Goal: Task Accomplishment & Management: Complete application form

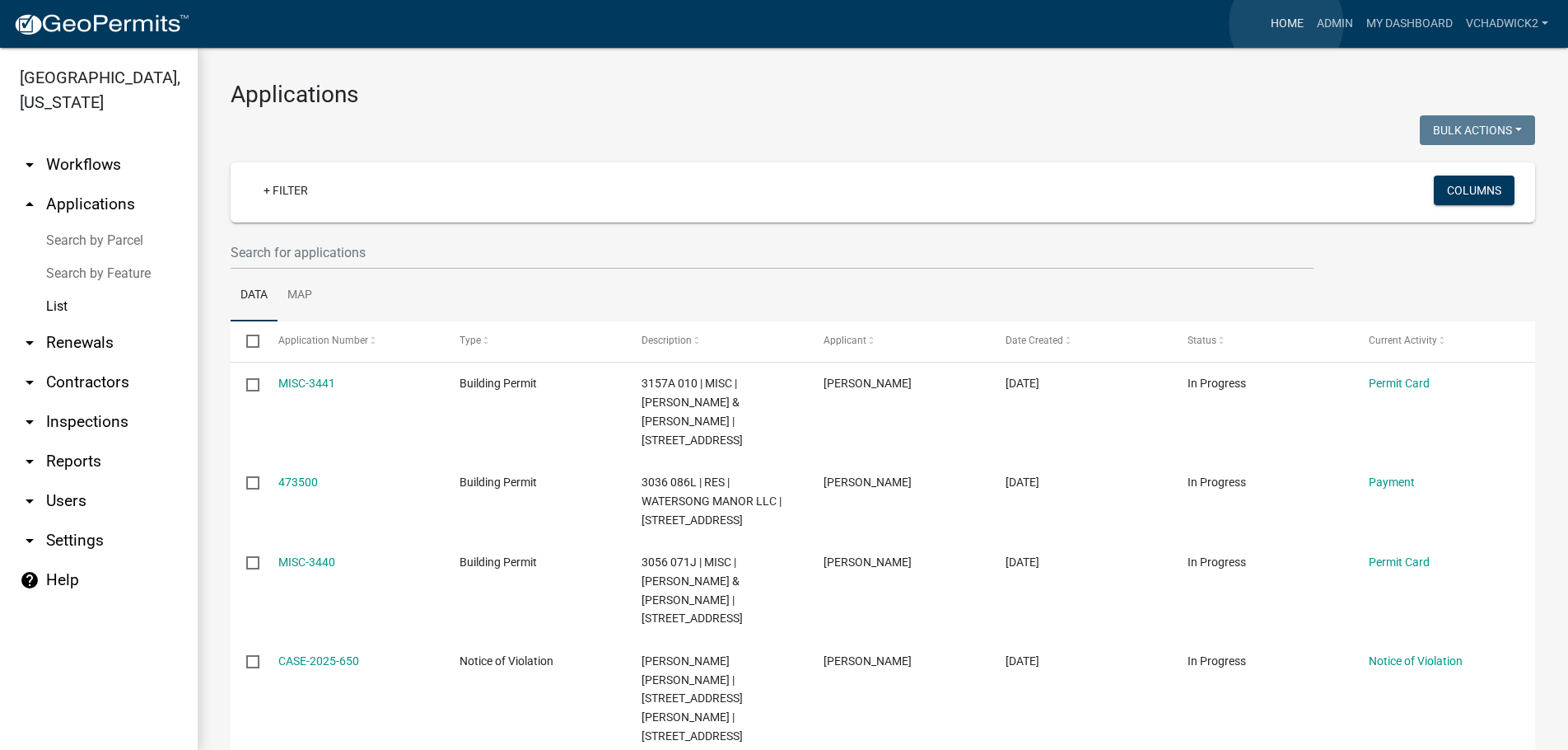
click at [1286, 24] on link "Home" at bounding box center [1287, 24] width 46 height 32
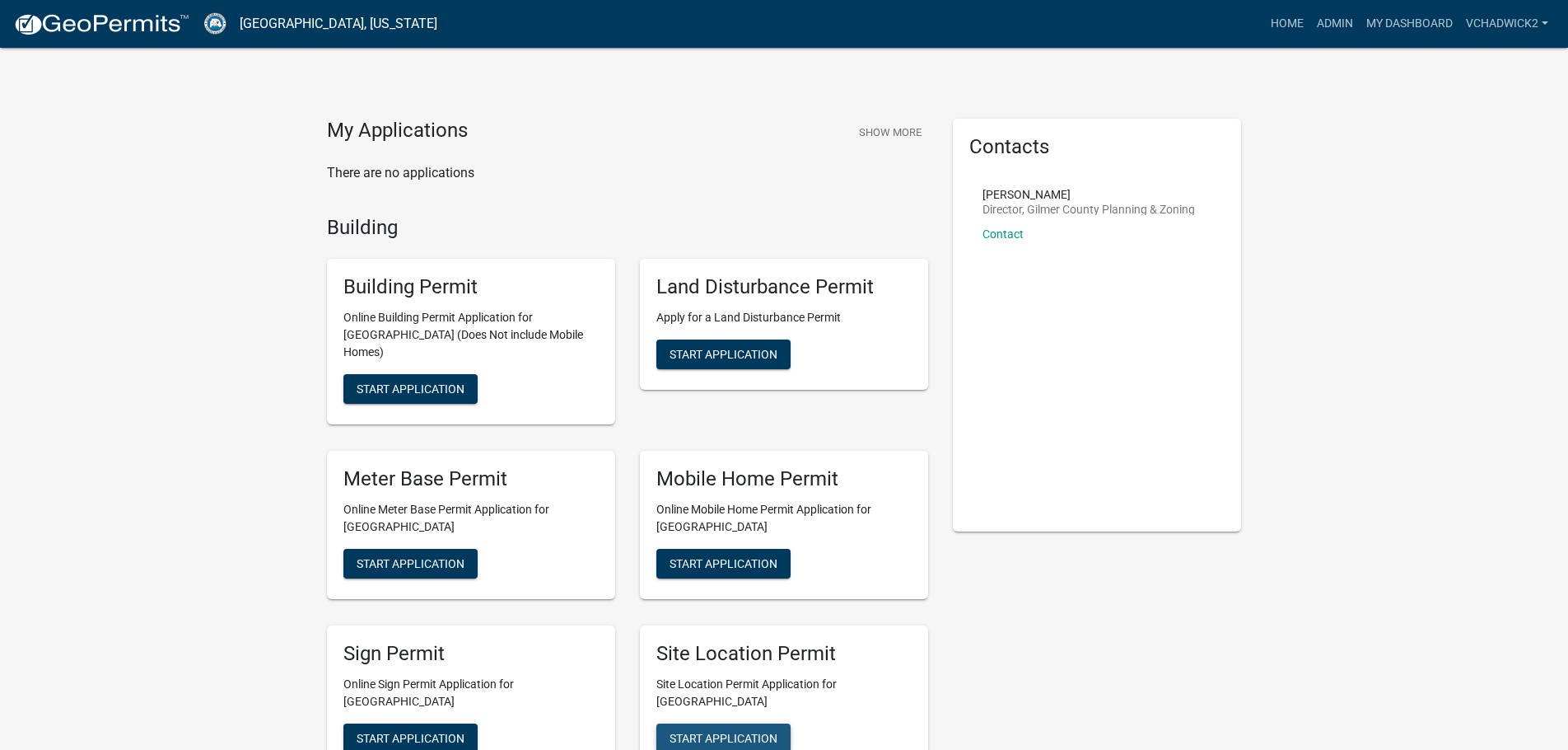
click at [704, 731] on span "Start Application" at bounding box center [723, 737] width 108 height 13
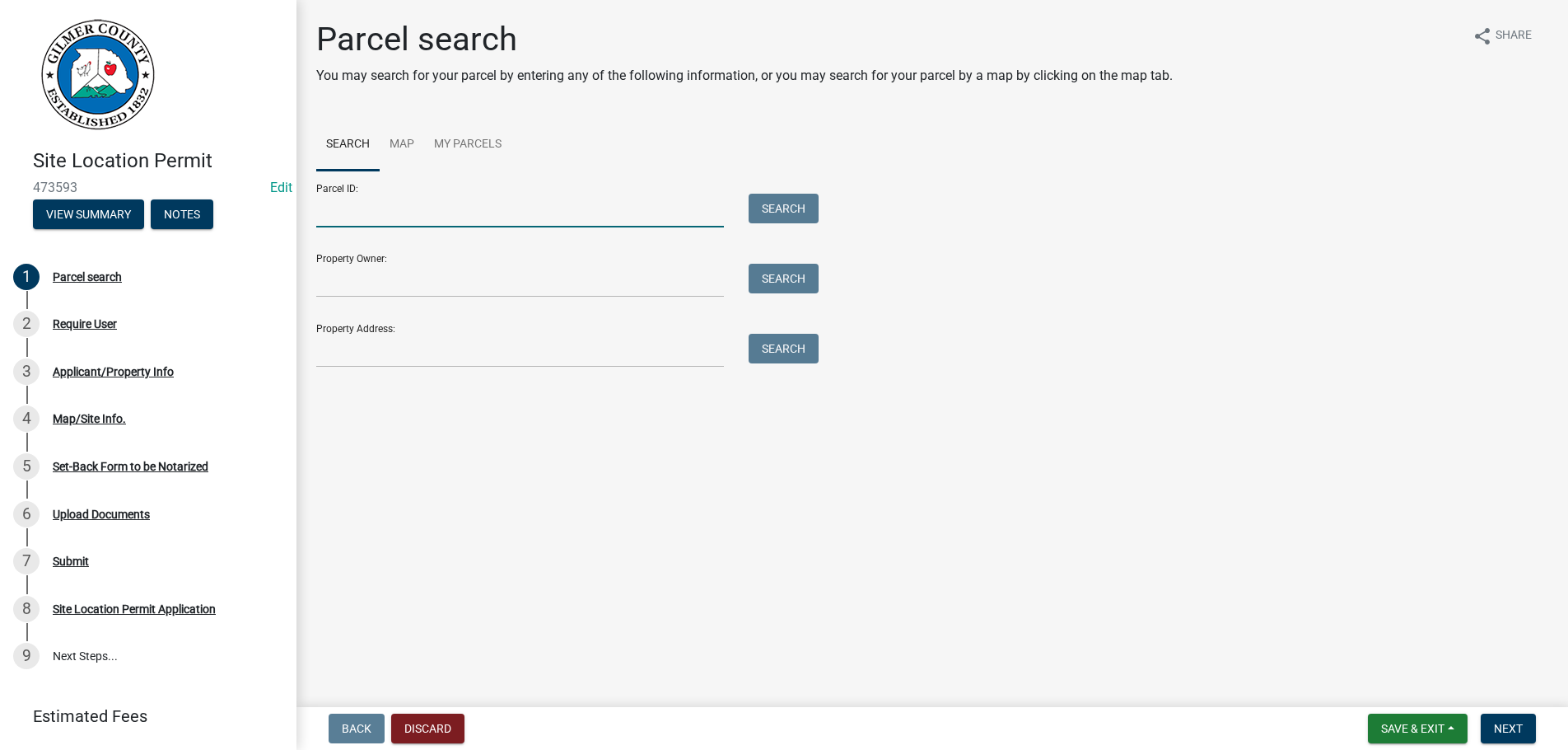
click at [351, 206] on input "Parcel ID:" at bounding box center [519, 211] width 407 height 34
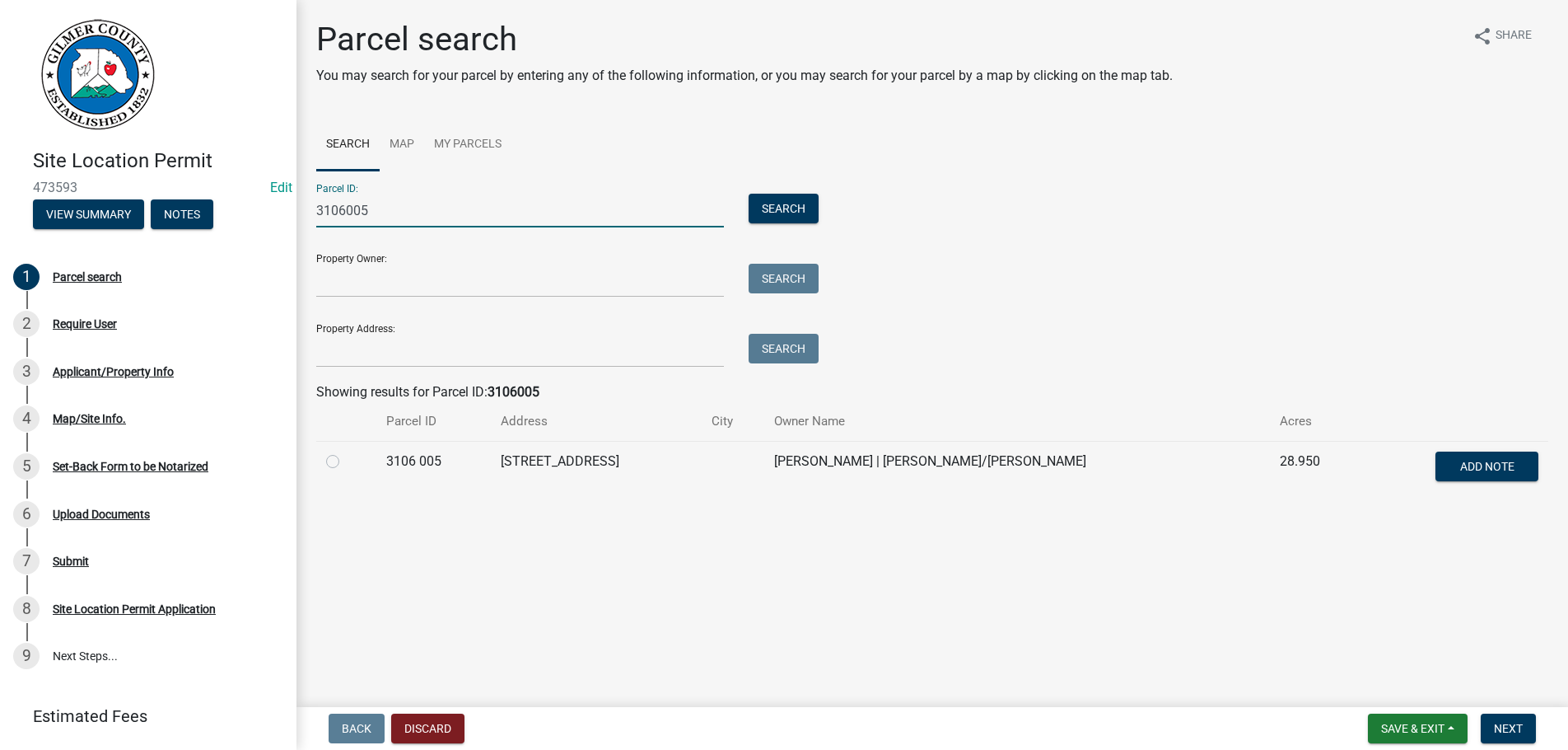
type input "3106005"
click at [346, 451] on label at bounding box center [346, 451] width 0 height 0
click at [346, 462] on 005 "radio" at bounding box center [351, 456] width 11 height 11
radio 005 "true"
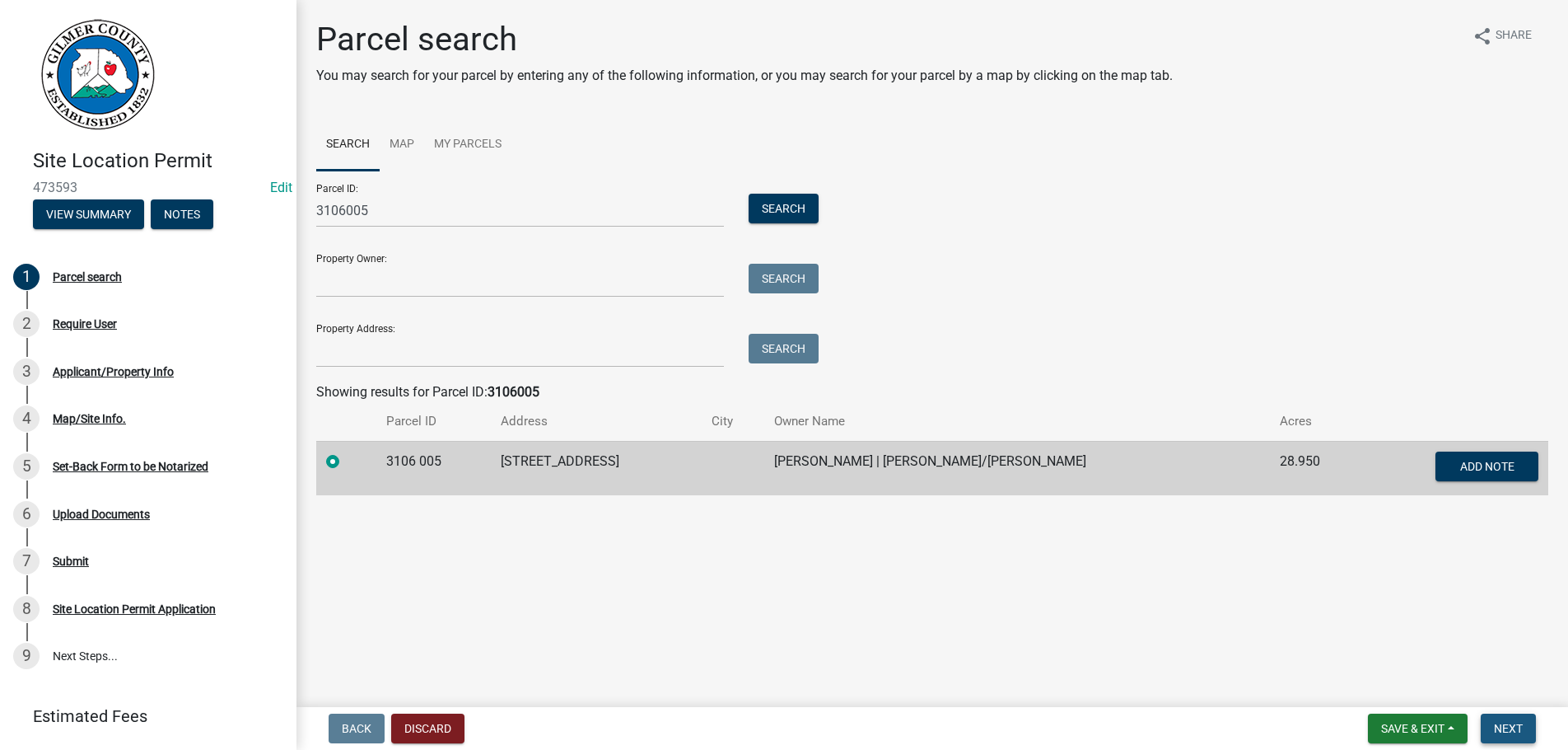
click at [1517, 723] on span "Next" at bounding box center [1507, 727] width 29 height 13
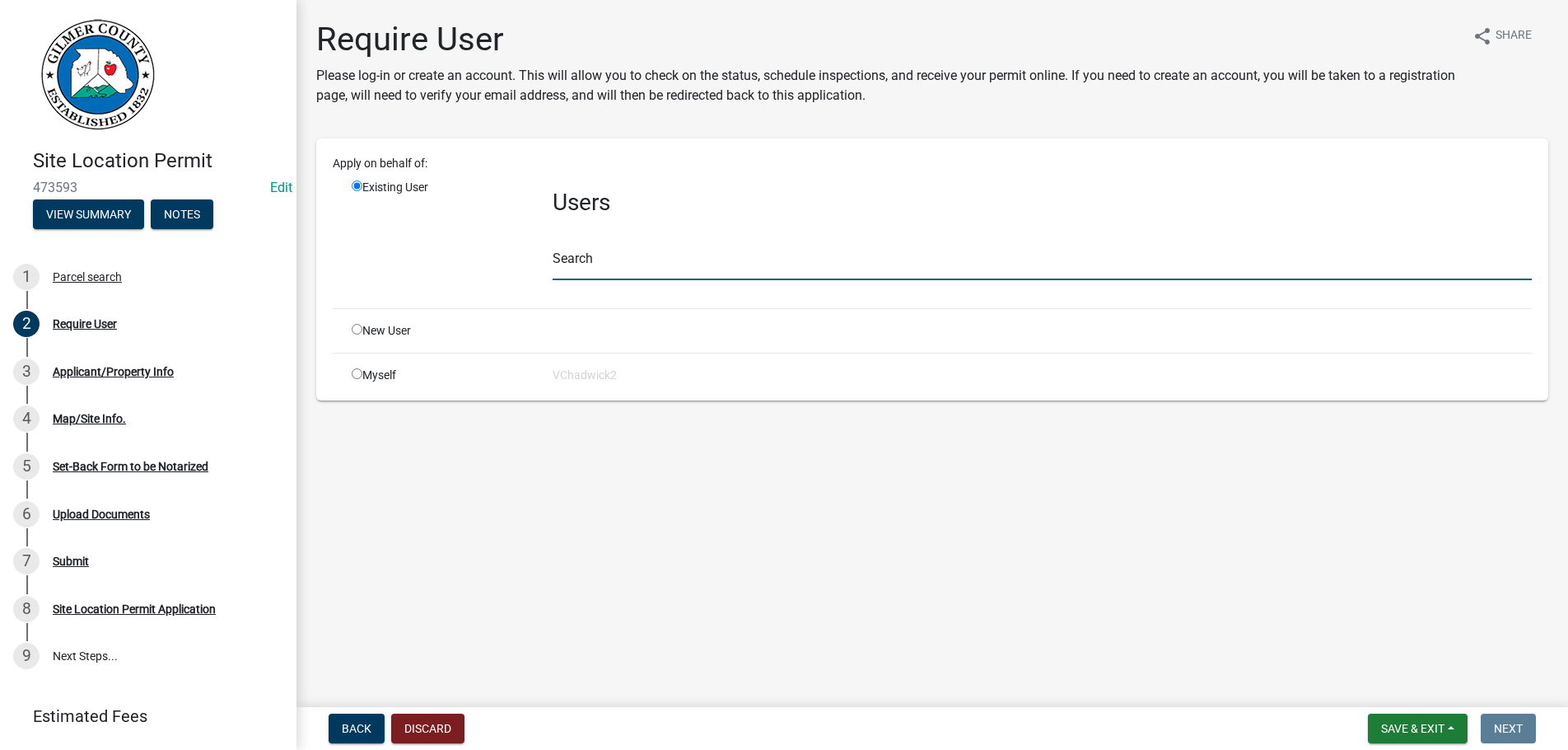
click at [632, 256] on input "text" at bounding box center [1042, 263] width 979 height 34
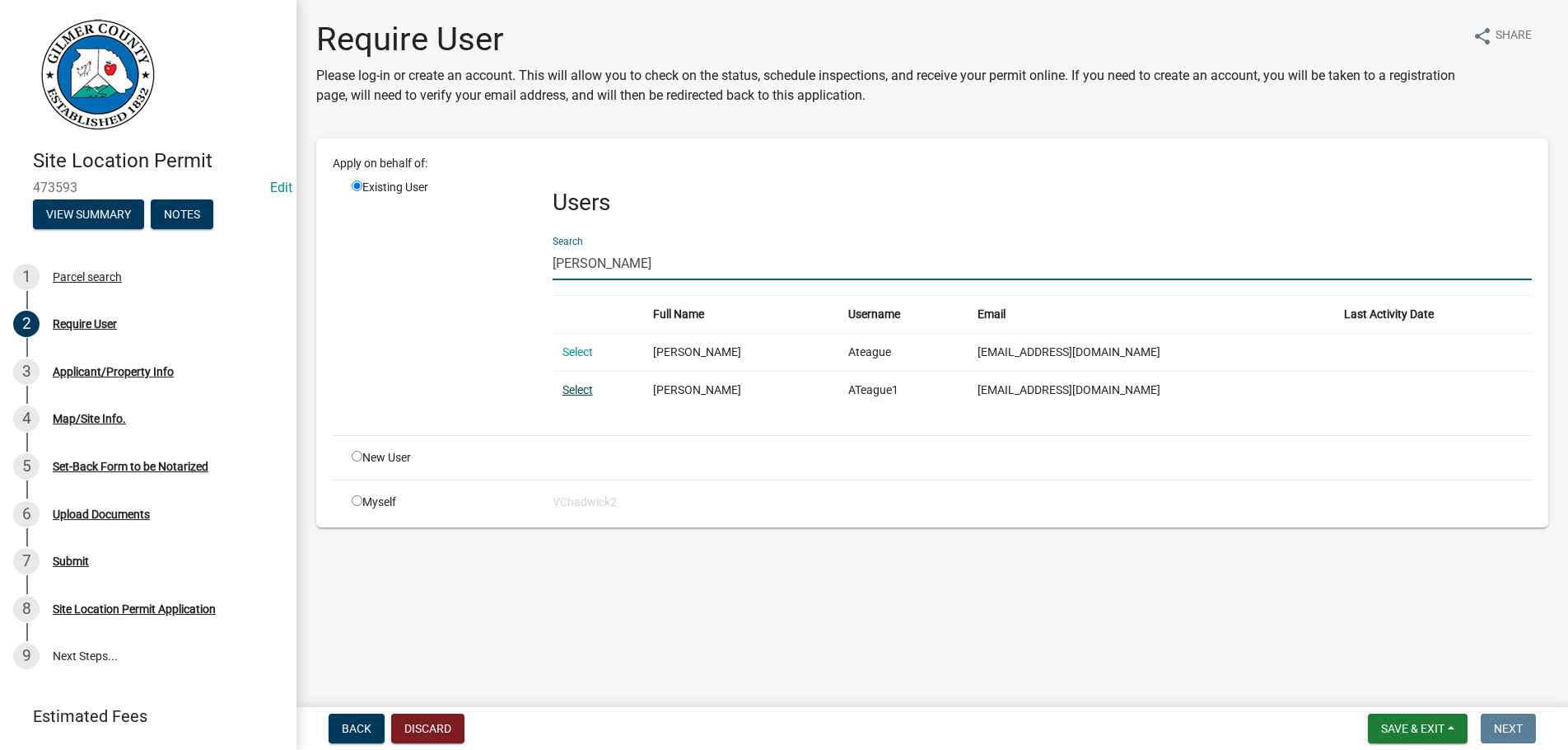
type input "[PERSON_NAME]"
click at [575, 385] on link "Select" at bounding box center [577, 389] width 31 height 13
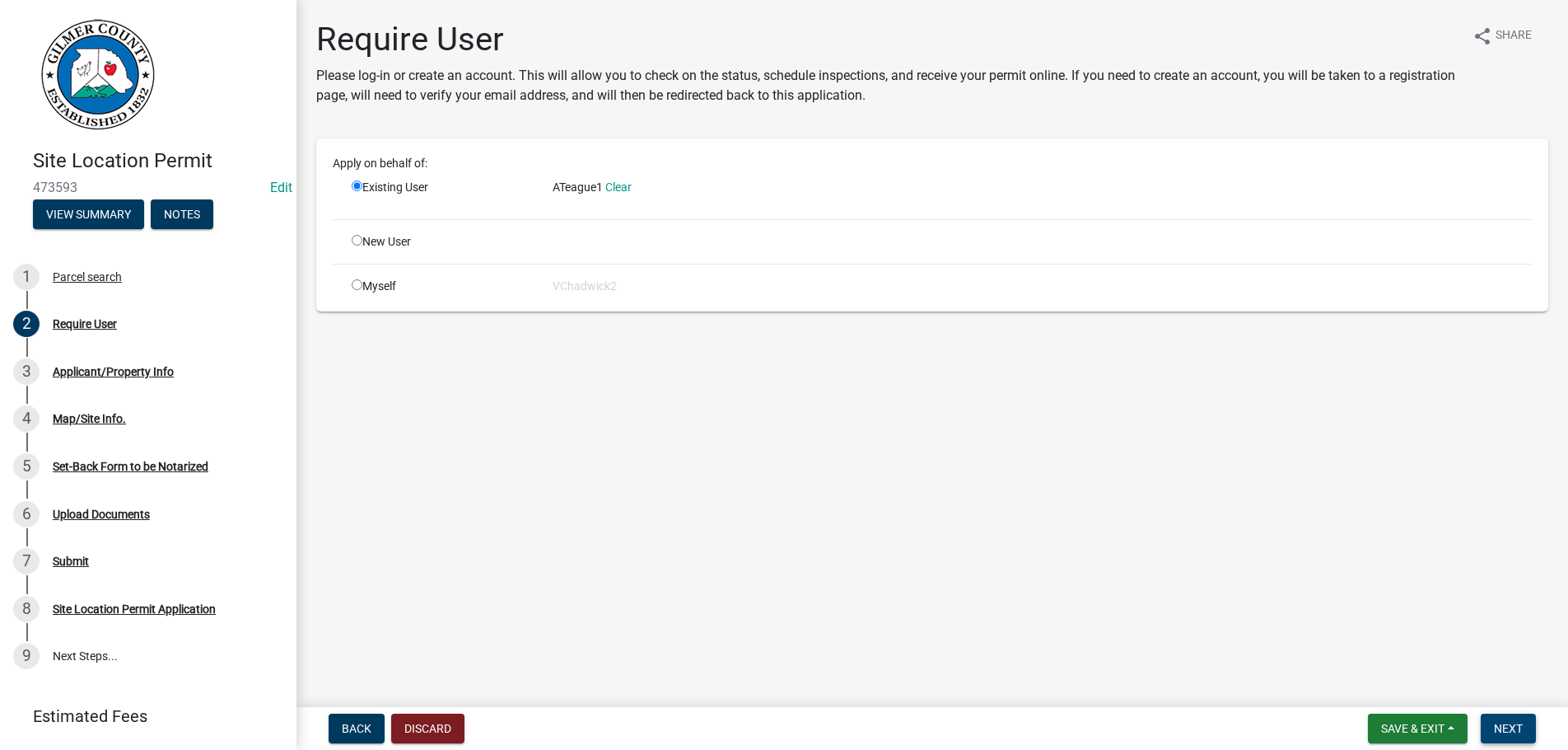
click at [1507, 724] on span "Next" at bounding box center [1507, 727] width 29 height 13
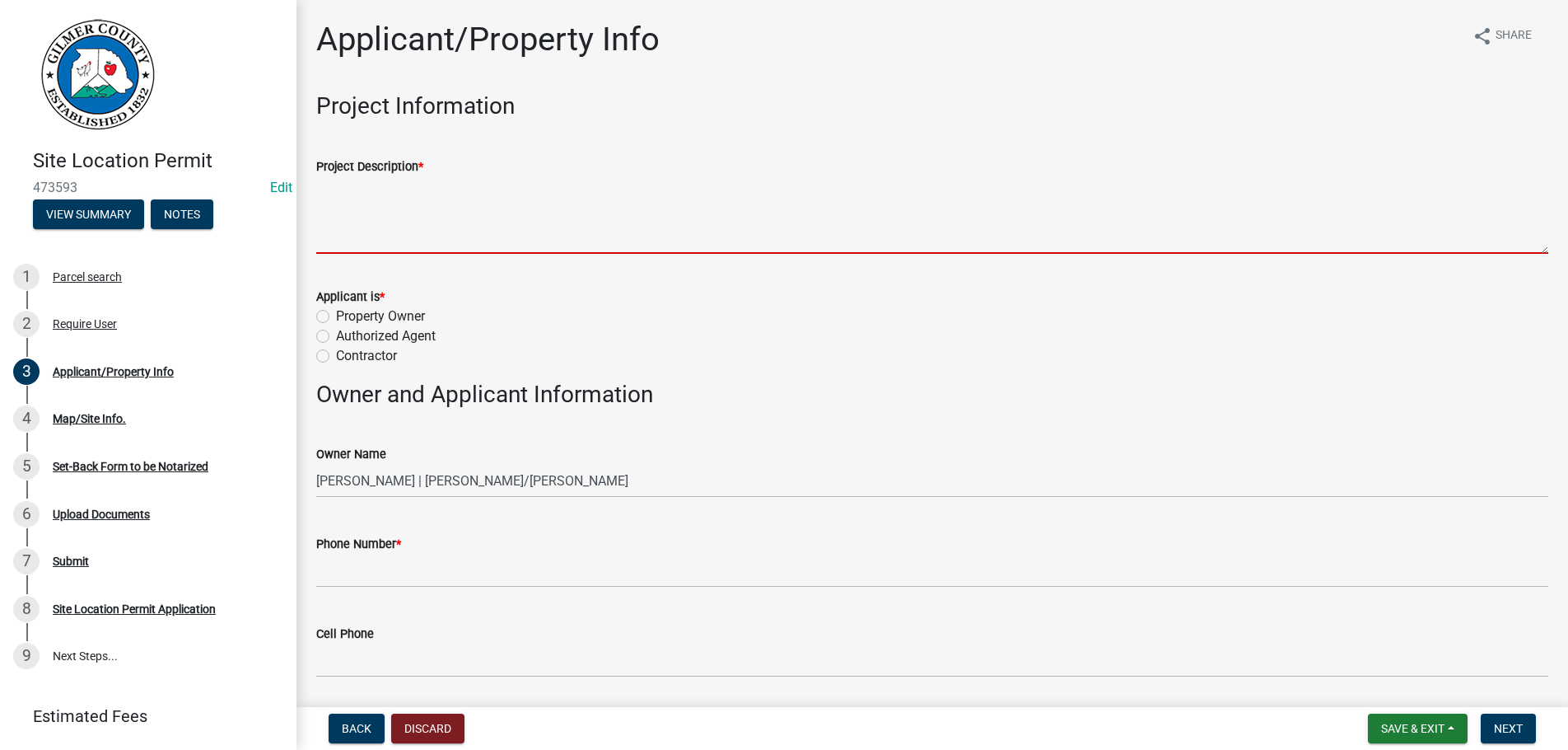
click at [360, 229] on textarea "Project Description *" at bounding box center [931, 215] width 1232 height 77
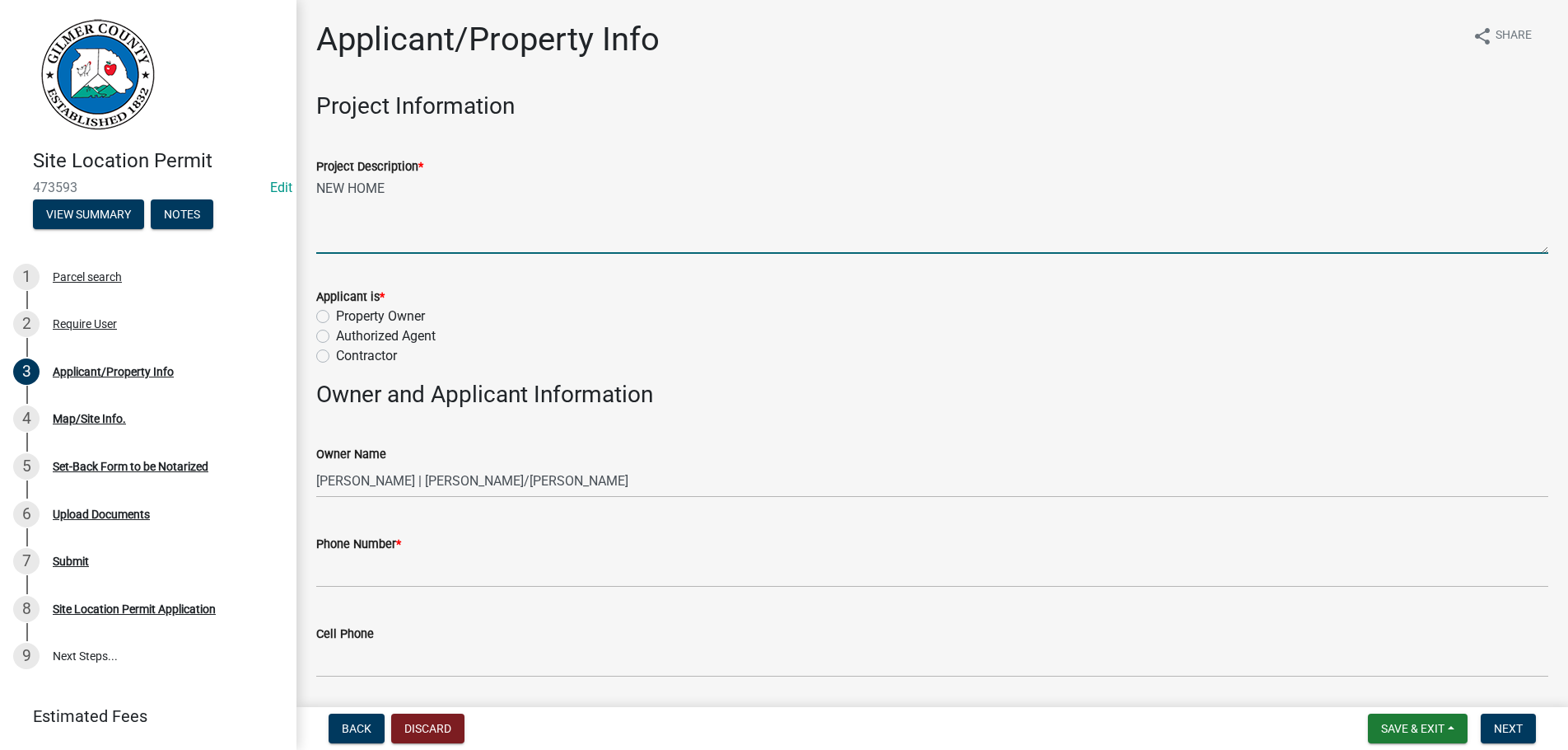
type textarea "NEW HOME"
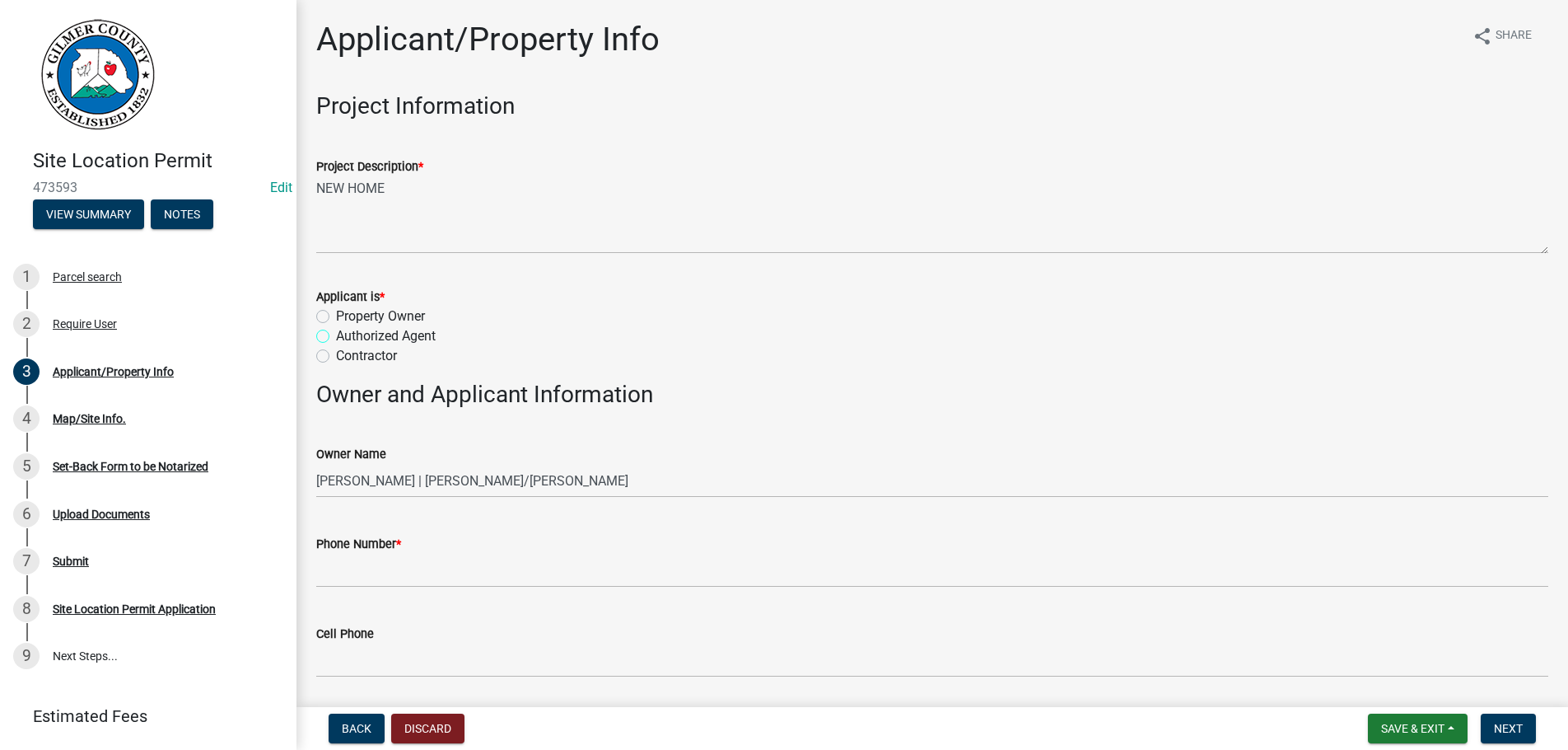
click at [336, 326] on input "Authorized Agent" at bounding box center [341, 331] width 11 height 11
radio input "true"
click at [336, 346] on input "Contractor" at bounding box center [341, 351] width 11 height 11
radio input "true"
click at [336, 346] on input "Contractor" at bounding box center [341, 351] width 11 height 11
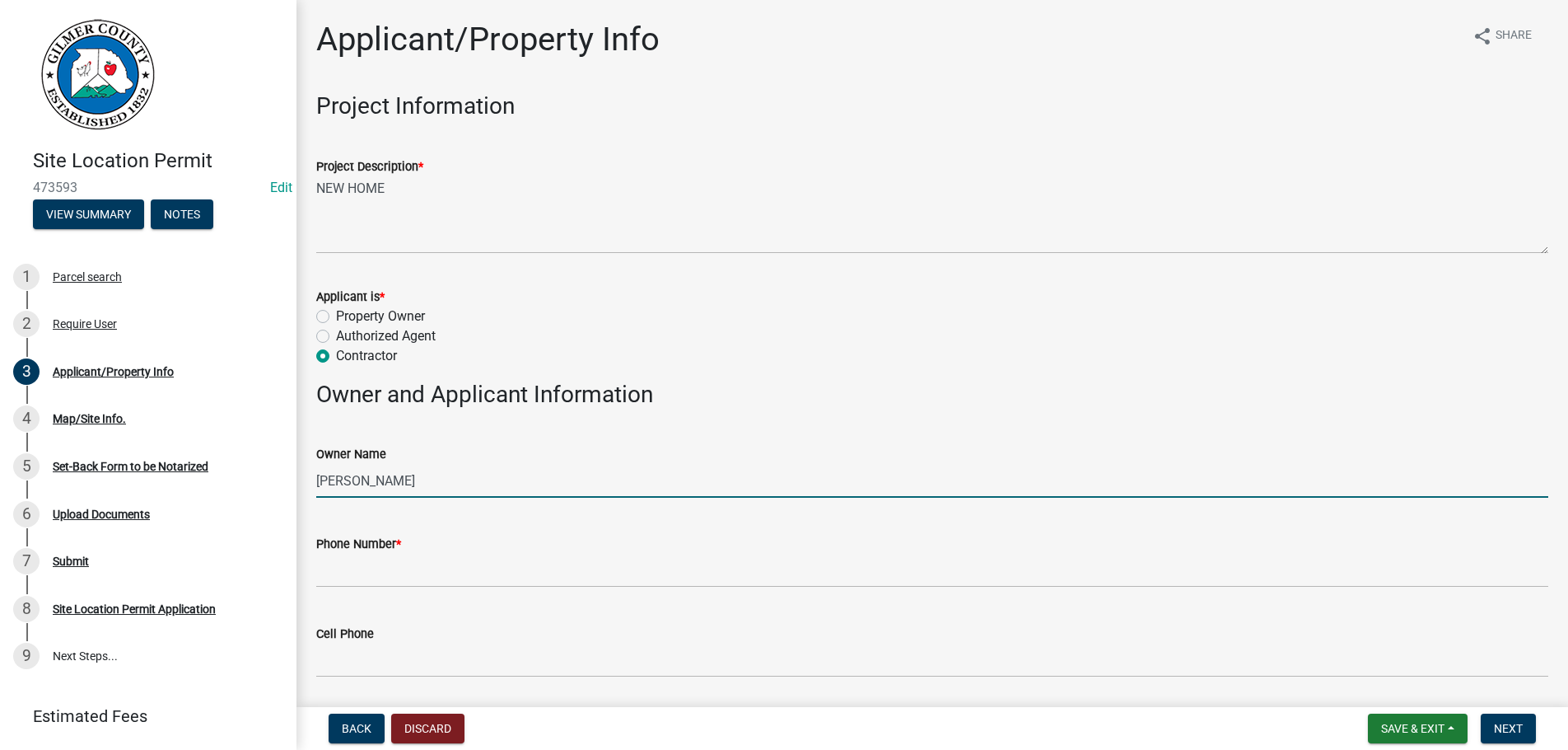
type input "[PERSON_NAME]"
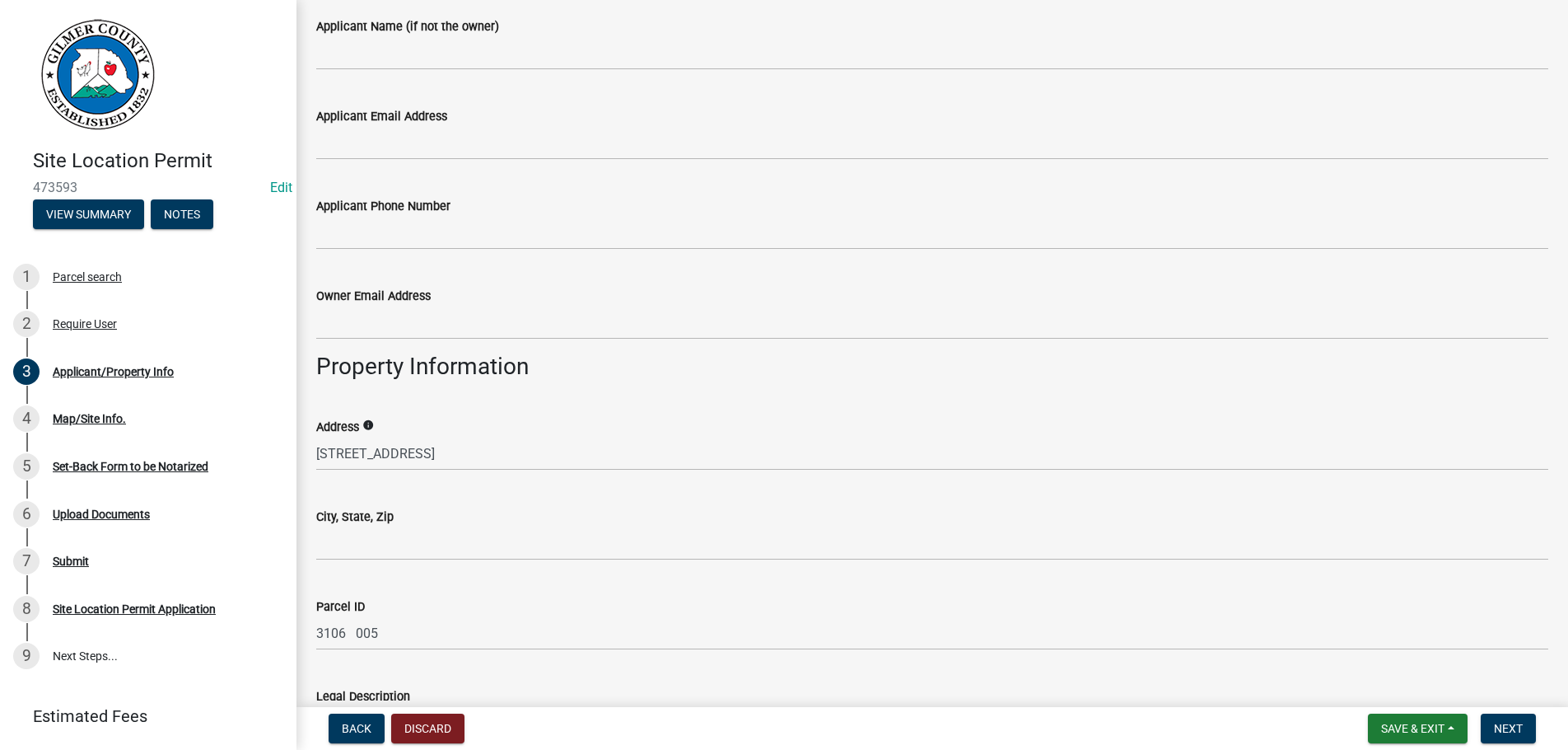
scroll to position [939, 0]
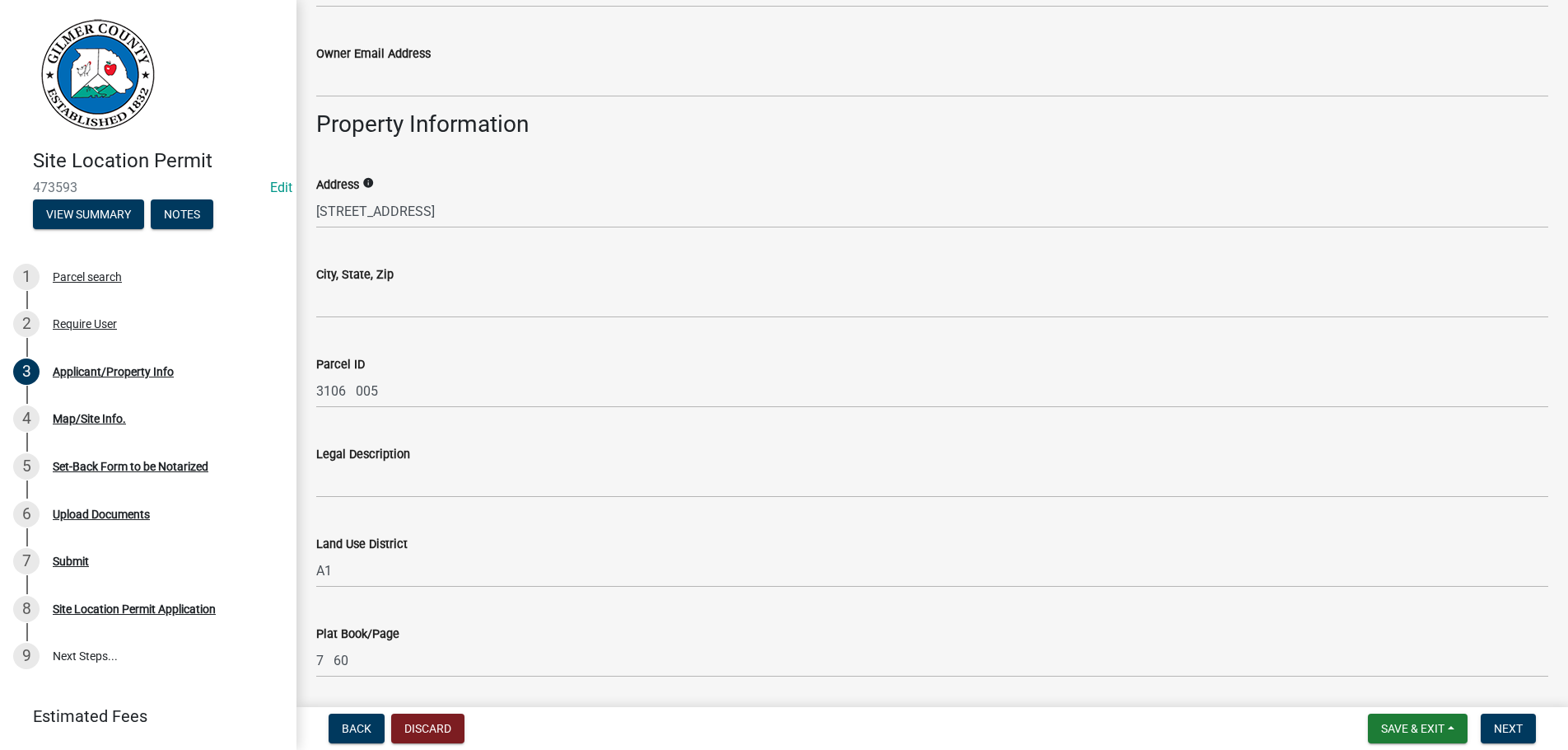
type input "[PHONE_NUMBER]"
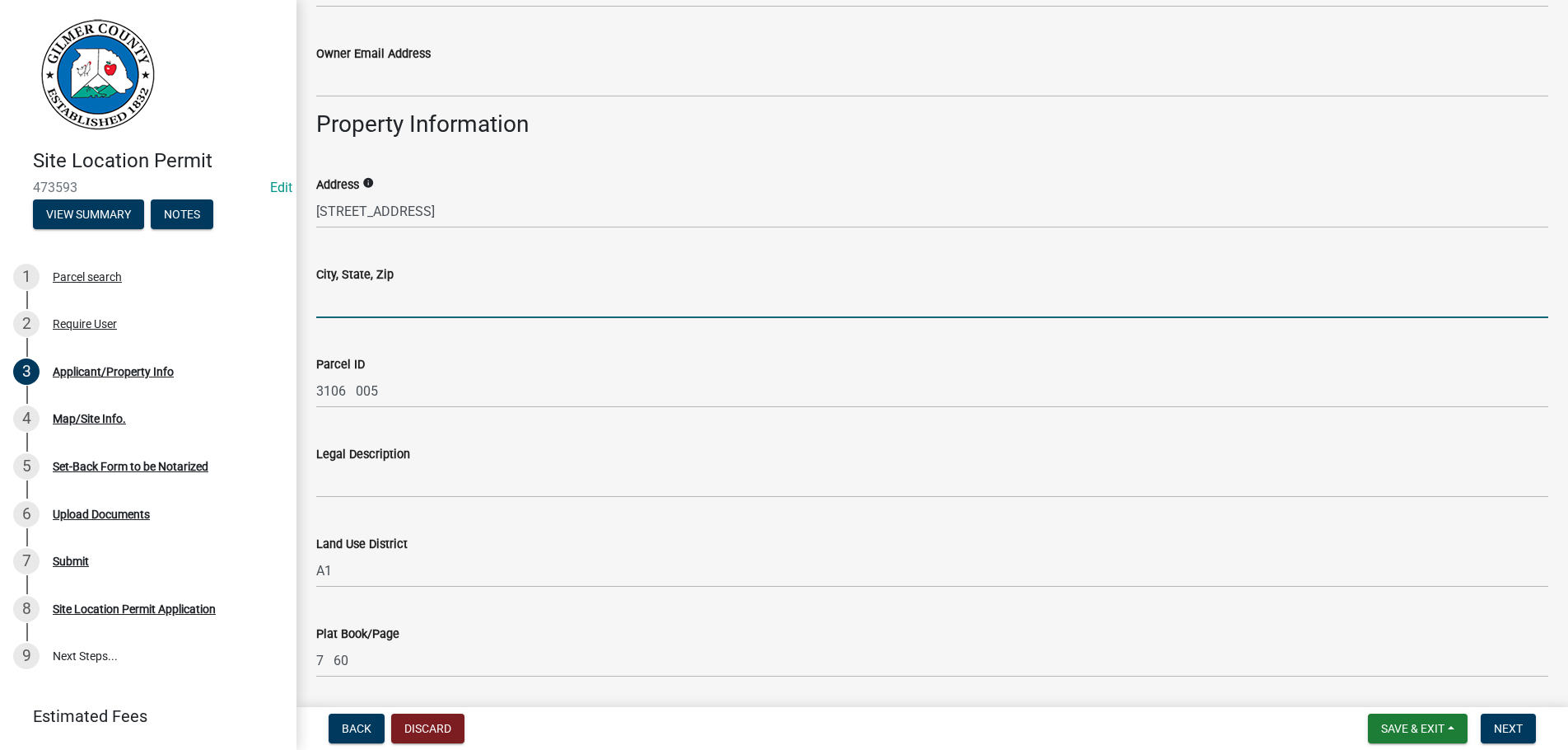
click at [369, 305] on input "City, State, Zip" at bounding box center [931, 301] width 1232 height 34
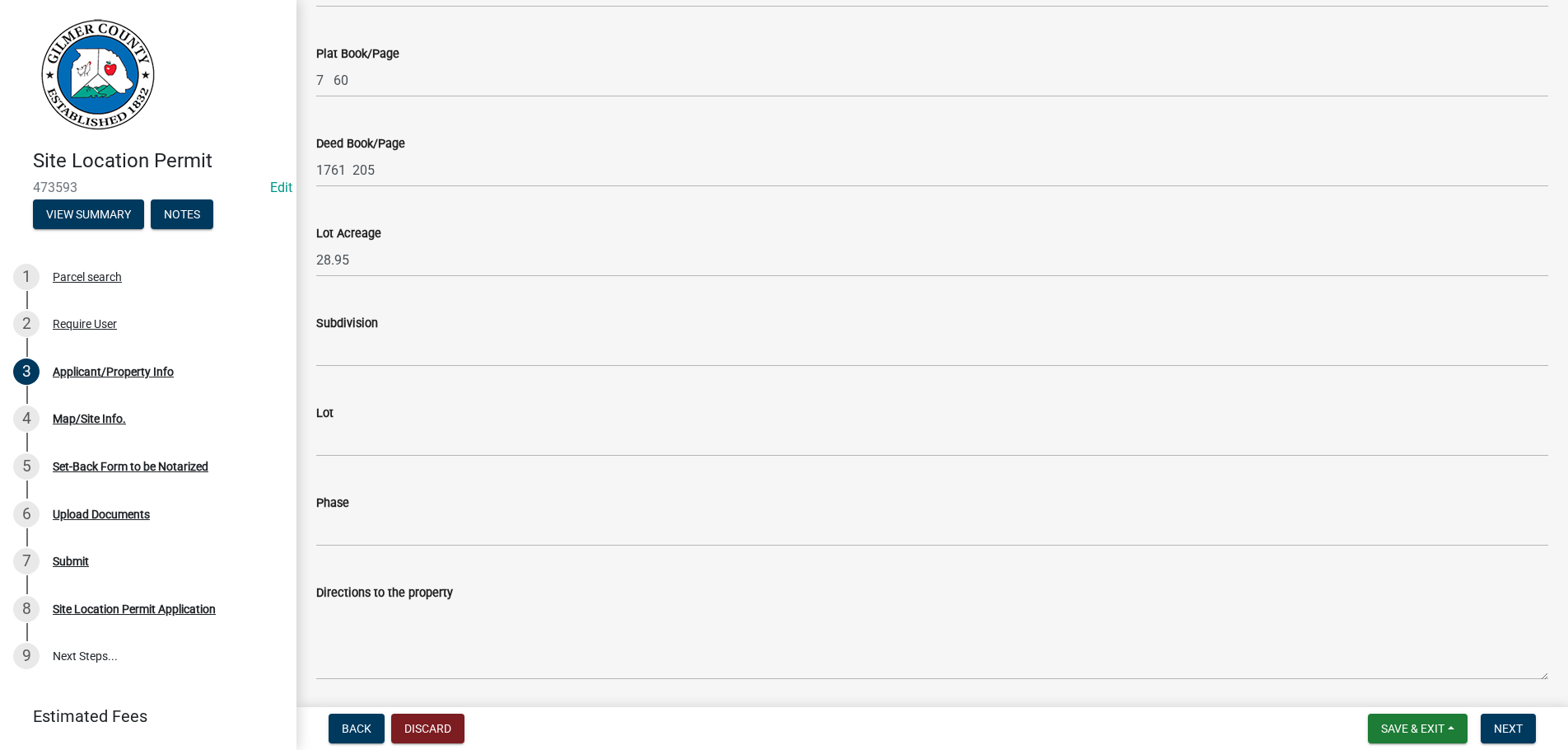
scroll to position [1575, 0]
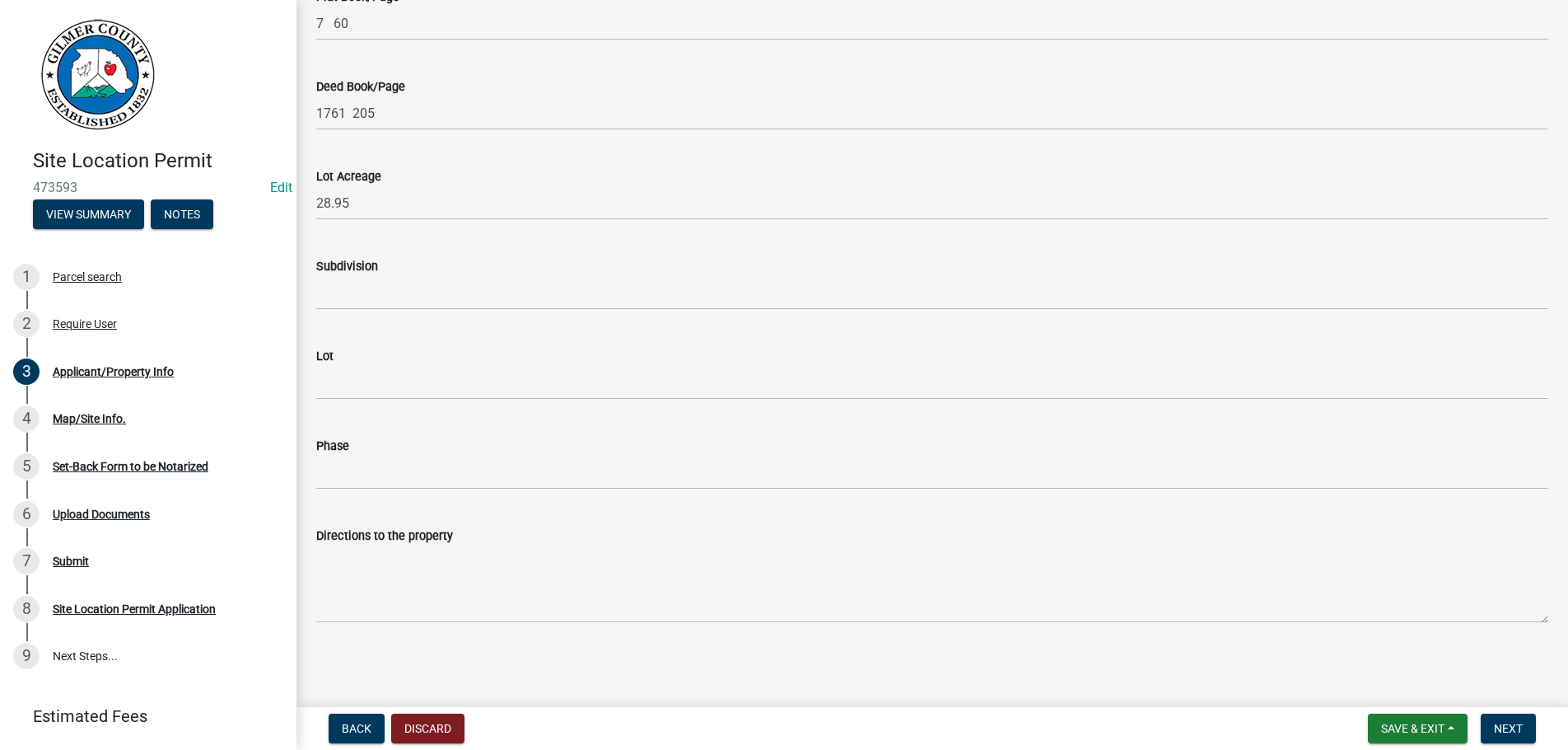
type input "CHERRY LOG GA 30522"
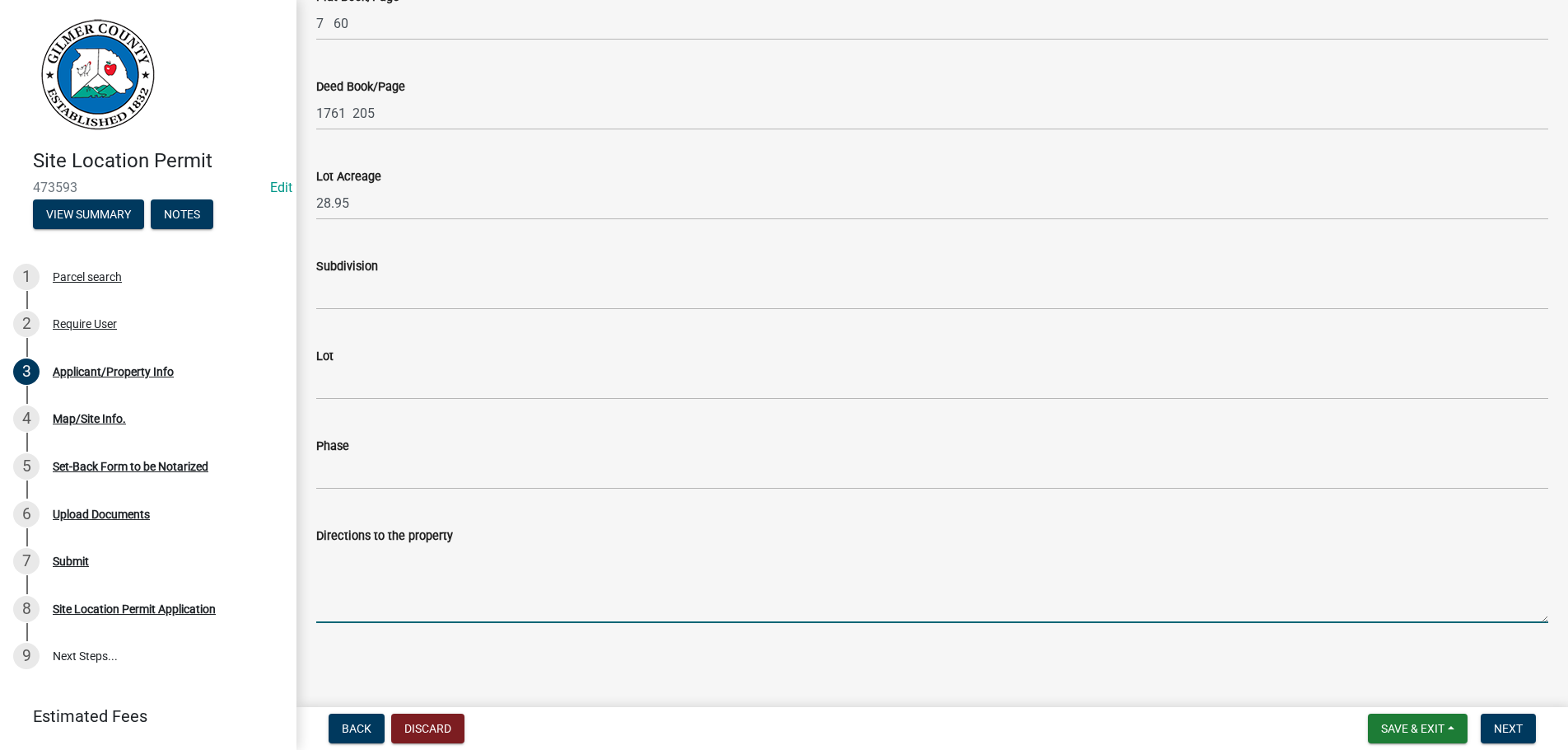
click at [412, 550] on textarea "Directions to the property" at bounding box center [931, 584] width 1232 height 77
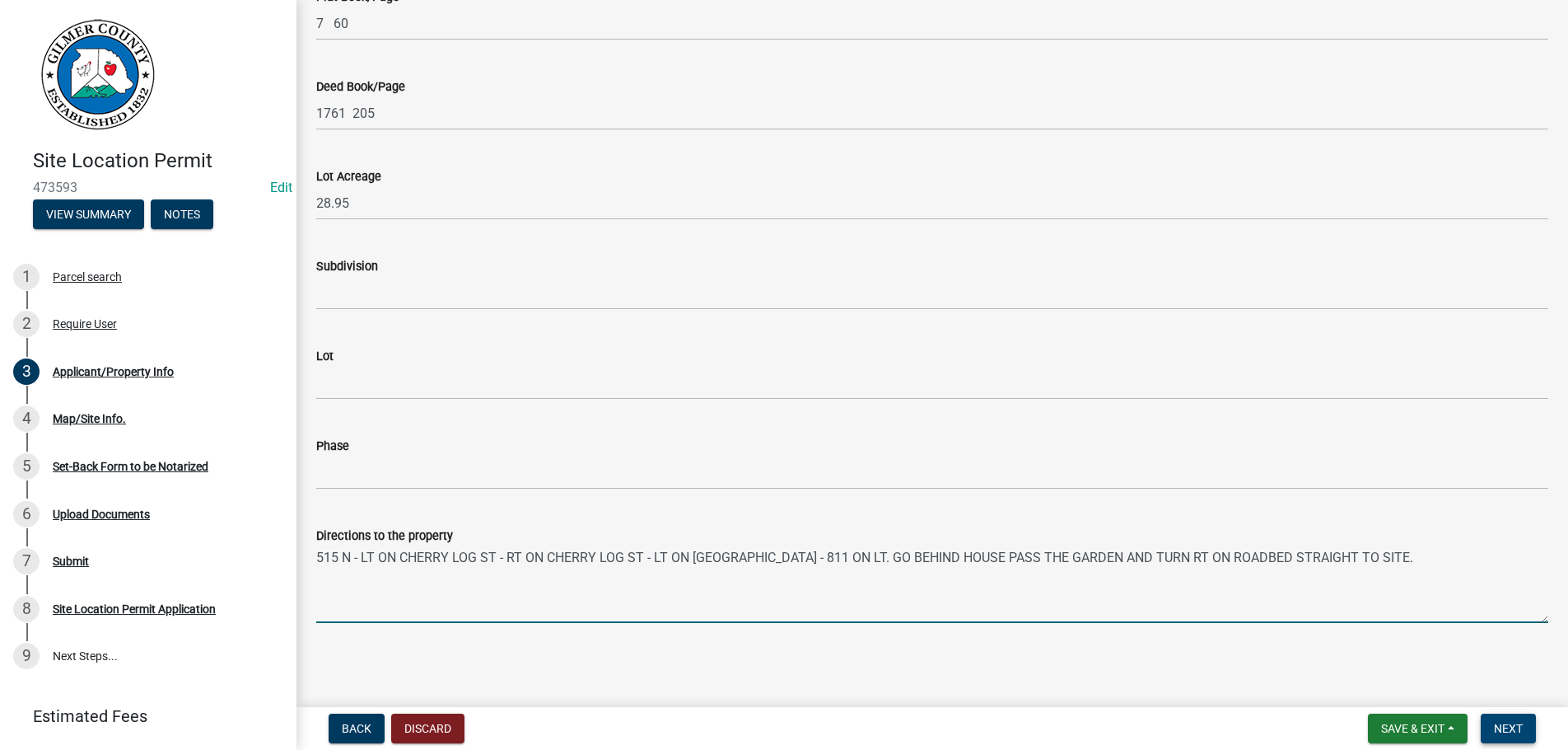
type textarea "515 N - LT ON CHERRY LOG ST - RT ON CHERRY LOG ST - LT ON [GEOGRAPHIC_DATA] - 8…"
click at [1508, 729] on span "Next" at bounding box center [1507, 727] width 29 height 13
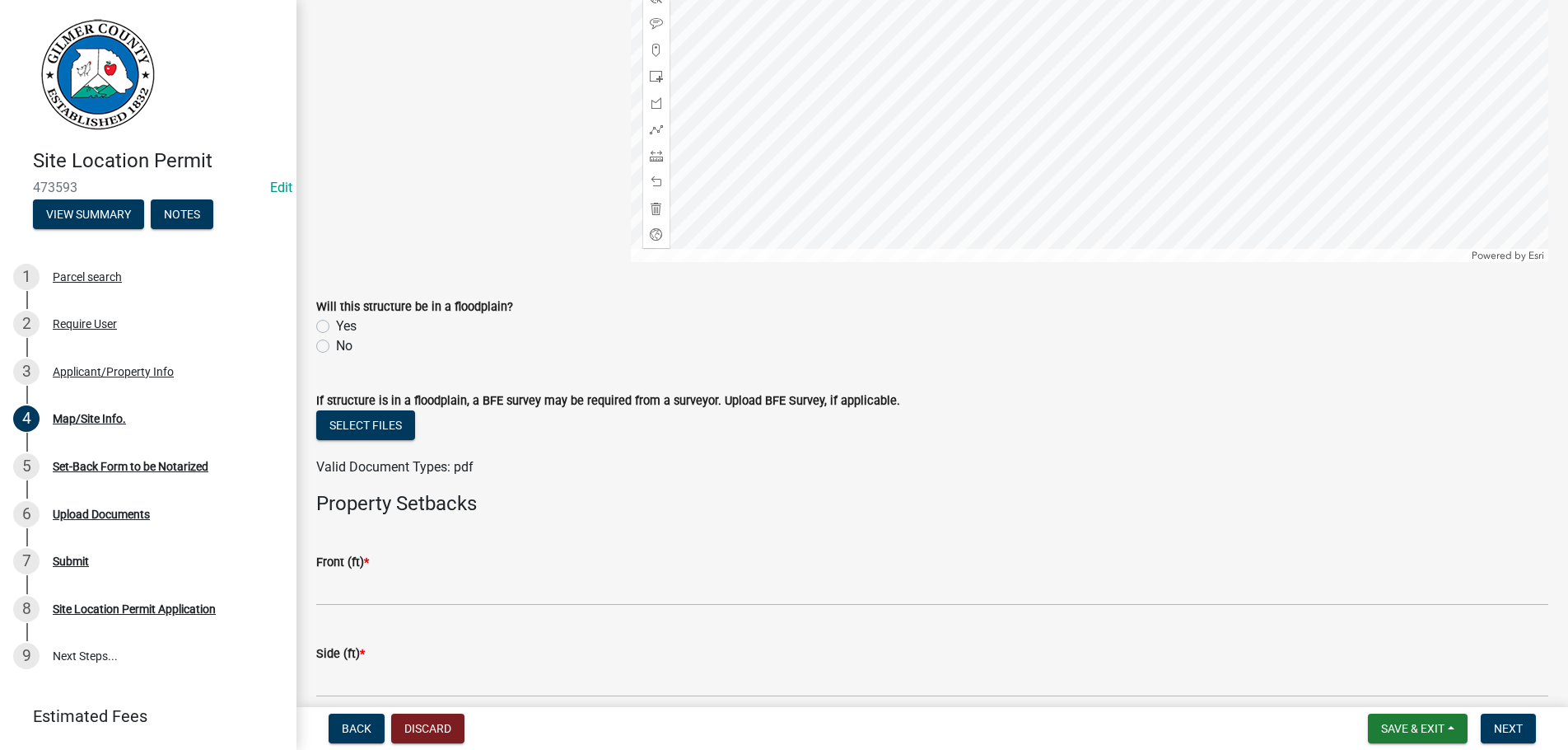
scroll to position [582, 0]
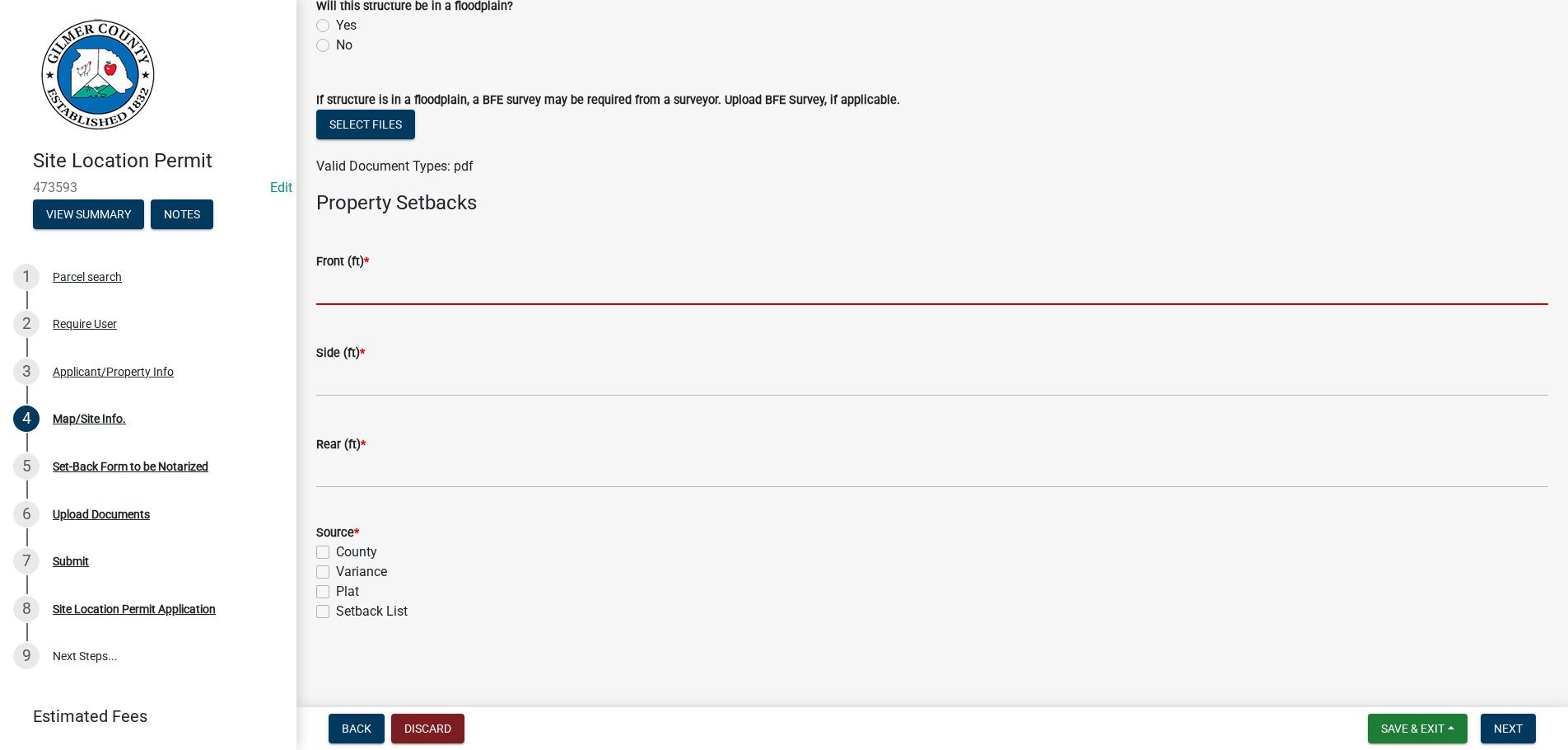
click at [399, 291] on input "text" at bounding box center [931, 288] width 1232 height 34
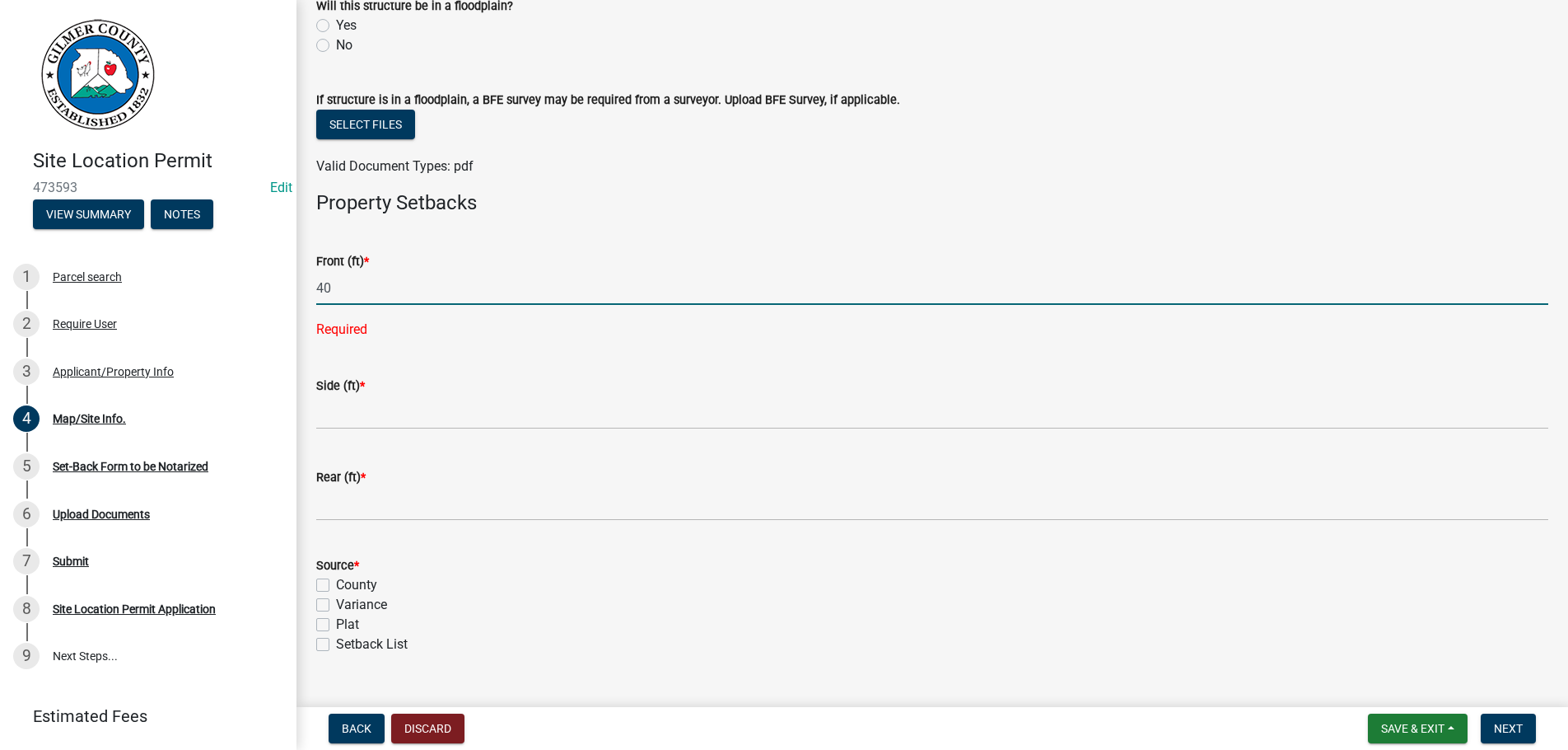
type input "4"
type input "50"
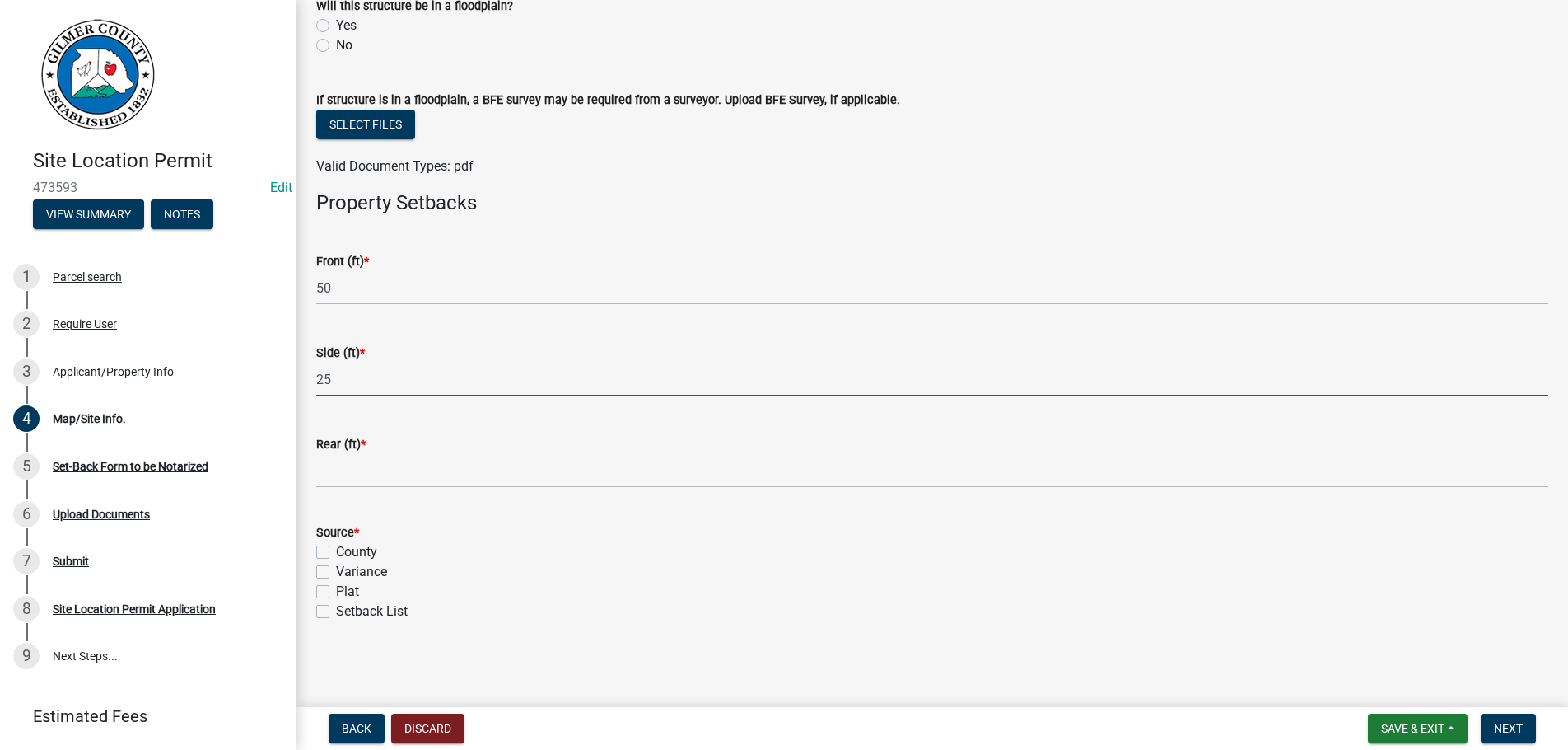
type input "25"
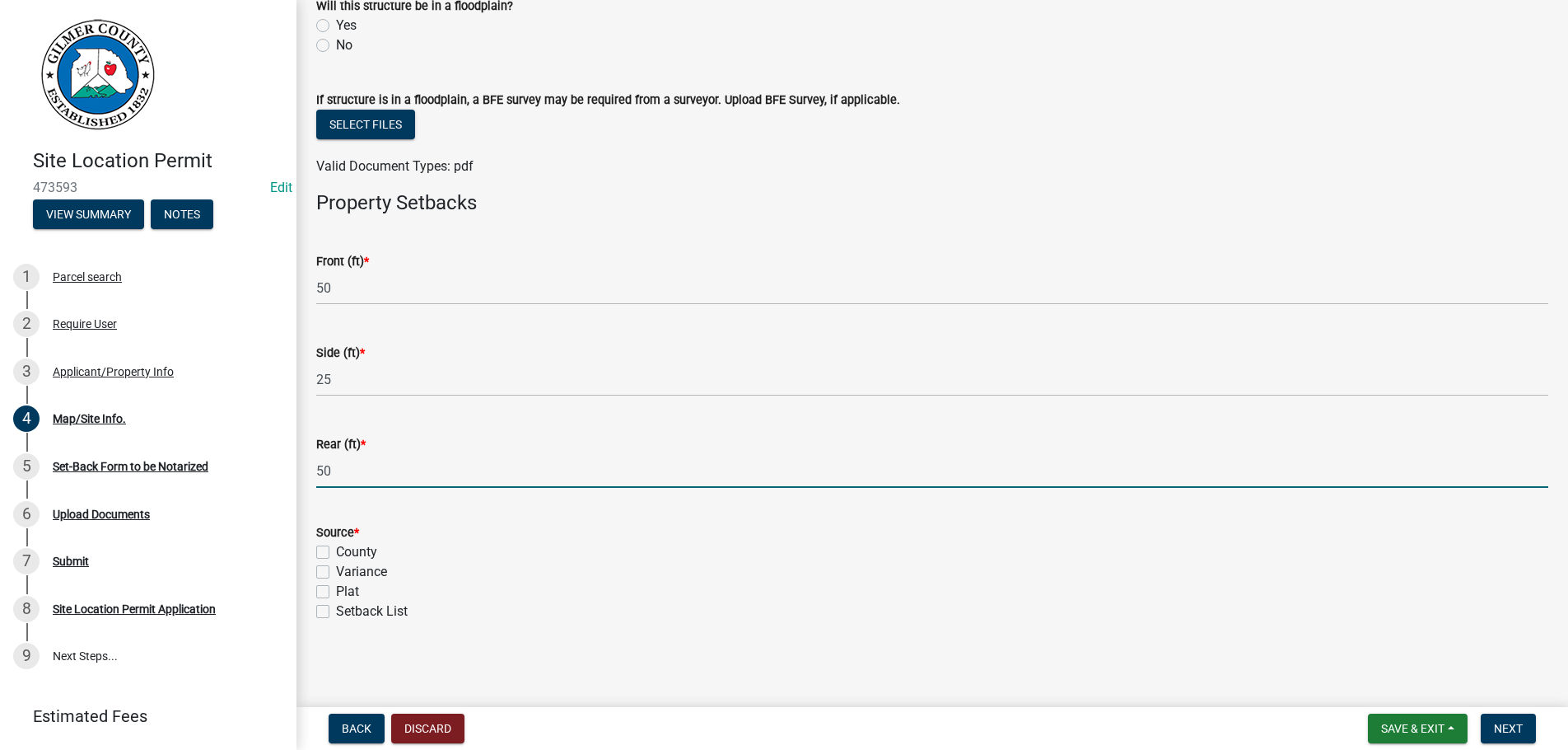
type input "50"
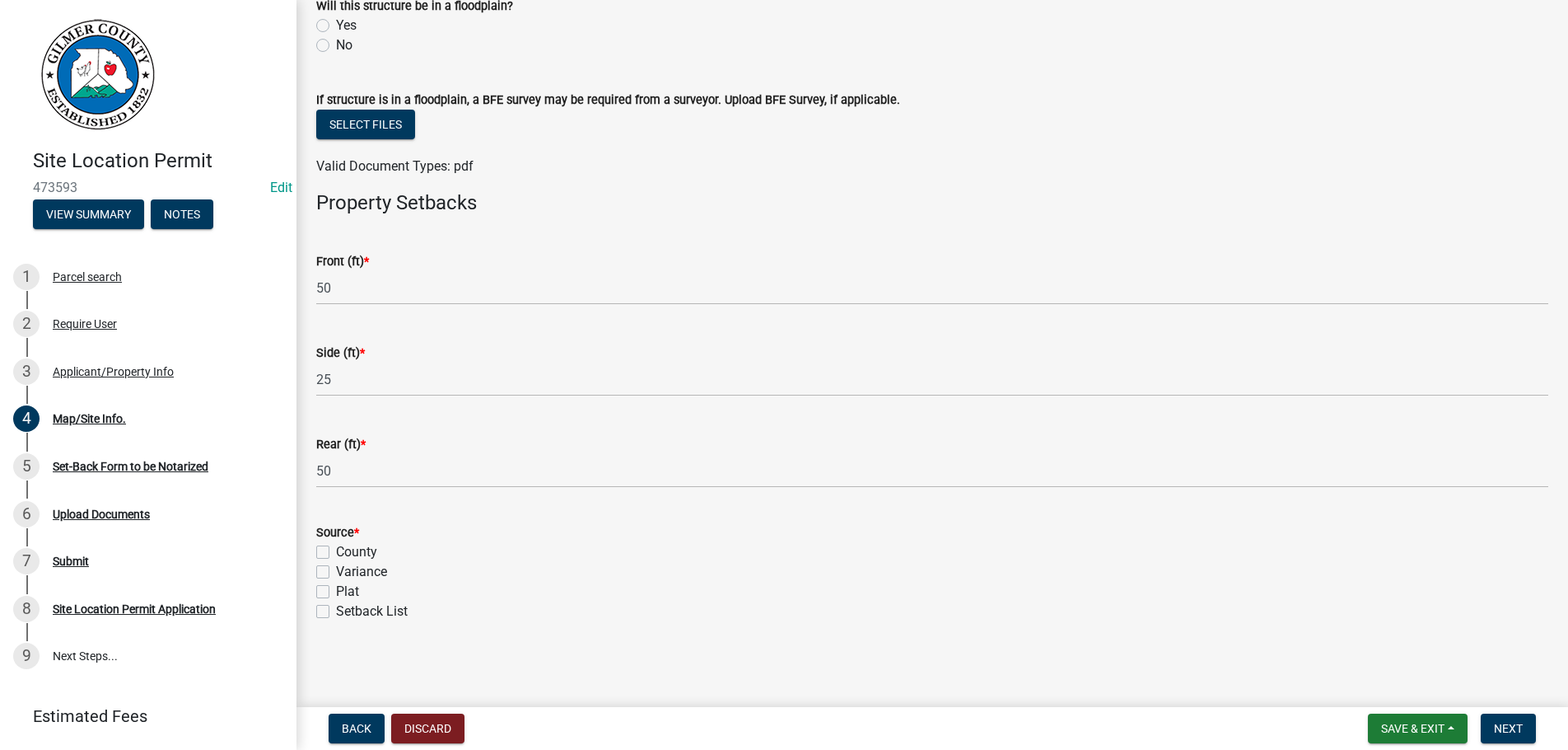
click at [327, 542] on div "County" at bounding box center [931, 552] width 1232 height 20
click at [336, 548] on label "County" at bounding box center [356, 552] width 41 height 20
click at [336, 548] on input "County" at bounding box center [341, 547] width 11 height 11
checkbox input "true"
checkbox input "false"
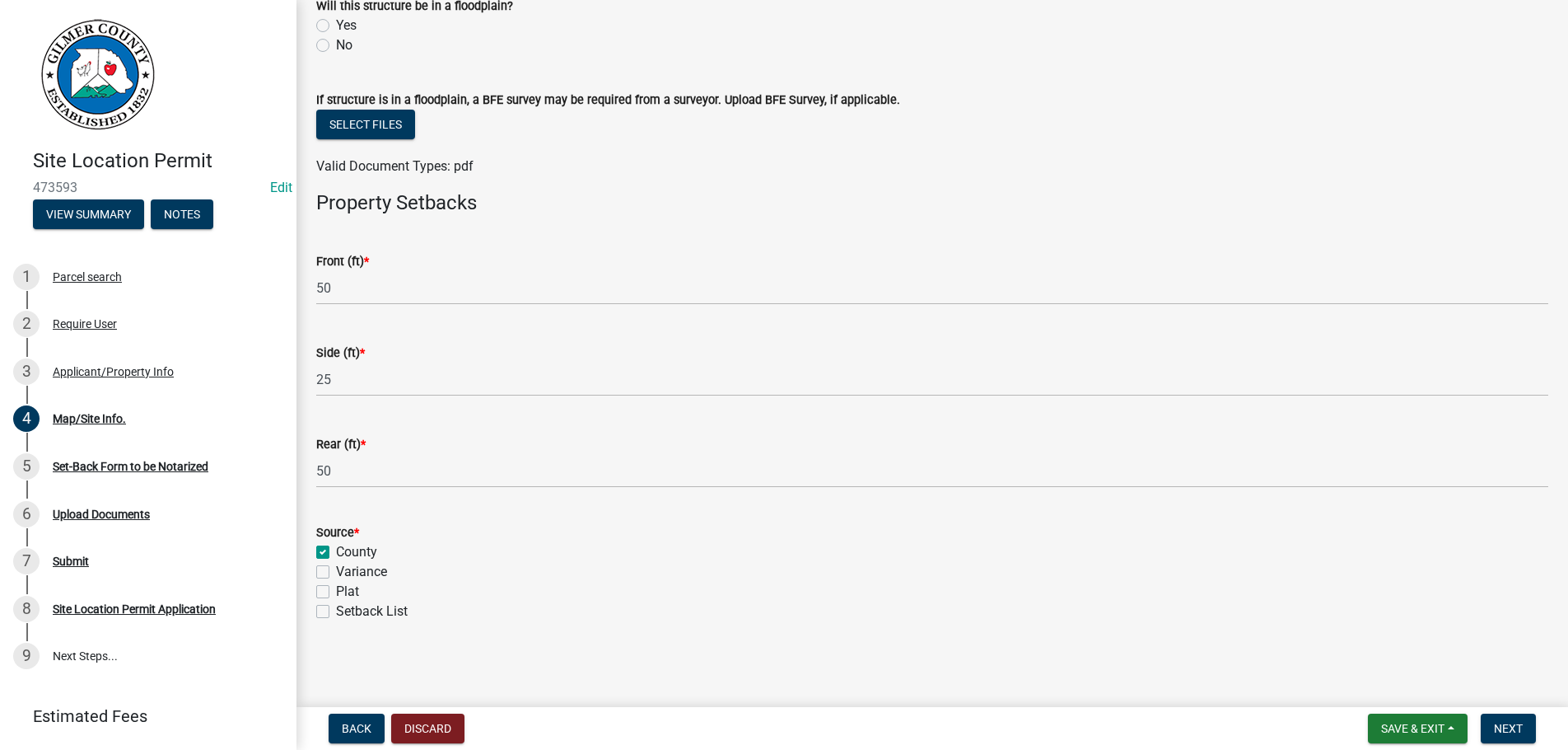
checkbox input "false"
click at [1510, 724] on span "Next" at bounding box center [1507, 727] width 29 height 13
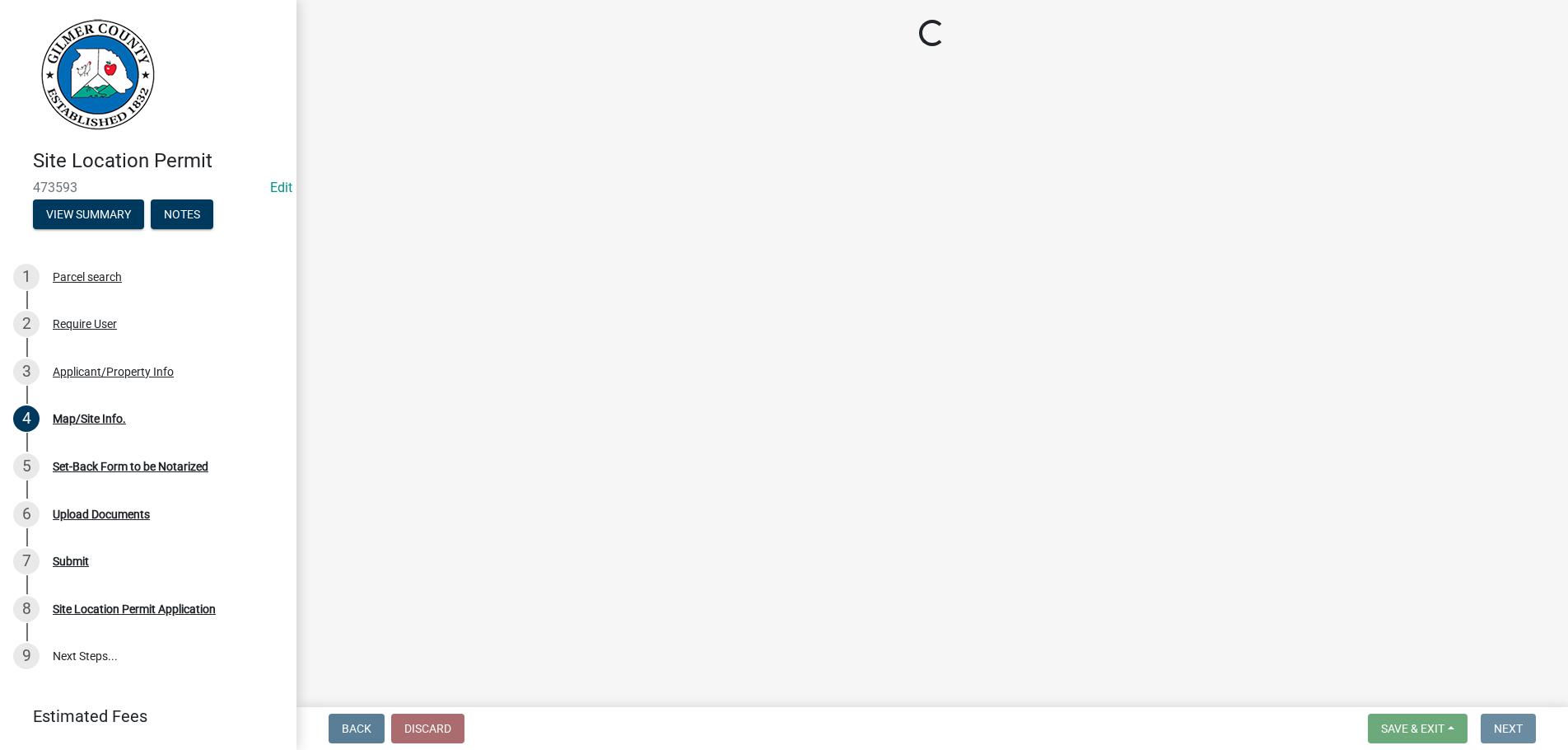
scroll to position [0, 0]
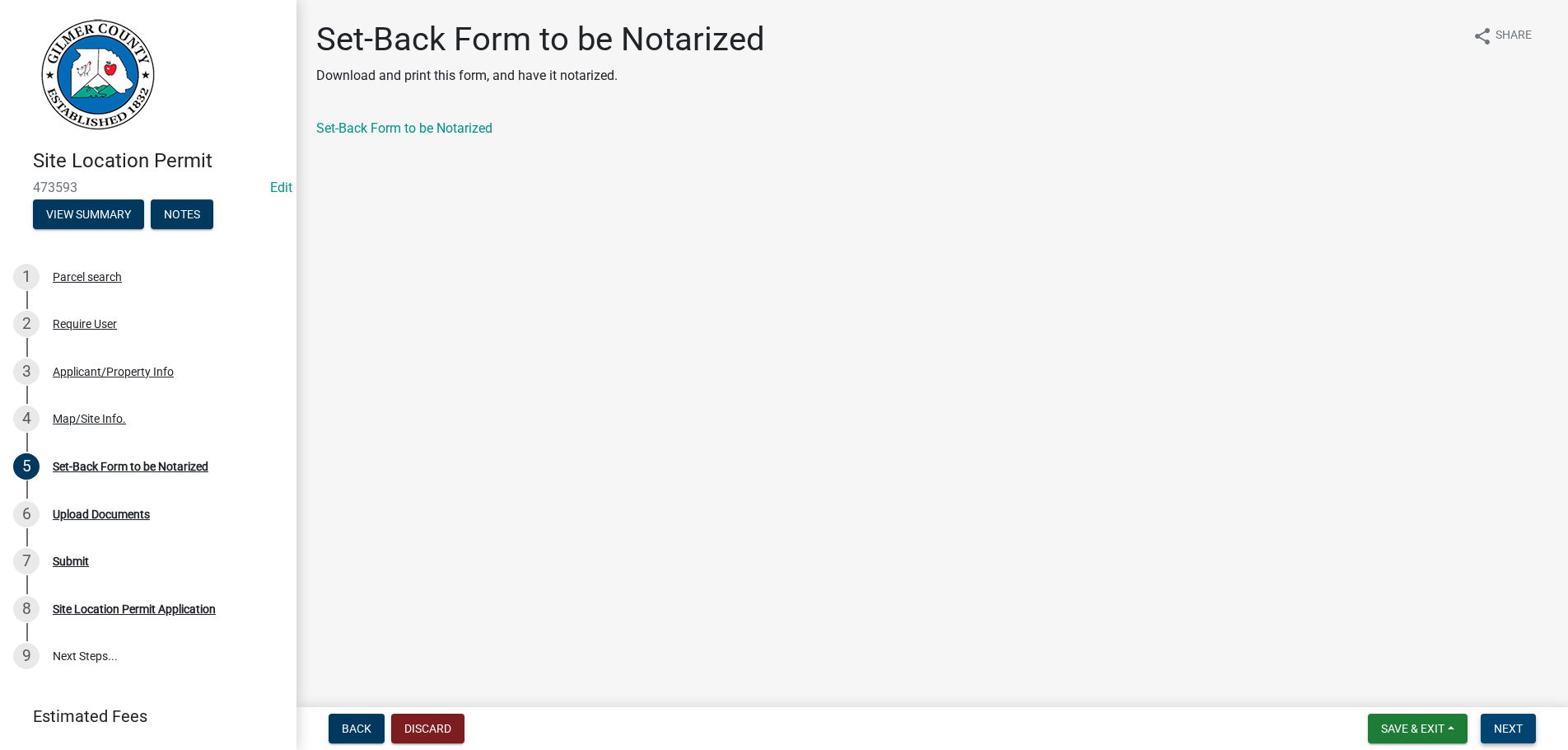
click at [1509, 721] on span "Next" at bounding box center [1507, 727] width 29 height 13
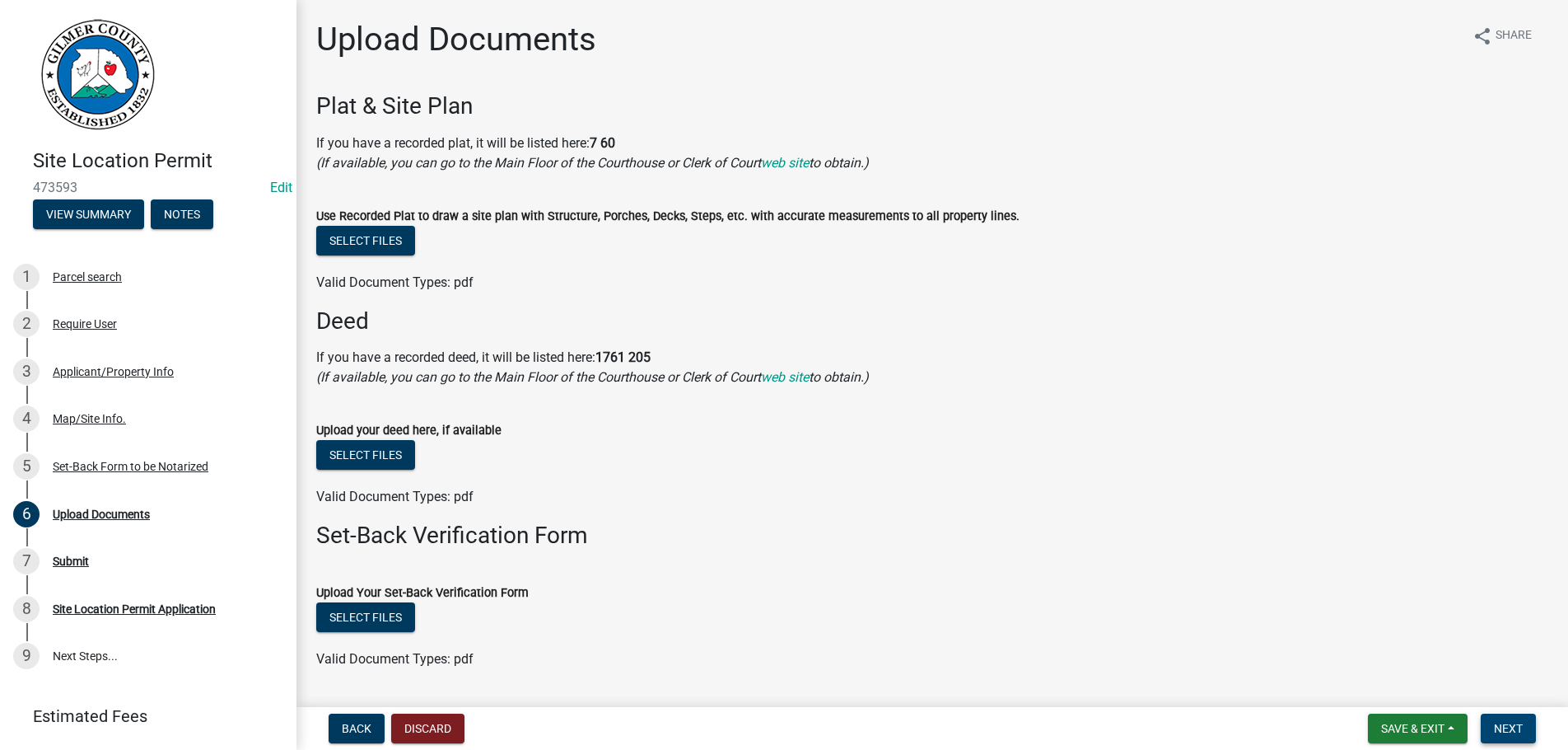
click at [1509, 721] on span "Next" at bounding box center [1507, 727] width 29 height 13
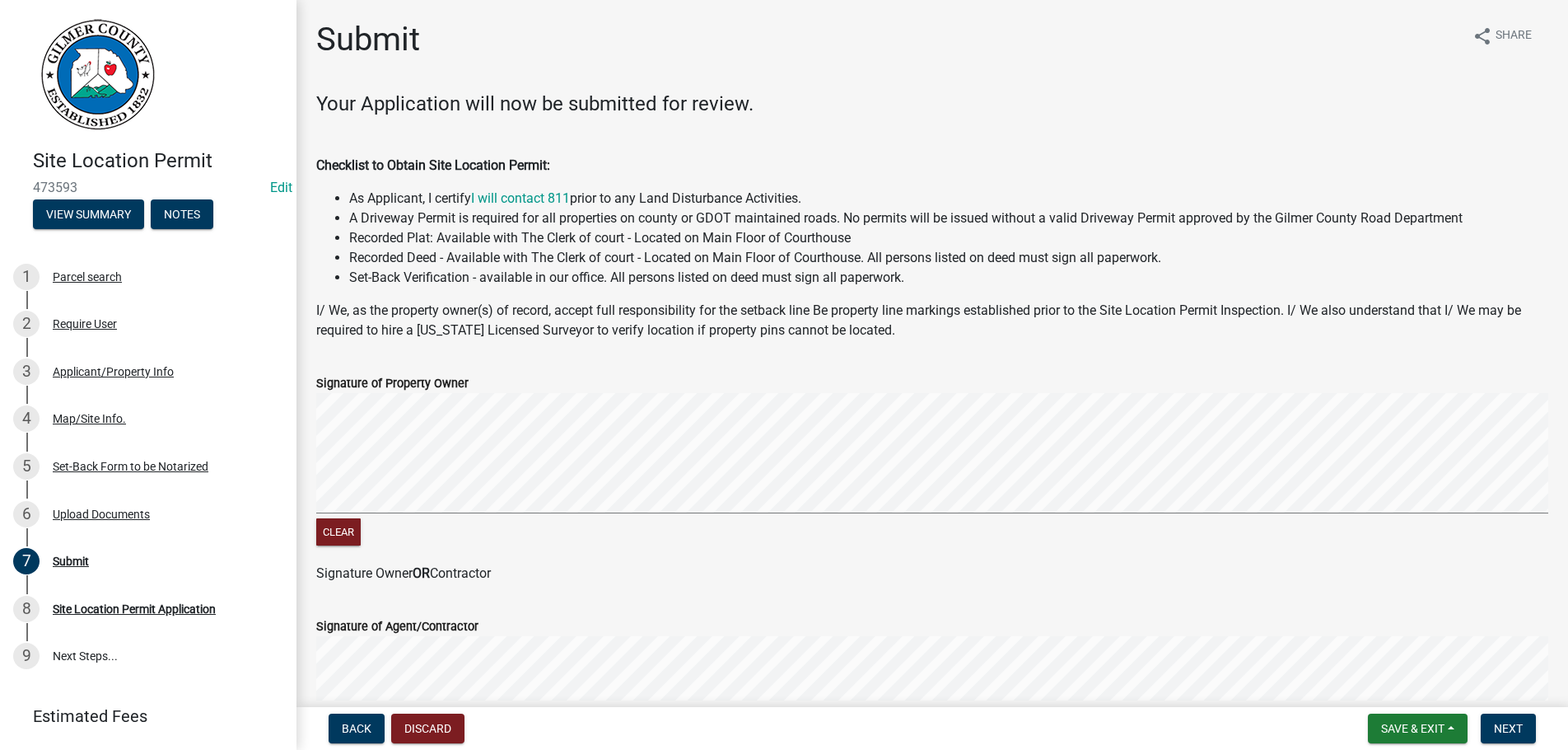
scroll to position [336, 0]
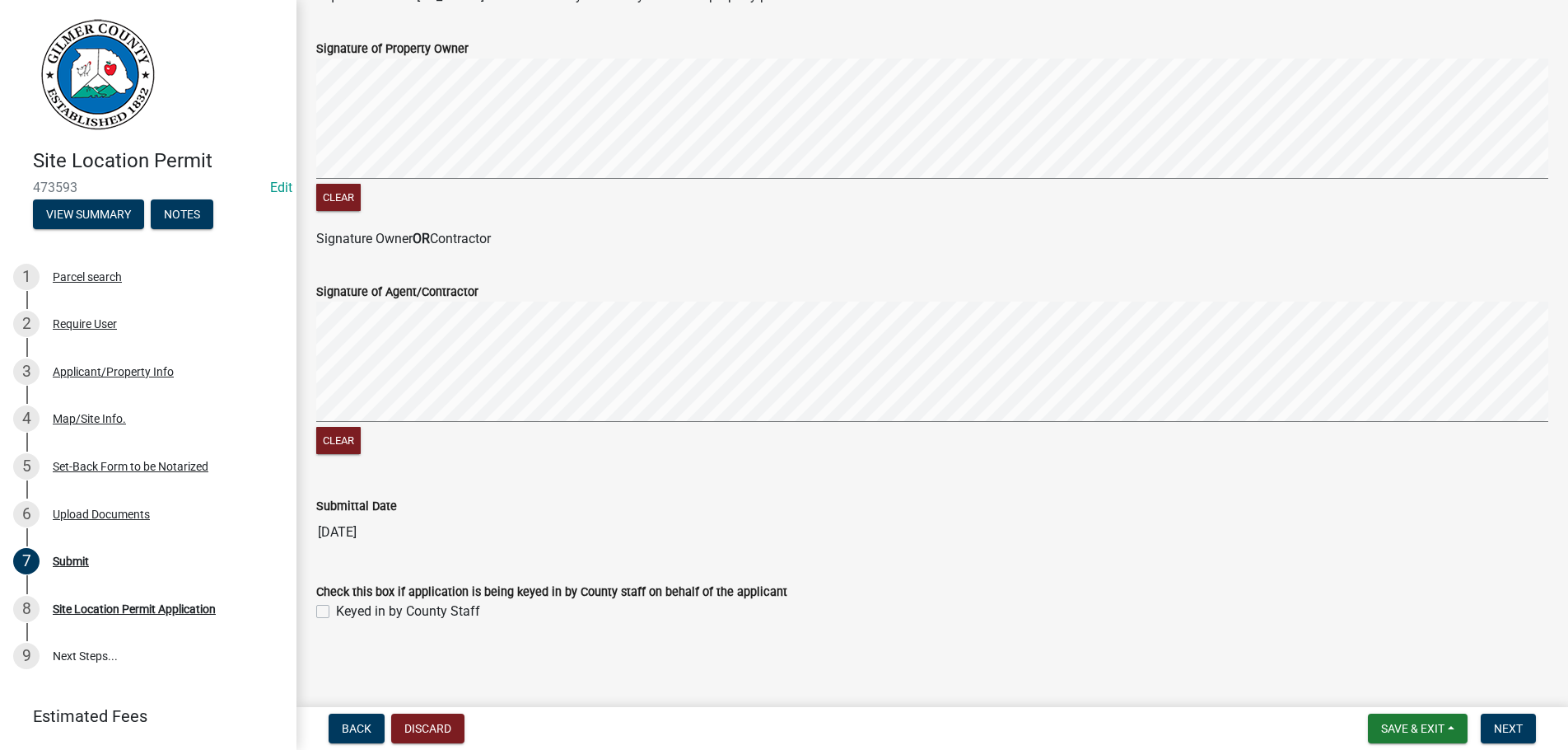
click at [336, 610] on label "Keyed in by County Staff" at bounding box center [407, 611] width 144 height 20
click at [336, 610] on input "Keyed in by County Staff" at bounding box center [341, 606] width 11 height 11
checkbox input "true"
click at [1498, 721] on button "Next" at bounding box center [1508, 728] width 56 height 30
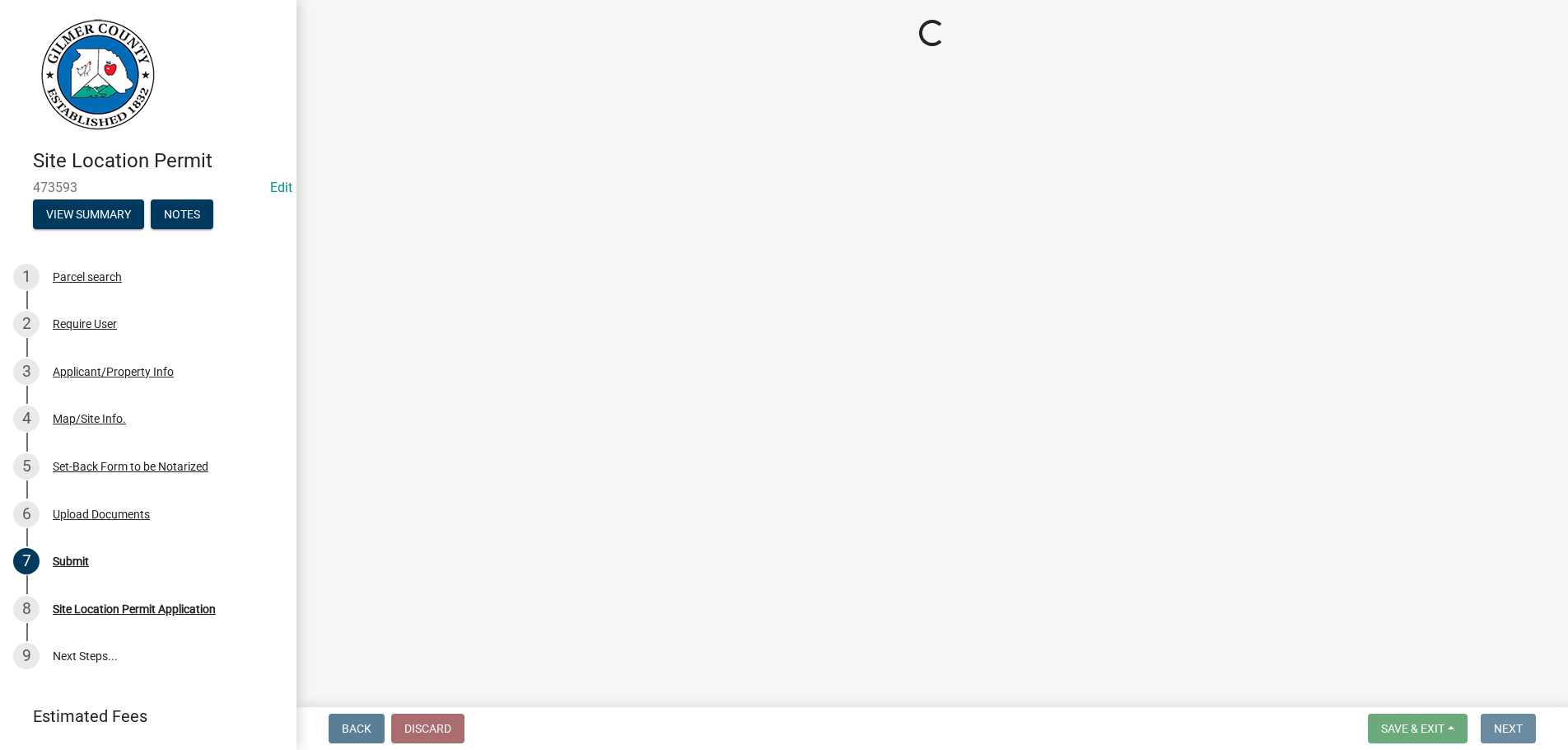
scroll to position [0, 0]
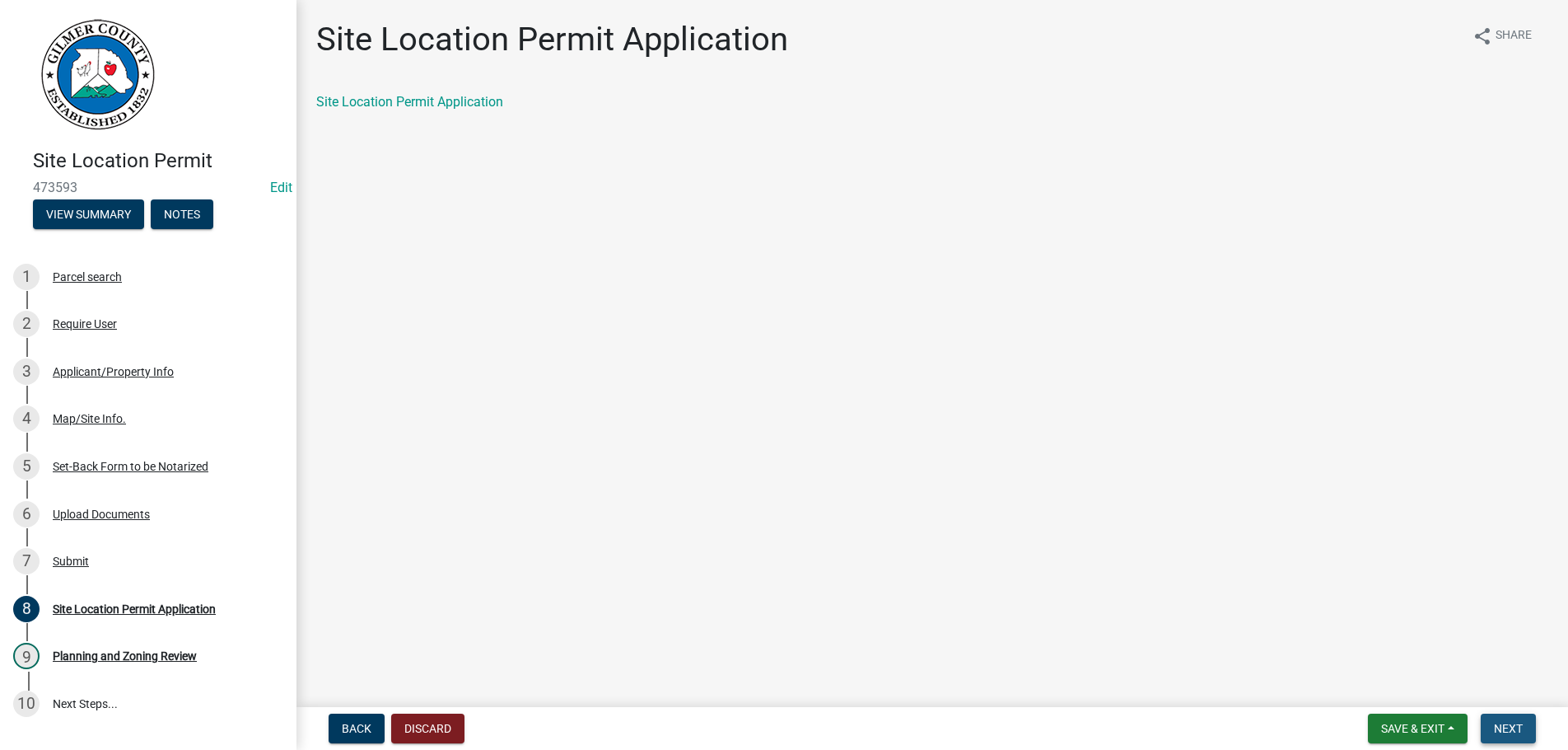
click at [1498, 721] on button "Next" at bounding box center [1508, 728] width 56 height 30
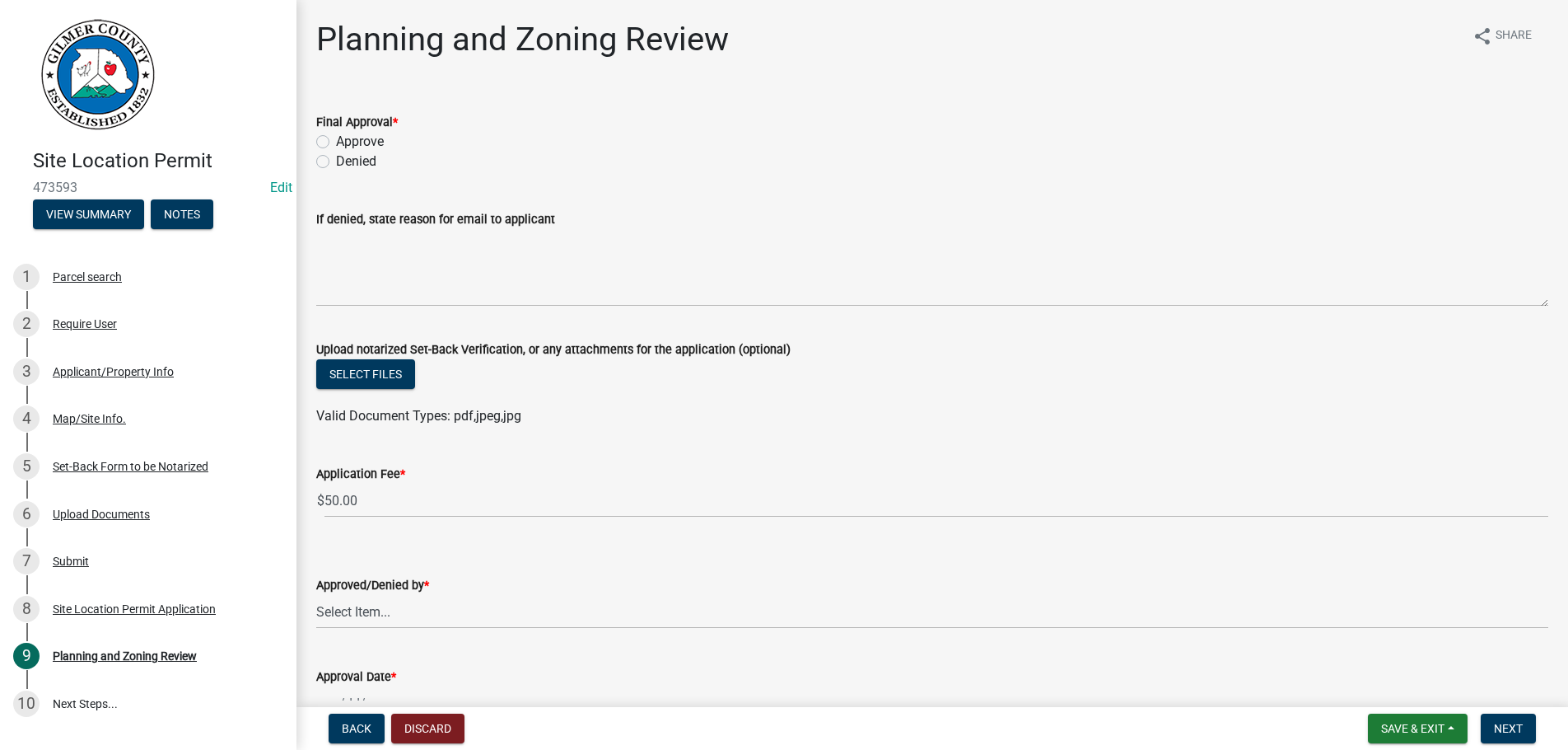
click at [336, 141] on label "Approve" at bounding box center [359, 142] width 48 height 20
click at [336, 141] on input "Approve" at bounding box center [341, 137] width 11 height 11
radio input "true"
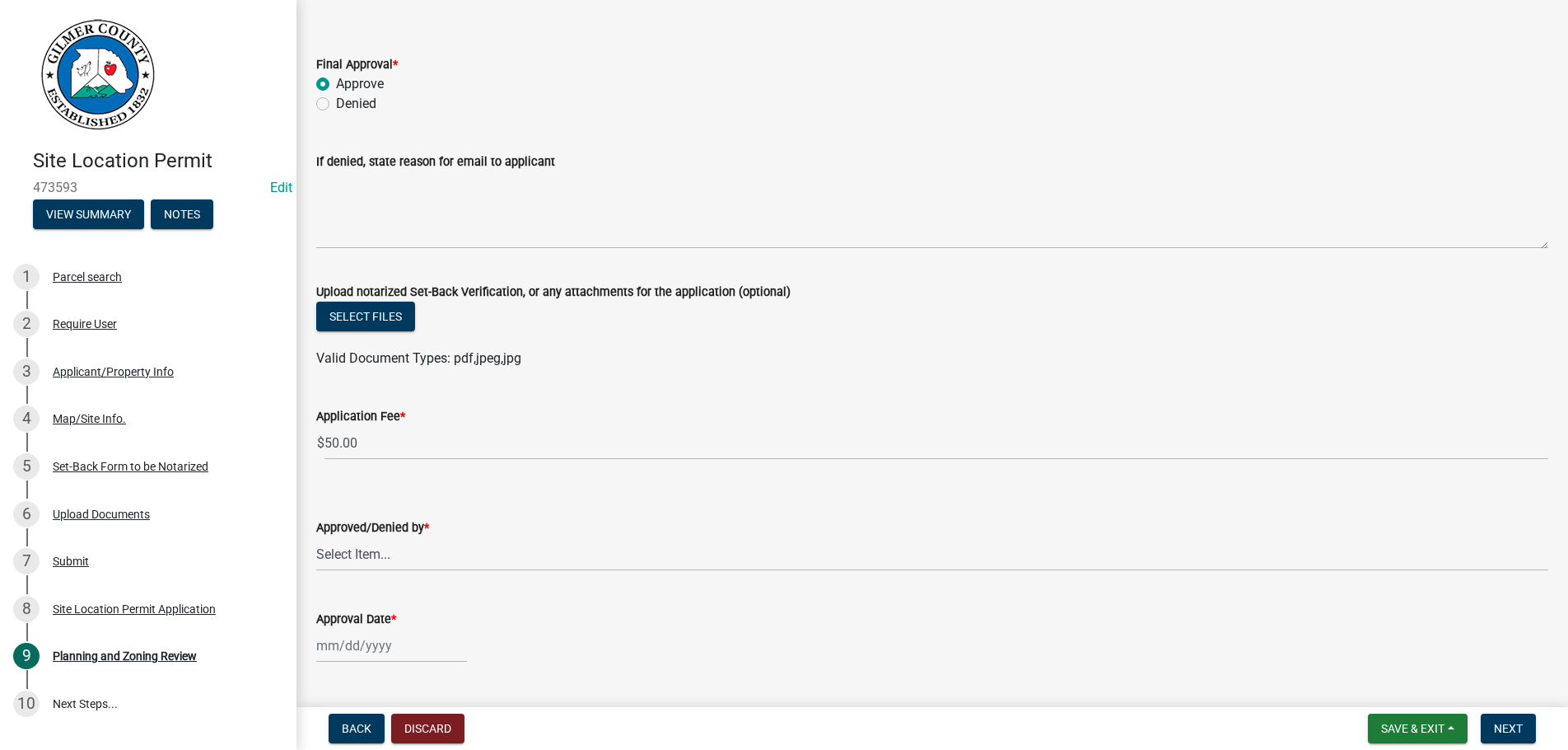
scroll to position [99, 0]
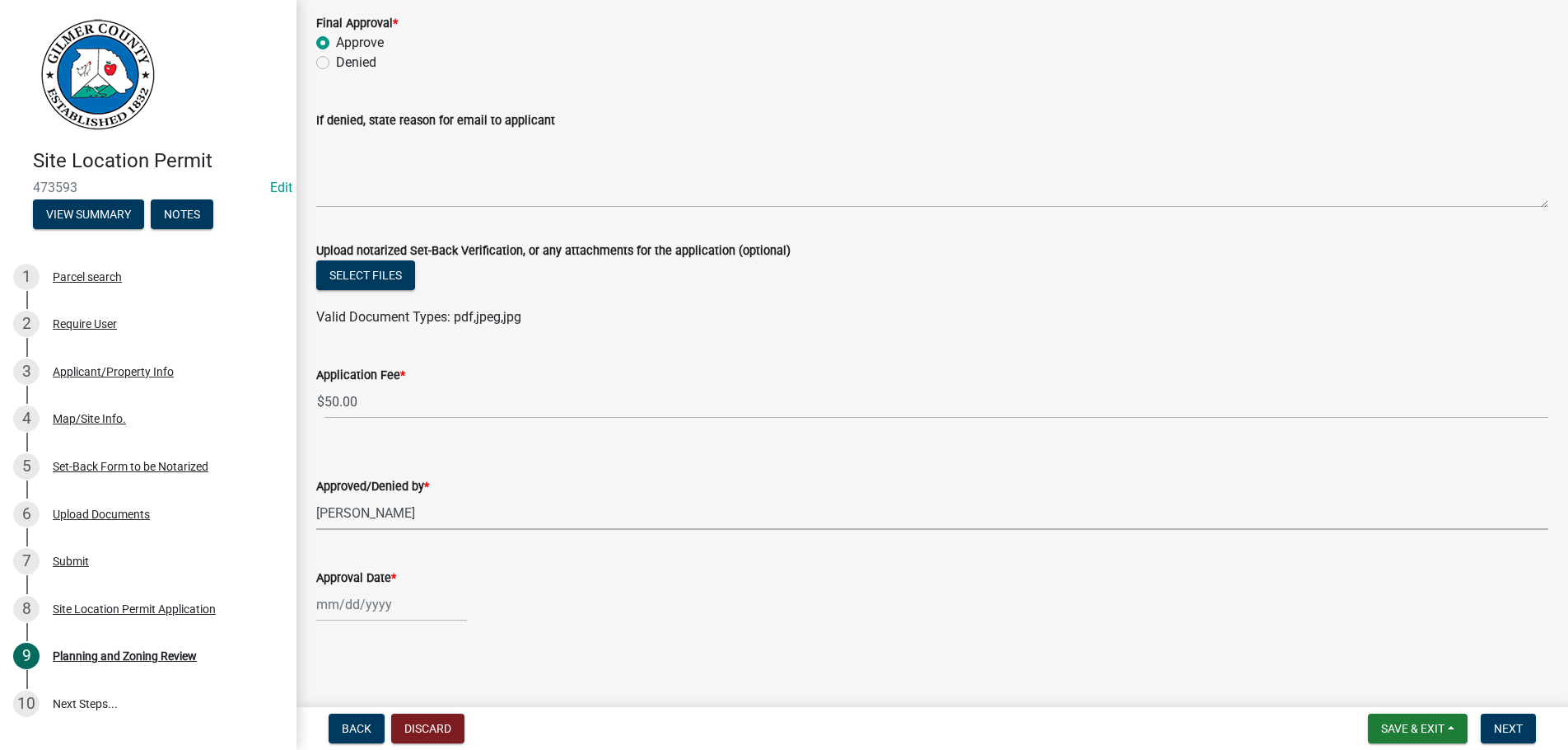
select select "b44f7338-8171-40f4-83dd-b8ba3065c966"
select select "9"
select select "2025"
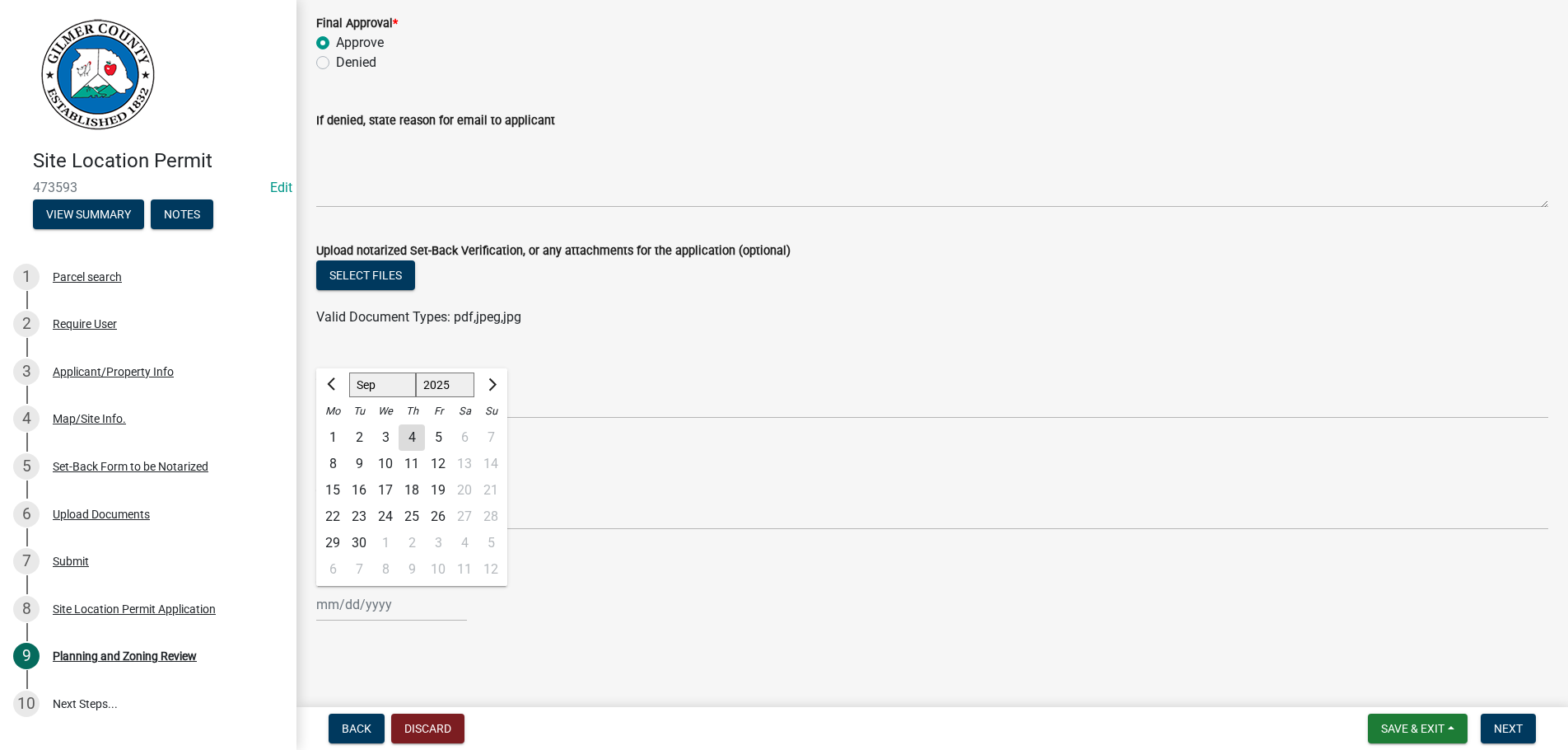
type input "[DATE]"
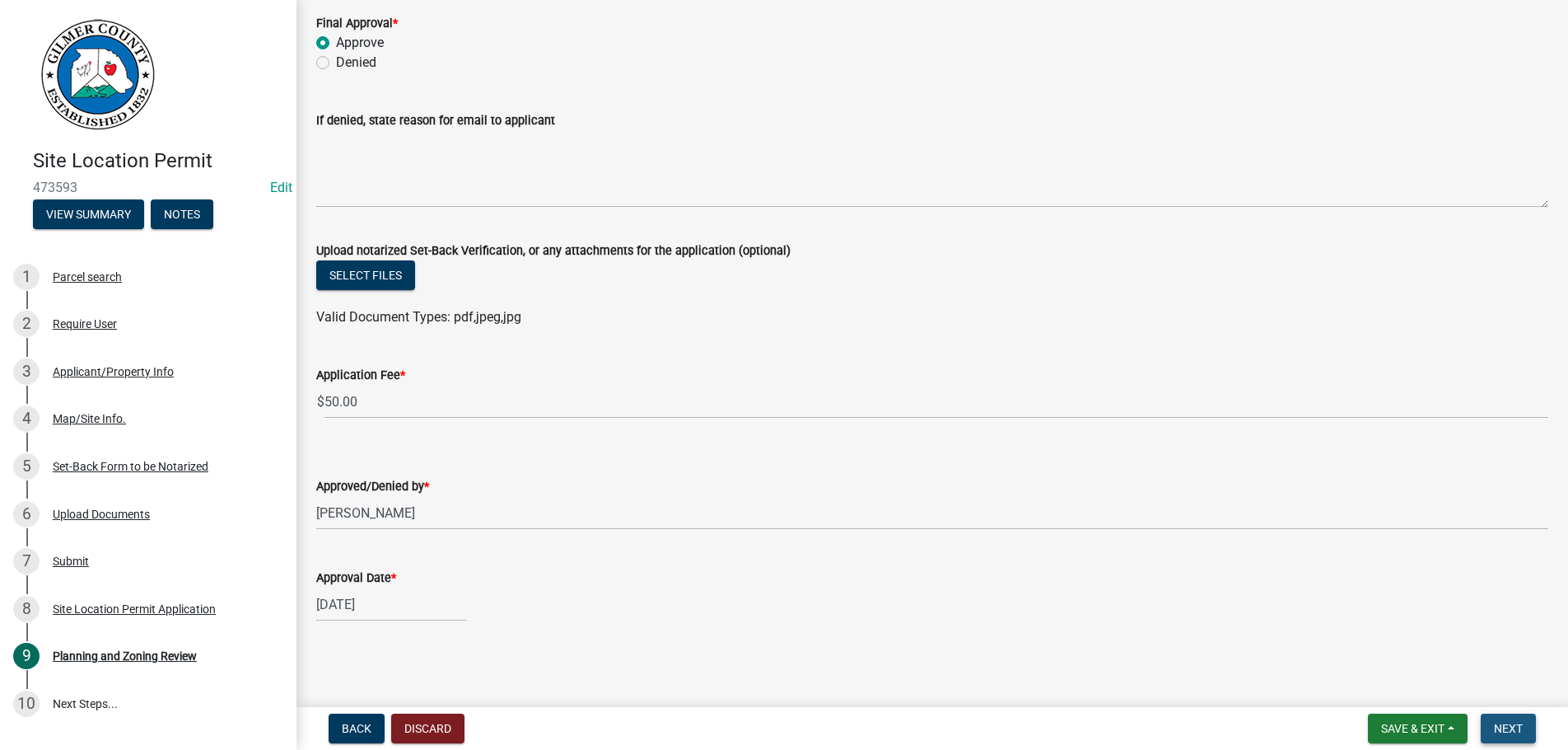
click at [1516, 729] on span "Next" at bounding box center [1507, 727] width 29 height 13
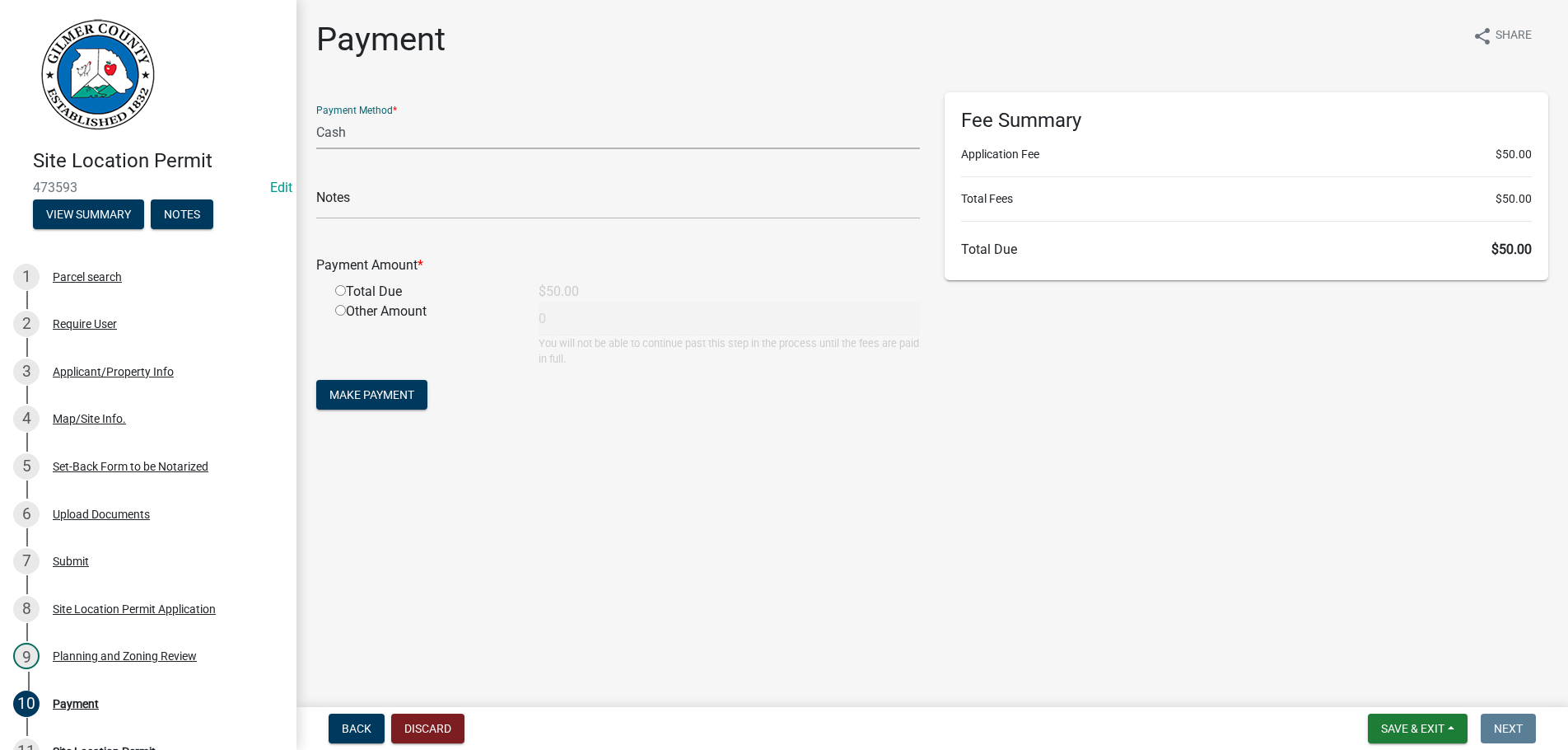
click at [316, 115] on select "Credit Card POS Check Cash" at bounding box center [618, 132] width 604 height 34
select select "1: 0"
click option "Check" at bounding box center [0, 0] width 0 height 0
click at [412, 200] on input "text" at bounding box center [618, 203] width 604 height 34
type input "3647"
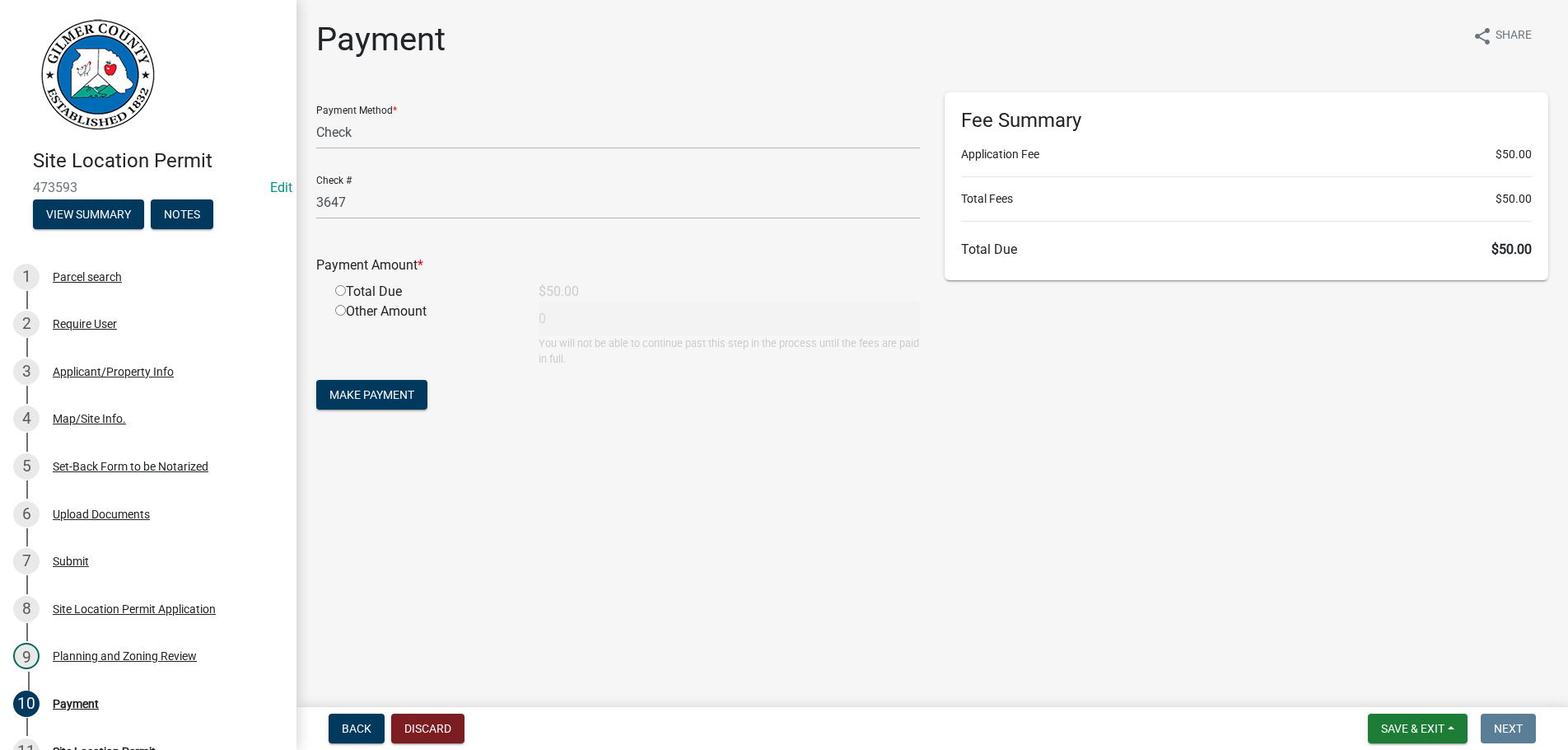
click at [336, 285] on input "radio" at bounding box center [341, 290] width 11 height 11
radio input "true"
type input "50"
click at [316, 379] on button "Make Payment" at bounding box center [371, 394] width 111 height 30
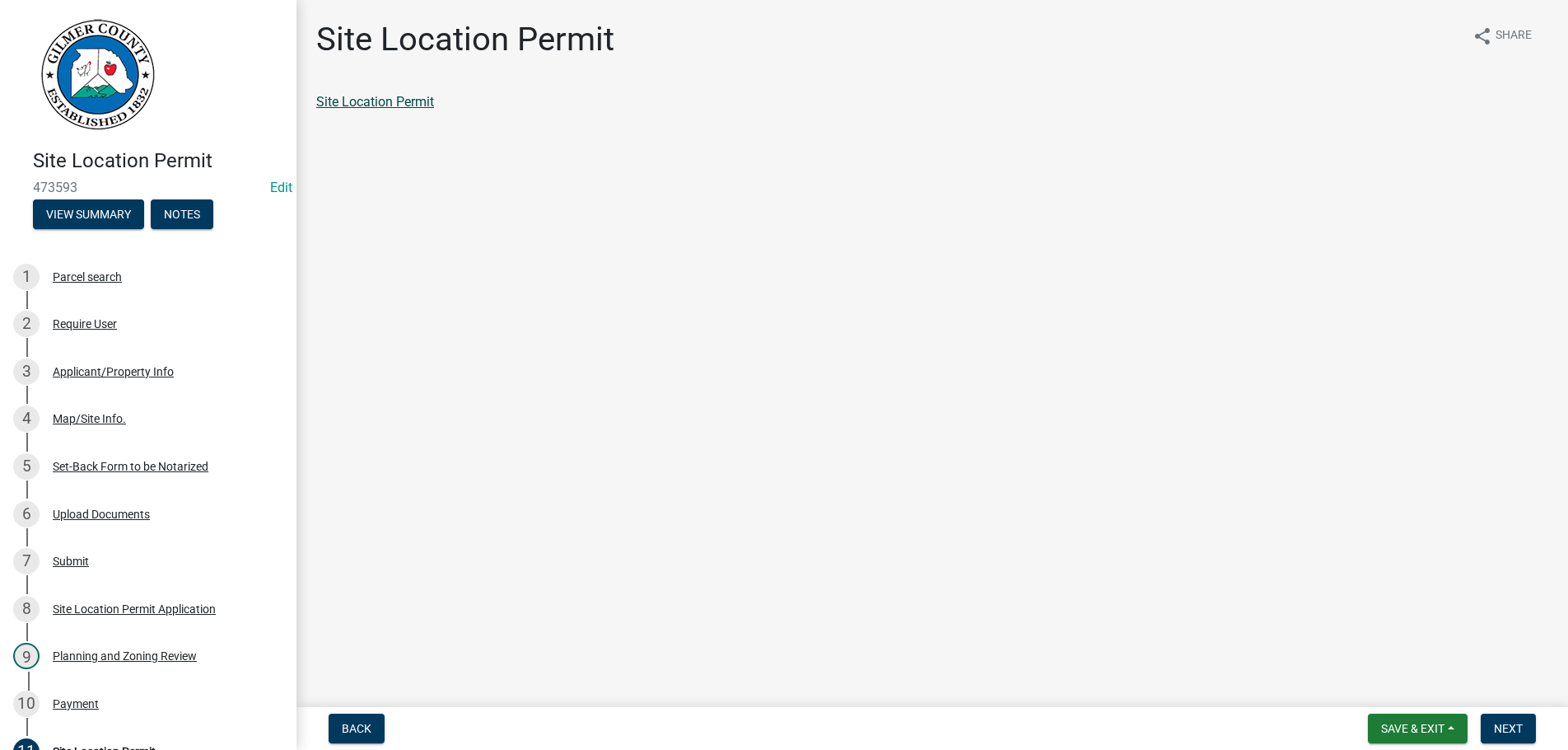
click at [415, 102] on link "Site Location Permit" at bounding box center [374, 102] width 118 height 16
click at [1525, 717] on button "Next" at bounding box center [1508, 728] width 56 height 30
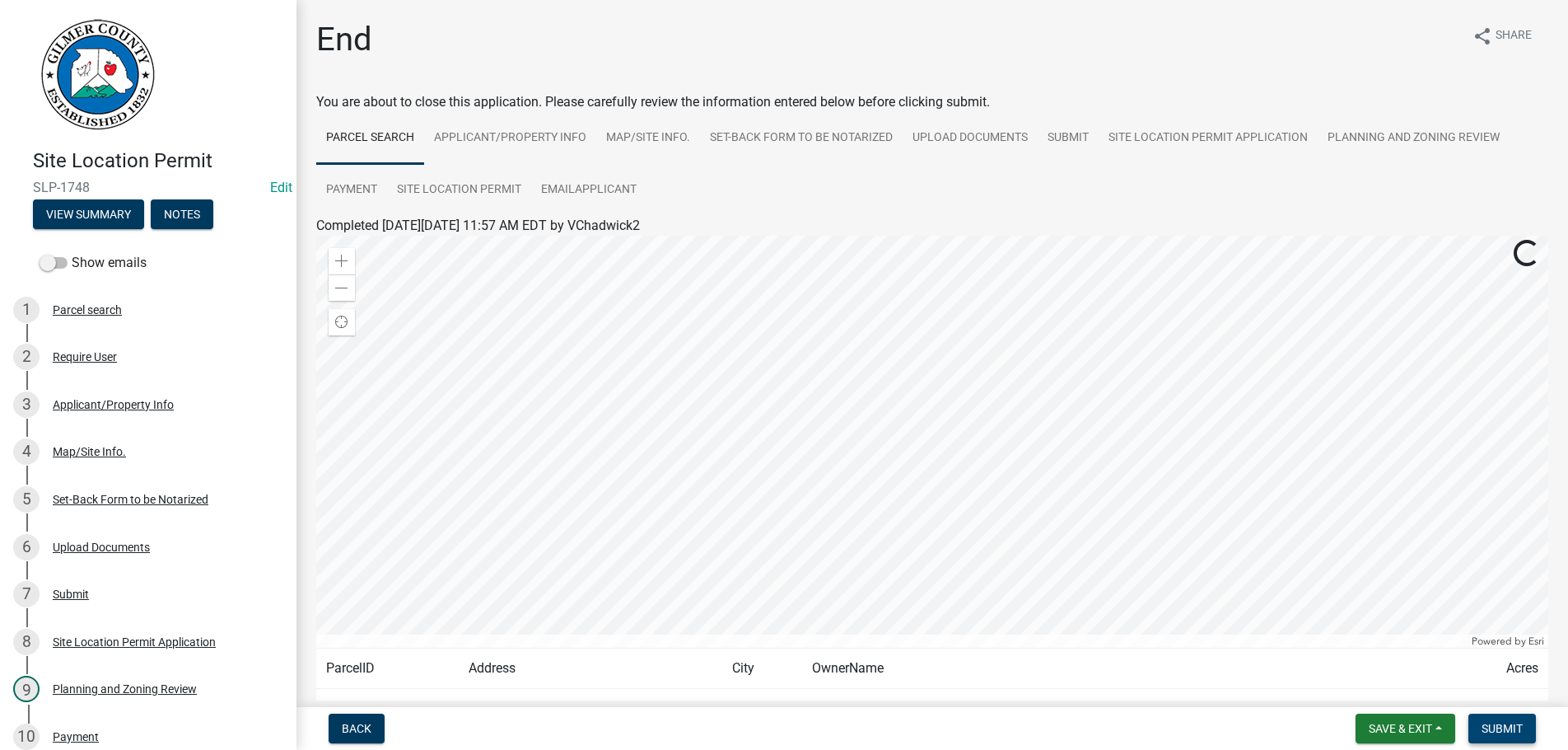
click at [1497, 726] on span "Submit" at bounding box center [1501, 727] width 41 height 13
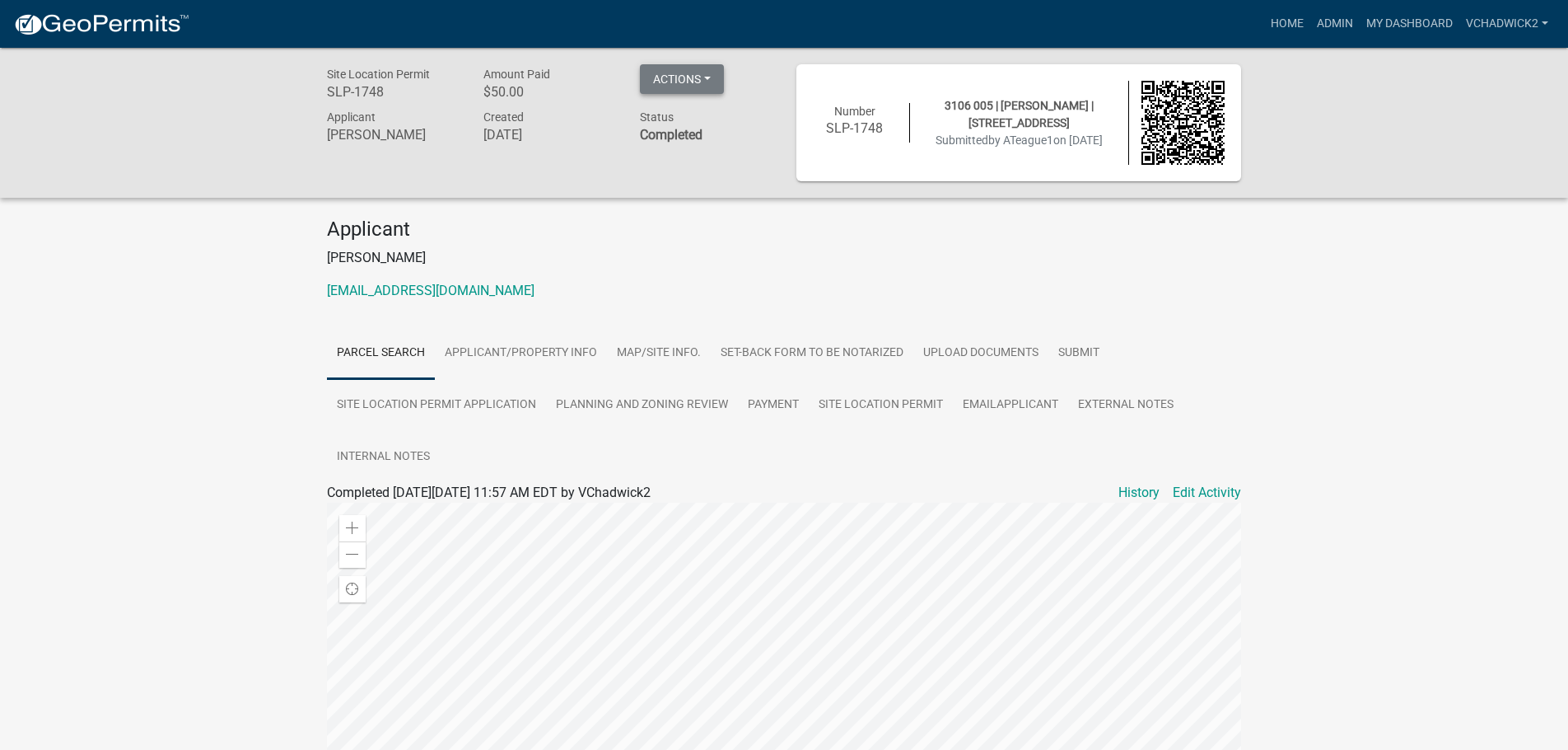
click at [673, 71] on button "Actions" at bounding box center [681, 79] width 84 height 30
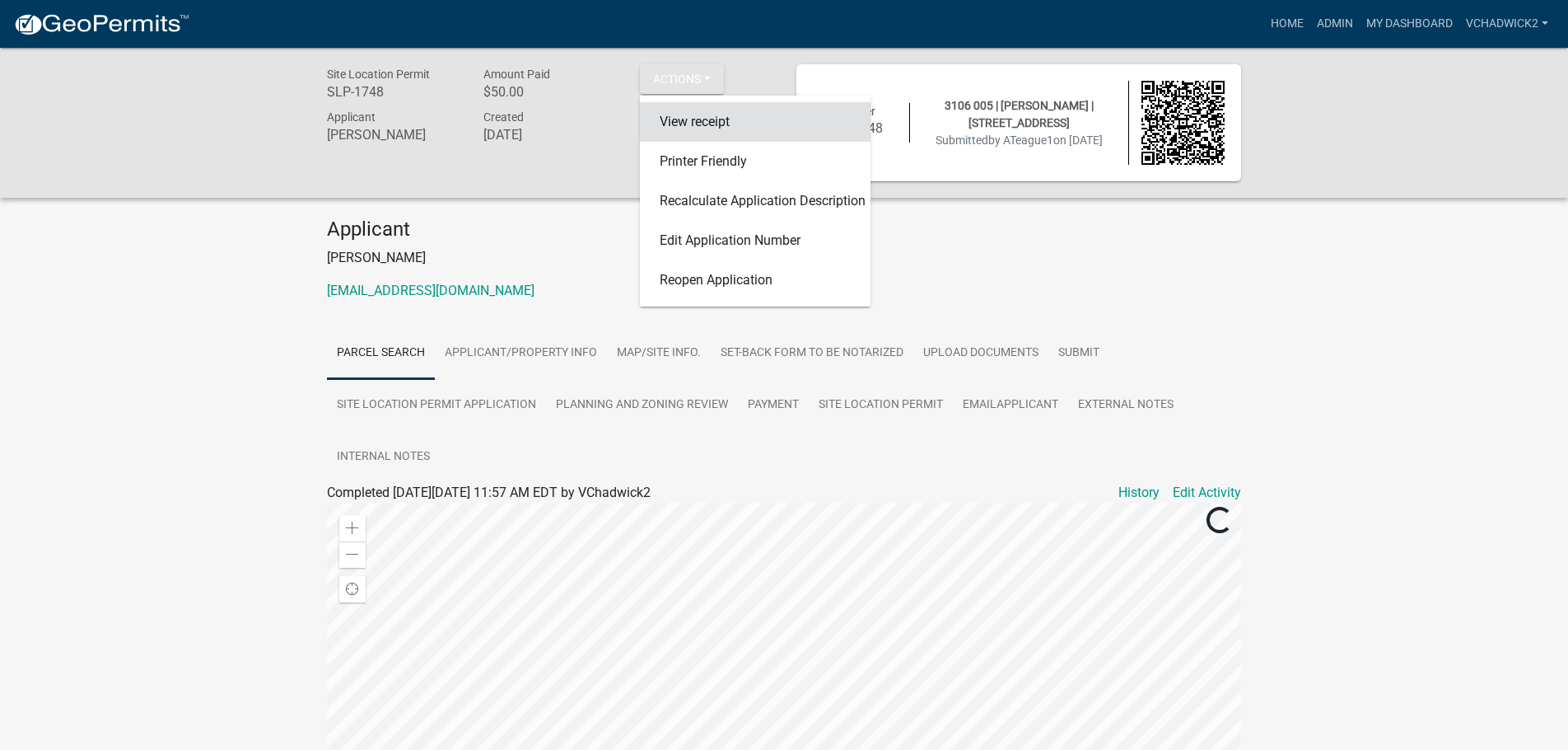
click at [674, 118] on link "View receipt" at bounding box center [755, 122] width 230 height 40
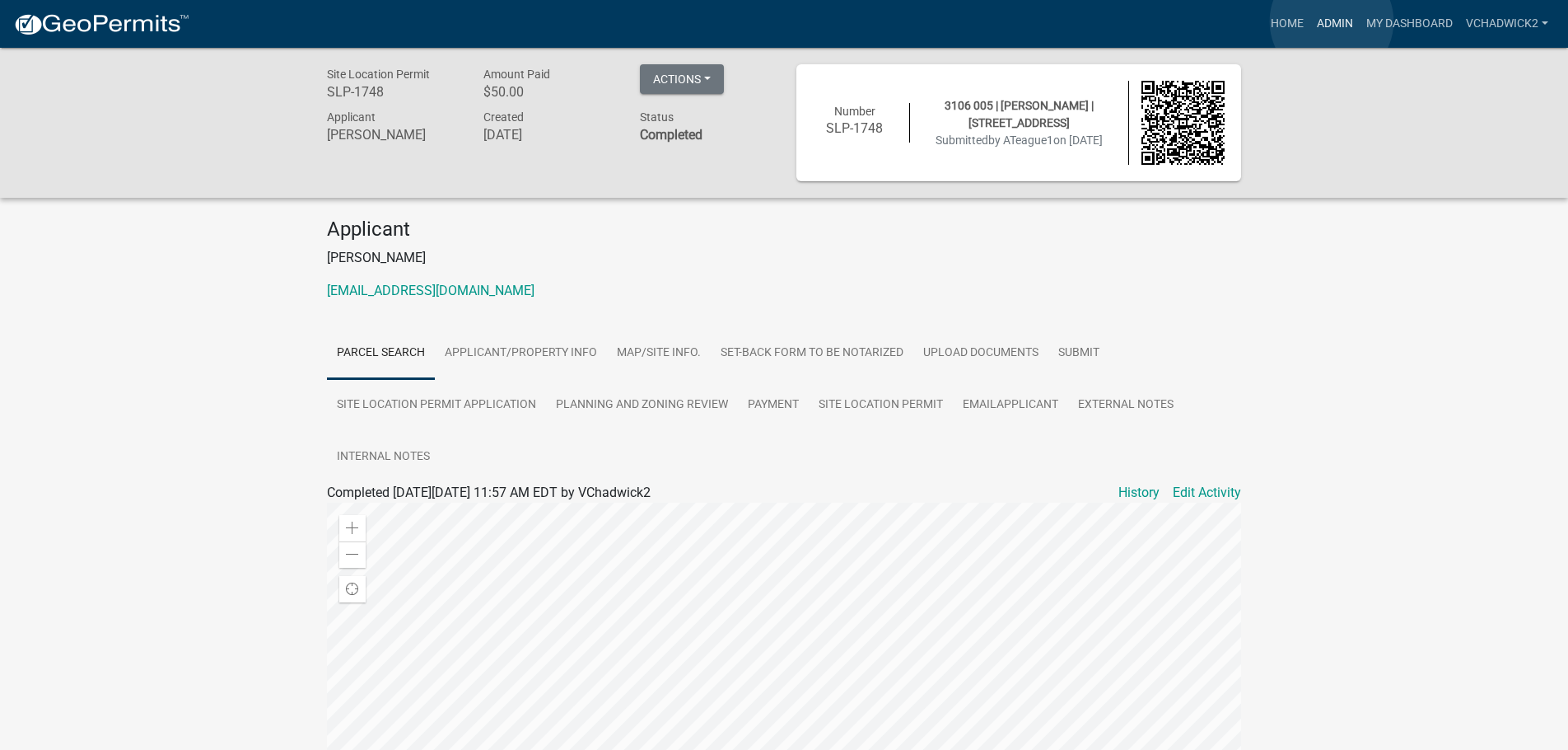
click at [1332, 22] on link "Admin" at bounding box center [1335, 24] width 50 height 32
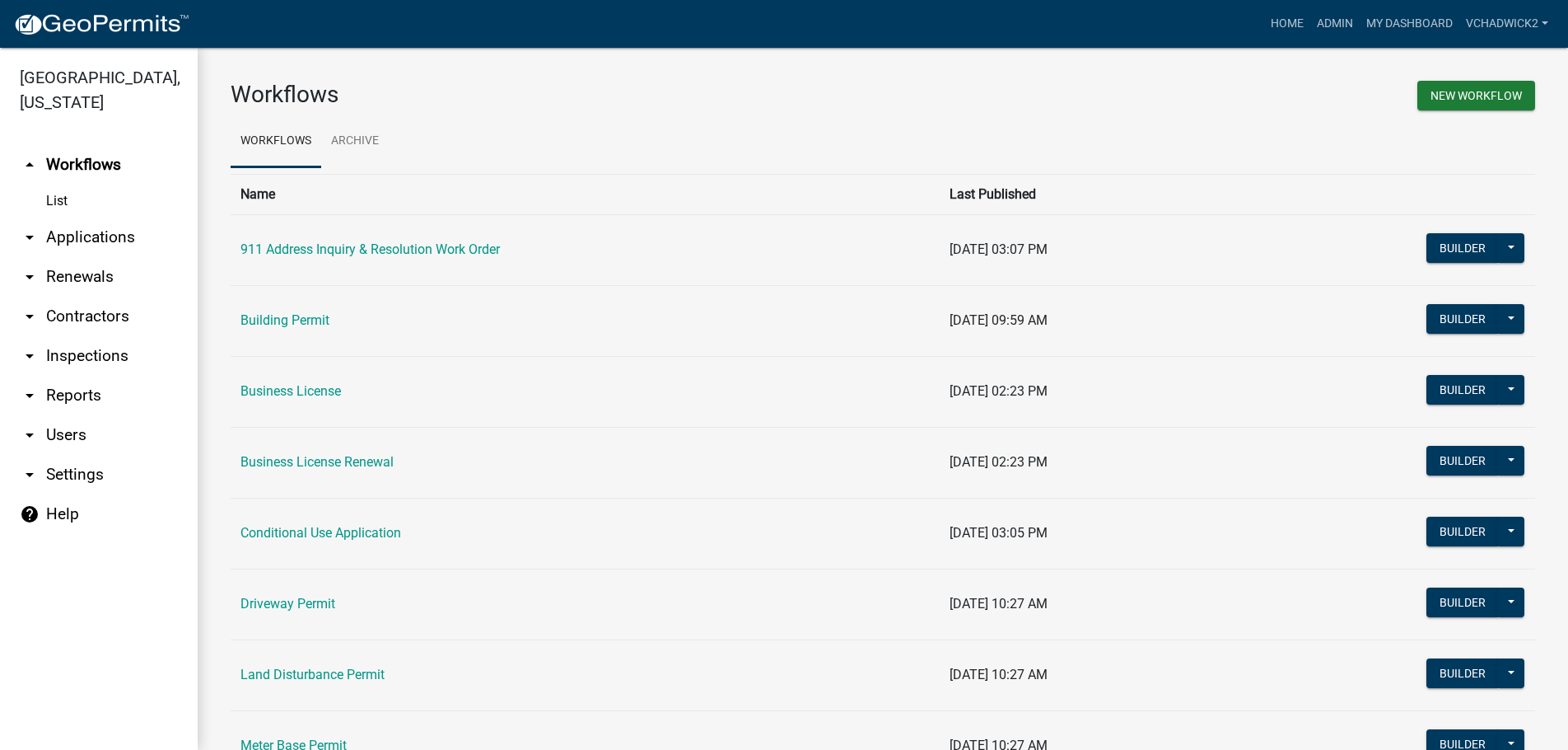
click at [81, 246] on link "arrow_drop_down Applications" at bounding box center [98, 237] width 198 height 40
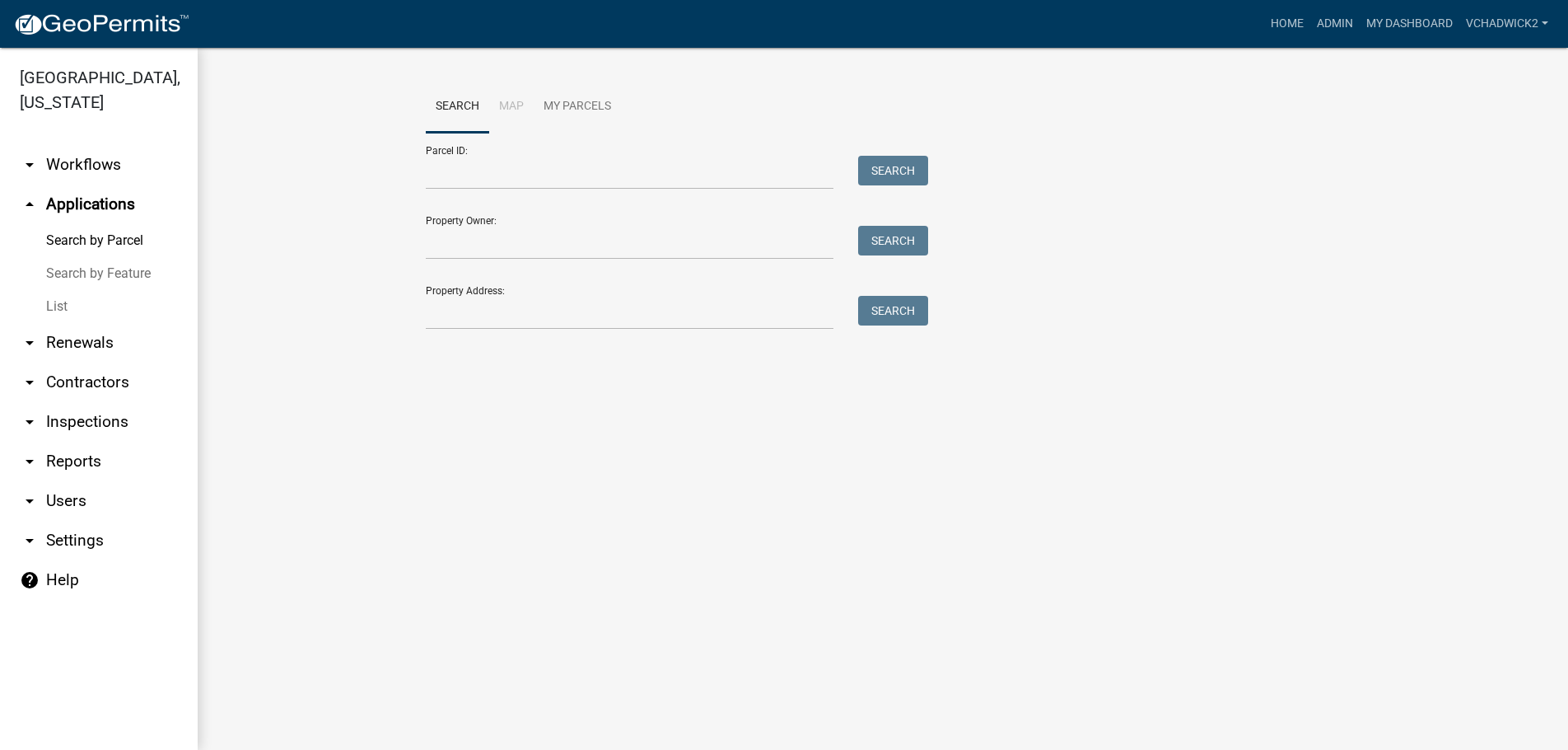
click at [55, 315] on link "List" at bounding box center [98, 306] width 198 height 33
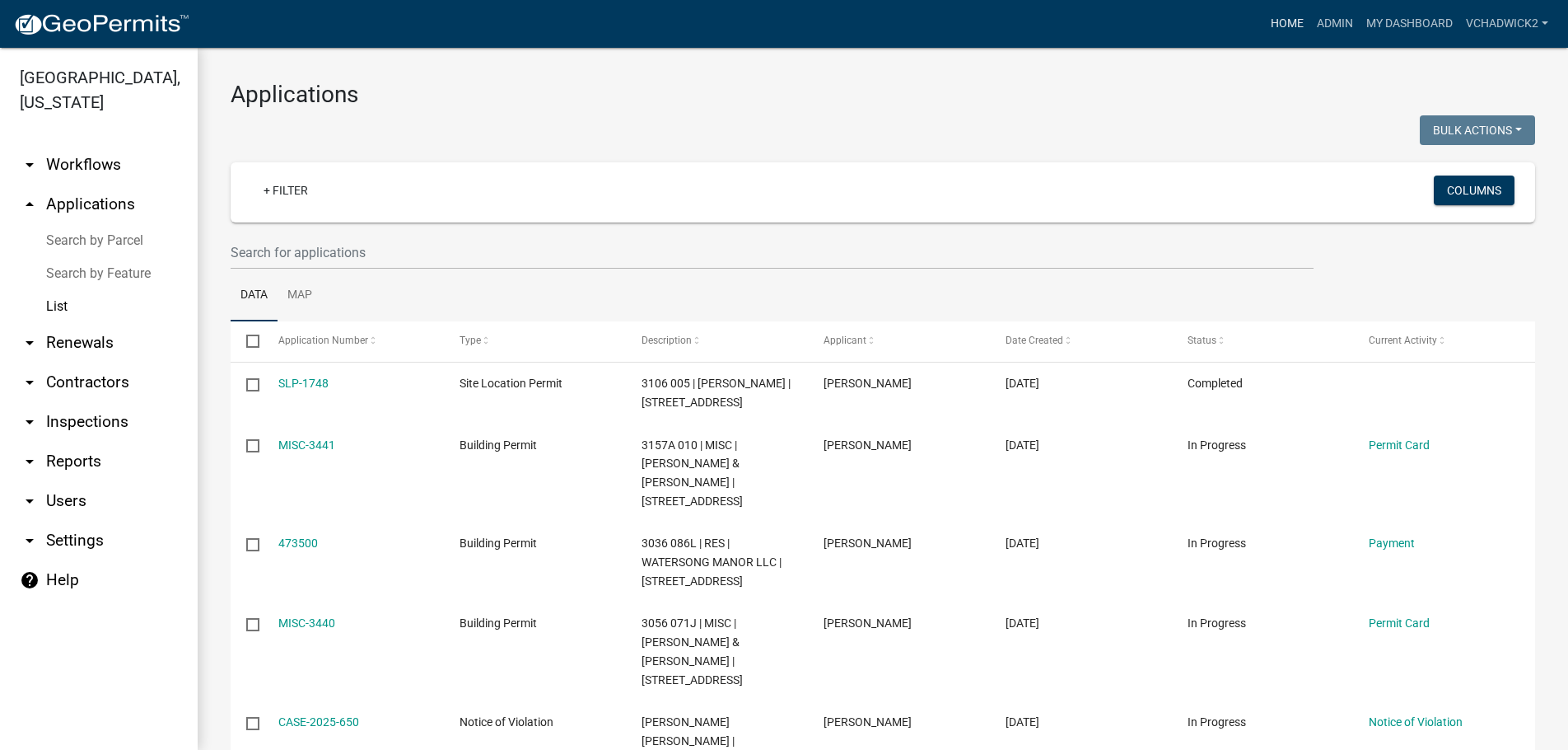
click at [1293, 25] on link "Home" at bounding box center [1287, 24] width 46 height 32
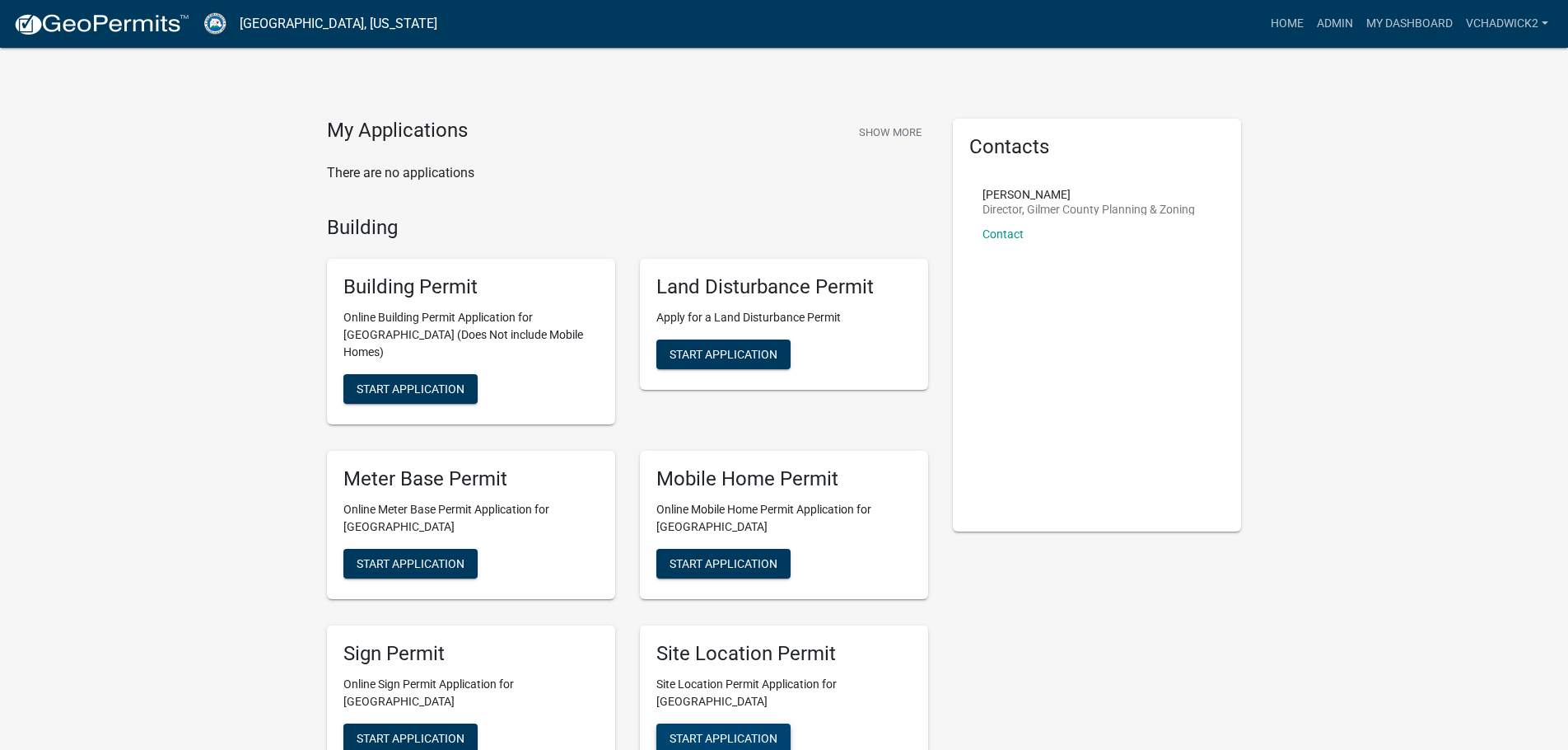
click at [709, 731] on button "Start Application" at bounding box center [723, 738] width 134 height 30
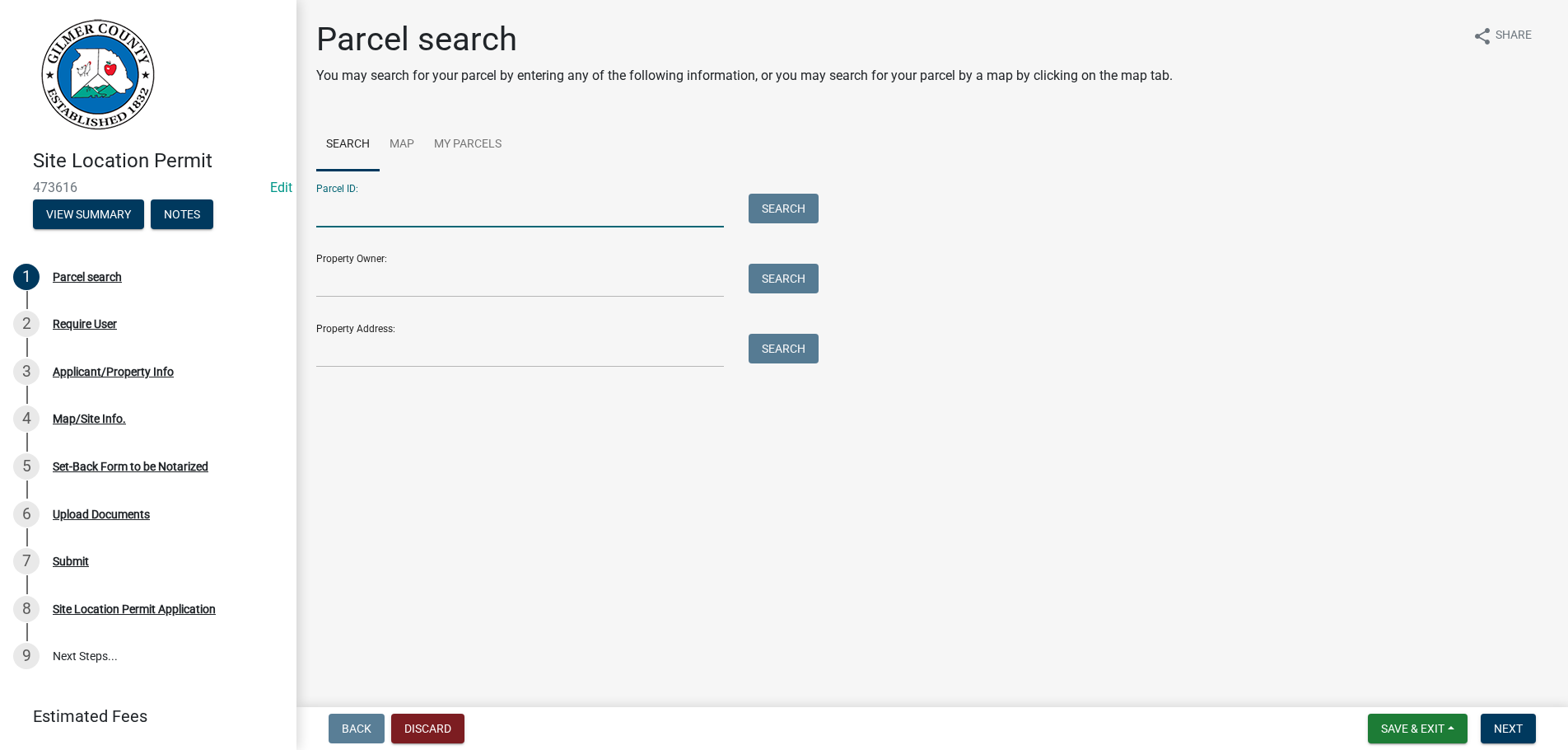
click at [390, 221] on input "Parcel ID:" at bounding box center [519, 211] width 407 height 34
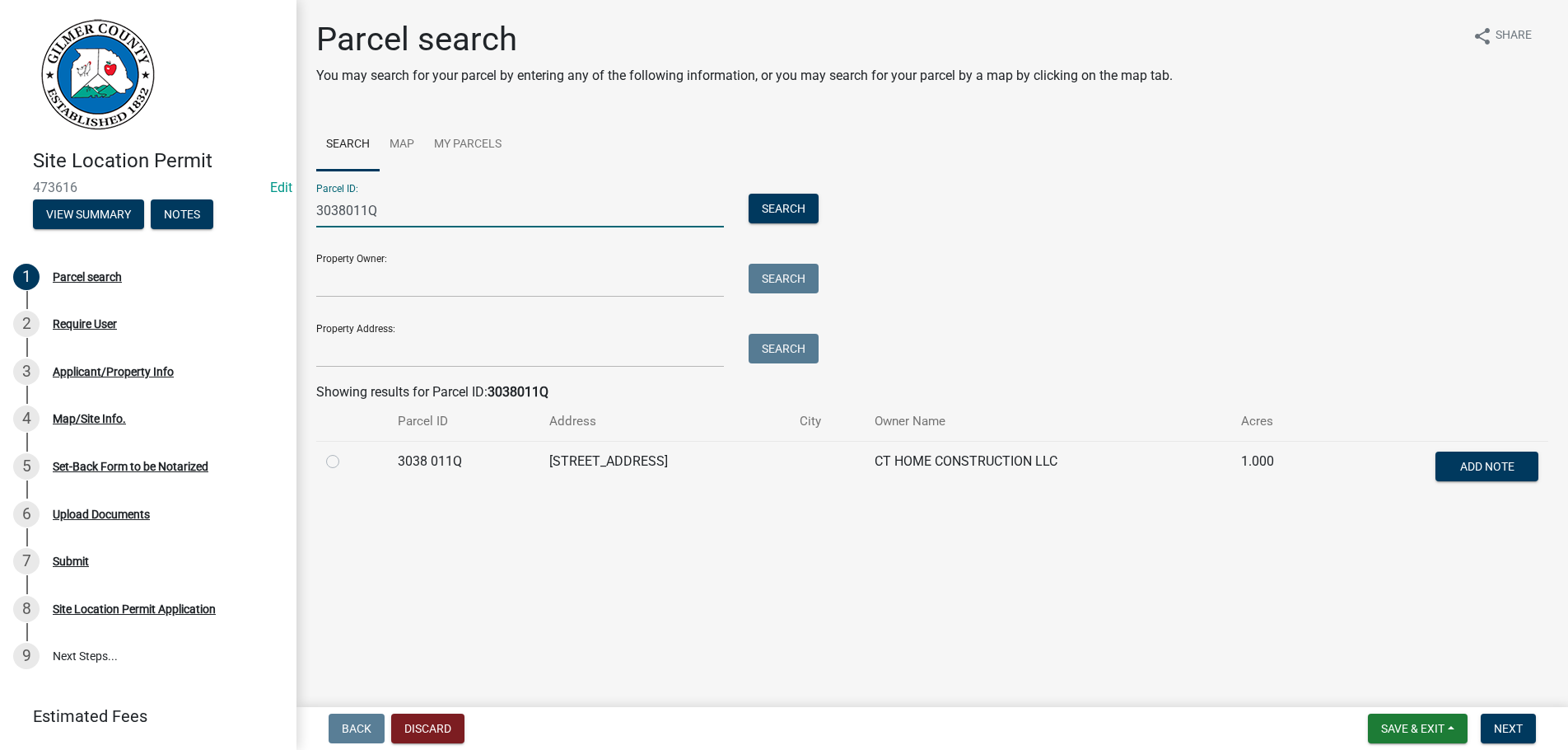
type input "3038011Q"
click at [346, 451] on label at bounding box center [346, 451] width 0 height 0
click at [346, 460] on 011Q "radio" at bounding box center [351, 456] width 11 height 11
radio 011Q "true"
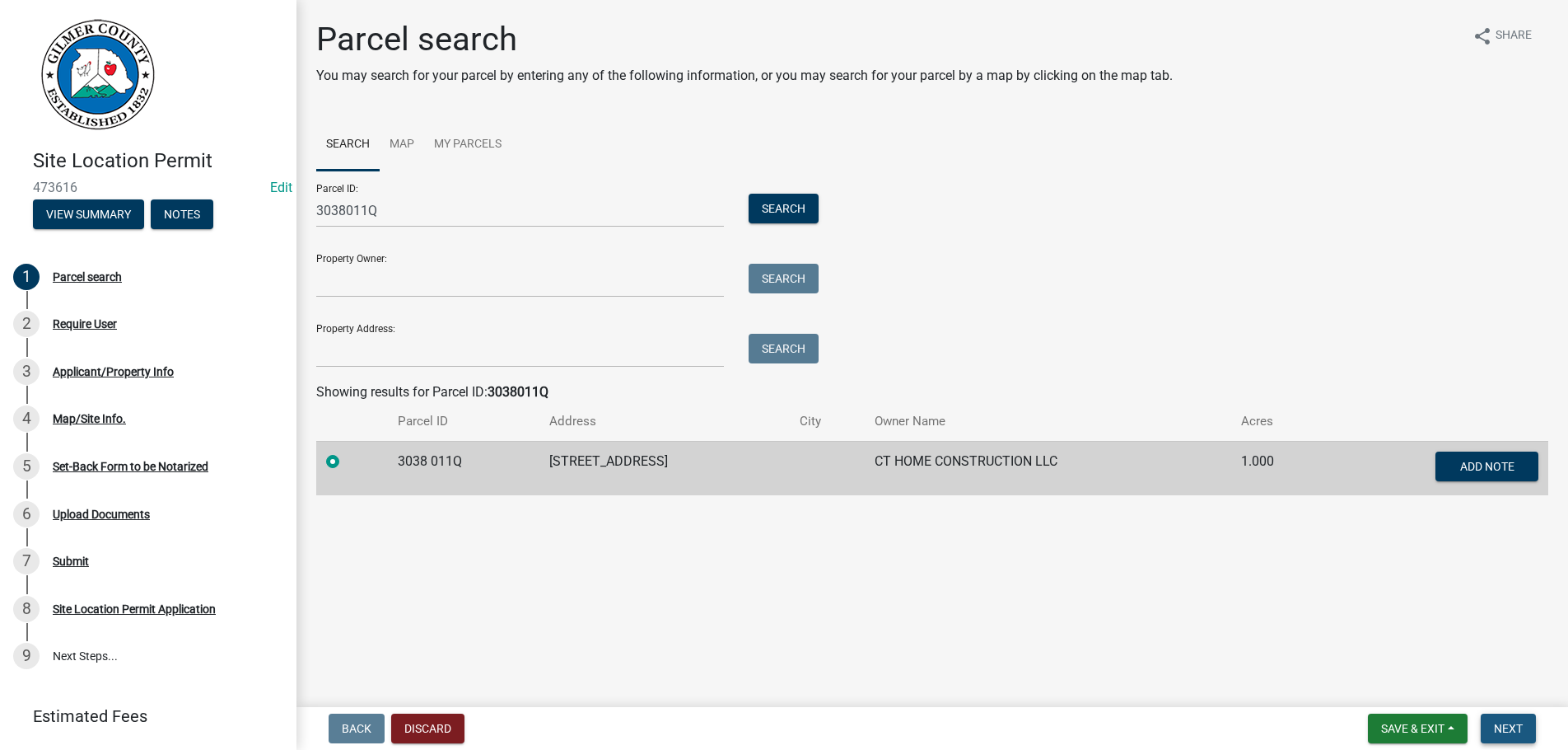
click at [1502, 733] on span "Next" at bounding box center [1507, 727] width 29 height 13
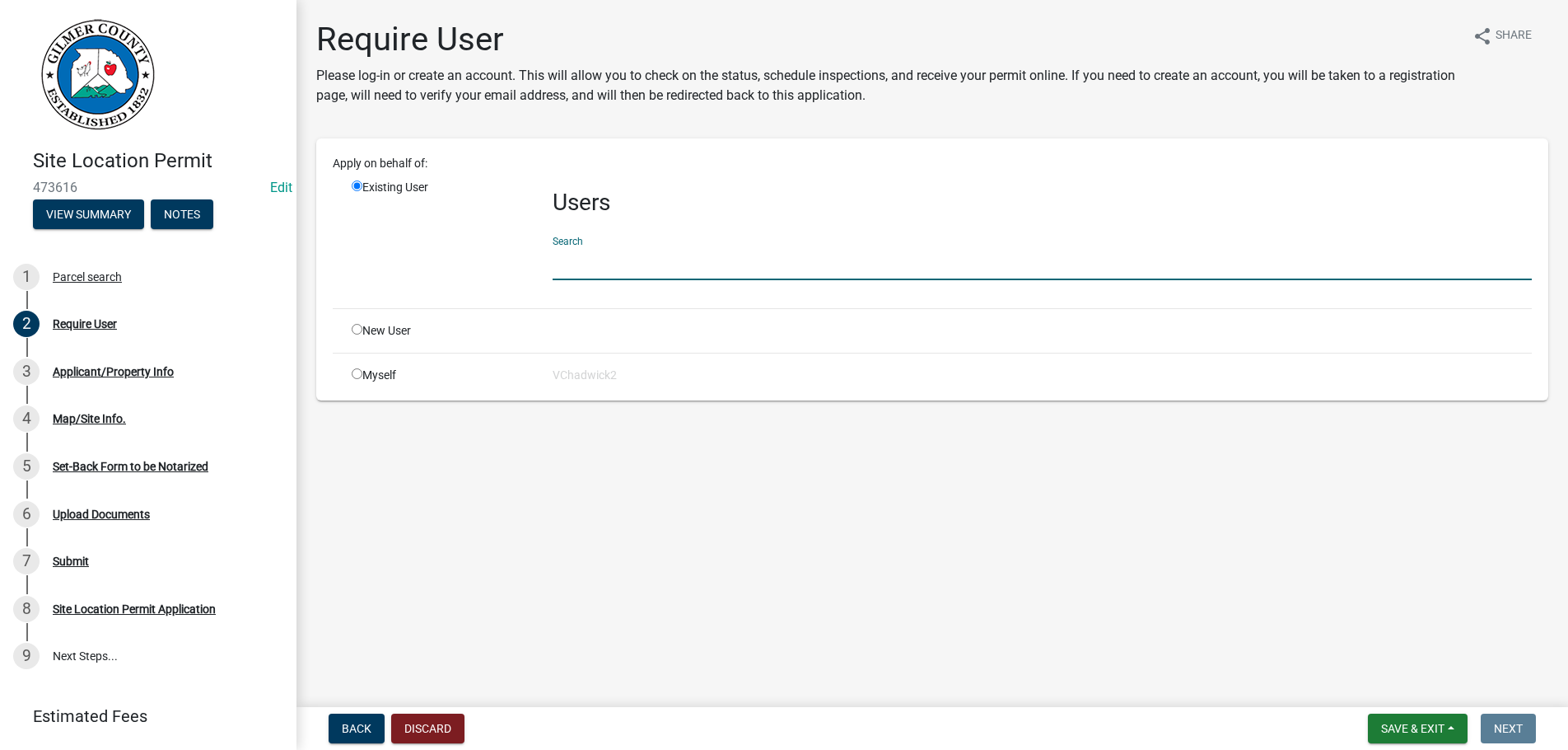
click at [576, 250] on input "text" at bounding box center [1042, 263] width 979 height 34
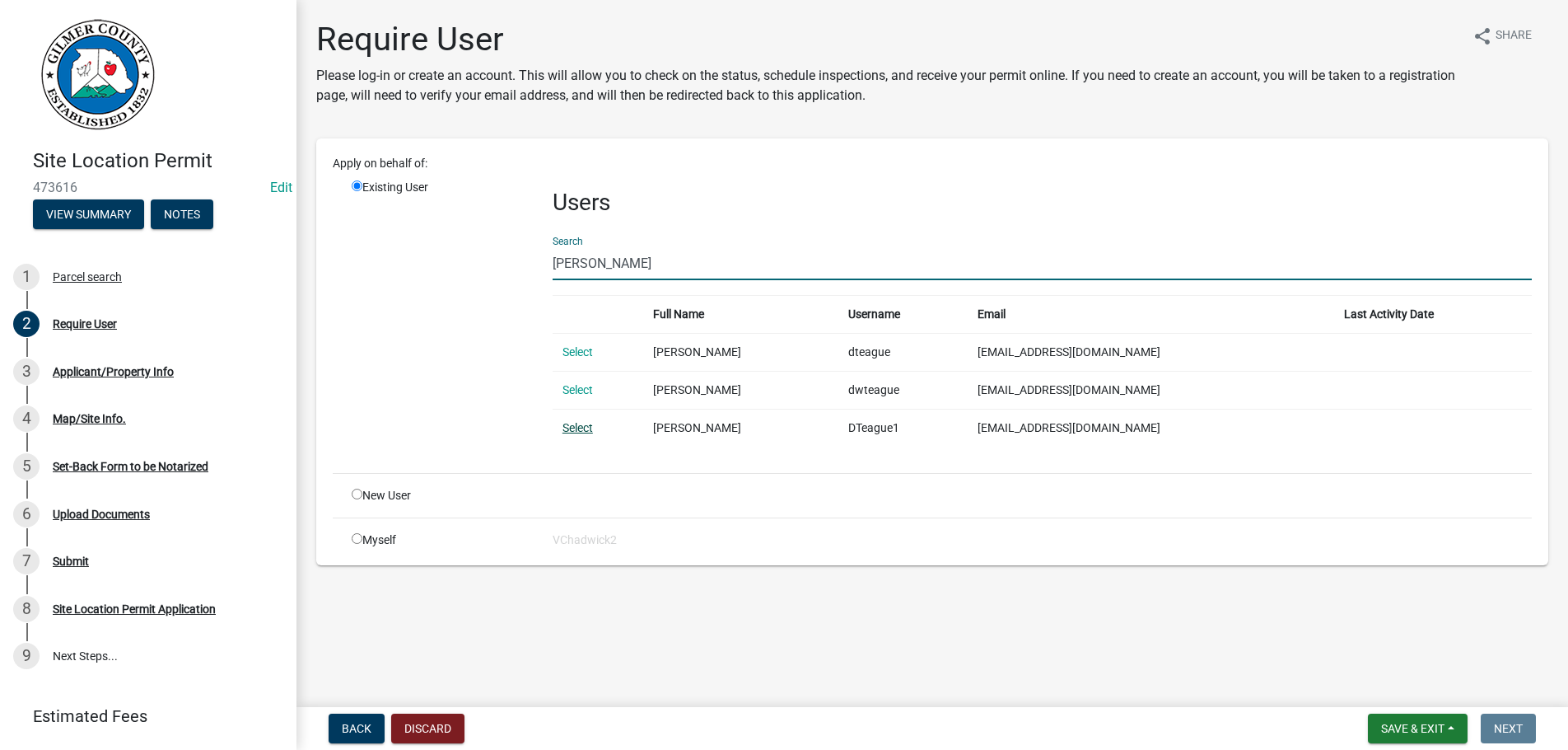
type input "[PERSON_NAME]"
click at [582, 427] on link "Select" at bounding box center [577, 427] width 31 height 13
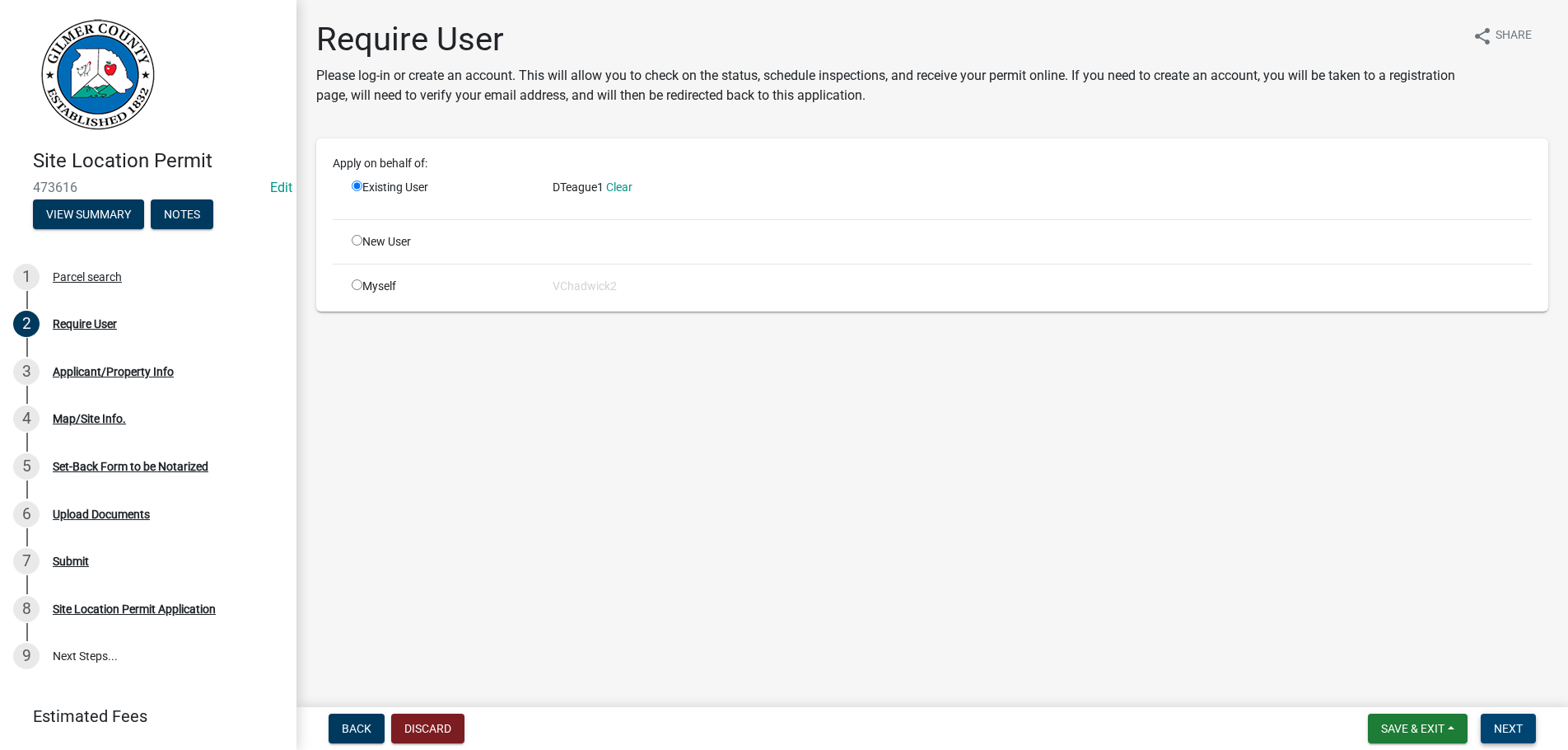
click at [1510, 726] on span "Next" at bounding box center [1507, 727] width 29 height 13
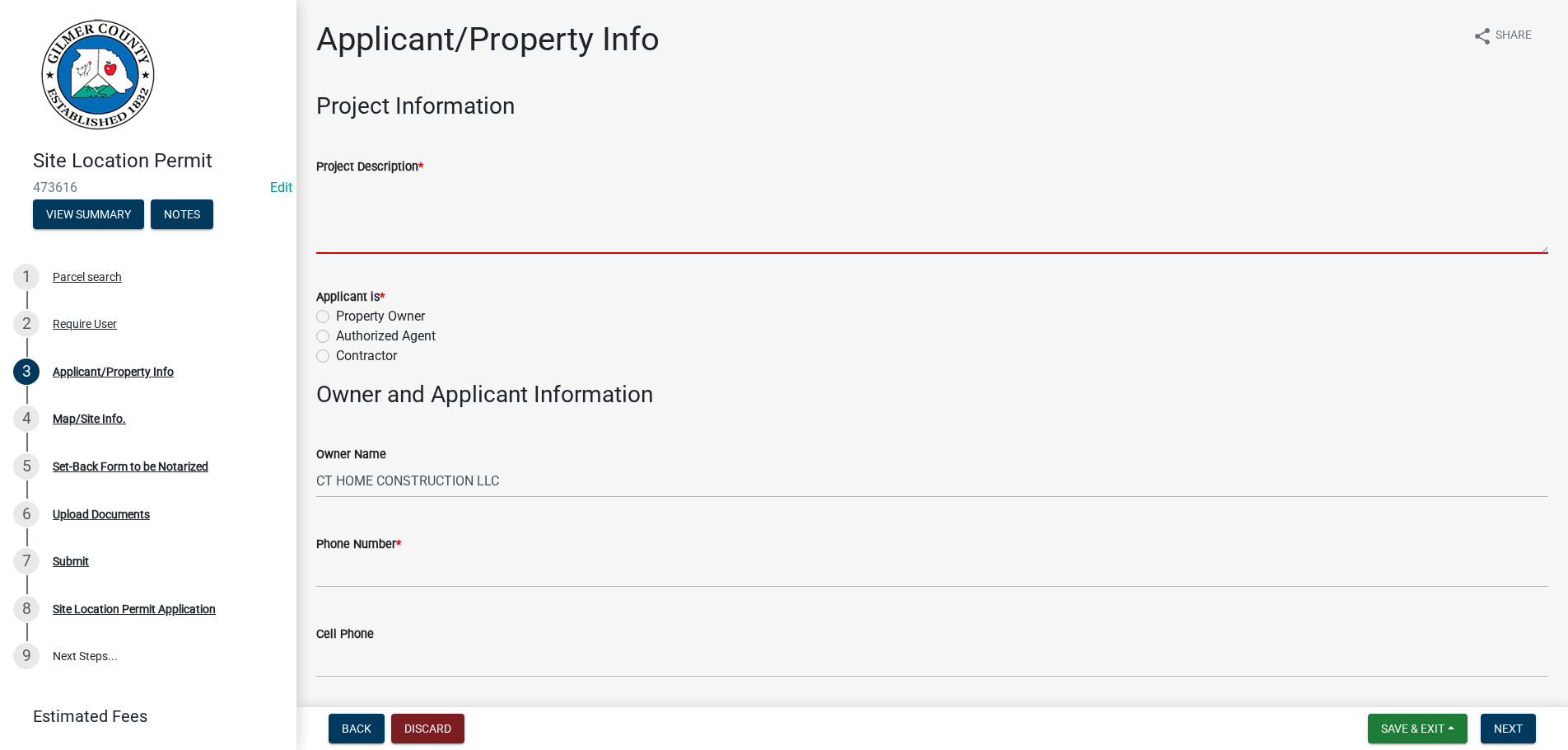
click at [478, 209] on textarea "Project Description *" at bounding box center [931, 215] width 1232 height 77
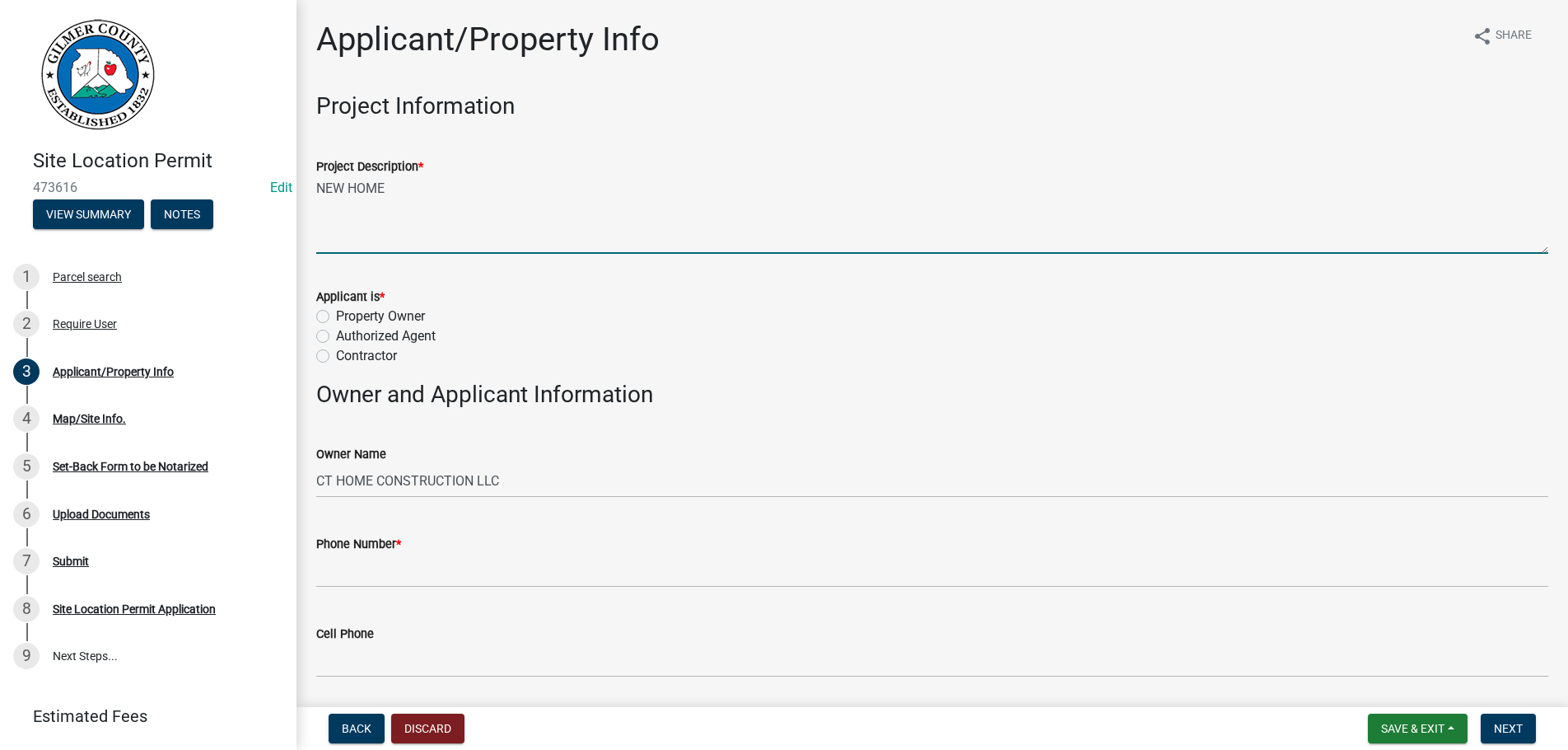
type textarea "NEW HOME"
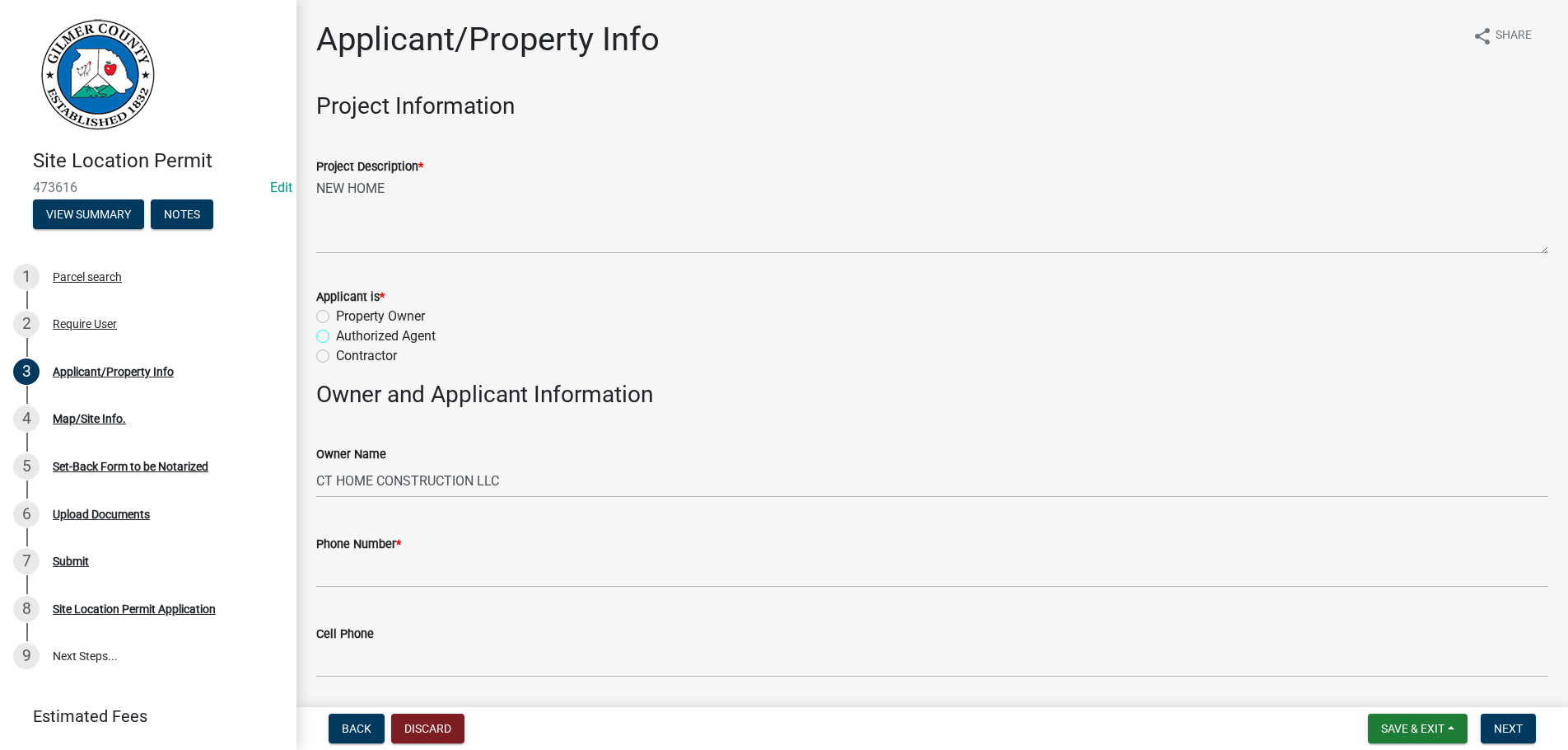
click at [336, 326] on input "Authorized Agent" at bounding box center [341, 331] width 11 height 11
radio input "true"
click at [336, 346] on input "Contractor" at bounding box center [341, 351] width 11 height 11
radio input "true"
click at [336, 346] on input "Contractor" at bounding box center [341, 351] width 11 height 11
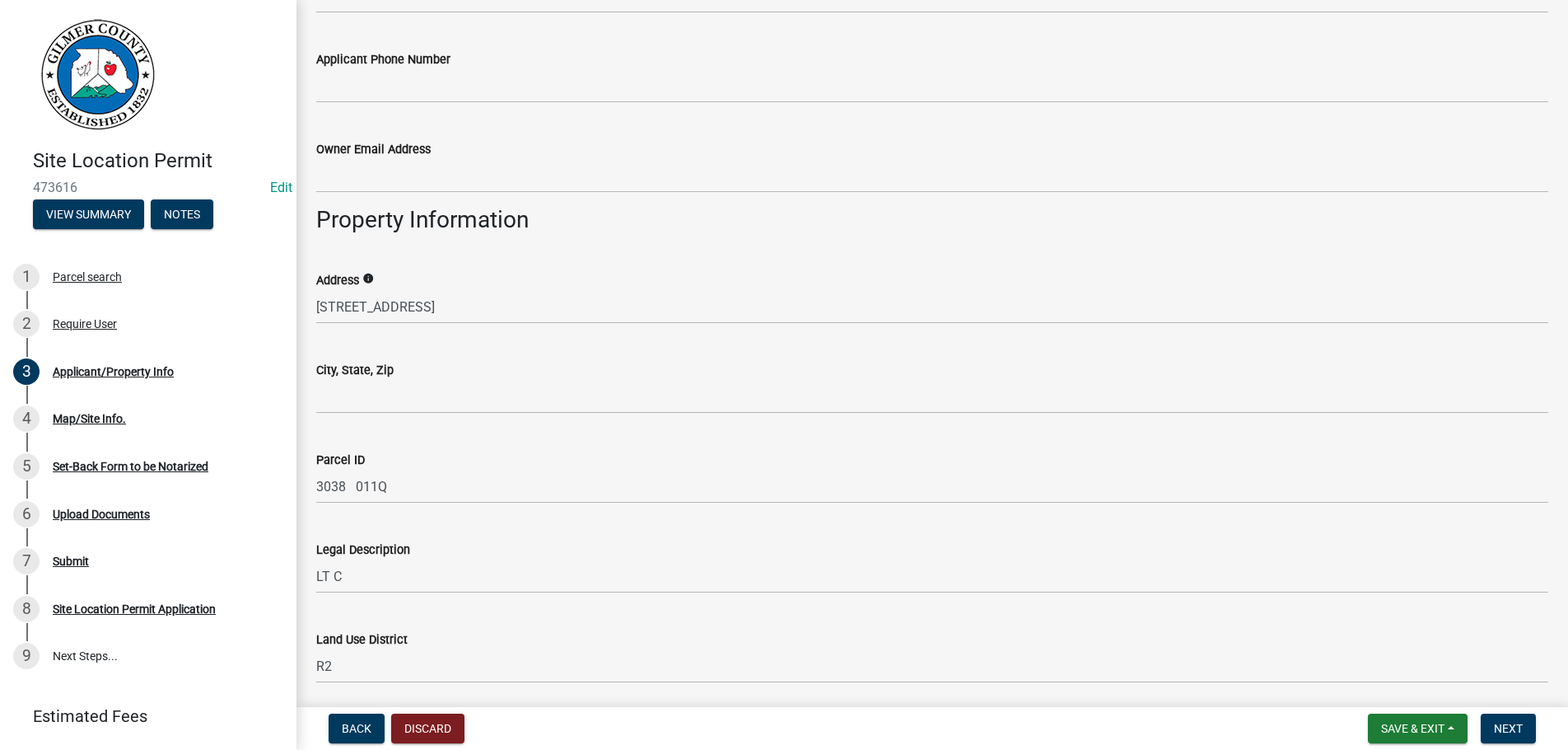
scroll to position [845, 0]
type input "[PHONE_NUMBER]"
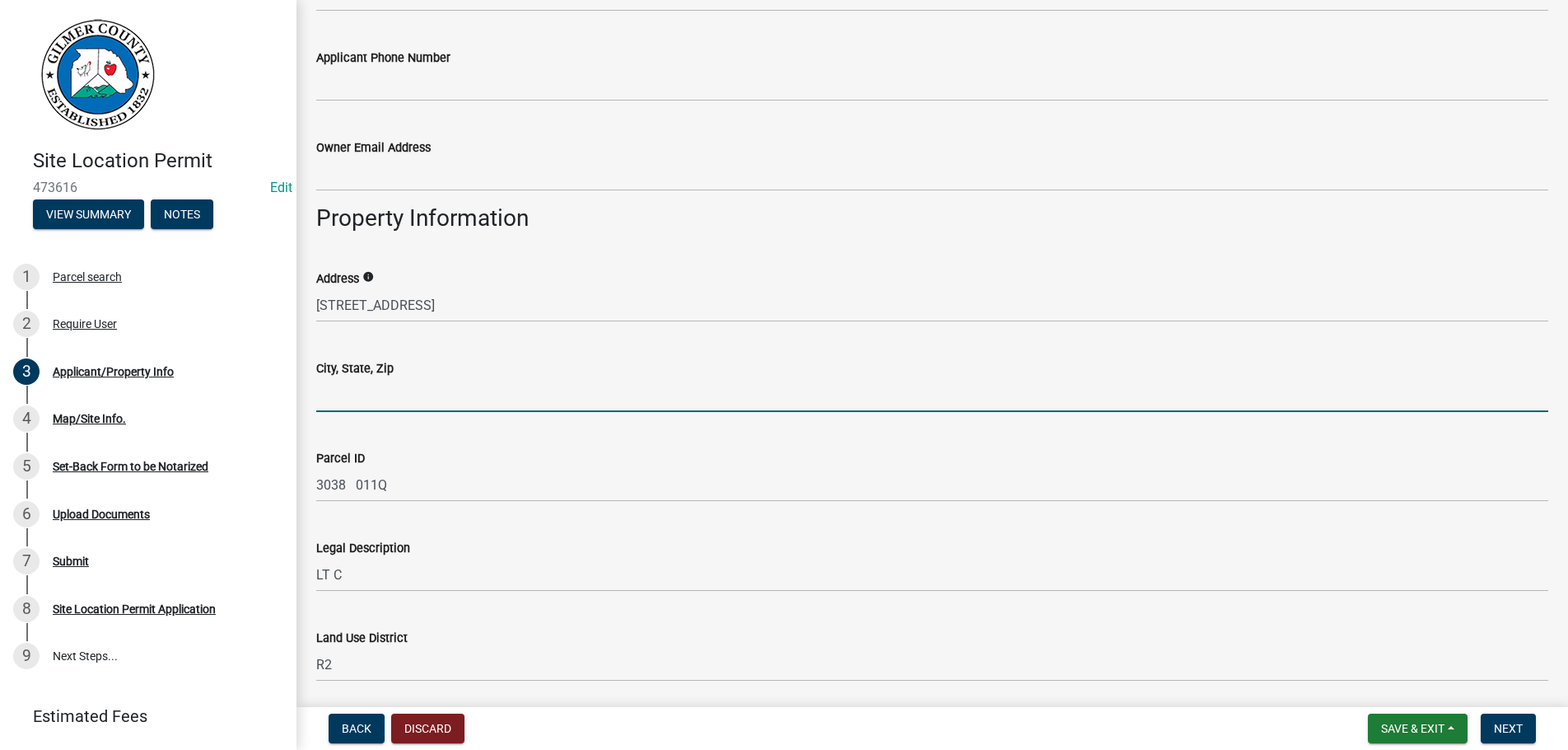
click at [427, 398] on input "City, State, Zip" at bounding box center [931, 395] width 1232 height 34
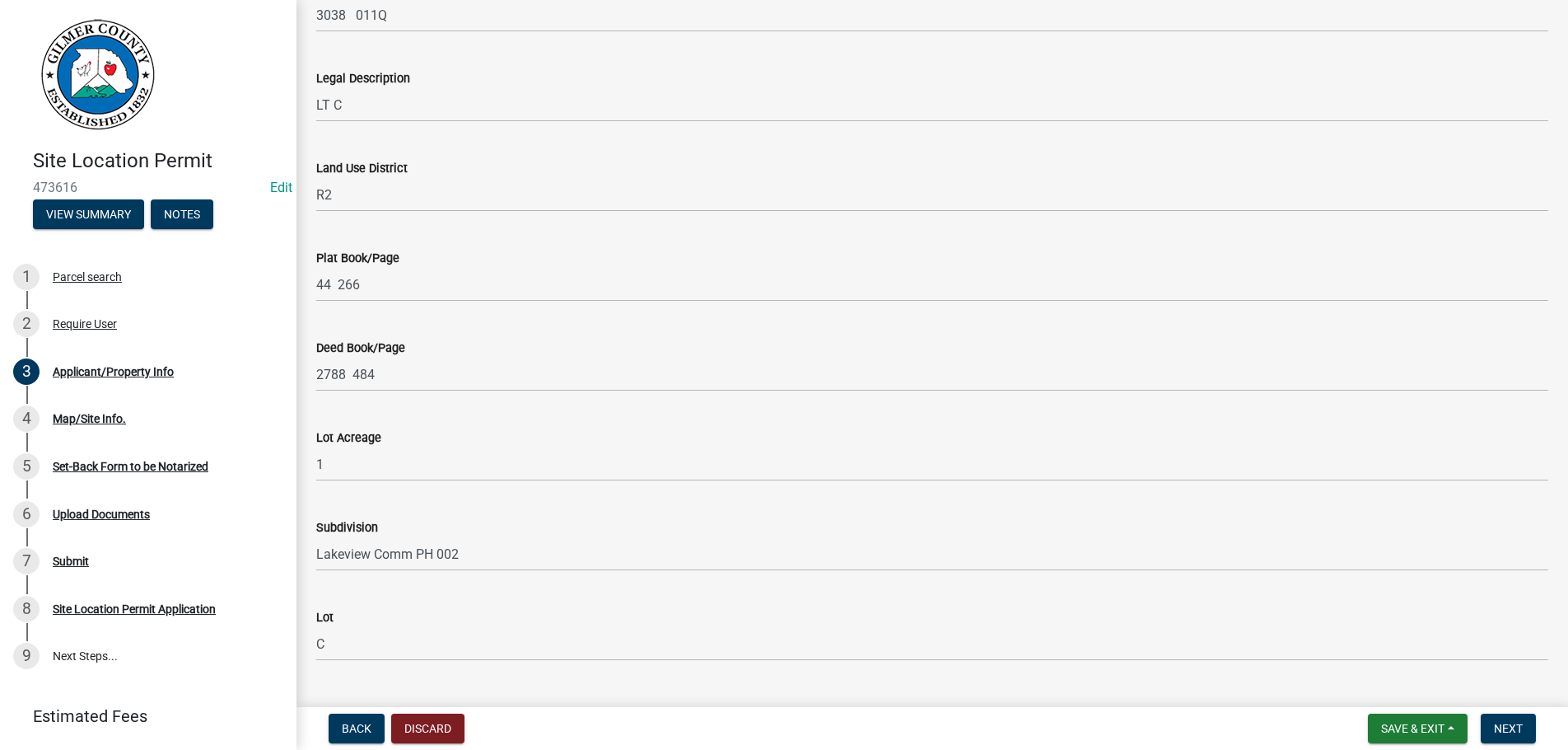
scroll to position [1575, 0]
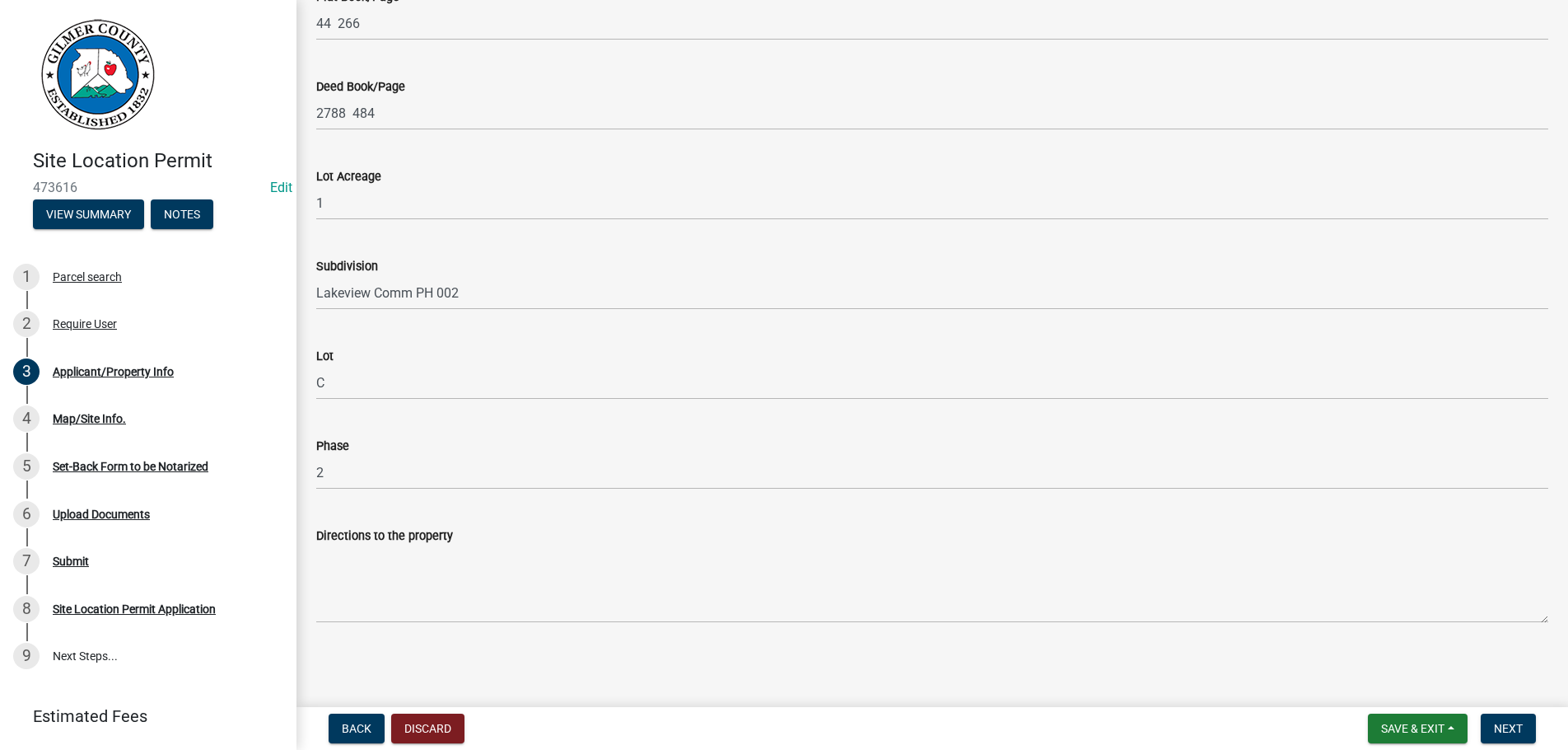
type input "ELLIJAY GA 30540"
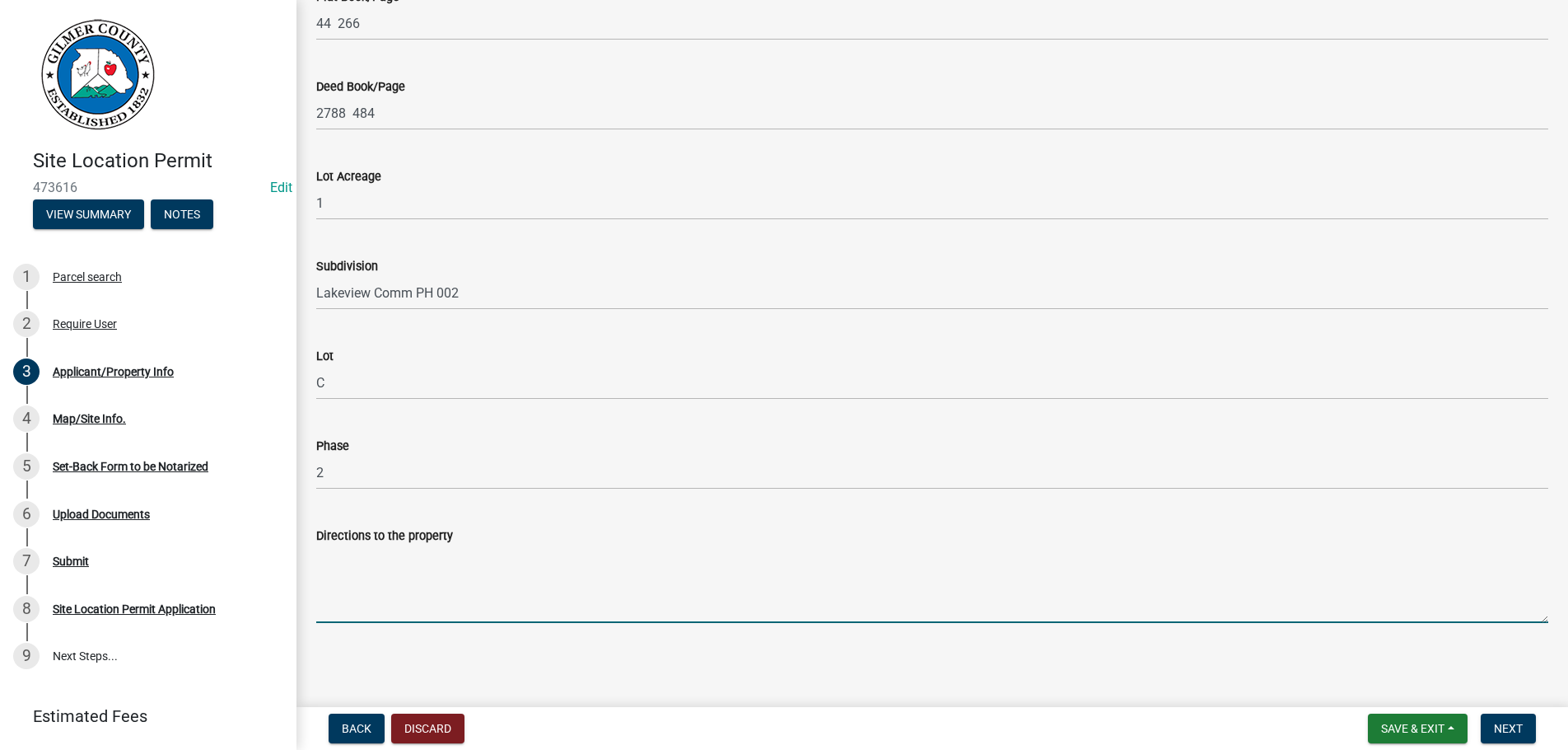
click at [414, 604] on textarea "Directions to the property" at bounding box center [931, 584] width 1232 height 77
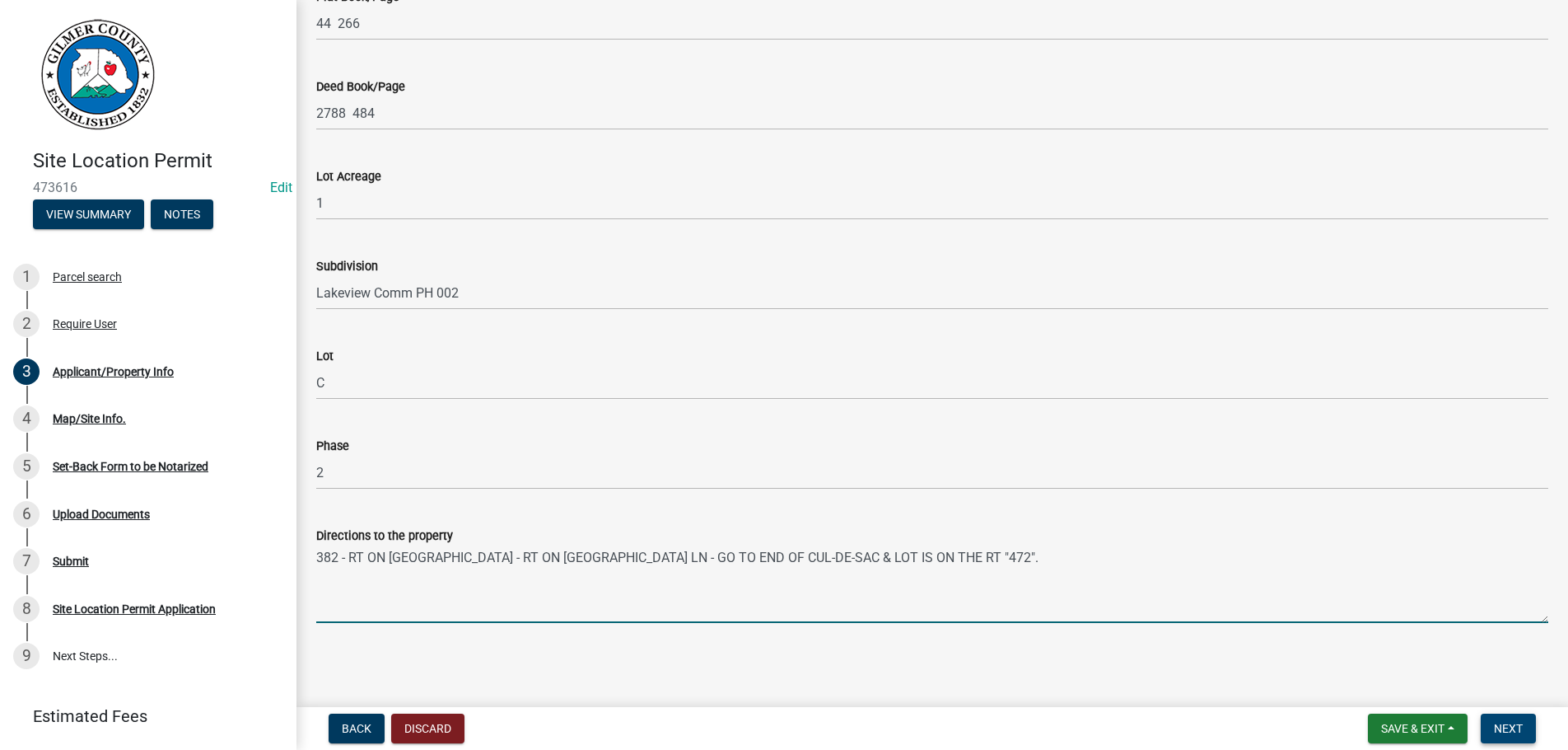
type textarea "382 - RT ON [GEOGRAPHIC_DATA] - RT ON [GEOGRAPHIC_DATA] LN - GO TO END OF CUL-D…"
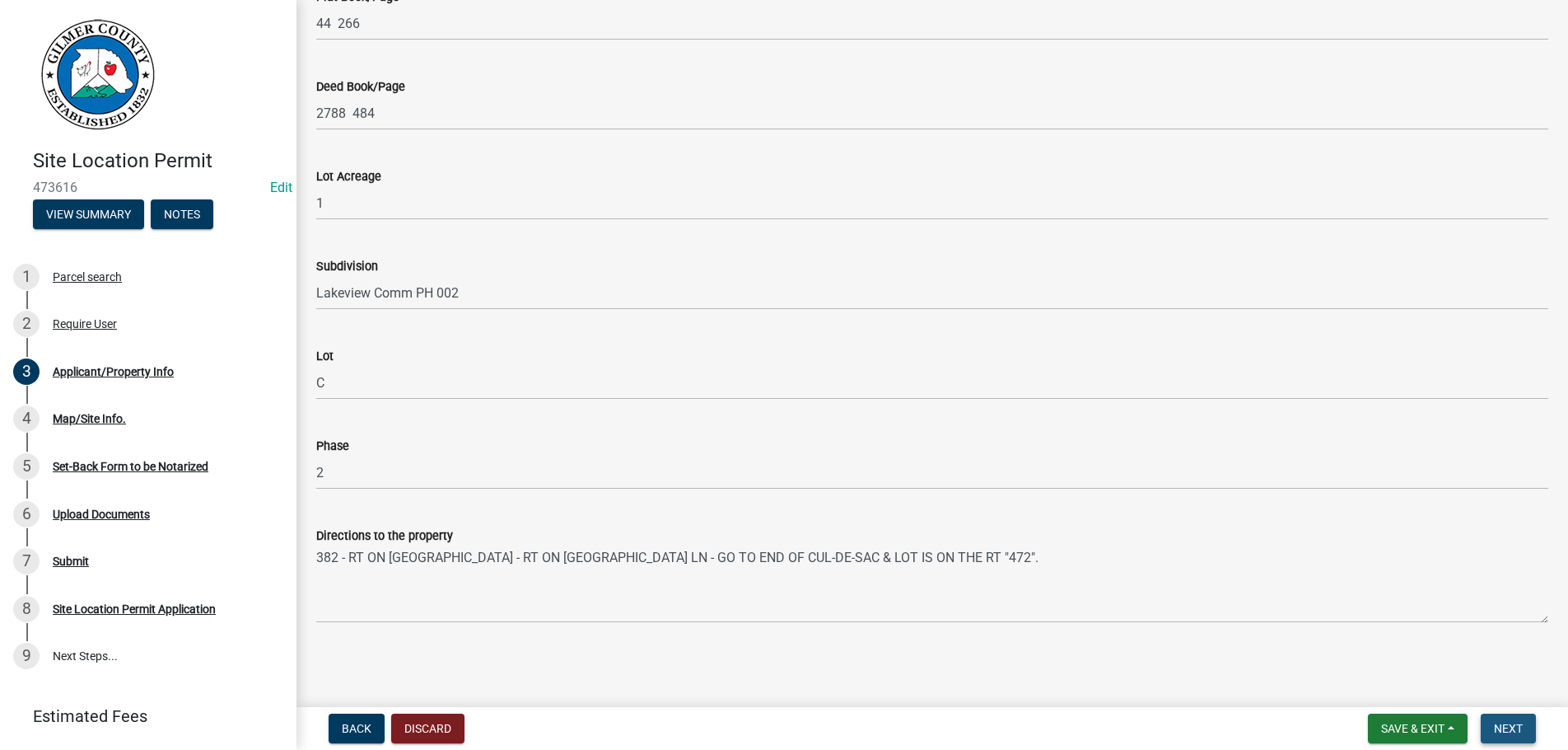
click at [1510, 728] on span "Next" at bounding box center [1507, 727] width 29 height 13
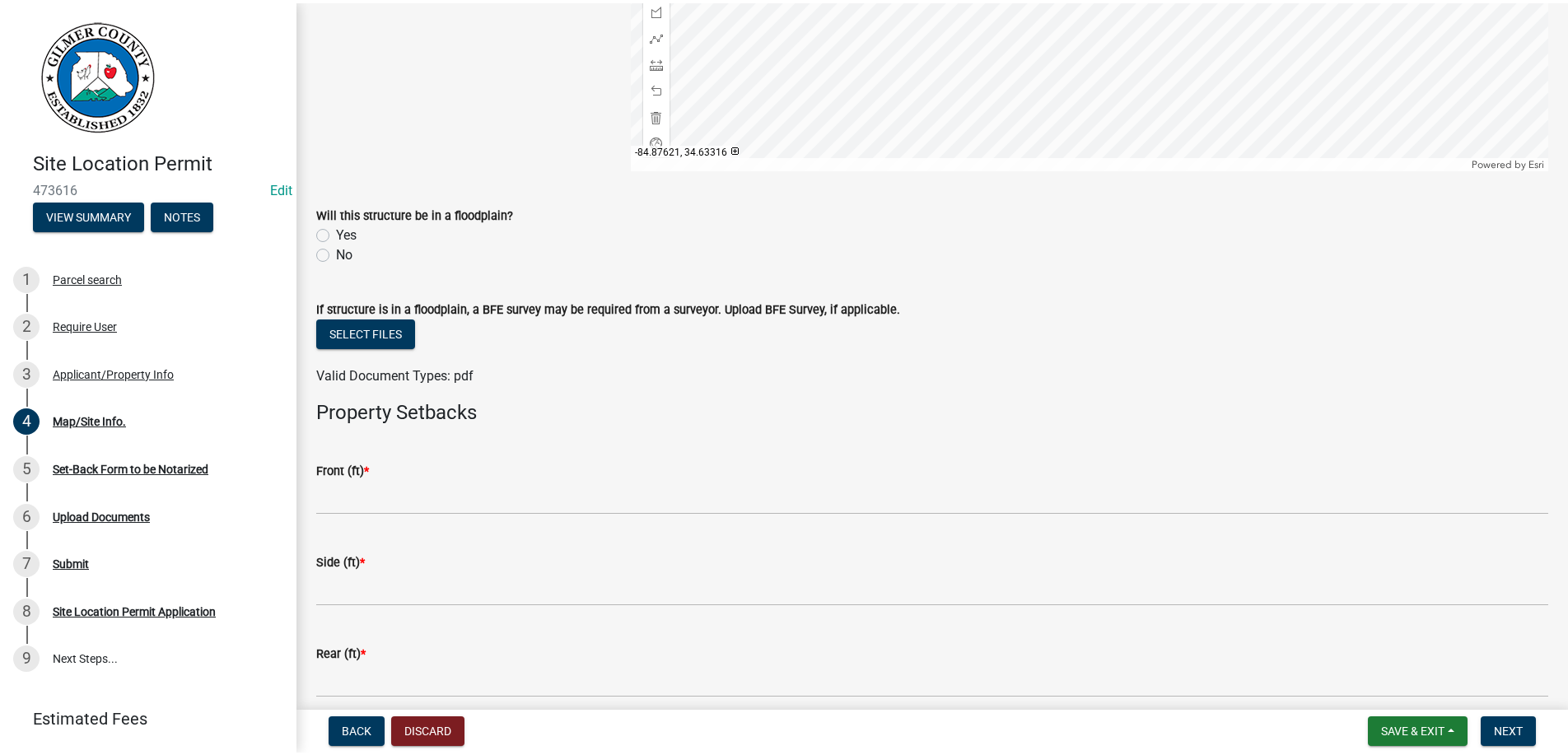
scroll to position [582, 0]
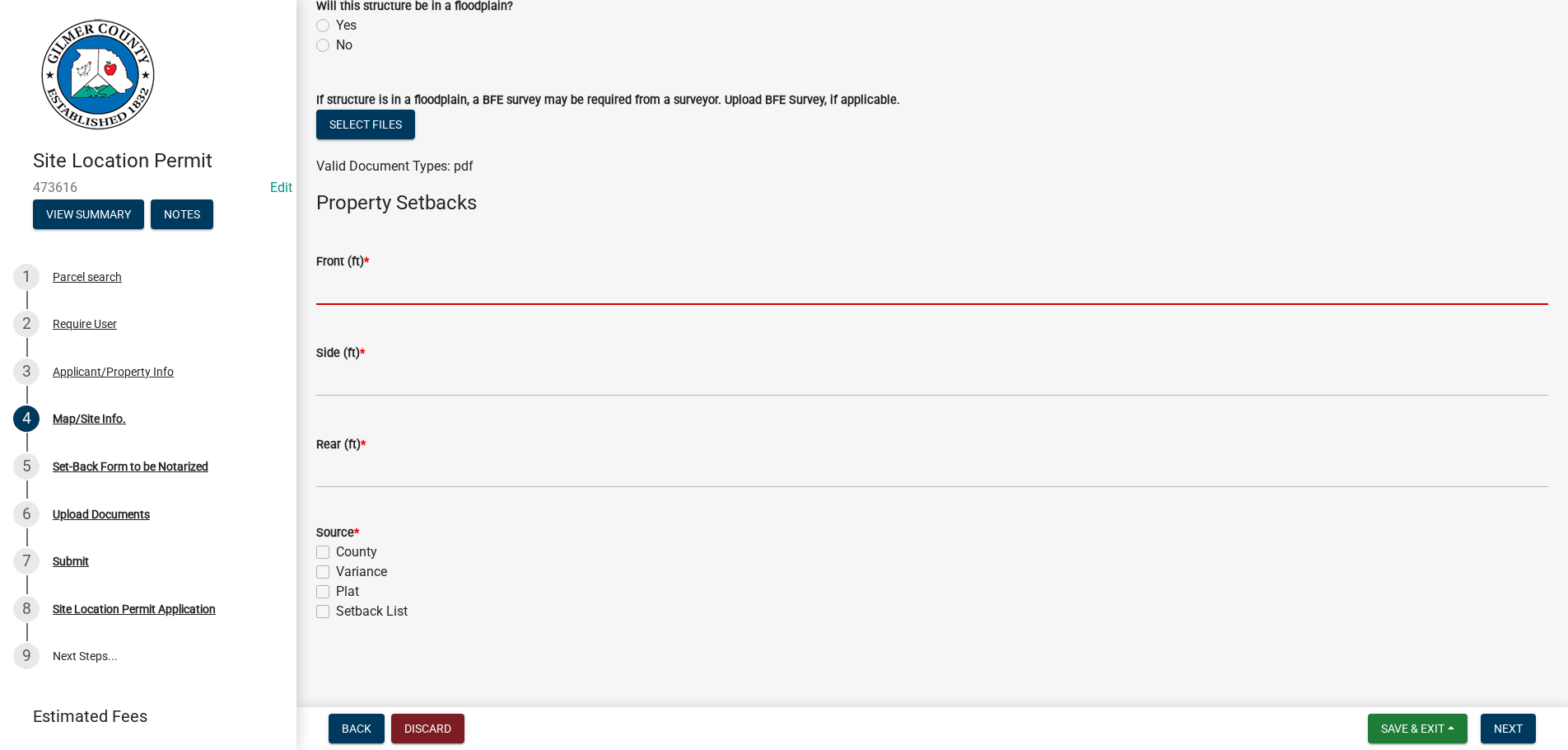
click at [388, 286] on input "text" at bounding box center [931, 288] width 1232 height 34
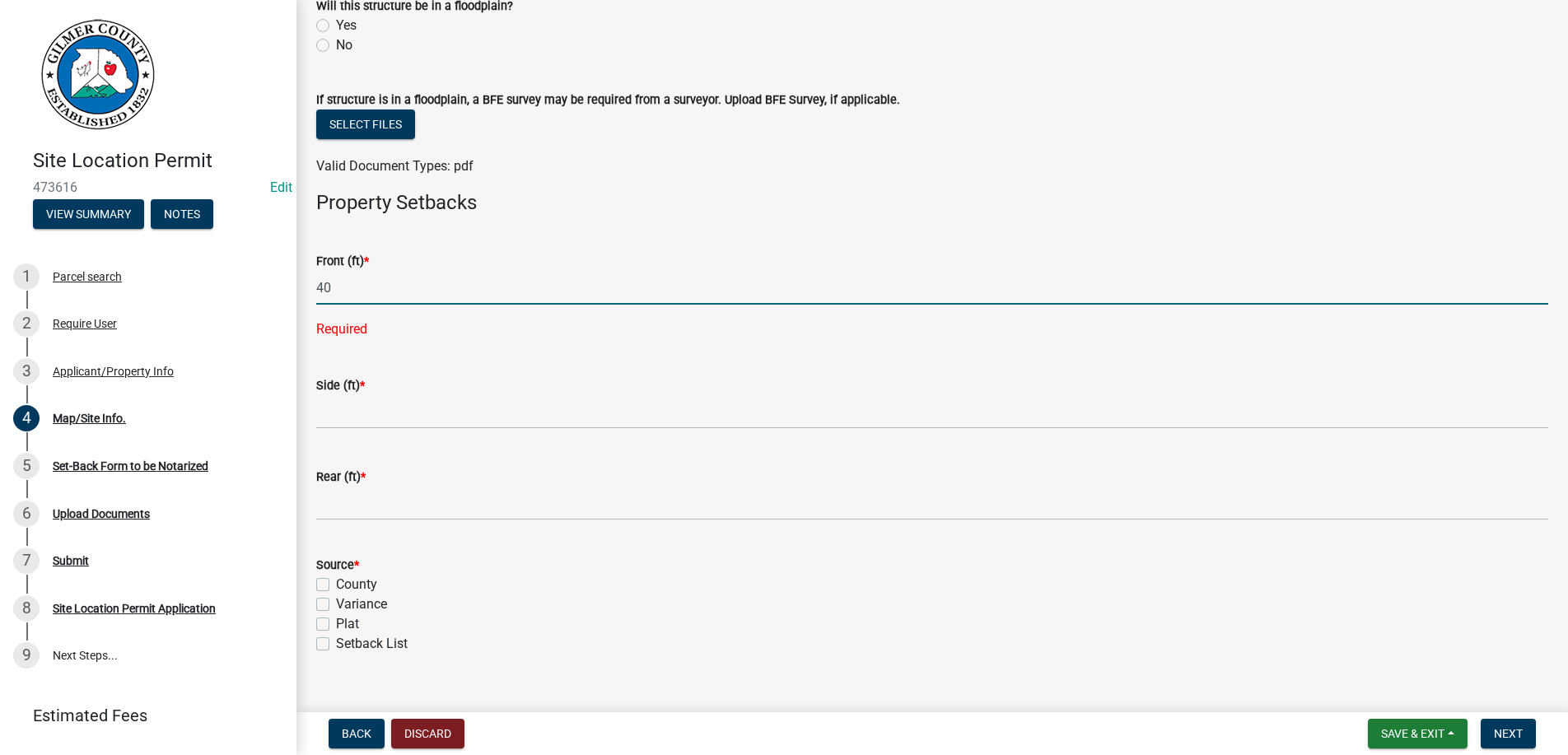
type input "40"
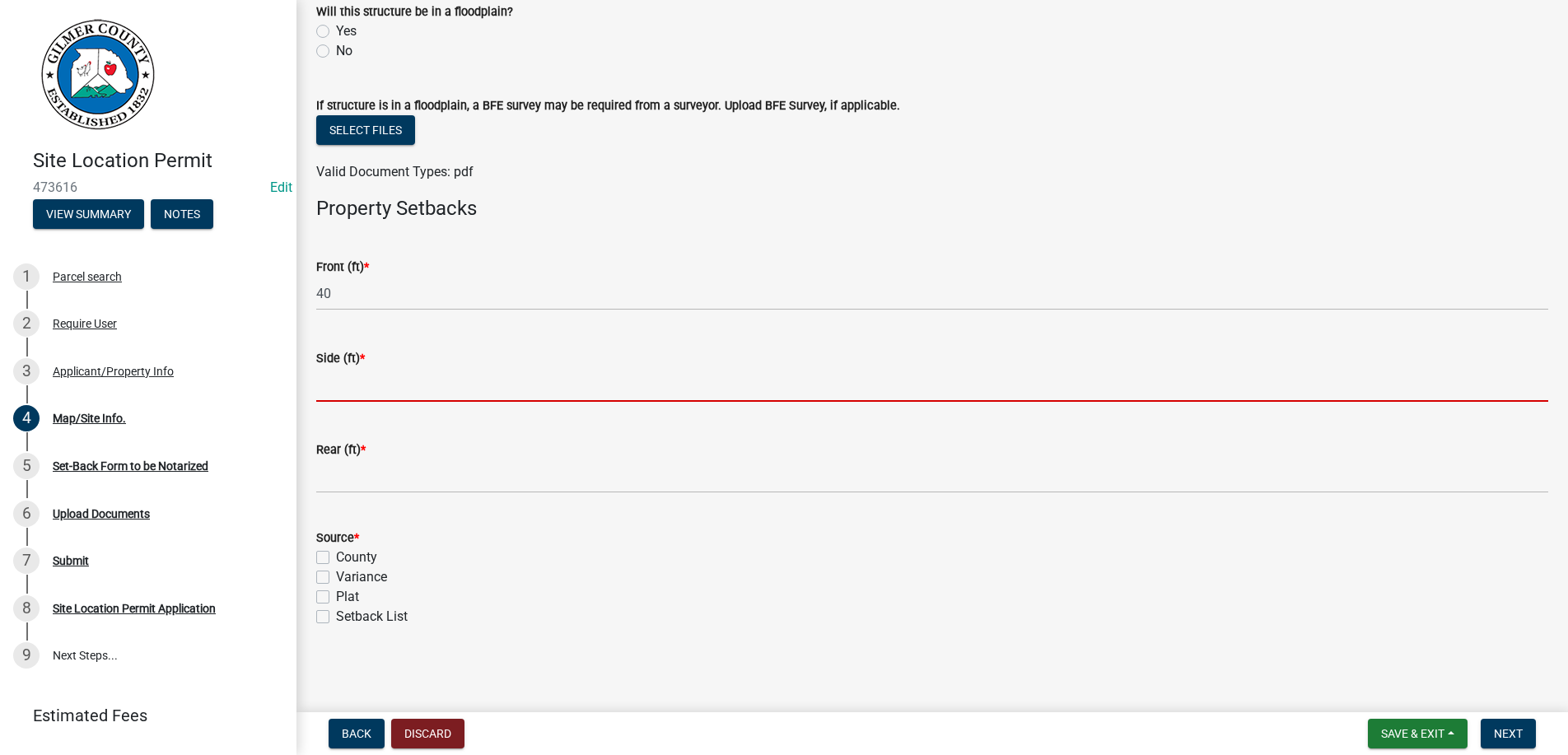
scroll to position [576, 0]
type input "2"
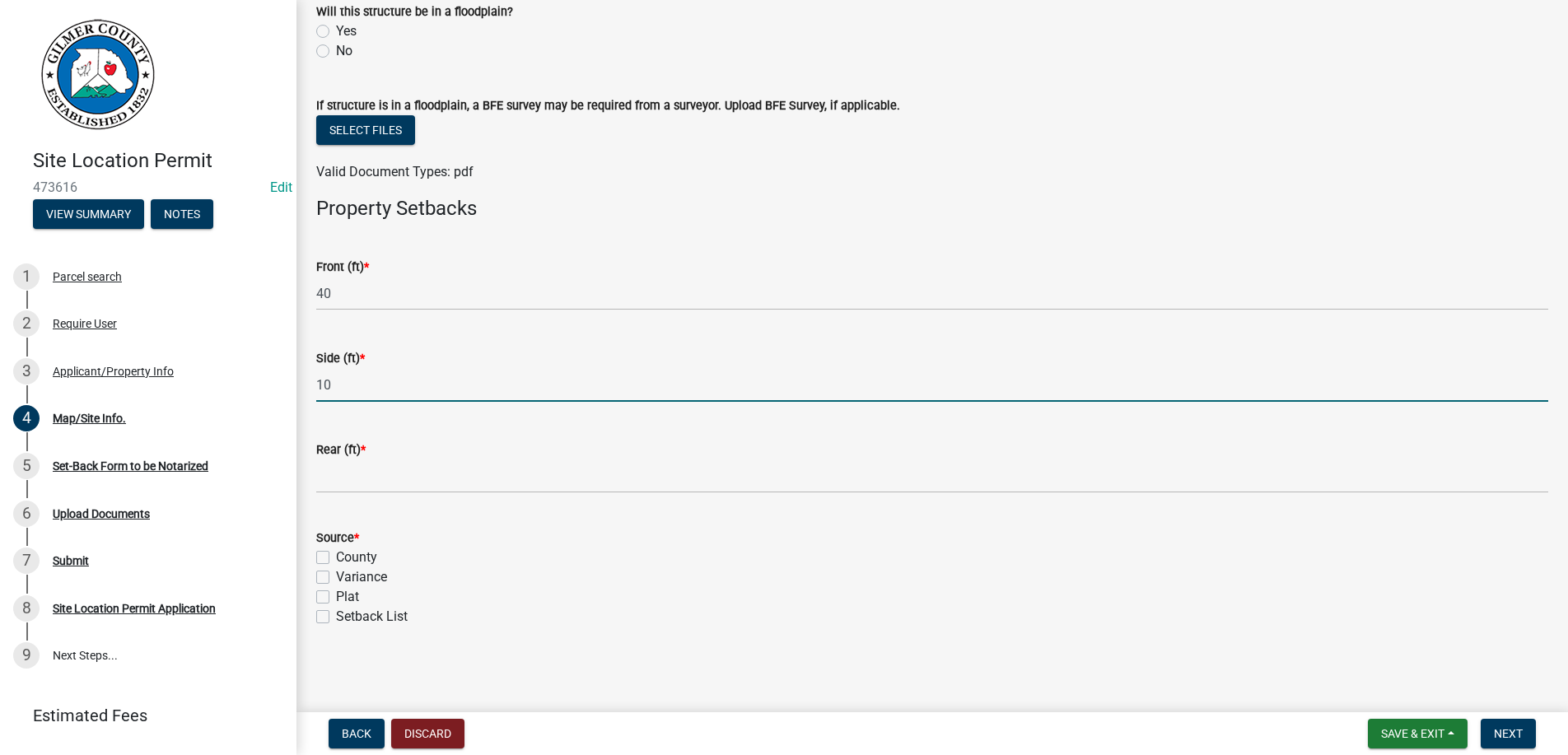
type input "10"
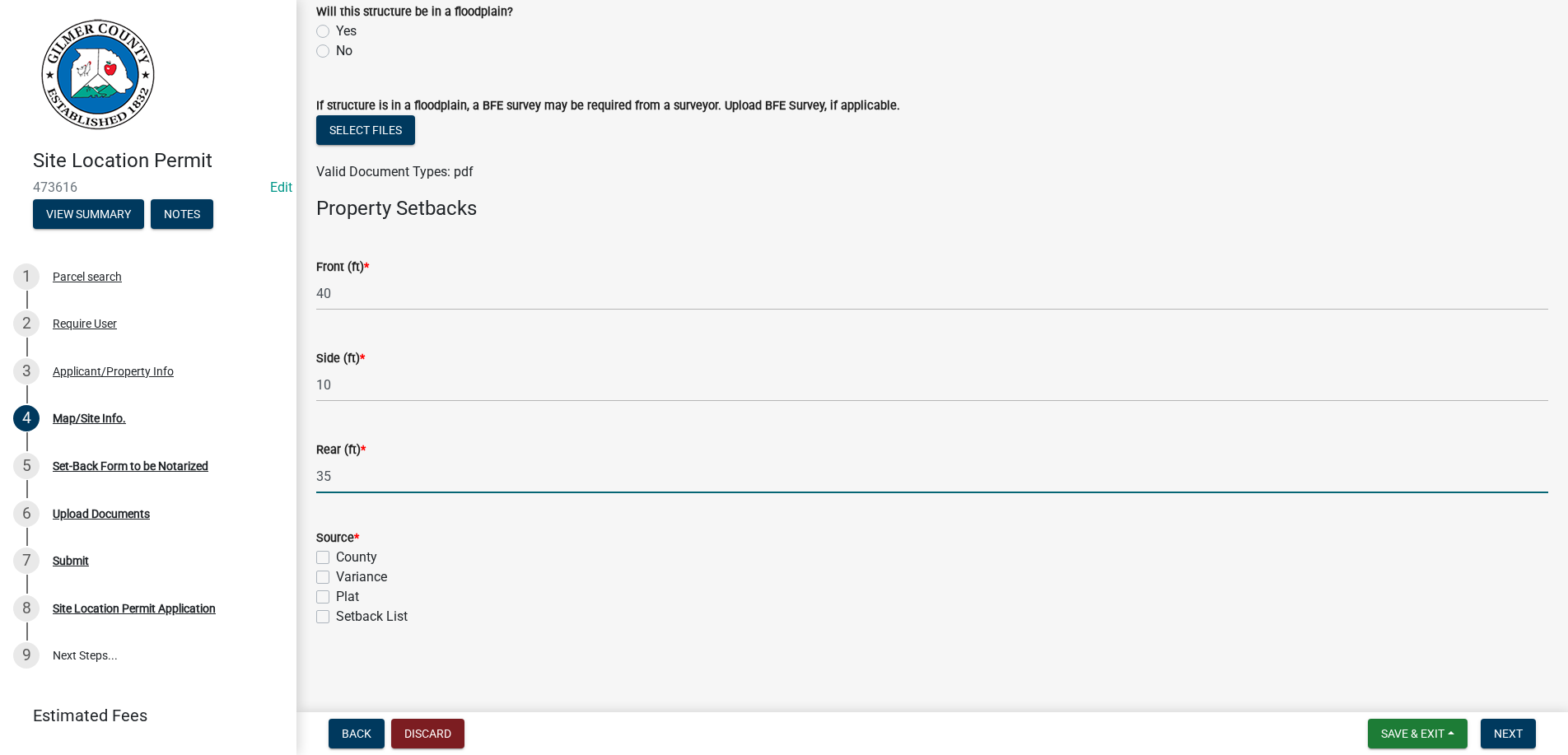
type input "35"
click at [336, 599] on label "Plat" at bounding box center [347, 597] width 23 height 20
click at [336, 598] on input "Plat" at bounding box center [341, 592] width 11 height 11
checkbox input "true"
checkbox input "false"
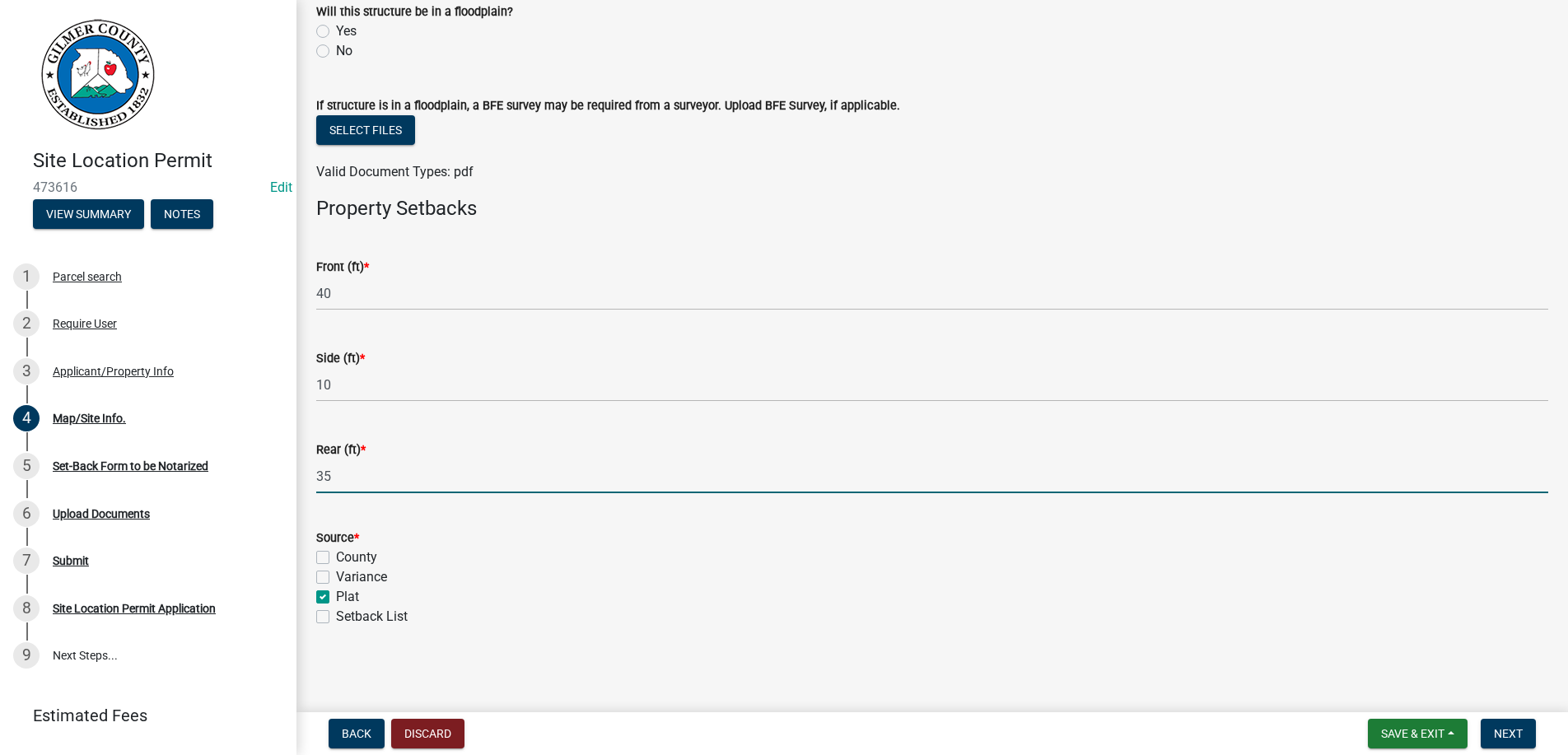
checkbox input "false"
checkbox input "true"
checkbox input "false"
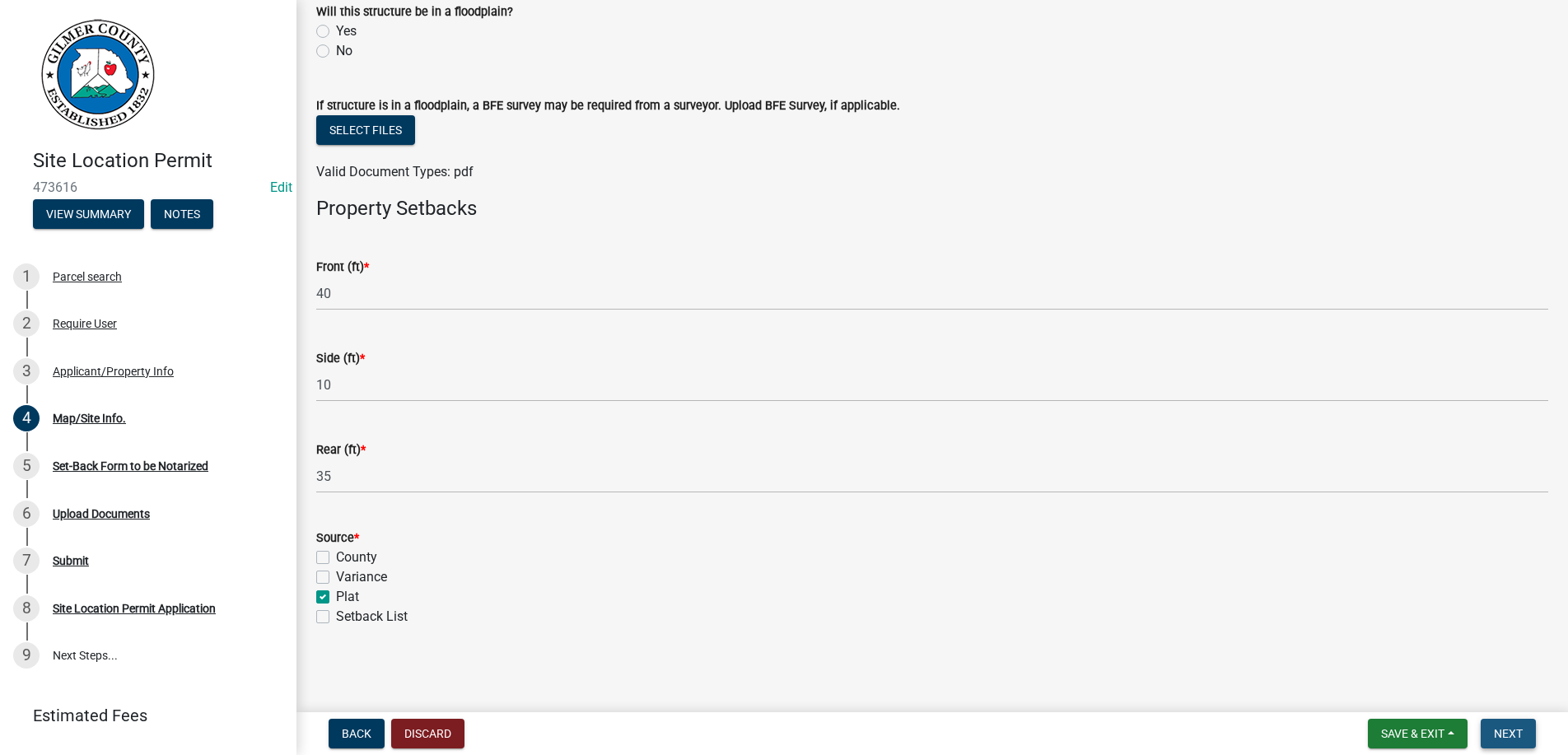
click at [1508, 729] on span "Next" at bounding box center [1507, 733] width 29 height 13
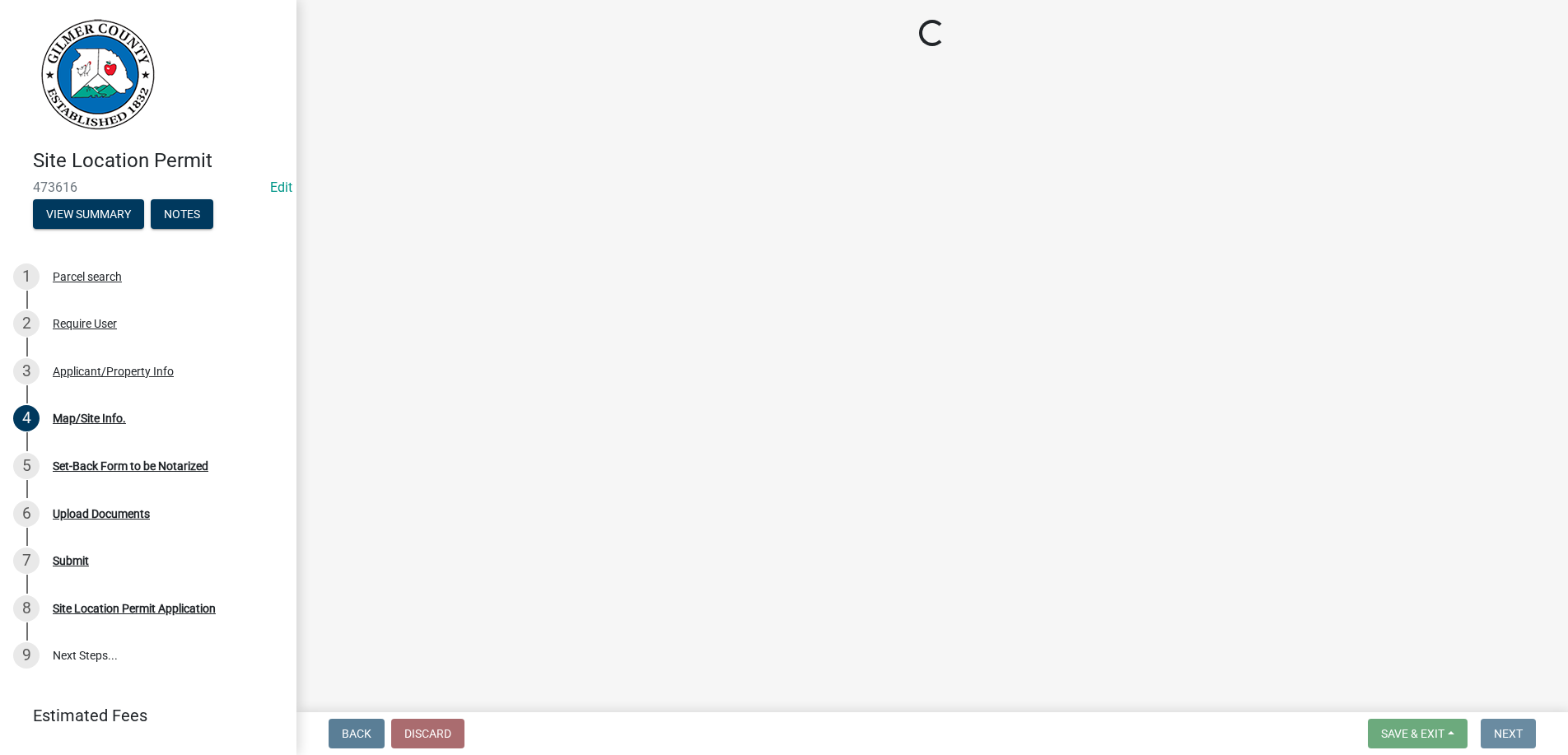
scroll to position [0, 0]
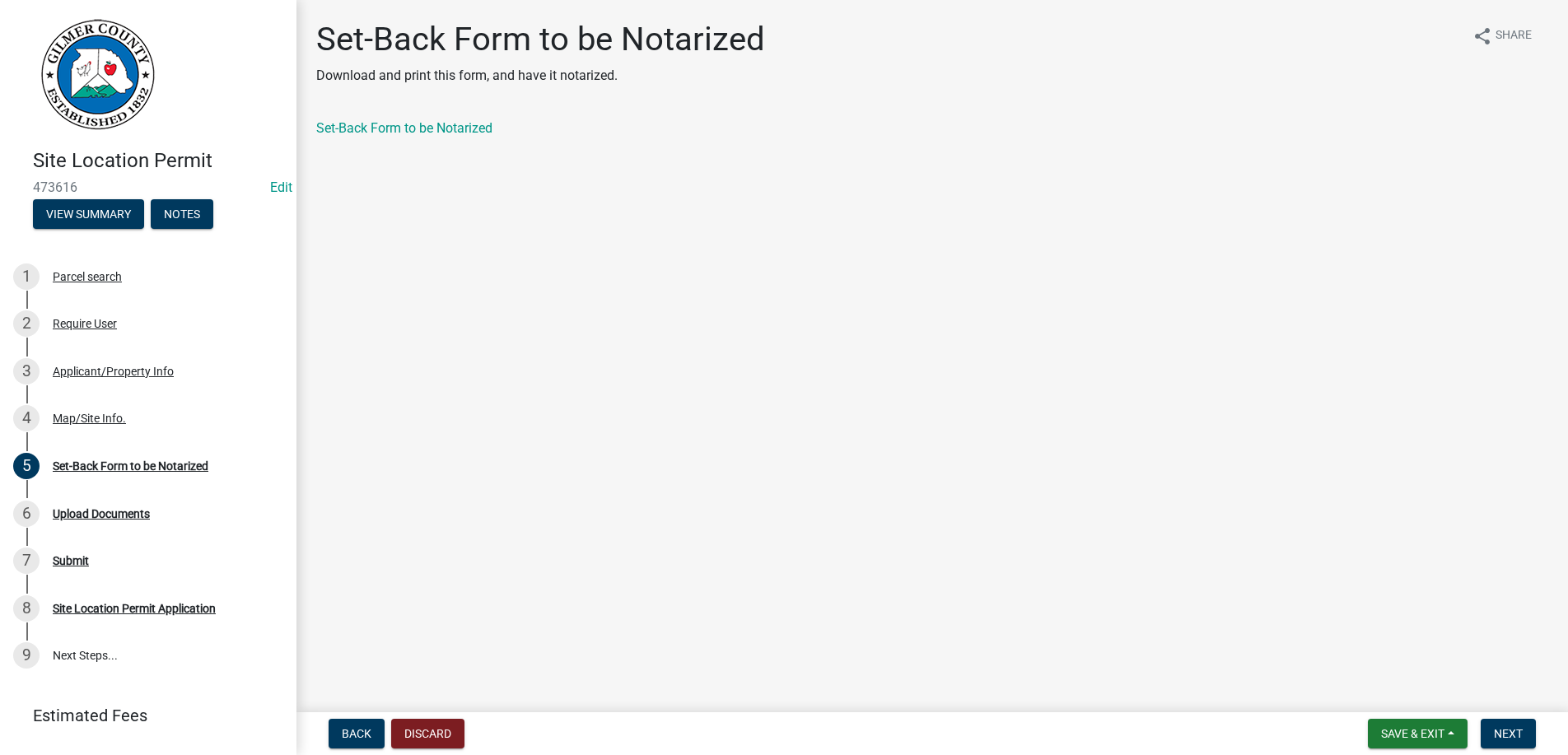
click at [1505, 718] on nav "Back Discard Save & Exit Save Save & Exit Next" at bounding box center [932, 733] width 1271 height 43
click at [1505, 719] on button "Next" at bounding box center [1508, 734] width 56 height 30
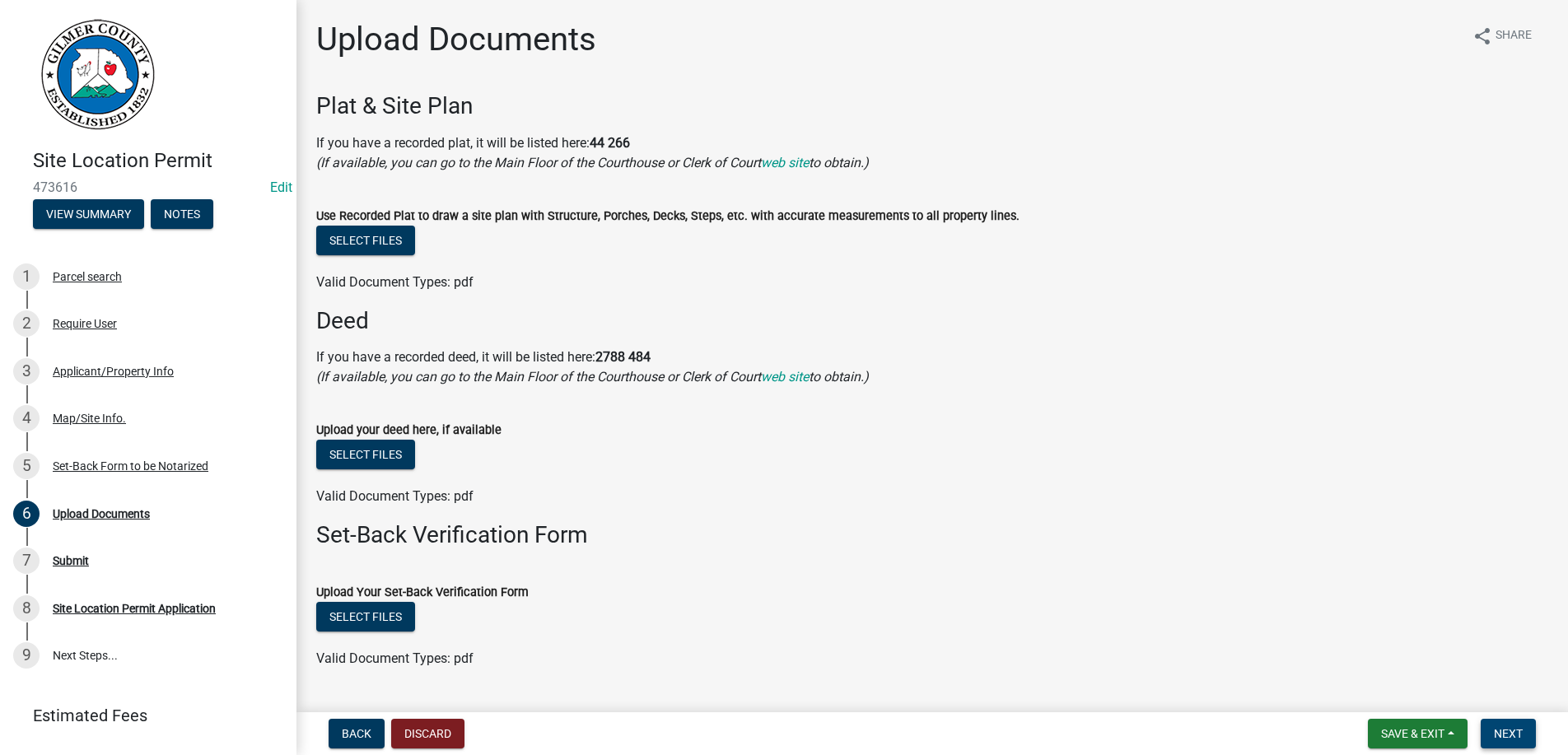
click at [1516, 730] on span "Next" at bounding box center [1507, 733] width 29 height 13
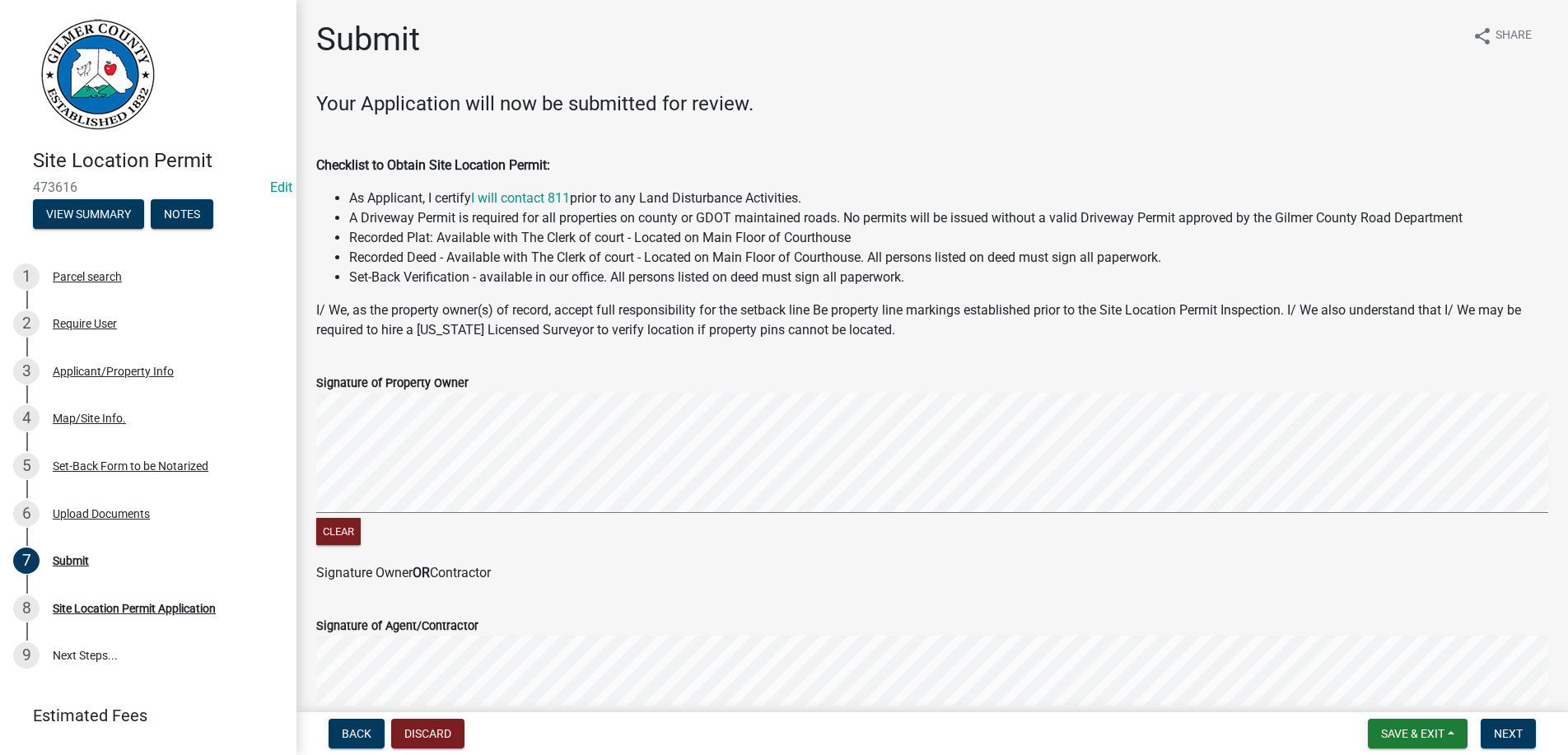
scroll to position [331, 0]
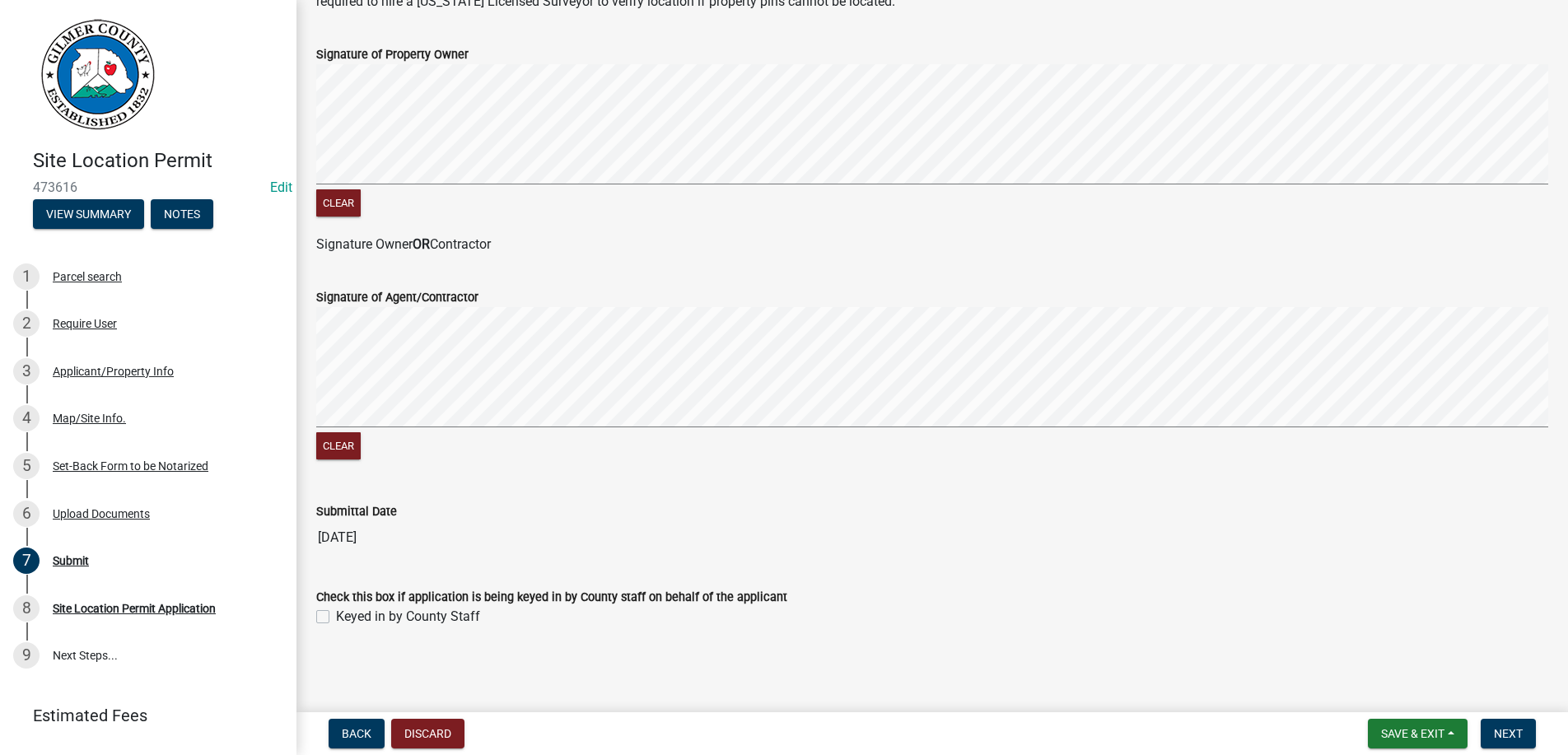
click at [336, 613] on label "Keyed in by County Staff" at bounding box center [407, 617] width 144 height 20
click at [336, 613] on input "Keyed in by County Staff" at bounding box center [341, 612] width 11 height 11
checkbox input "true"
click at [1494, 730] on span "Next" at bounding box center [1507, 733] width 29 height 13
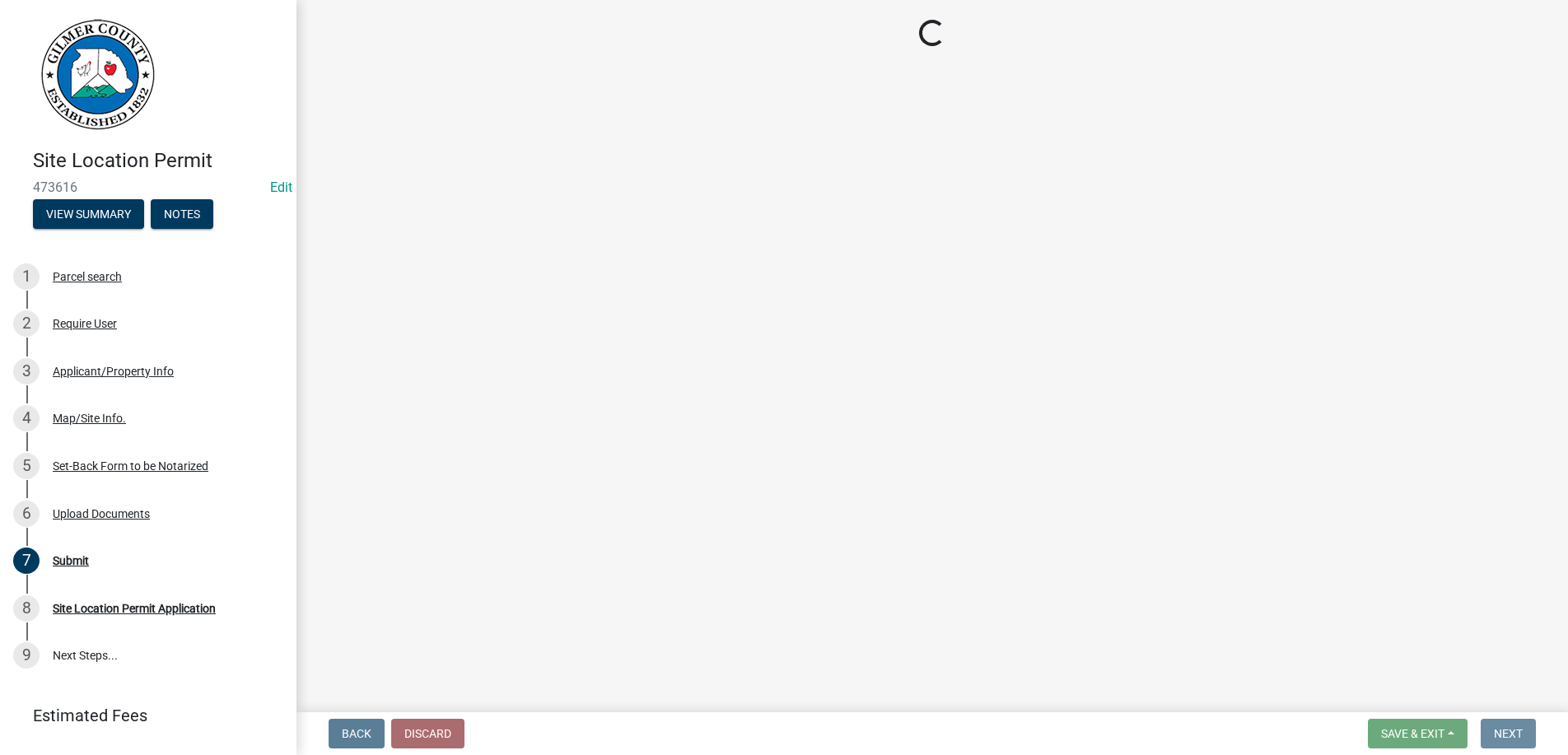
scroll to position [0, 0]
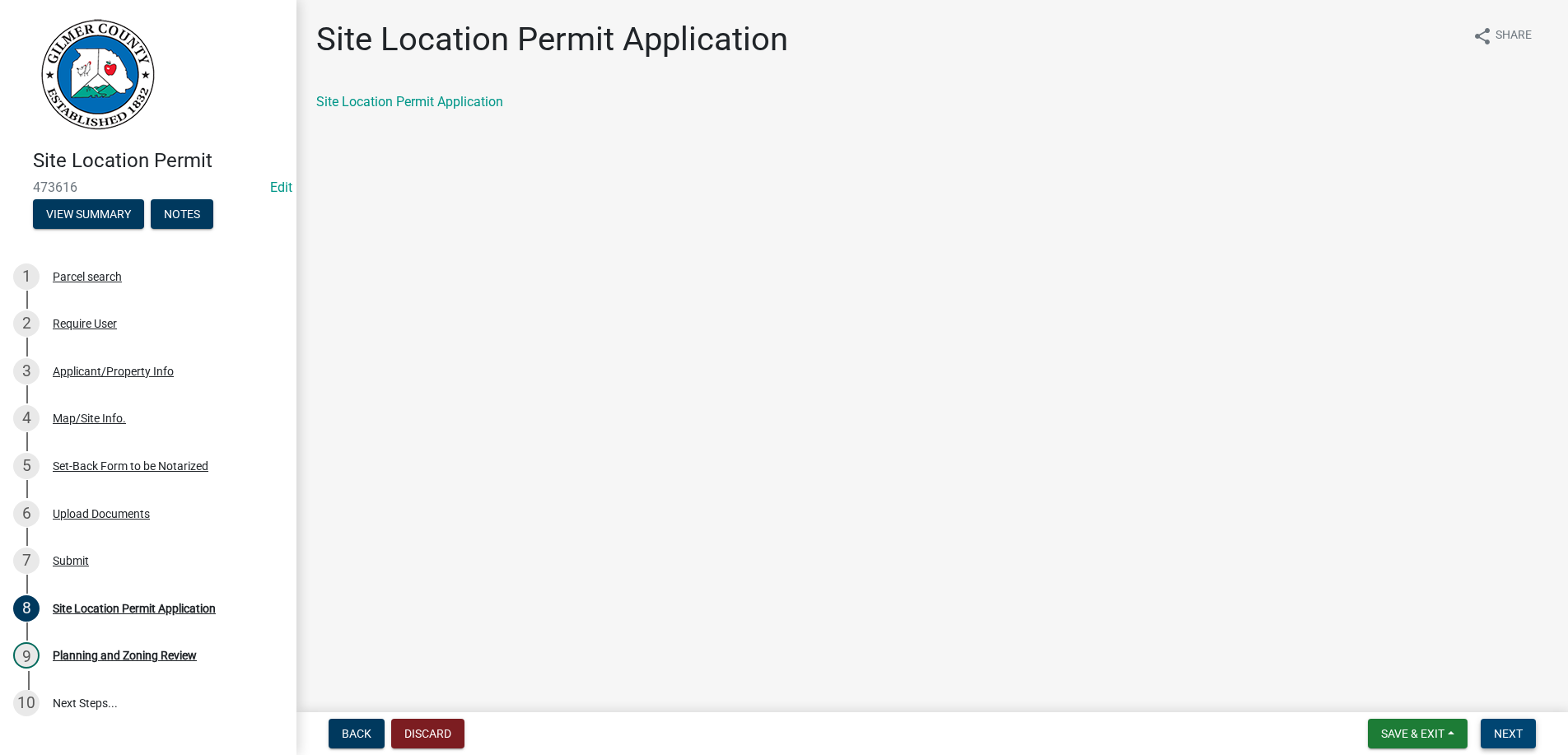
click at [1494, 730] on span "Next" at bounding box center [1507, 733] width 29 height 13
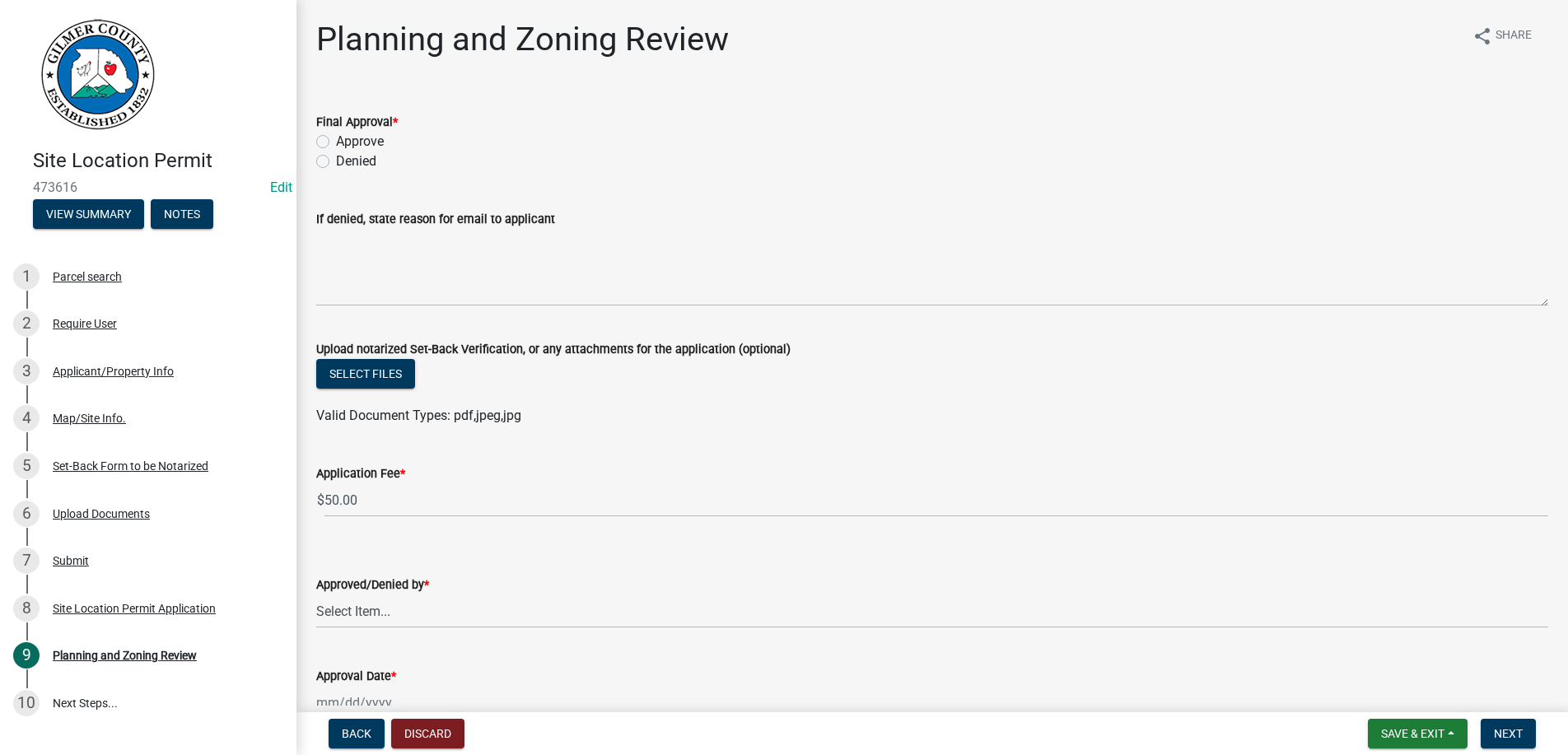
click at [336, 142] on label "Approve" at bounding box center [359, 142] width 48 height 20
click at [336, 142] on input "Approve" at bounding box center [341, 137] width 11 height 11
radio input "true"
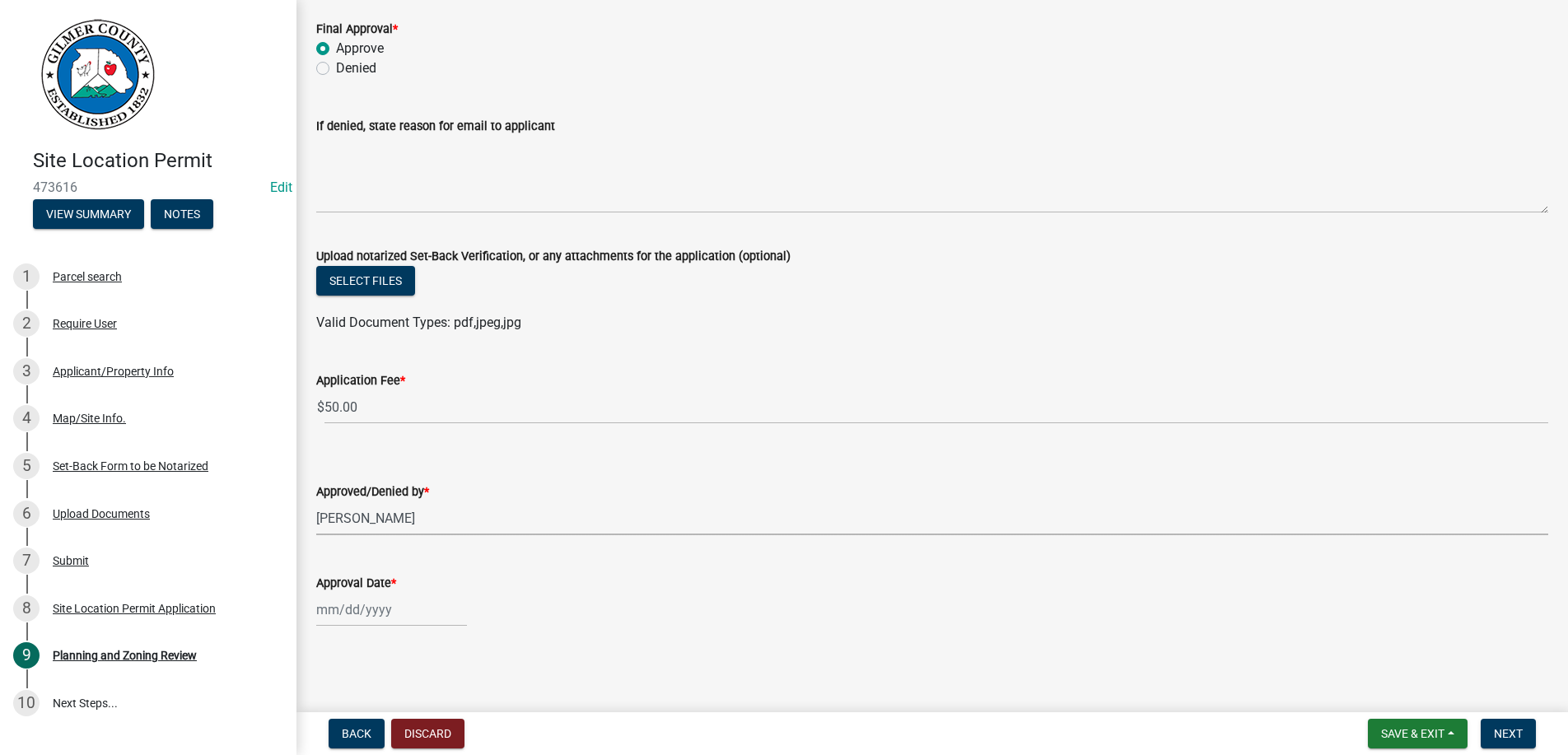
select select "b44f7338-8171-40f4-83dd-b8ba3065c966"
select select "9"
select select "2025"
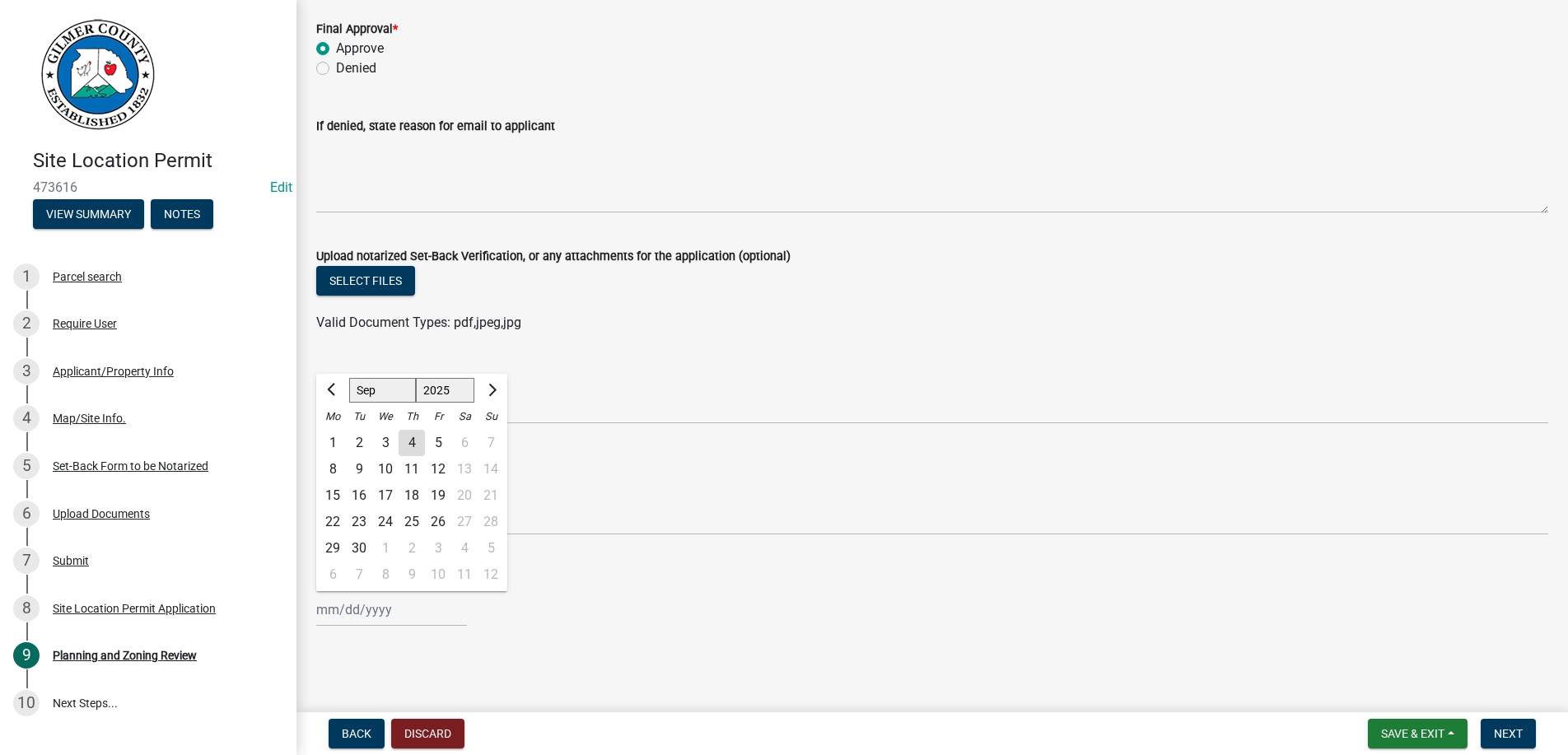
type input "[DATE]"
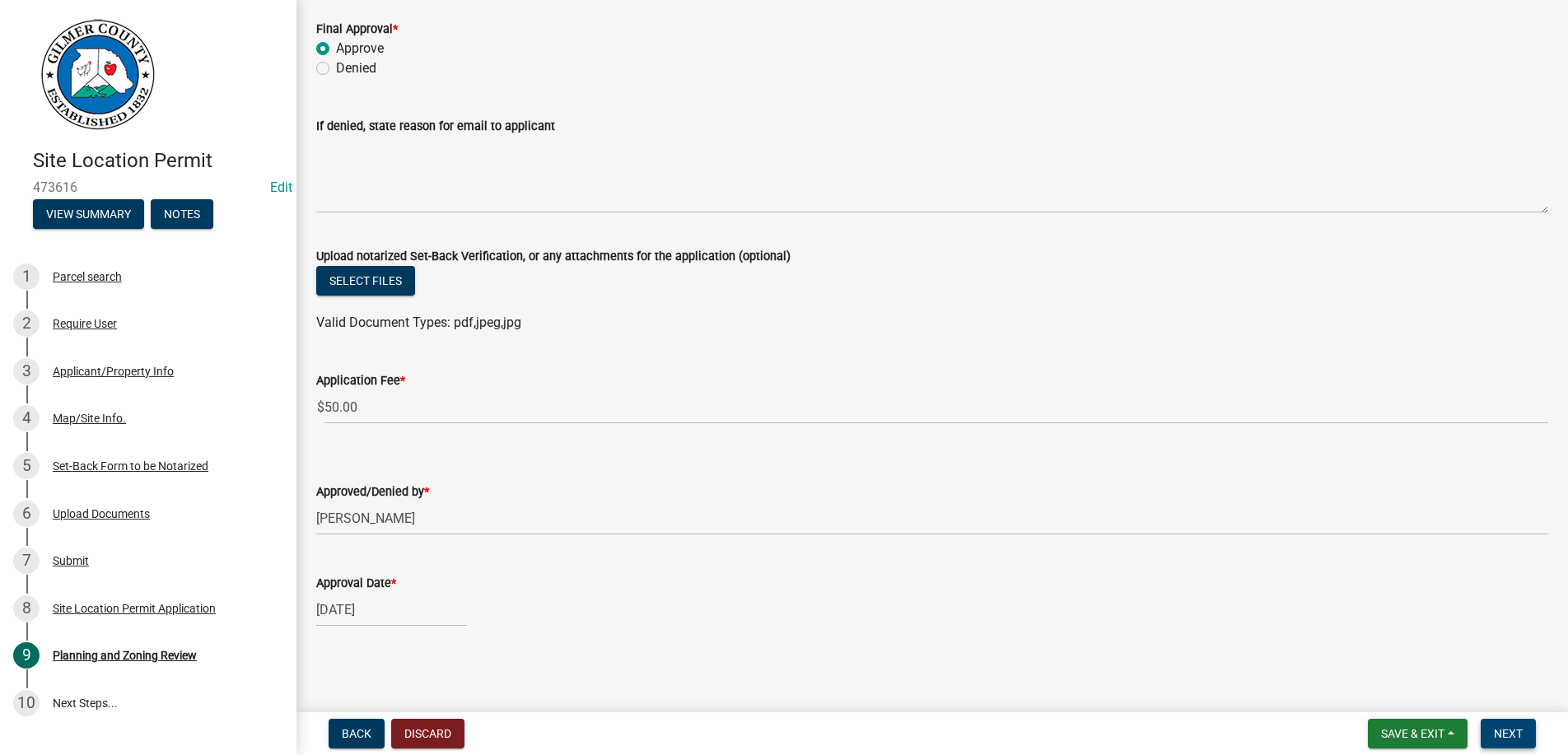
click at [1513, 729] on span "Next" at bounding box center [1507, 733] width 29 height 13
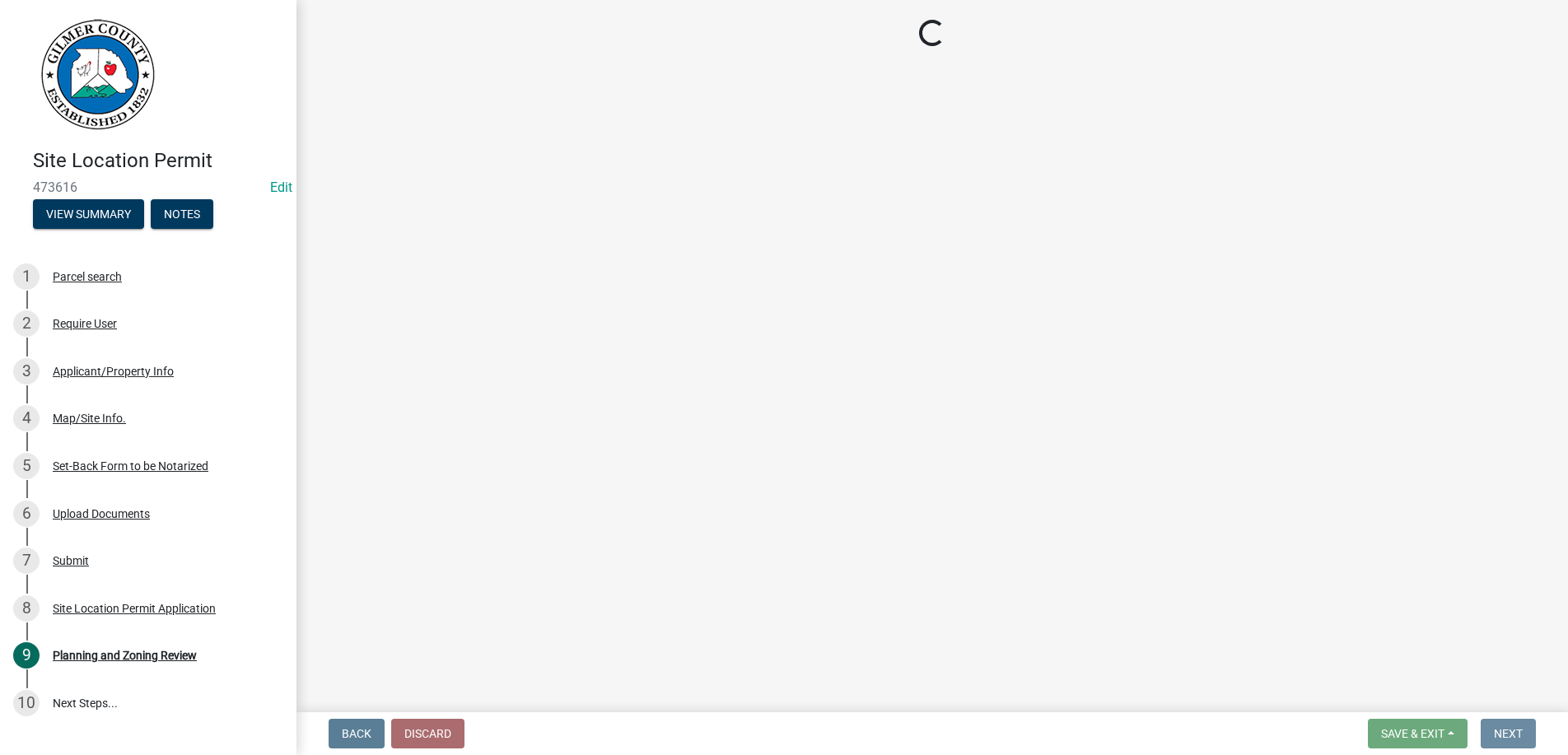
scroll to position [0, 0]
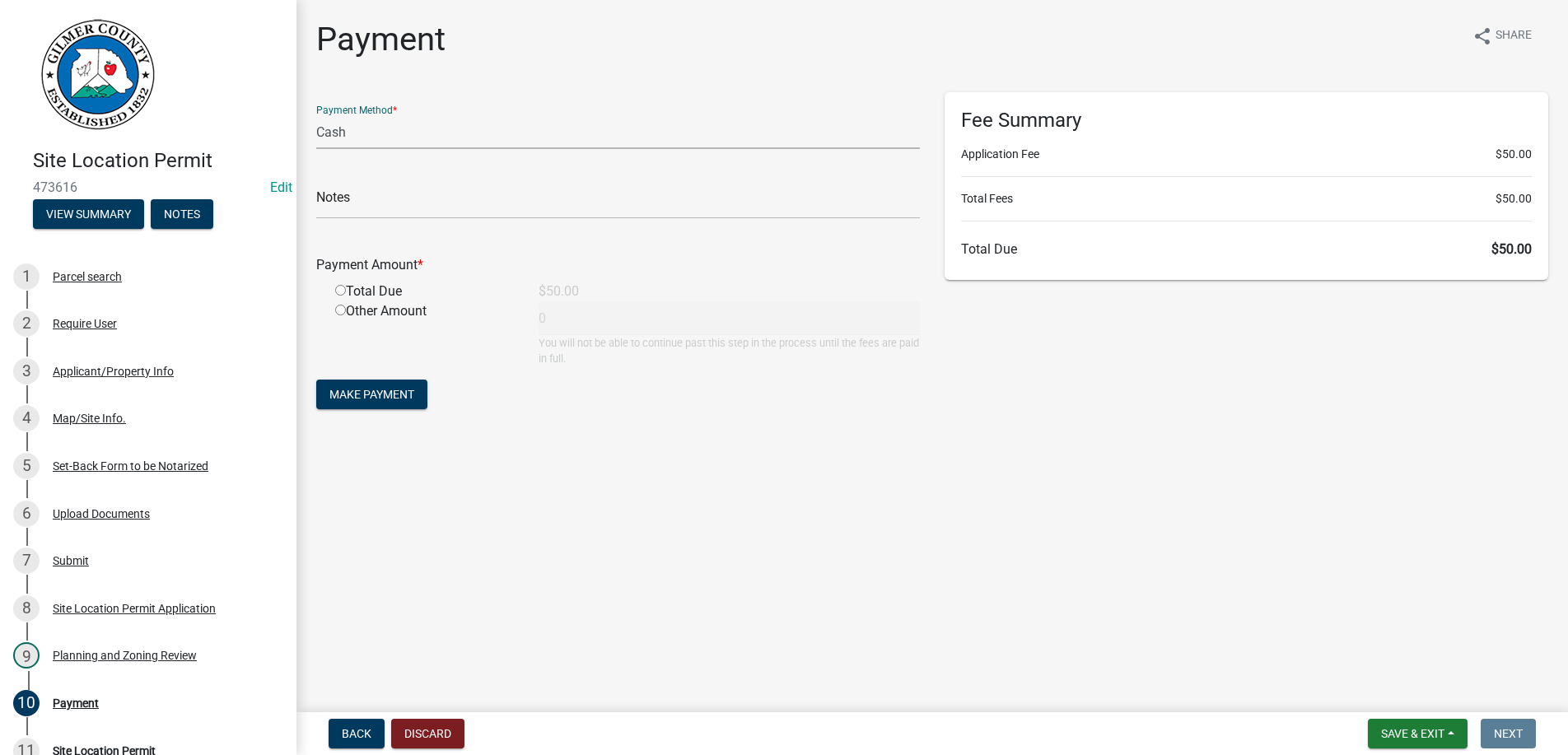
click at [316, 115] on select "Credit Card POS Check Cash" at bounding box center [618, 132] width 604 height 34
select select "1: 0"
click option "Check" at bounding box center [0, 0] width 0 height 0
click at [387, 199] on input "text" at bounding box center [618, 203] width 604 height 34
type input "7526"
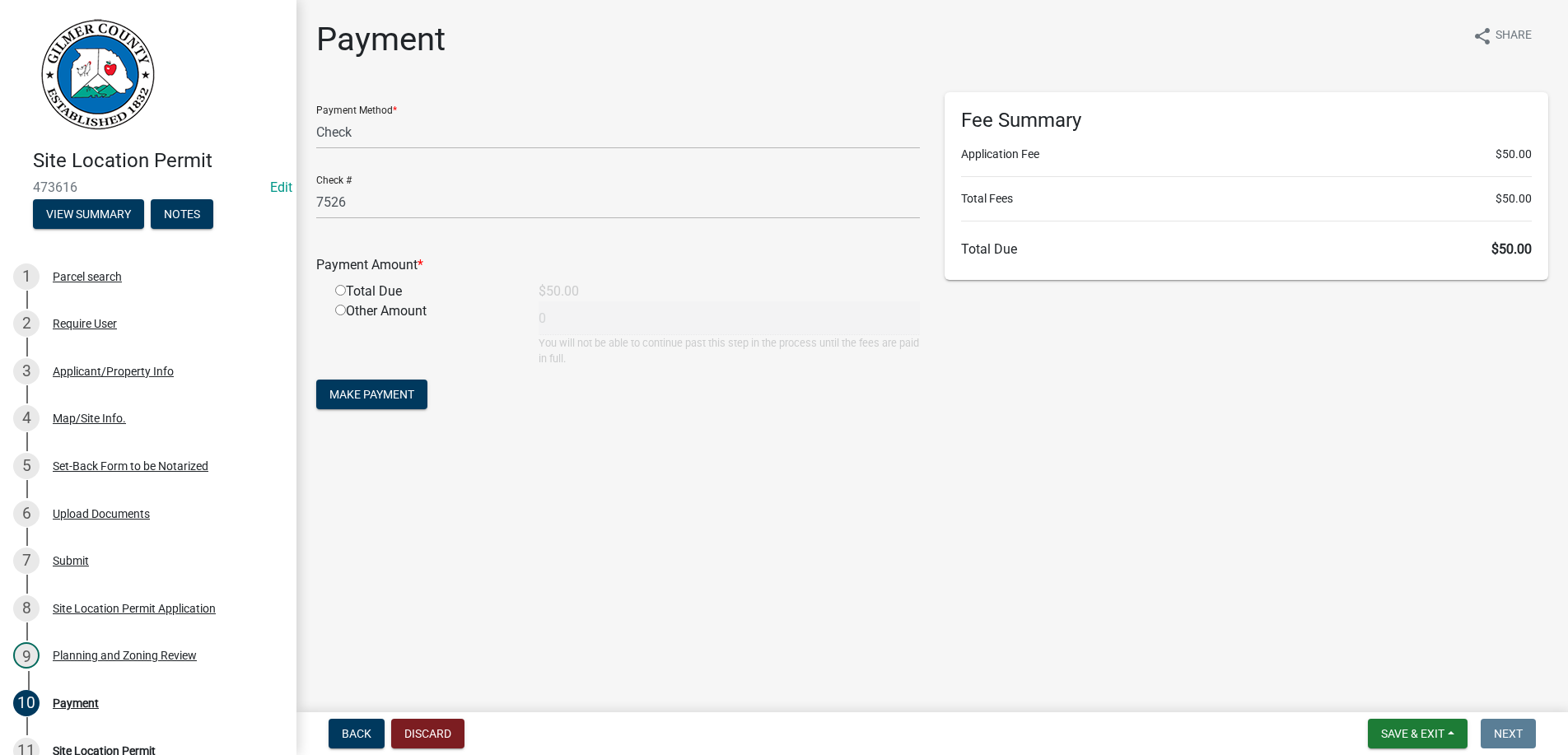
click at [336, 285] on input "radio" at bounding box center [341, 290] width 11 height 11
radio input "true"
type input "50"
click at [316, 379] on button "Make Payment" at bounding box center [371, 394] width 111 height 30
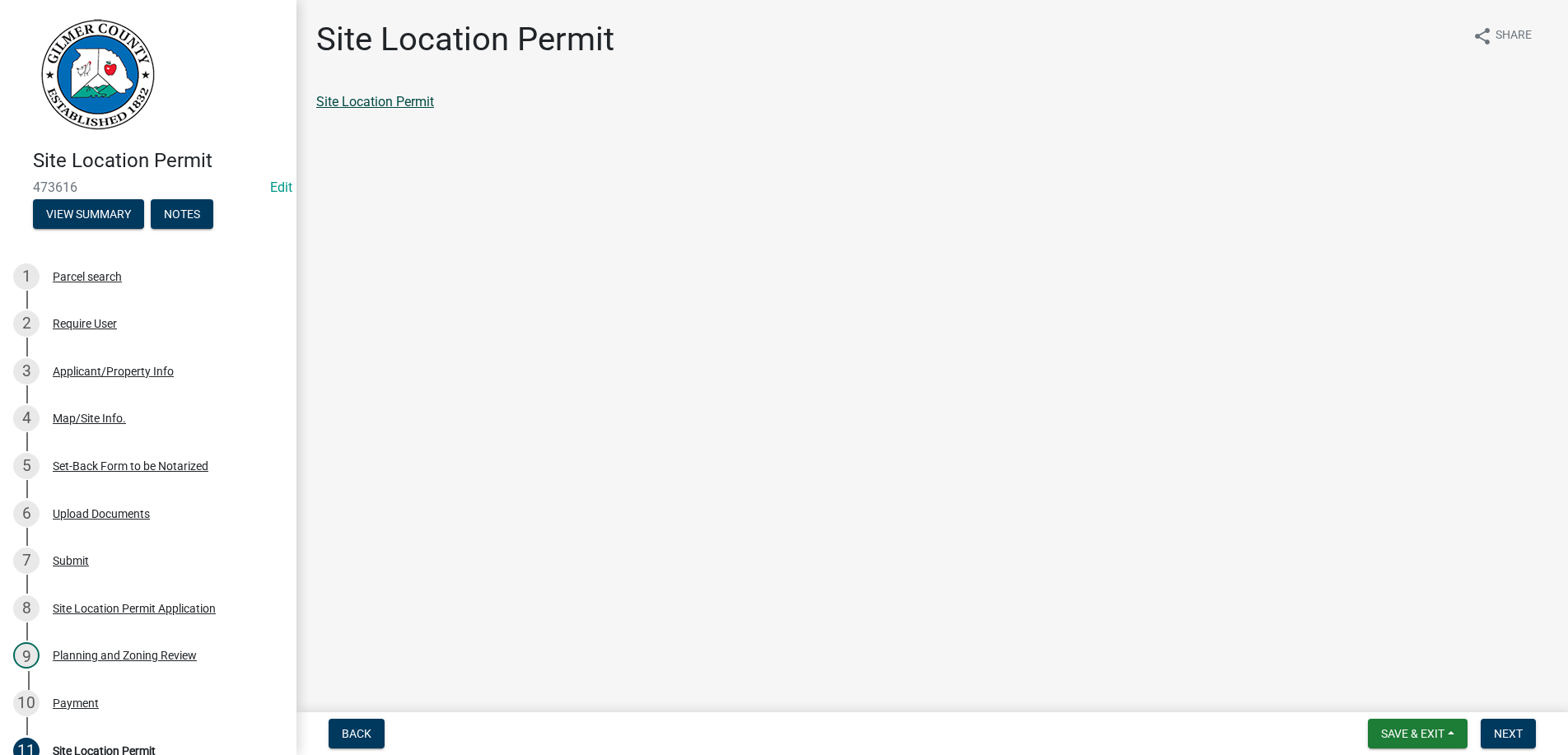
drag, startPoint x: 418, startPoint y: 100, endPoint x: 428, endPoint y: 96, distance: 10.8
click at [422, 99] on link "Site Location Permit" at bounding box center [374, 102] width 118 height 16
click at [1507, 733] on span "Next" at bounding box center [1507, 733] width 29 height 13
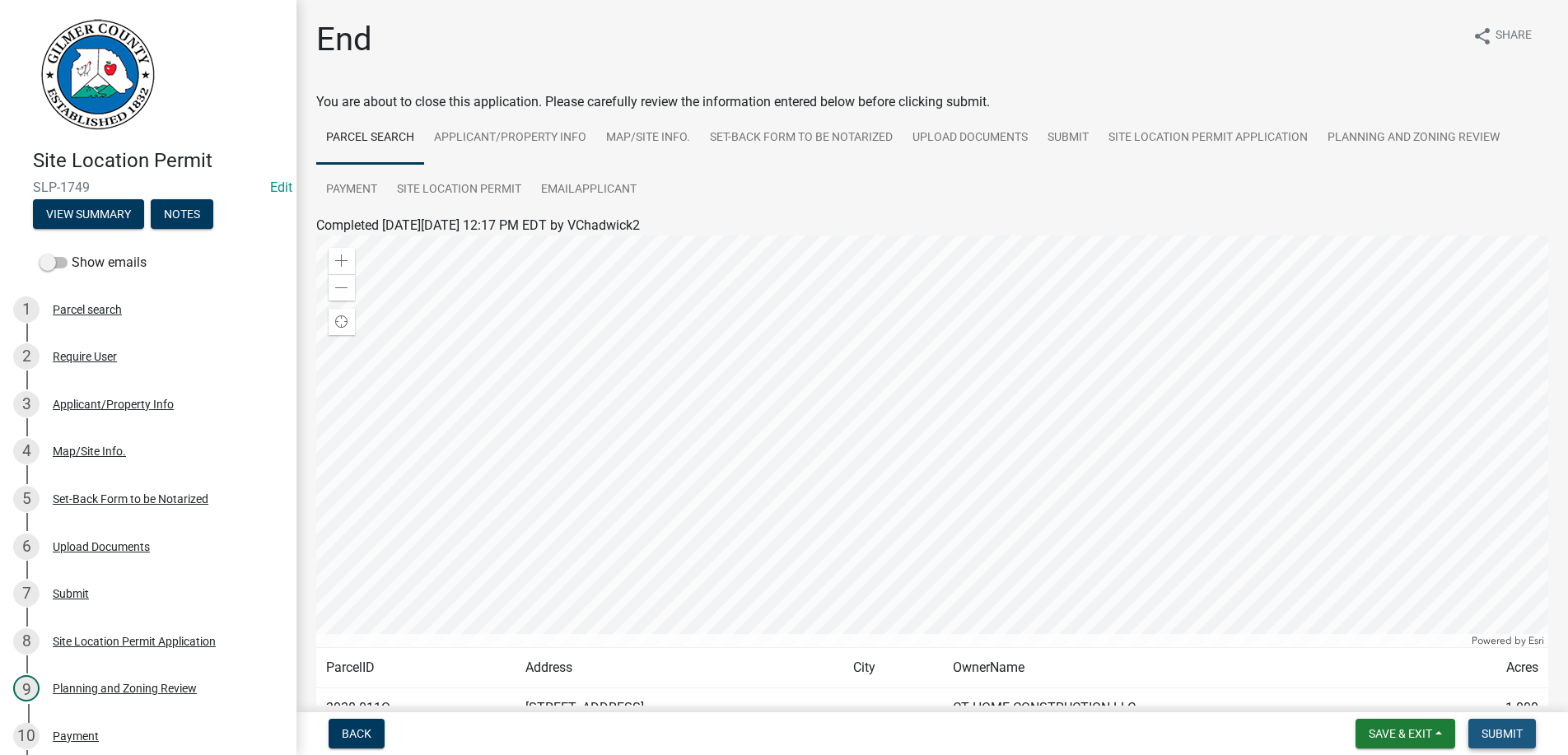
click at [1507, 733] on span "Submit" at bounding box center [1501, 733] width 41 height 13
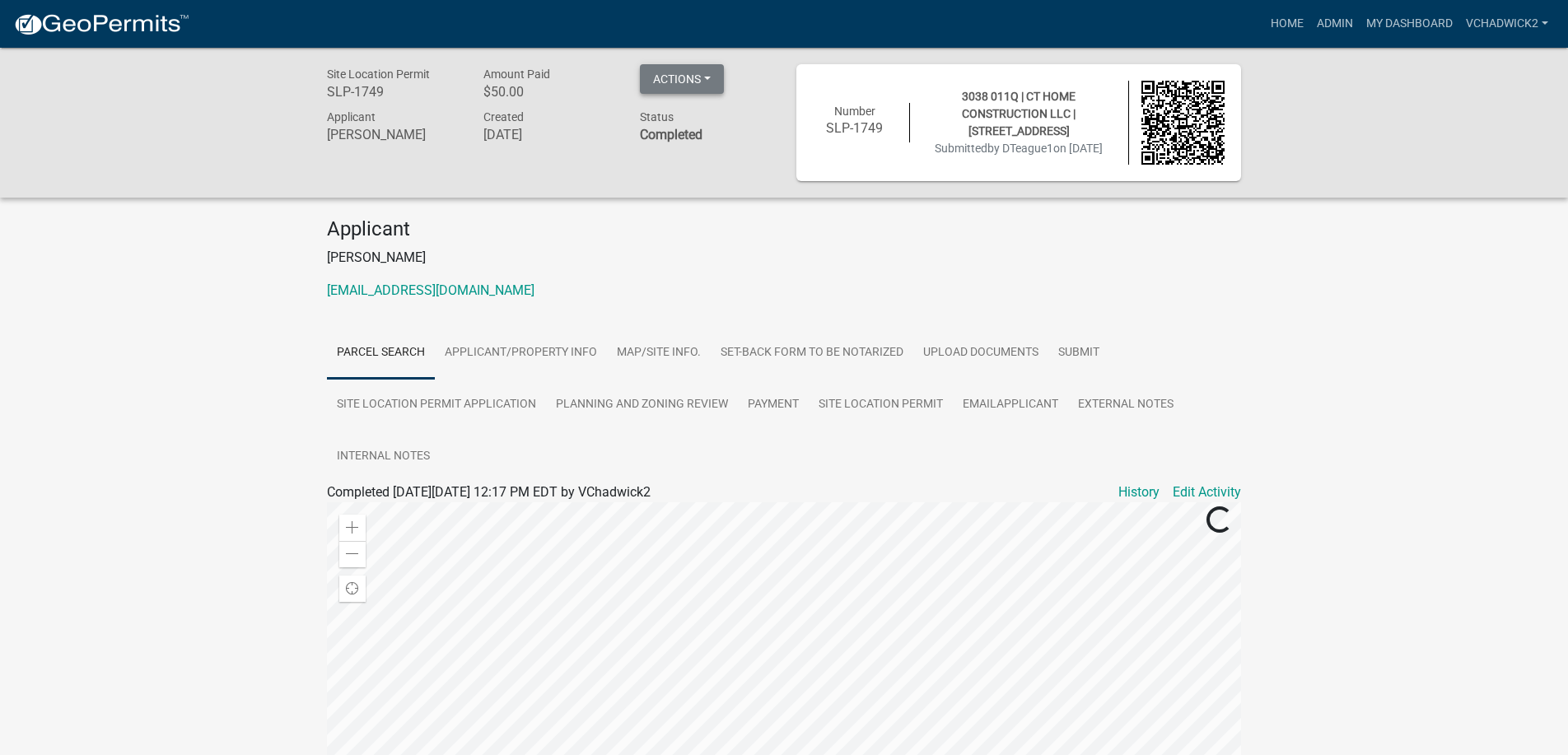
click at [684, 80] on button "Actions" at bounding box center [681, 79] width 84 height 30
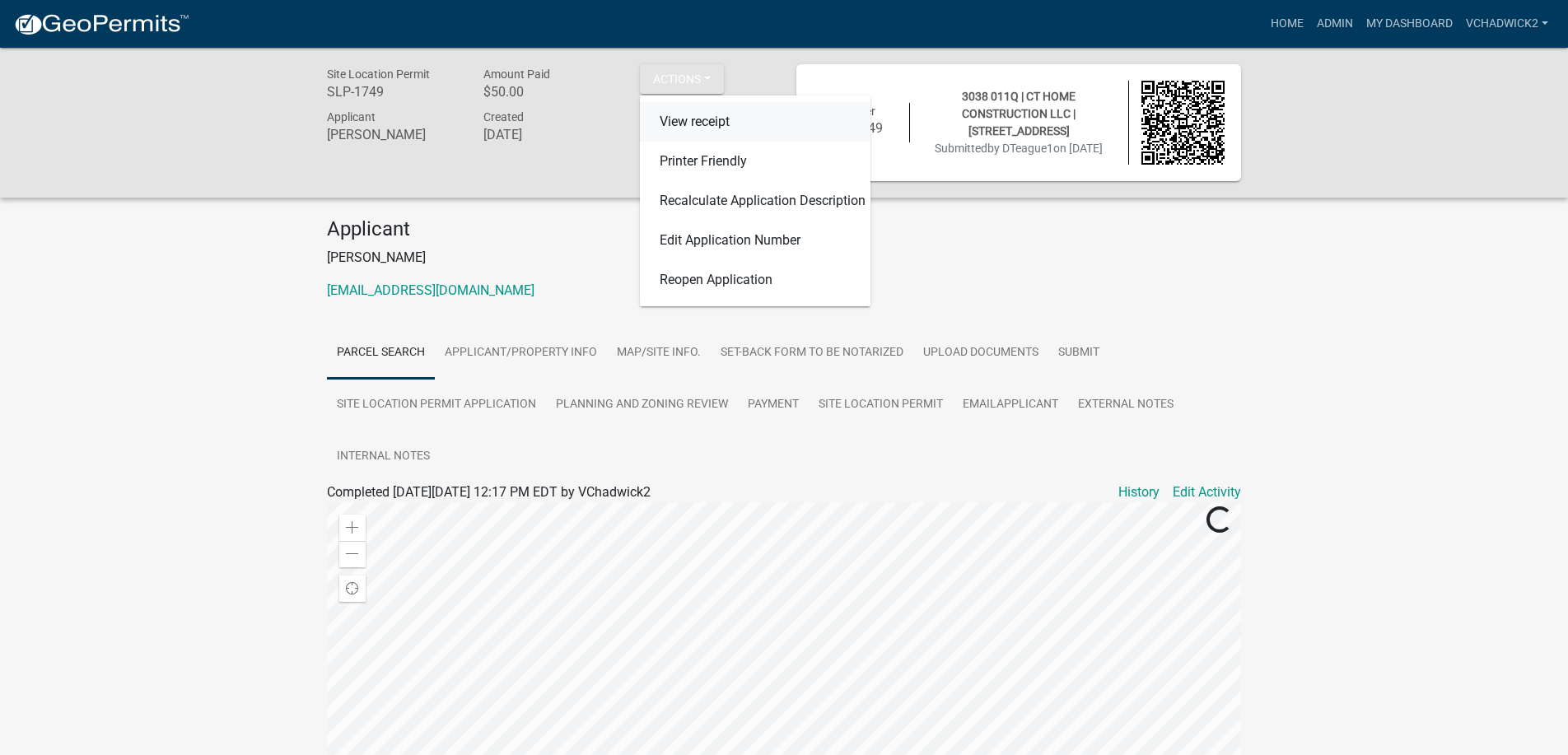
click at [681, 118] on link "View receipt" at bounding box center [755, 122] width 230 height 40
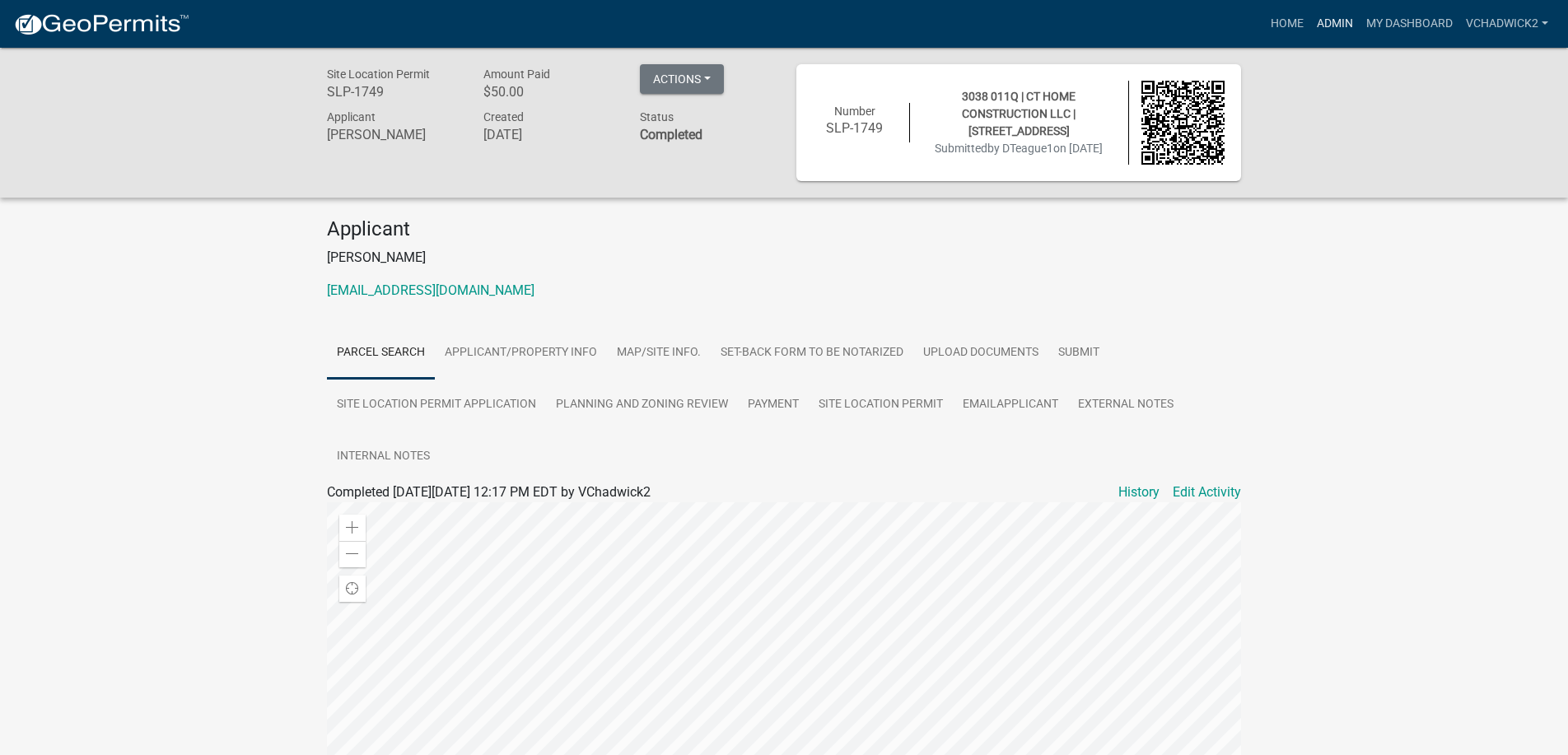
click at [1339, 20] on link "Admin" at bounding box center [1335, 24] width 50 height 32
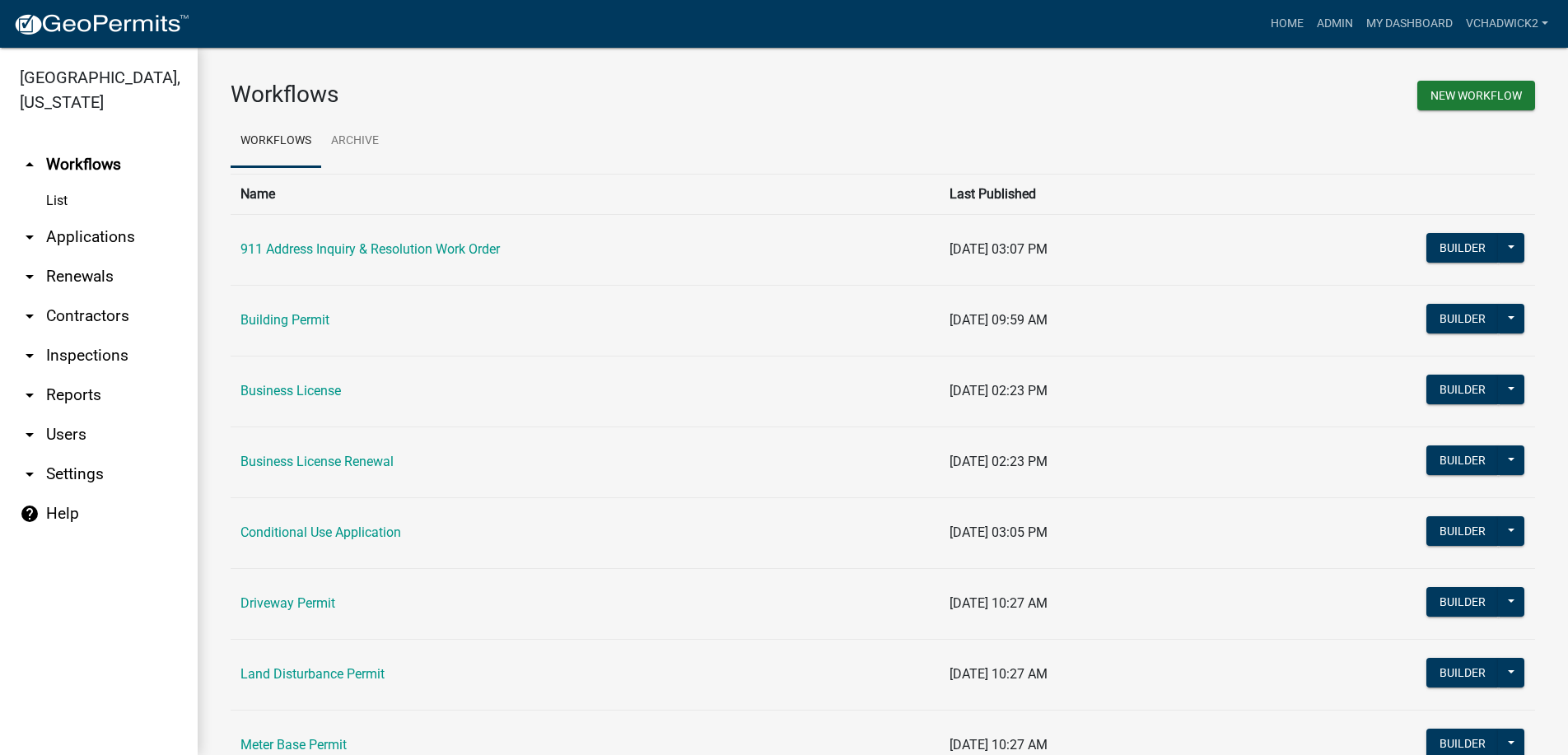
click at [83, 227] on link "arrow_drop_down Applications" at bounding box center [98, 237] width 198 height 40
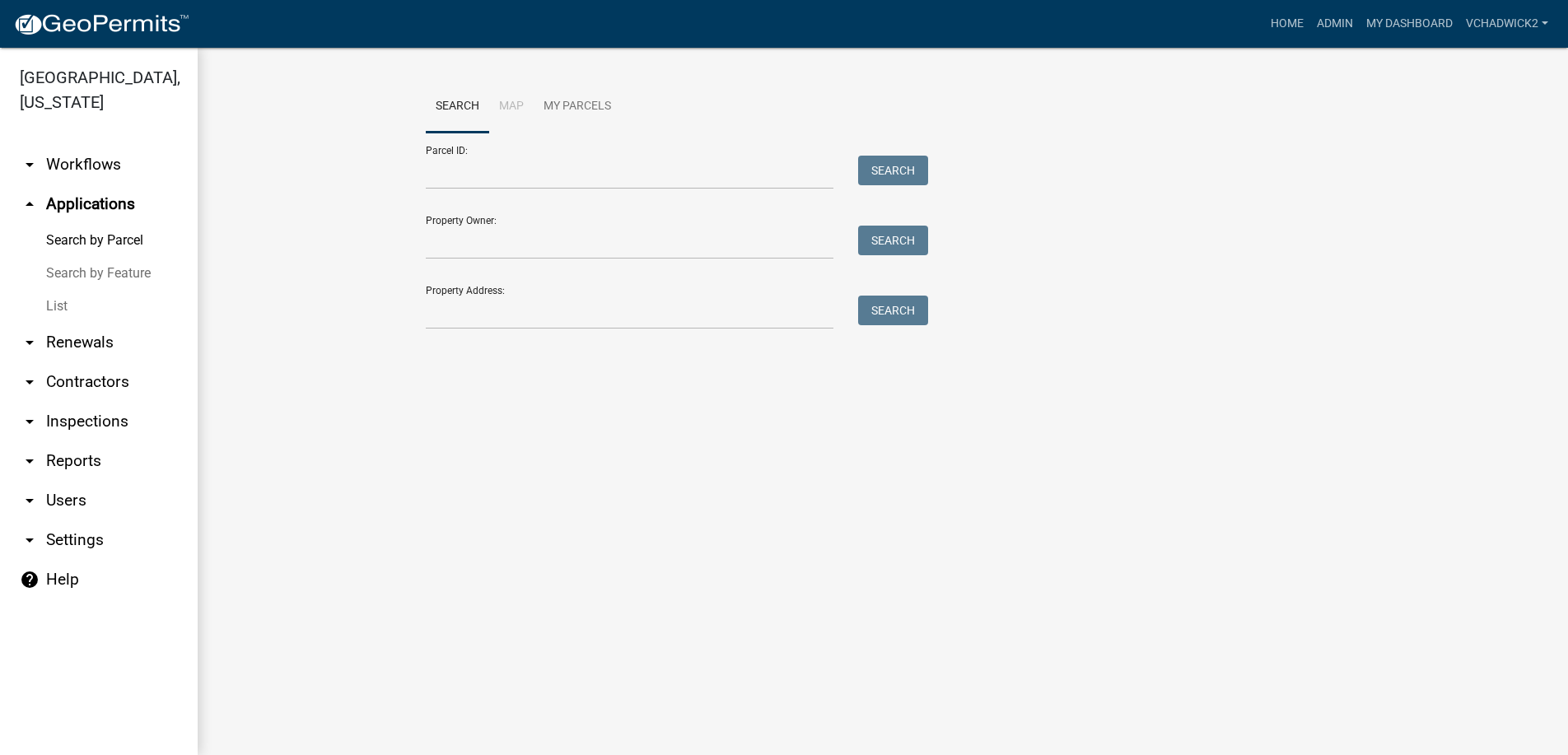
click at [53, 304] on link "List" at bounding box center [98, 306] width 198 height 33
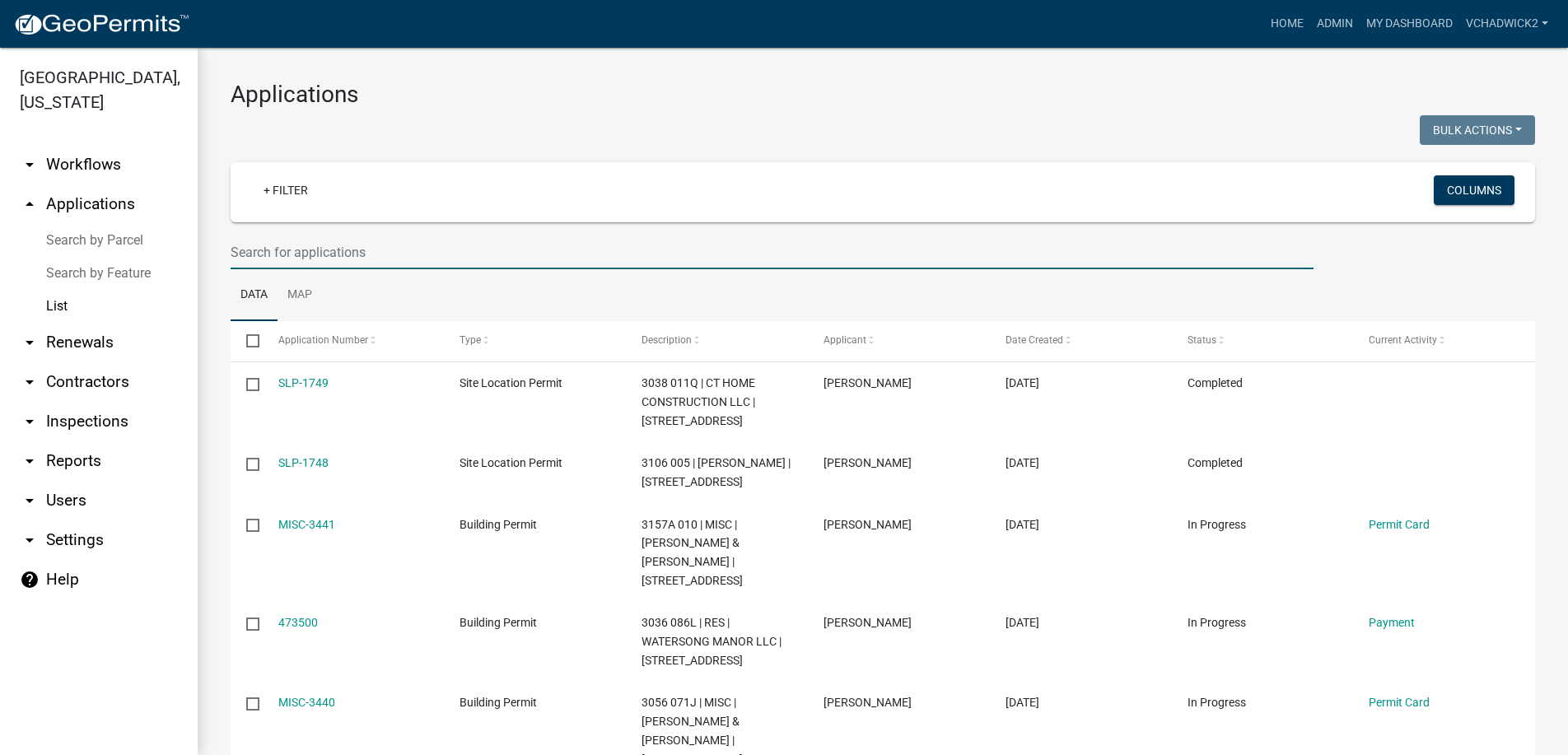
click at [321, 250] on input "text" at bounding box center [772, 252] width 1082 height 34
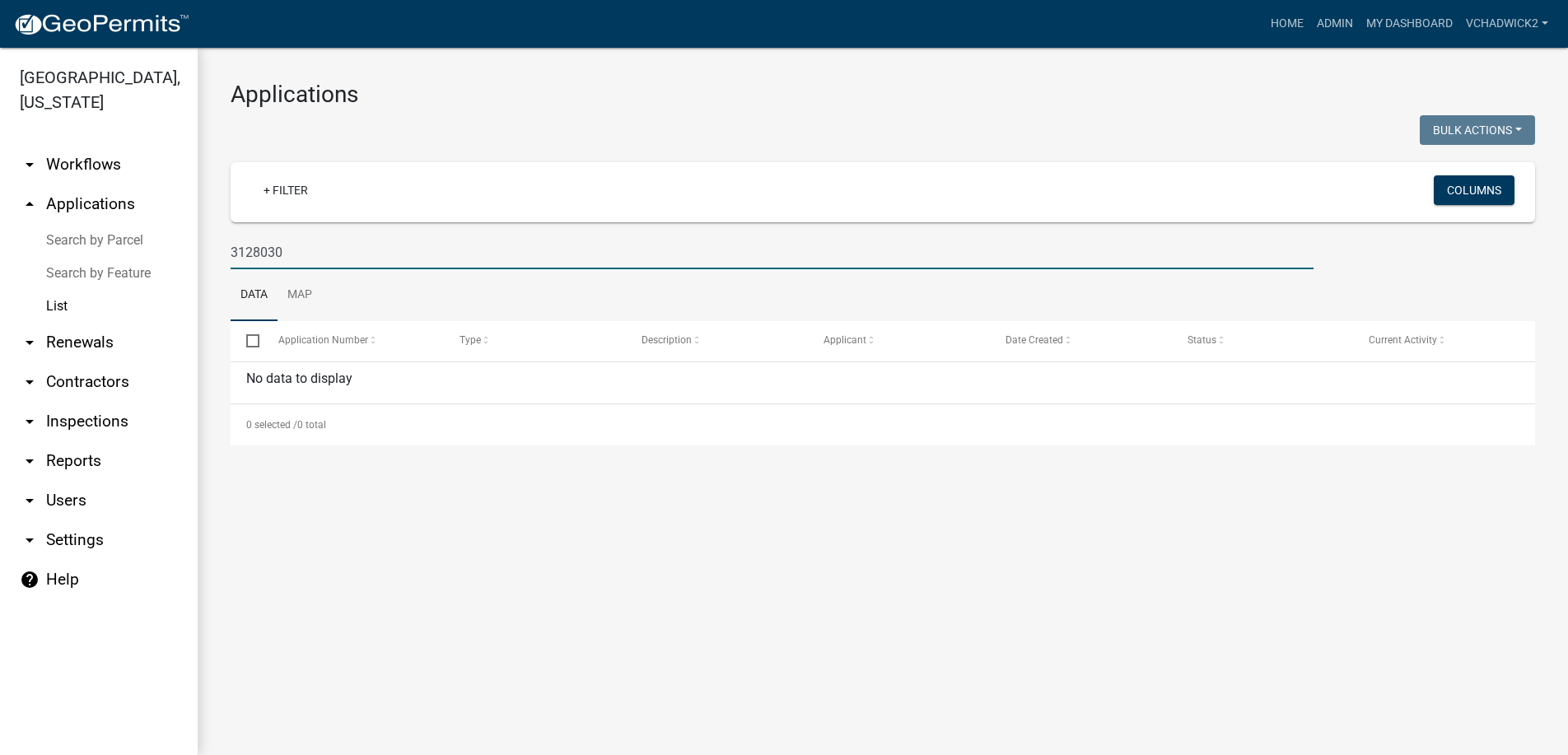
drag, startPoint x: 321, startPoint y: 248, endPoint x: -7, endPoint y: 233, distance: 328.3
click at [230, 235] on input "3128030" at bounding box center [772, 252] width 1082 height 34
drag, startPoint x: 359, startPoint y: 249, endPoint x: -7, endPoint y: 248, distance: 366.0
click at [230, 248] on input "282 EBENEZER" at bounding box center [772, 252] width 1082 height 34
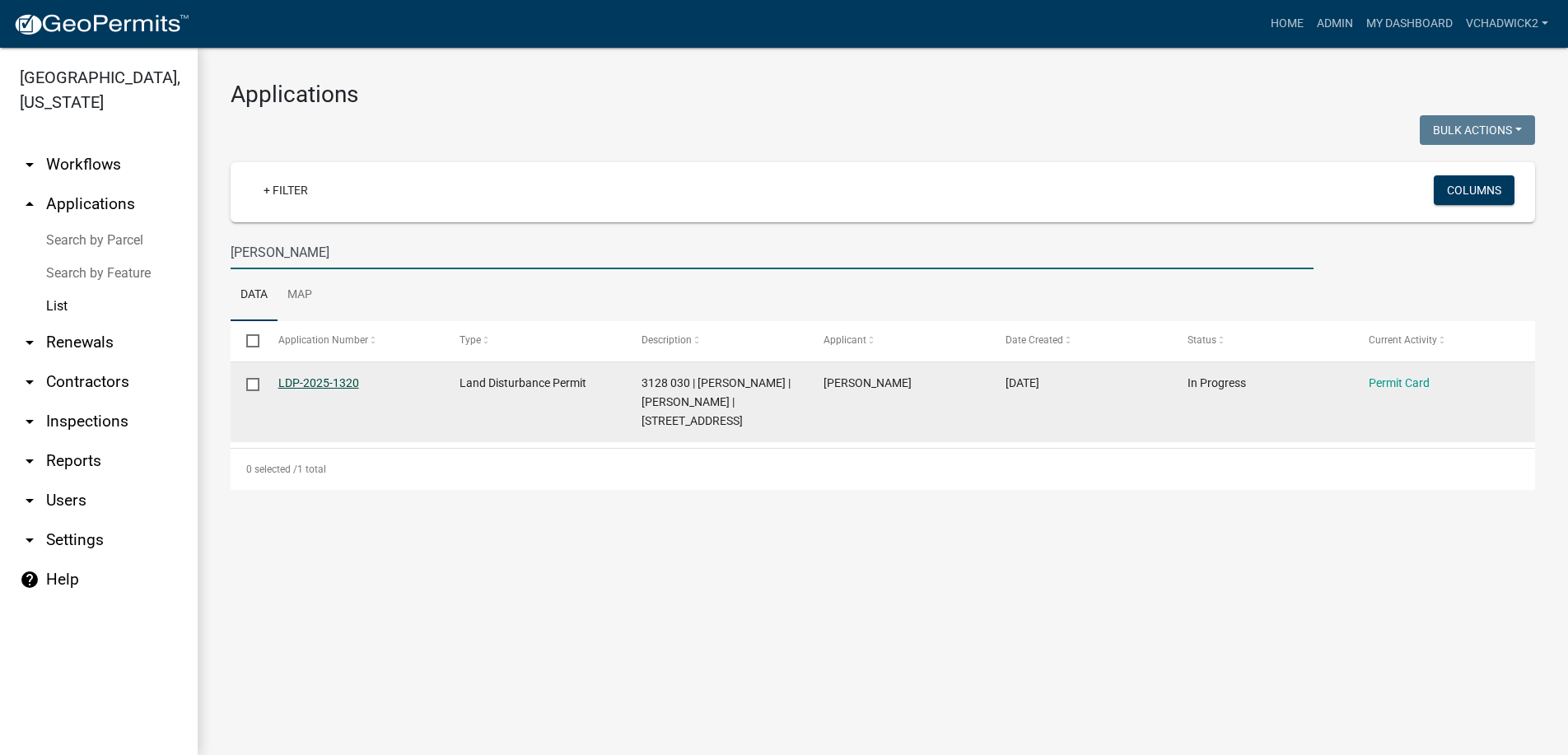
type input "[PERSON_NAME]"
click at [329, 379] on link "LDP-2025-1320" at bounding box center [318, 382] width 80 height 13
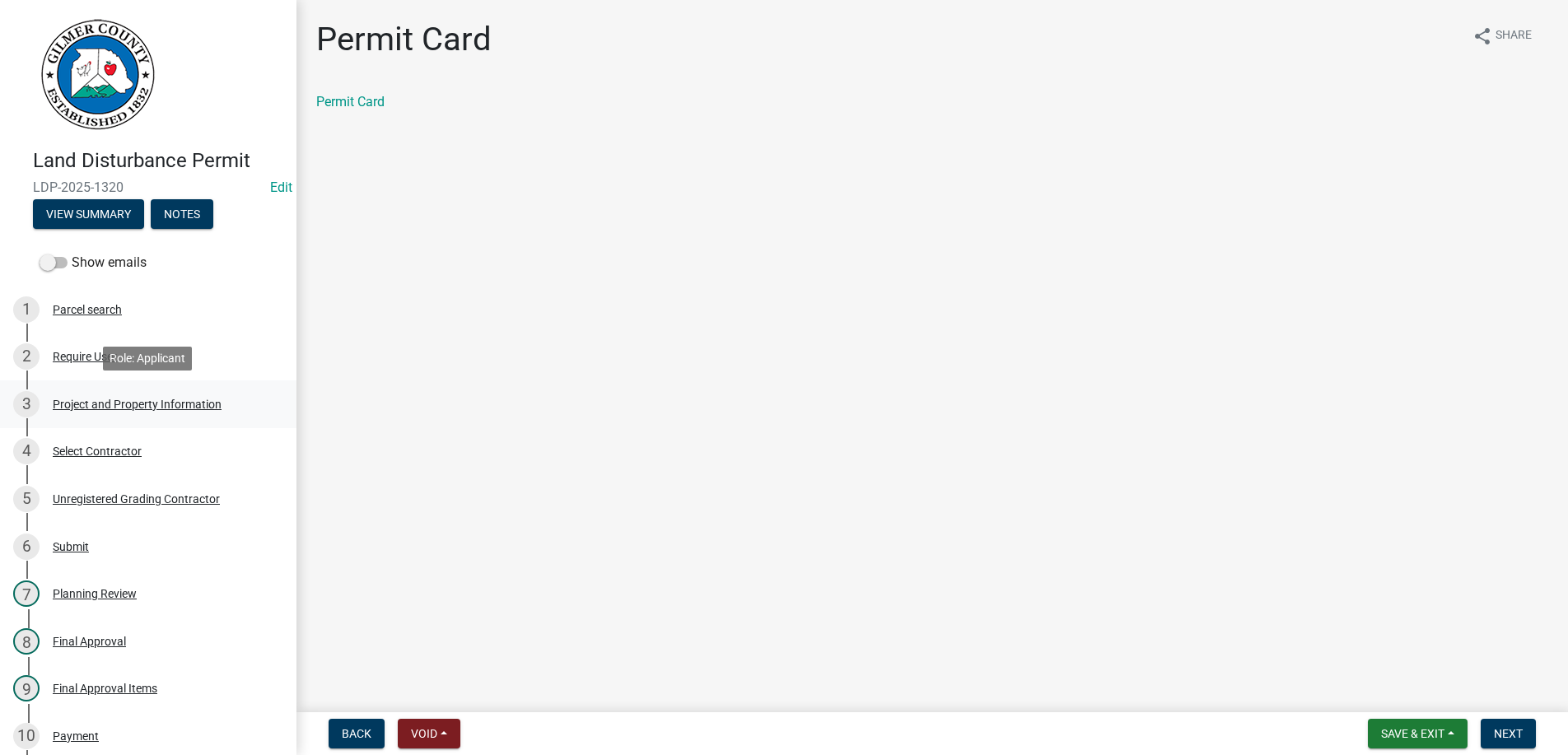
click at [129, 396] on div "3 Project and Property Information" at bounding box center [141, 404] width 257 height 27
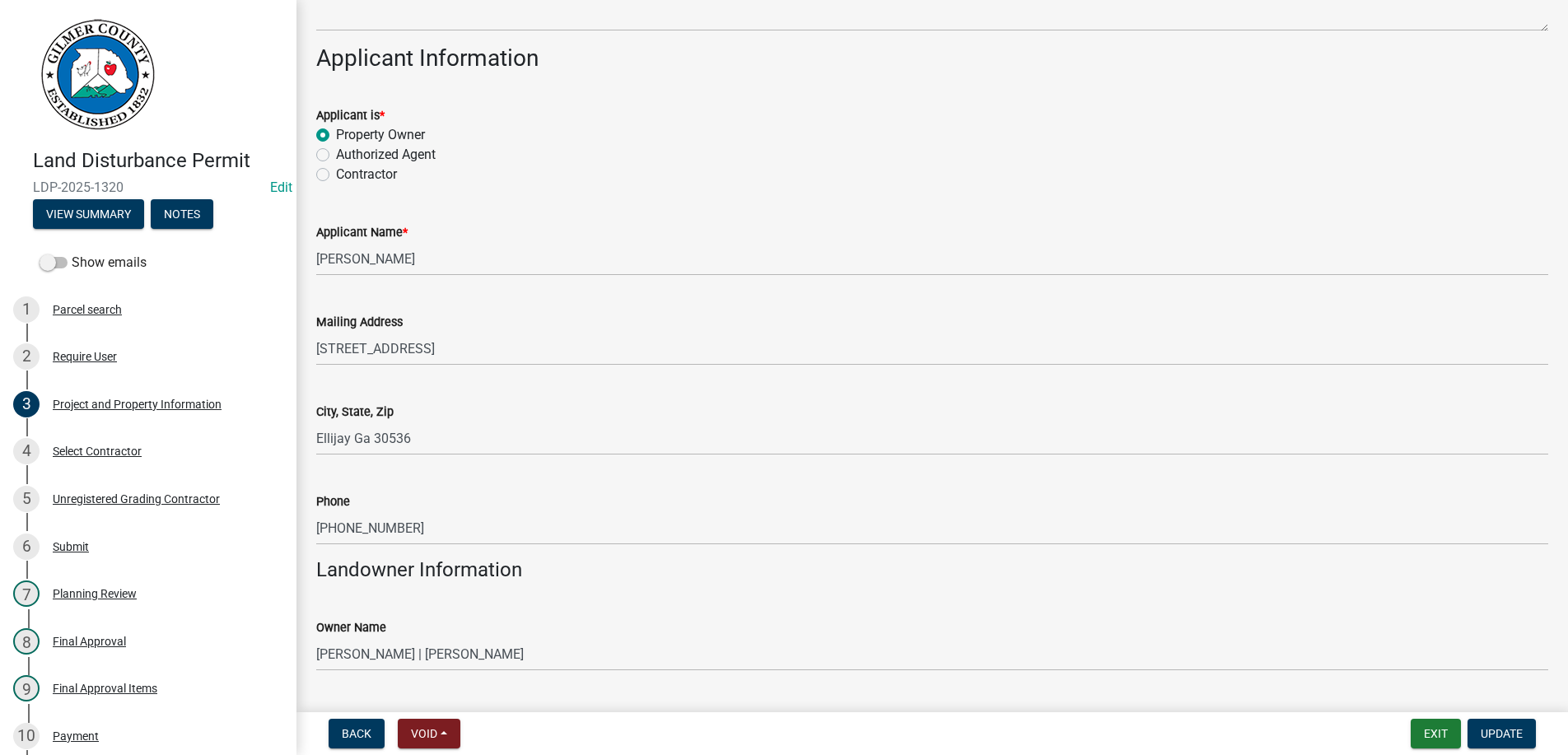
scroll to position [188, 0]
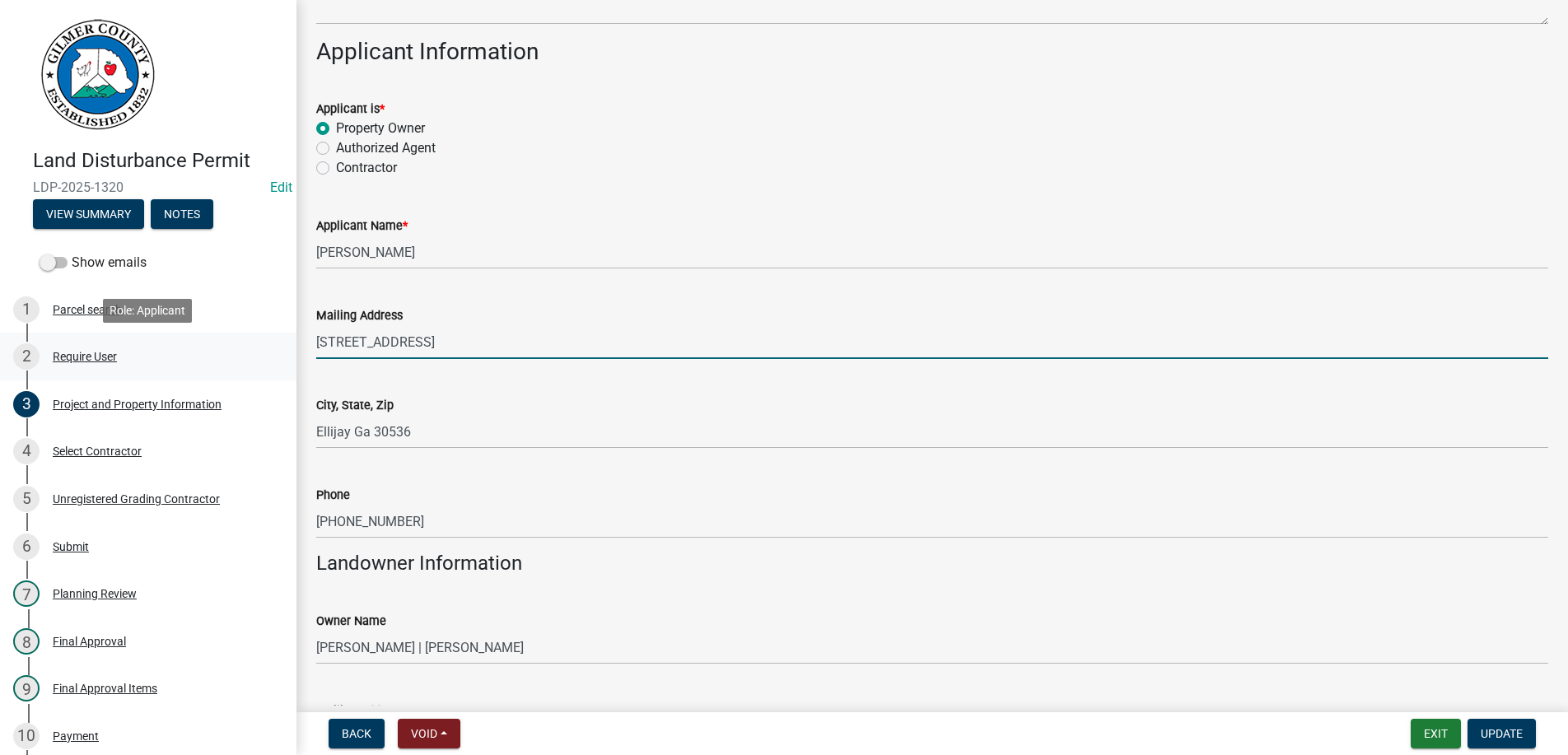
drag, startPoint x: 337, startPoint y: 342, endPoint x: 133, endPoint y: 342, distance: 204.0
click at [133, 342] on div "Land Disturbance Permit LDP-2025-1320 Edit View Summary Notes Show emails 1 Par…" at bounding box center [784, 378] width 1568 height 755
type input "[STREET_ADDRESS]"
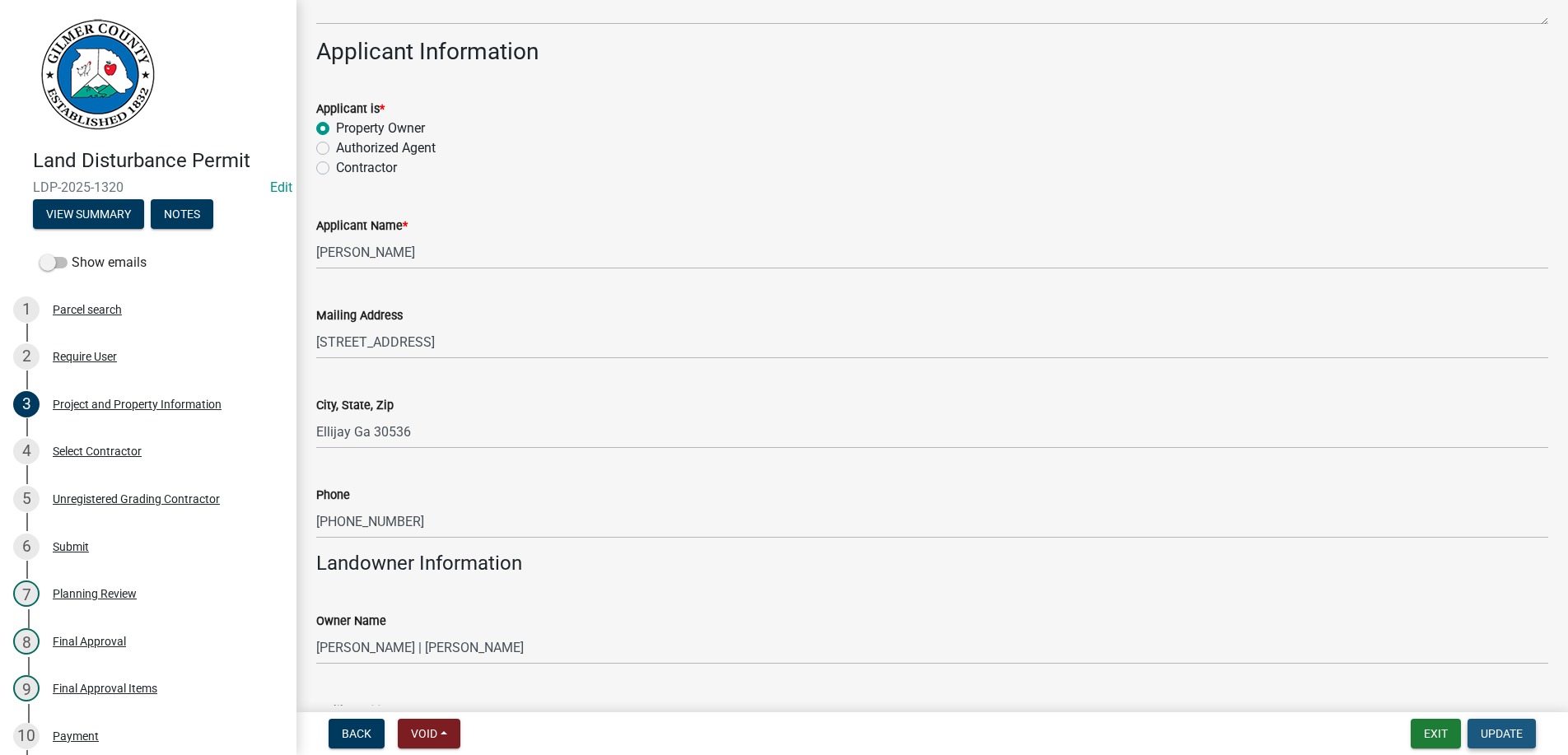
click at [1491, 723] on button "Update" at bounding box center [1501, 734] width 69 height 30
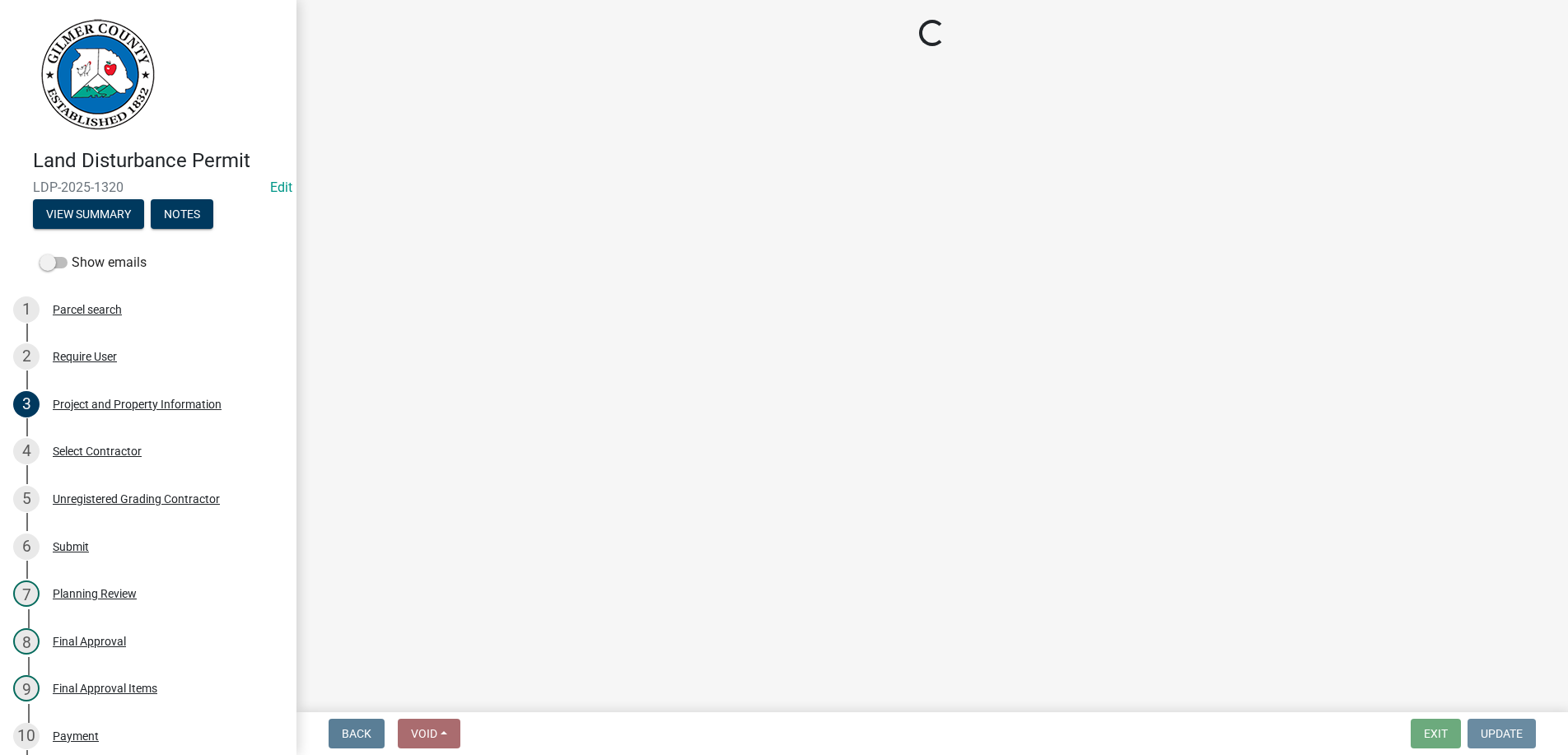
scroll to position [0, 0]
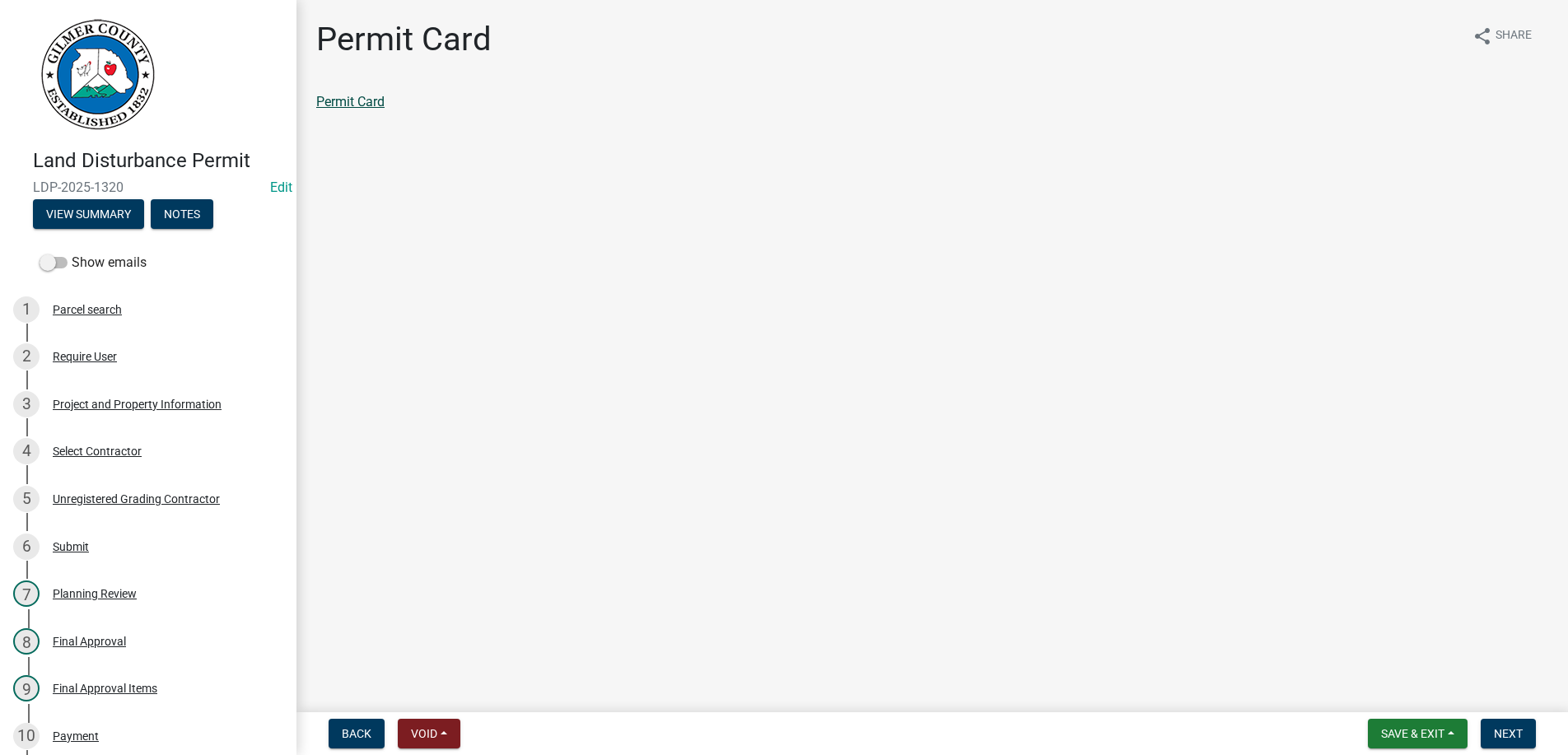
click at [350, 99] on link "Permit Card" at bounding box center [350, 102] width 69 height 16
click at [81, 404] on div "Project and Property Information" at bounding box center [137, 404] width 169 height 12
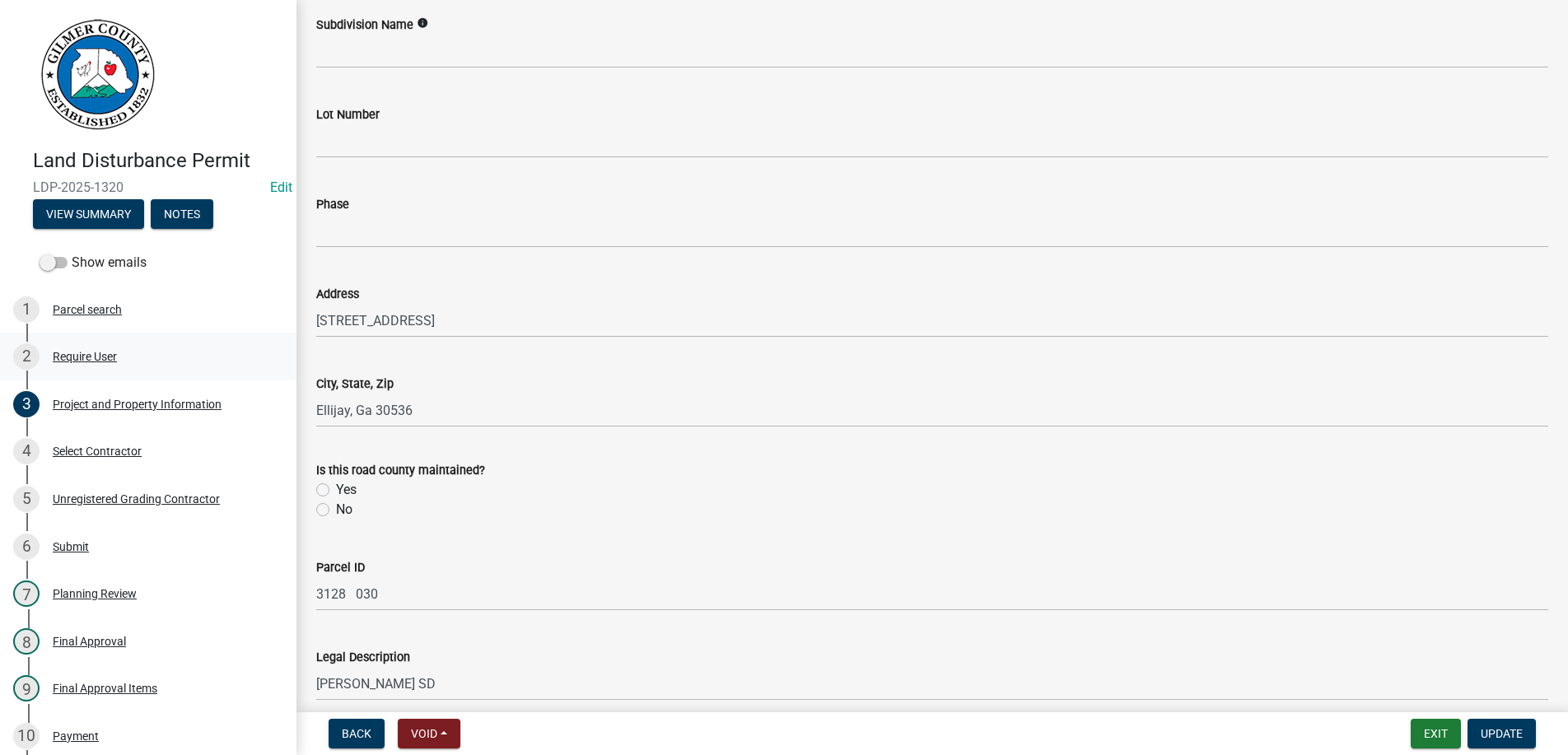
scroll to position [1221, 0]
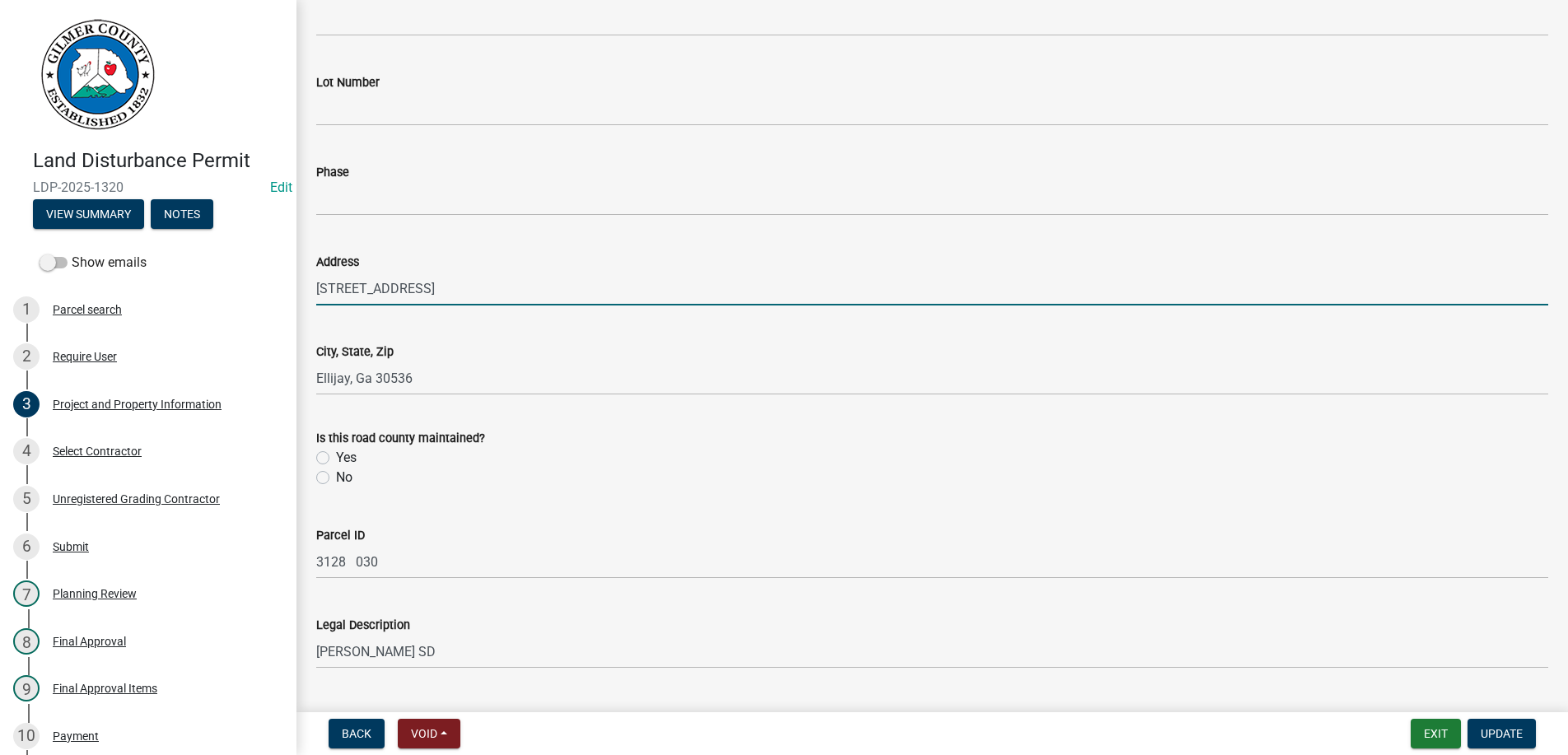
click at [336, 290] on input "[STREET_ADDRESS]" at bounding box center [931, 289] width 1232 height 34
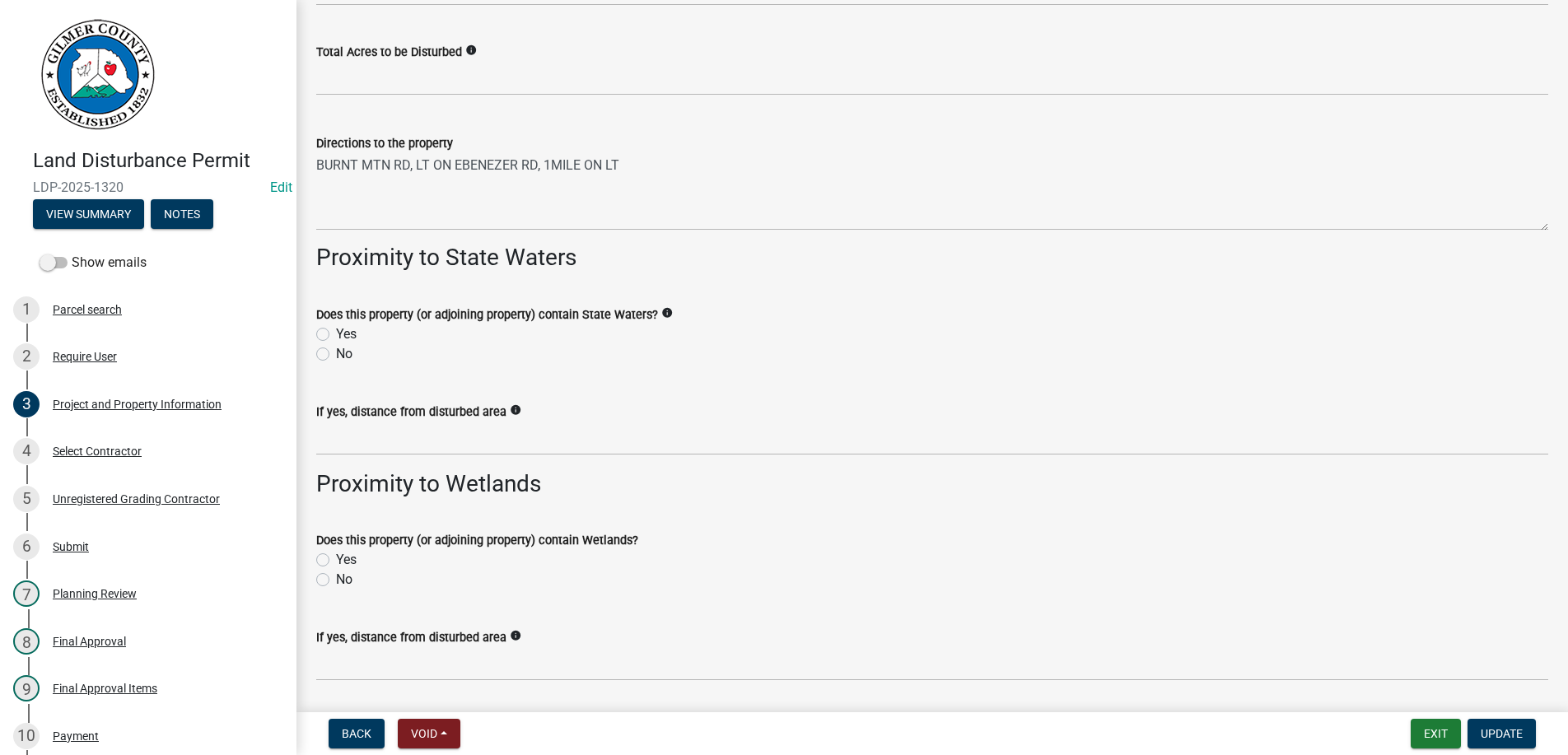
scroll to position [2066, 0]
type input "[STREET_ADDRESS]"
click at [1510, 732] on span "Update" at bounding box center [1501, 733] width 42 height 13
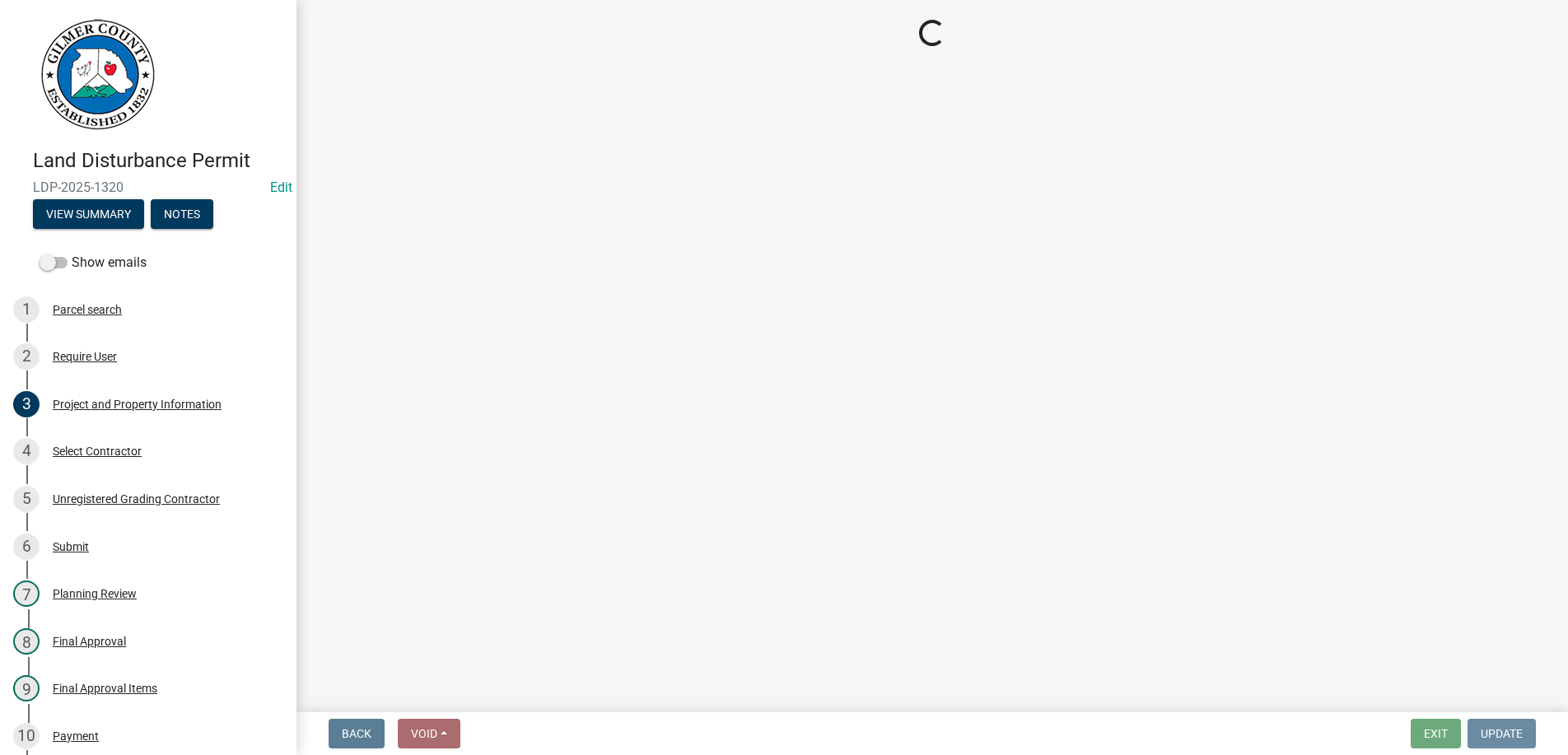
scroll to position [0, 0]
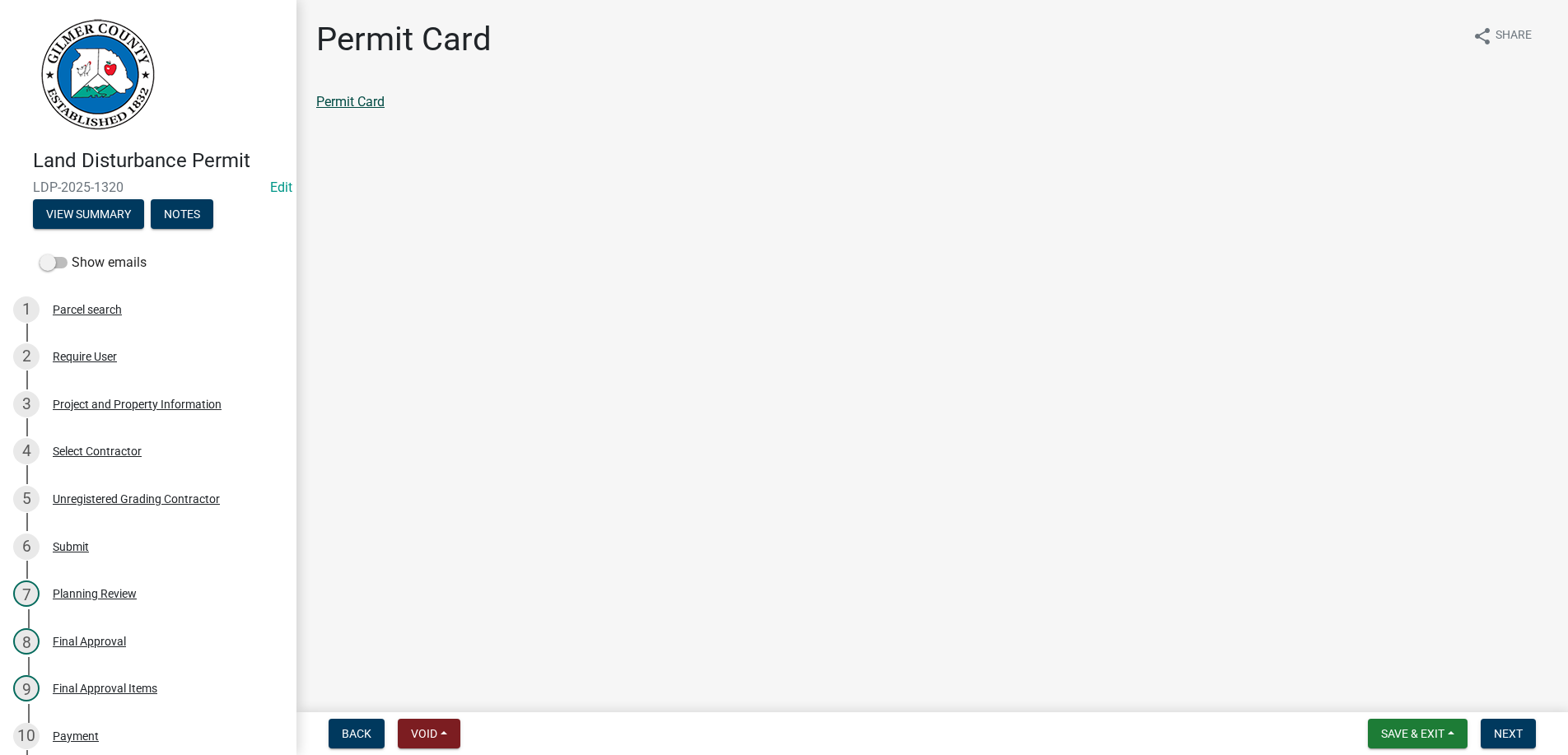
click at [356, 98] on link "Permit Card" at bounding box center [350, 102] width 69 height 16
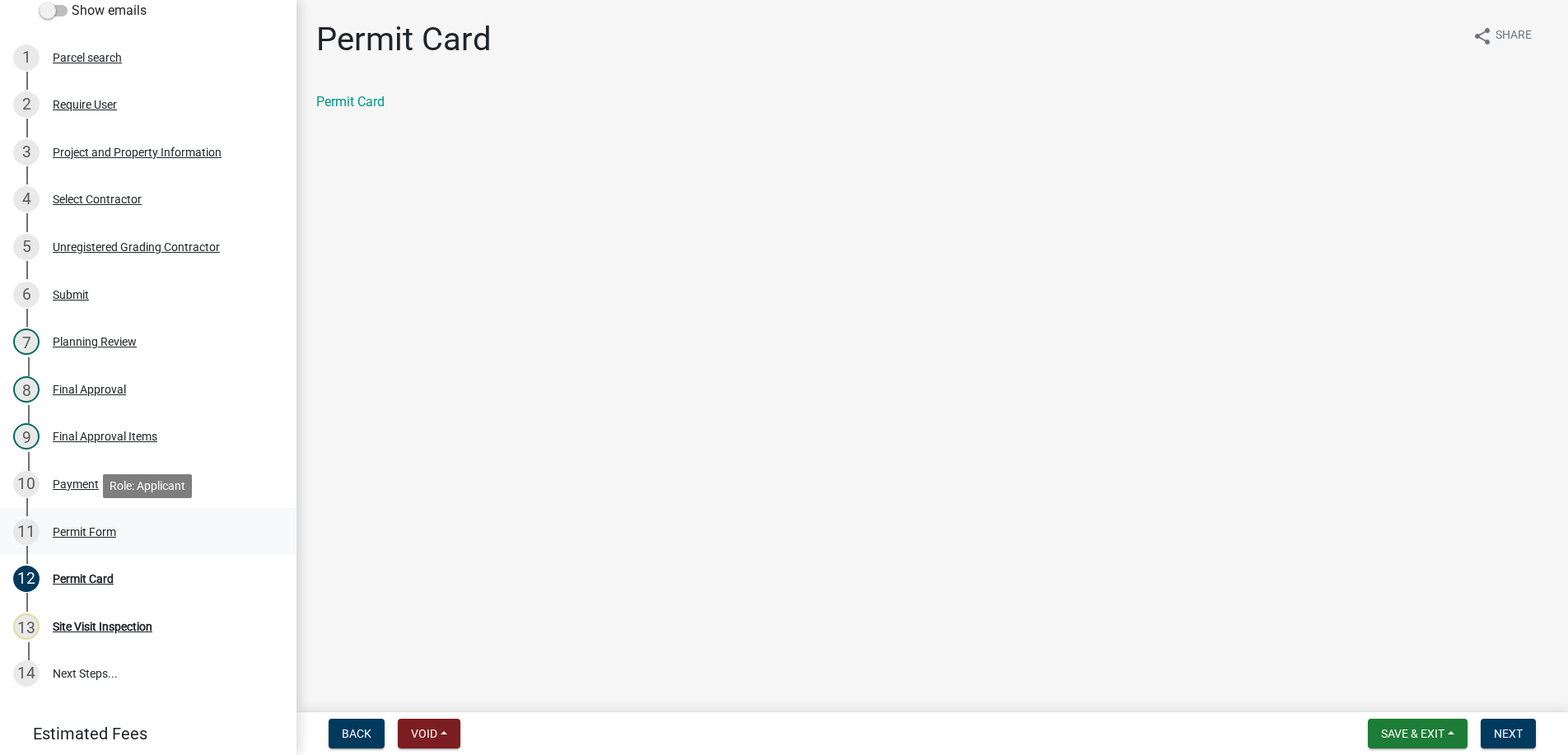
click at [66, 529] on div "Permit Form" at bounding box center [84, 532] width 64 height 12
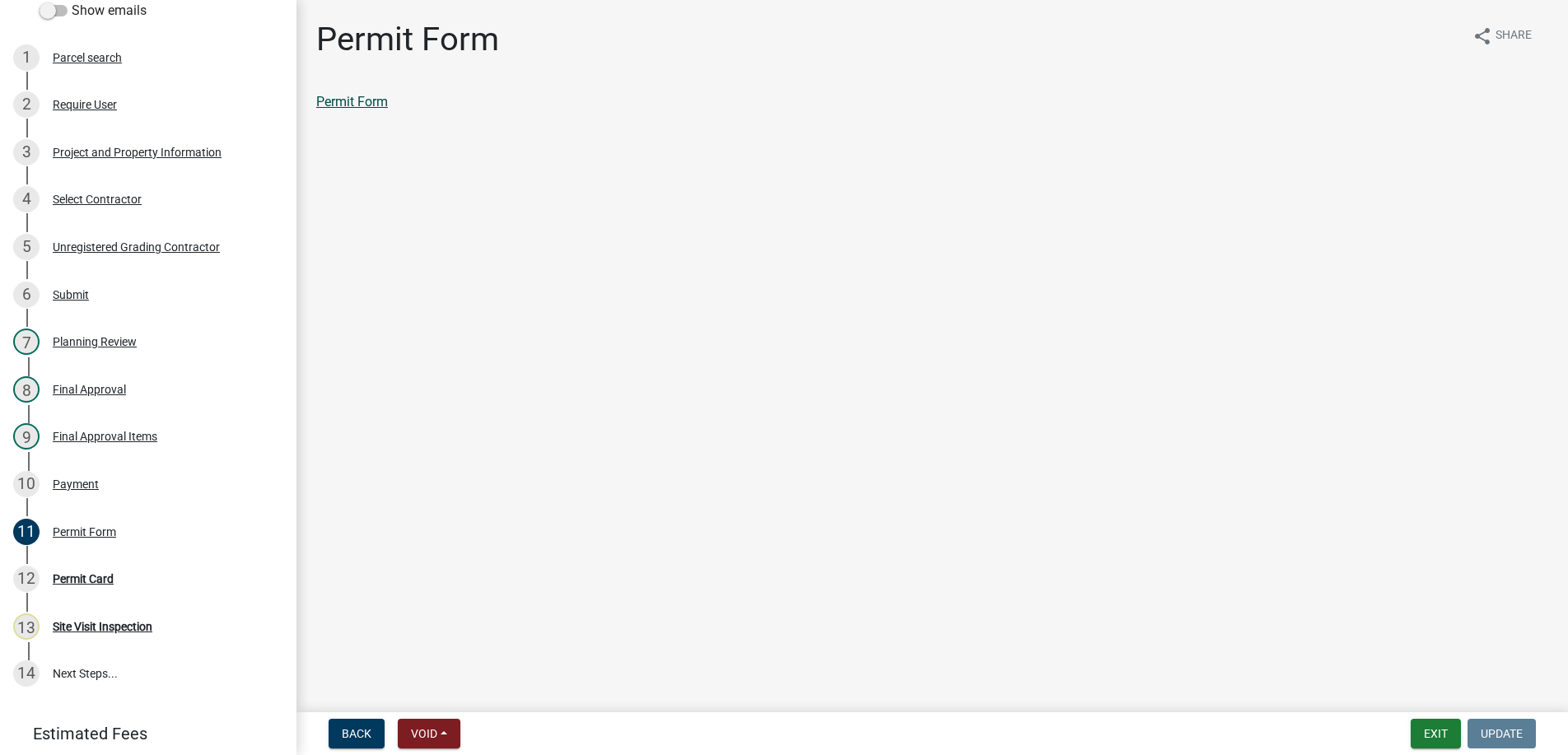
click at [354, 99] on link "Permit Form" at bounding box center [352, 102] width 71 height 16
click at [83, 581] on div "Permit Card" at bounding box center [82, 579] width 61 height 12
click at [353, 94] on link "Permit Card" at bounding box center [350, 102] width 69 height 16
click at [1516, 726] on button "Next" at bounding box center [1508, 734] width 56 height 30
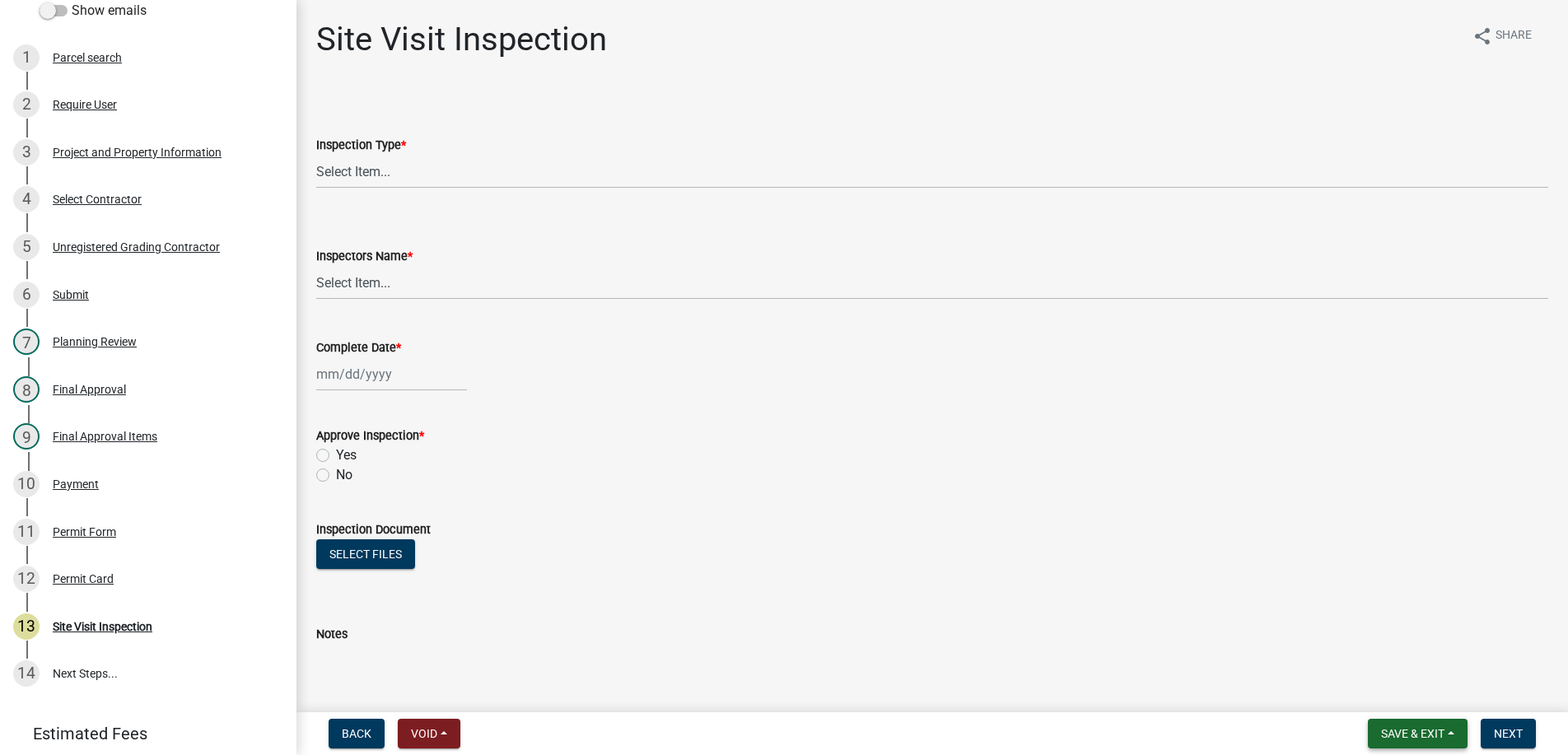
click at [1419, 738] on span "Save & Exit" at bounding box center [1413, 733] width 64 height 13
click at [1382, 694] on button "Save & Exit" at bounding box center [1401, 691] width 132 height 40
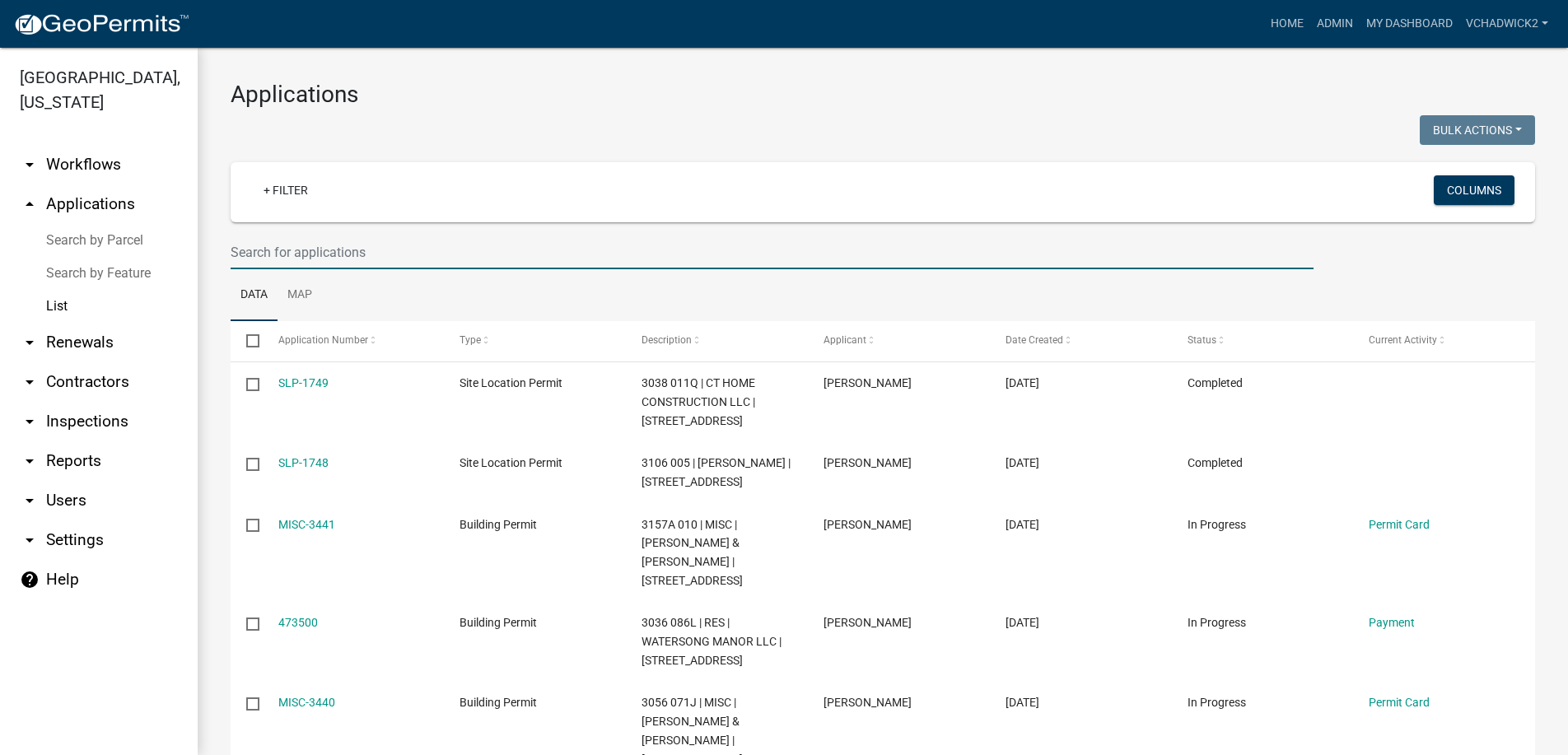
click at [303, 253] on input "text" at bounding box center [772, 252] width 1082 height 34
click at [73, 340] on link "arrow_drop_down Renewals" at bounding box center [98, 343] width 198 height 40
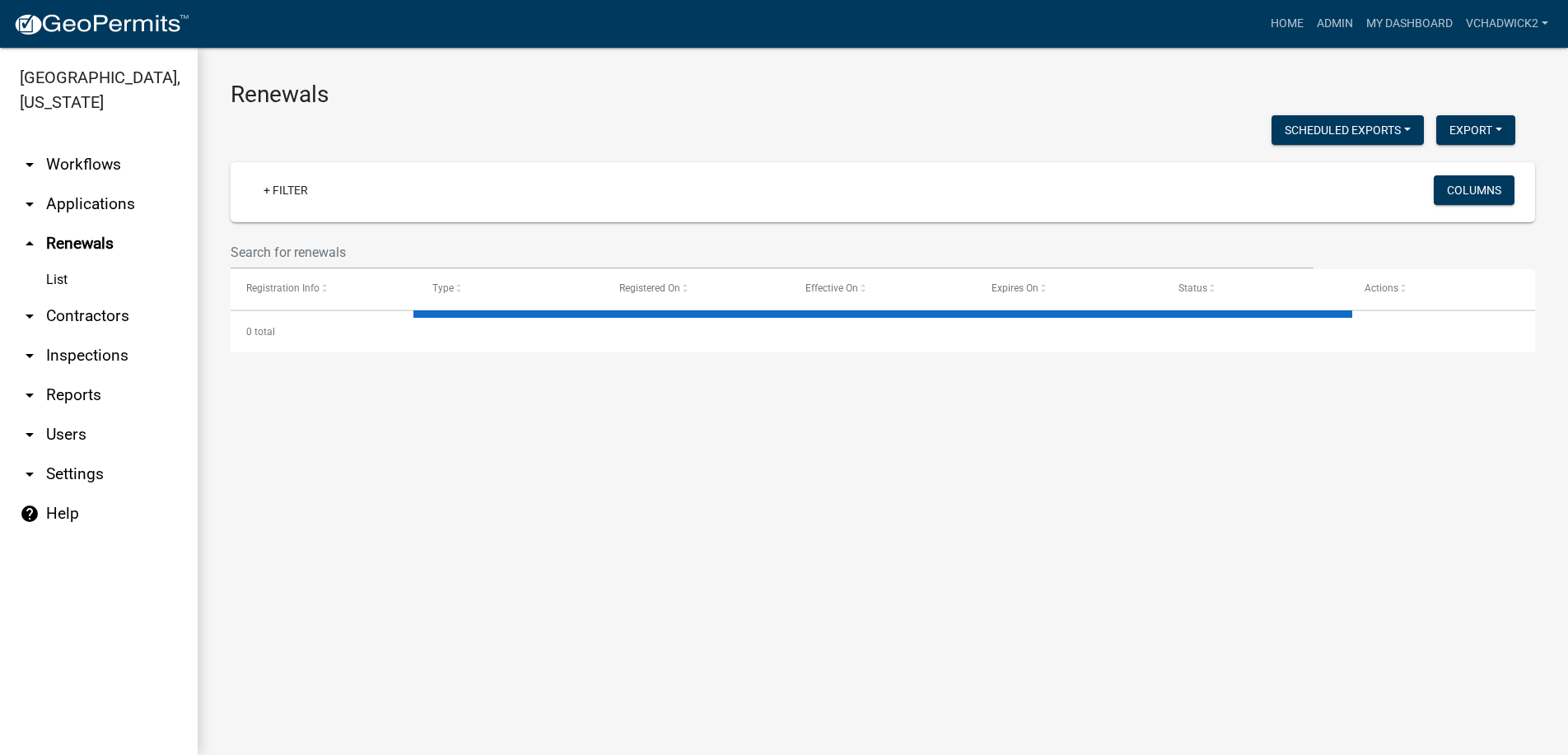
drag, startPoint x: 56, startPoint y: 281, endPoint x: 177, endPoint y: 239, distance: 128.1
click at [56, 279] on link "List" at bounding box center [98, 279] width 198 height 33
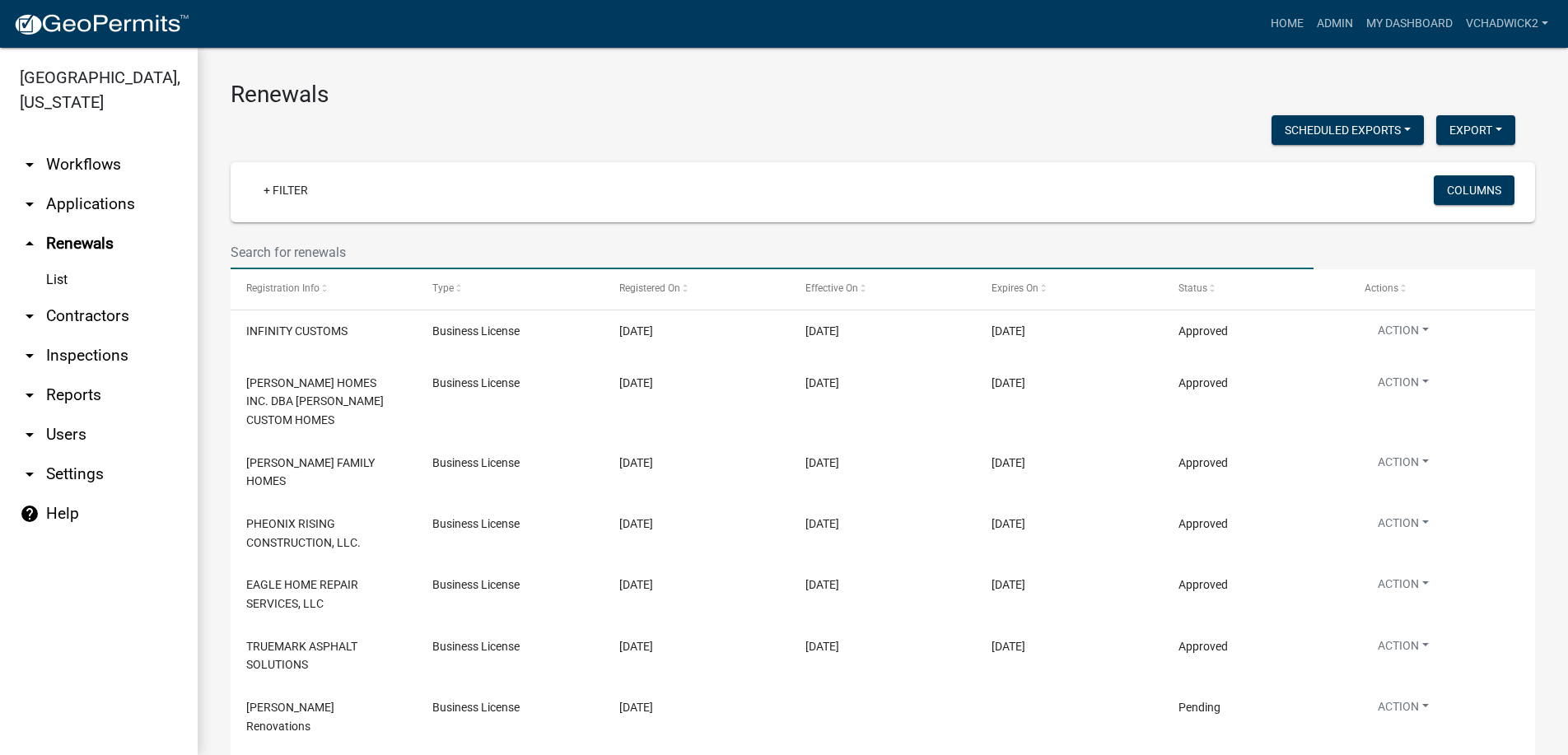
click at [340, 259] on input "text" at bounding box center [772, 252] width 1082 height 34
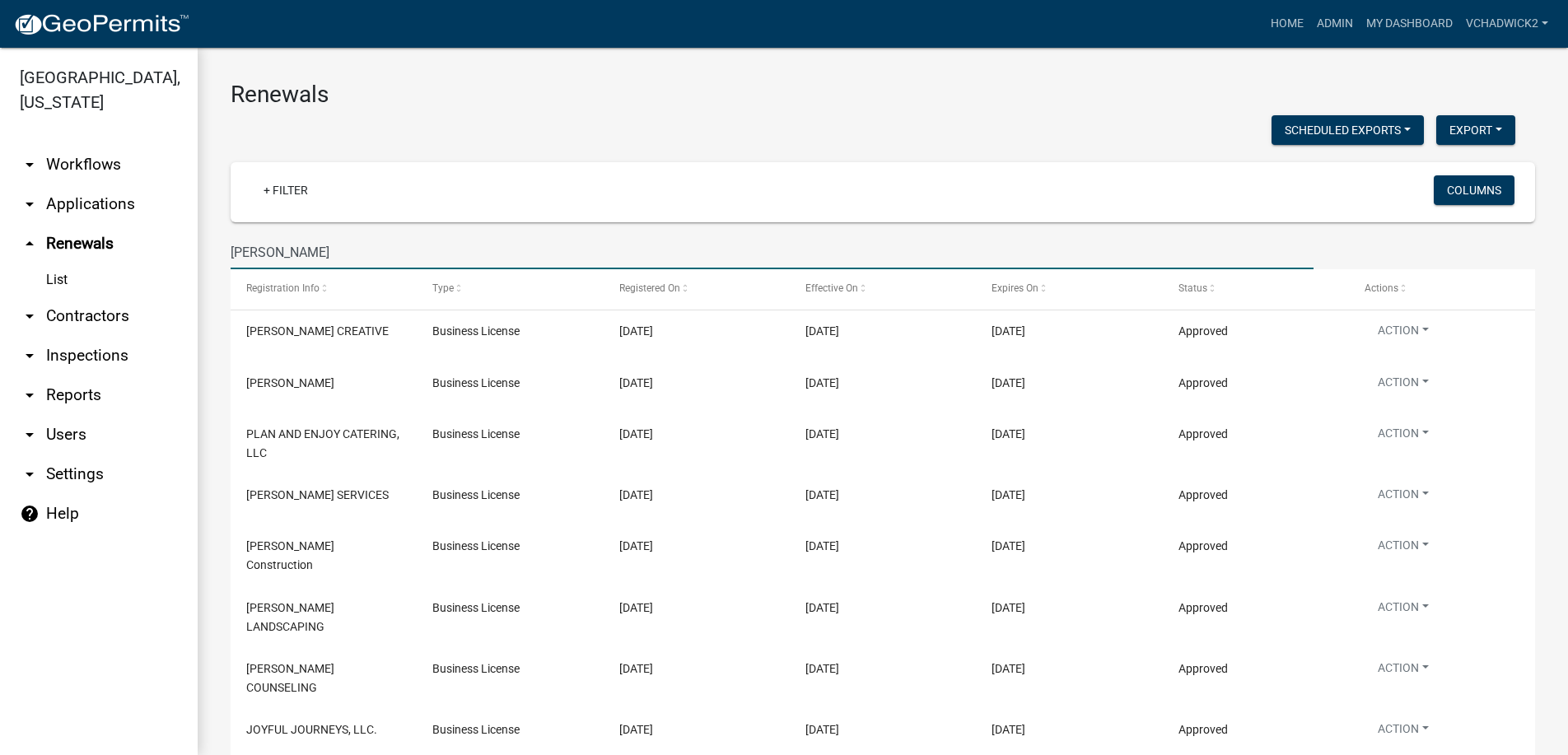
type input "J"
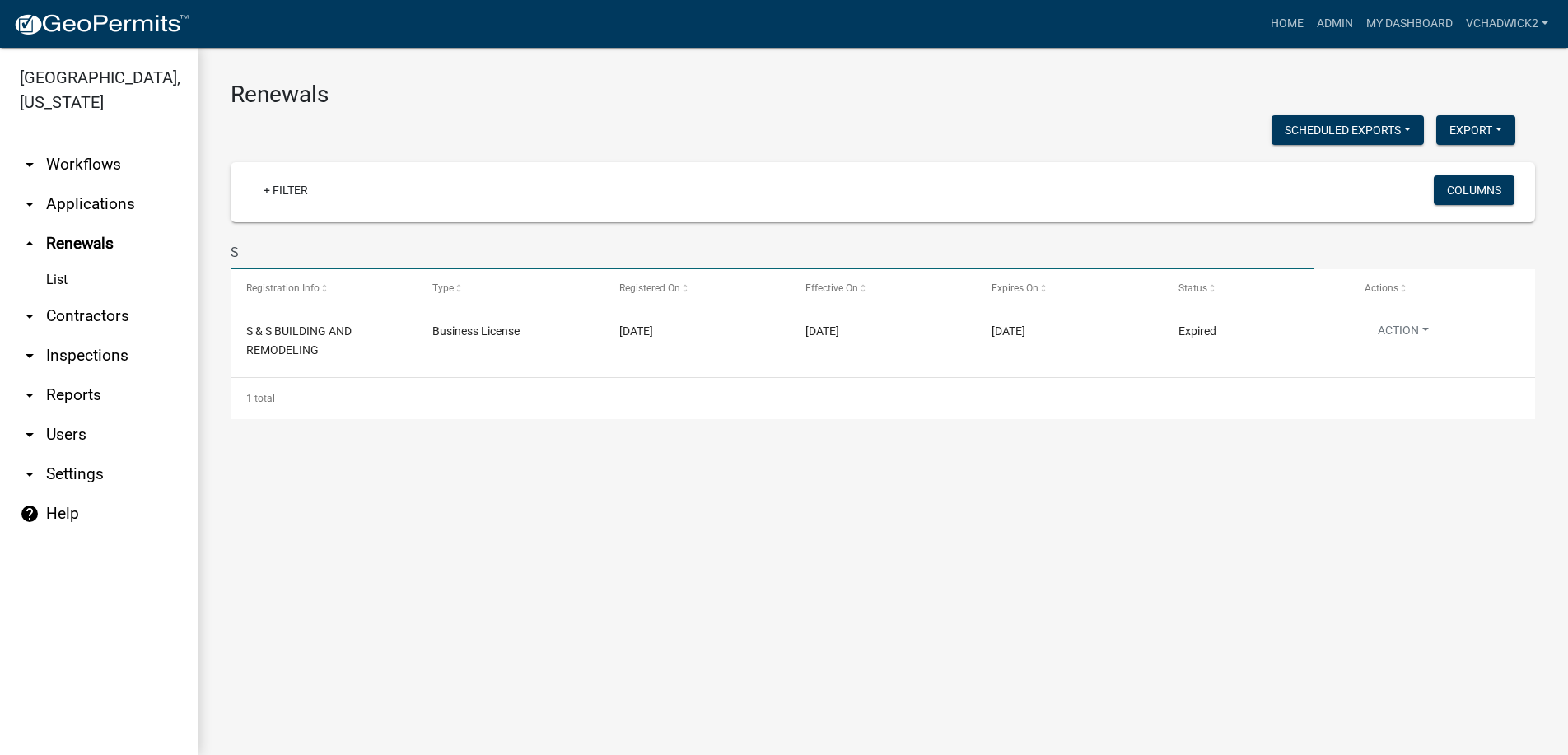
type input "S"
click at [333, 248] on input "[PERSON_NAME]" at bounding box center [772, 252] width 1082 height 34
click at [272, 249] on input "[PERSON_NAME]" at bounding box center [772, 252] width 1082 height 34
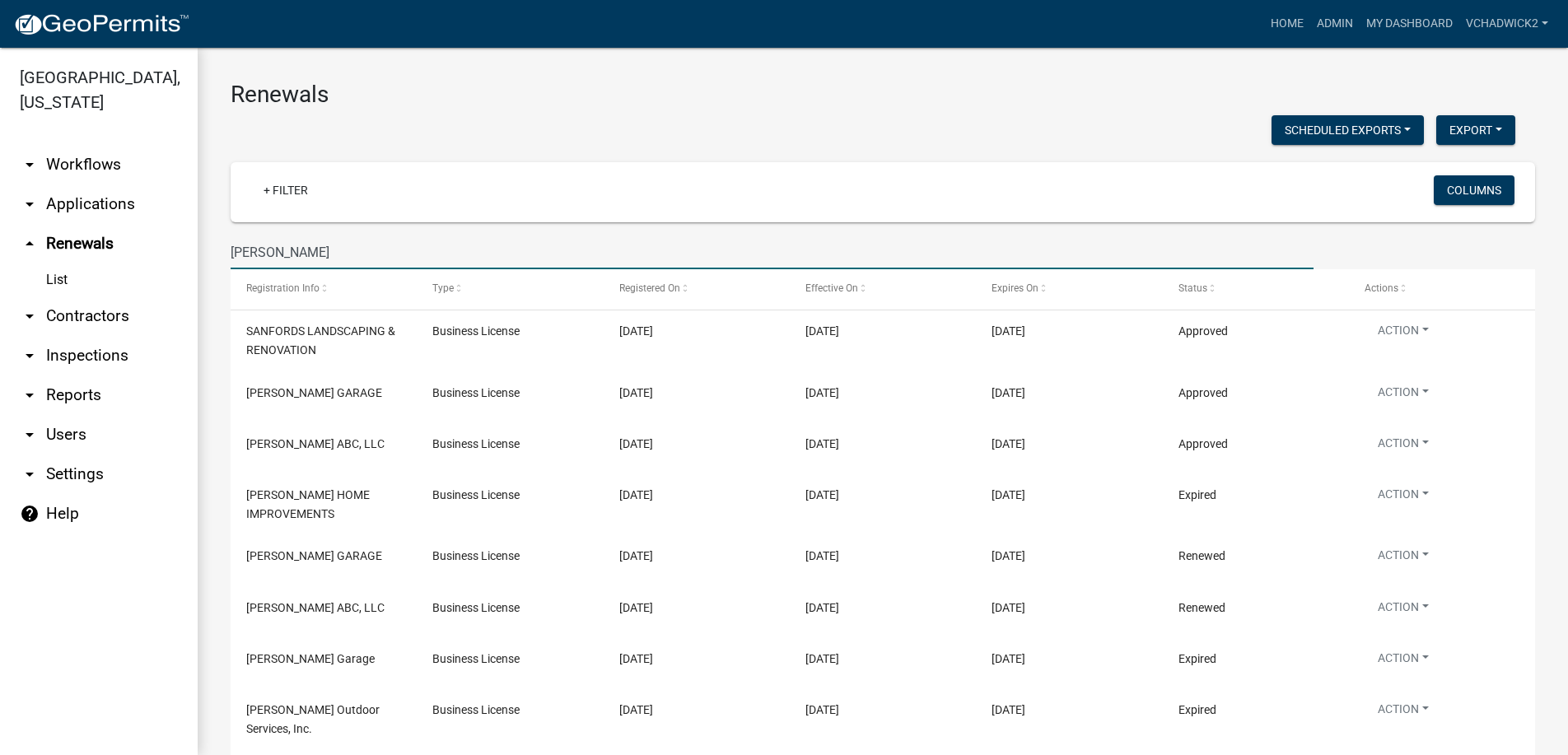
drag, startPoint x: 303, startPoint y: 248, endPoint x: -7, endPoint y: 220, distance: 311.3
click at [230, 235] on input "[PERSON_NAME]" at bounding box center [772, 252] width 1082 height 34
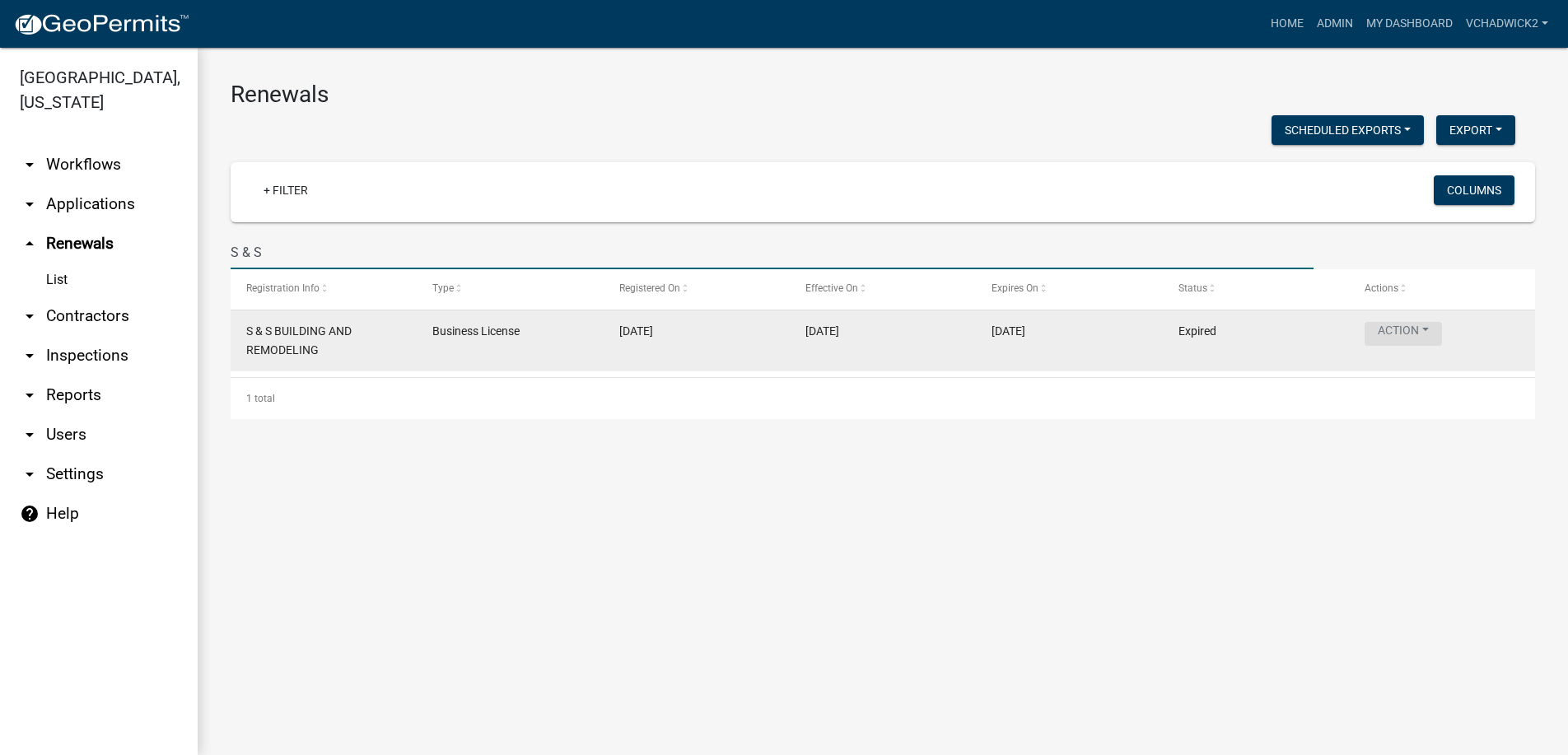
type input "S & S"
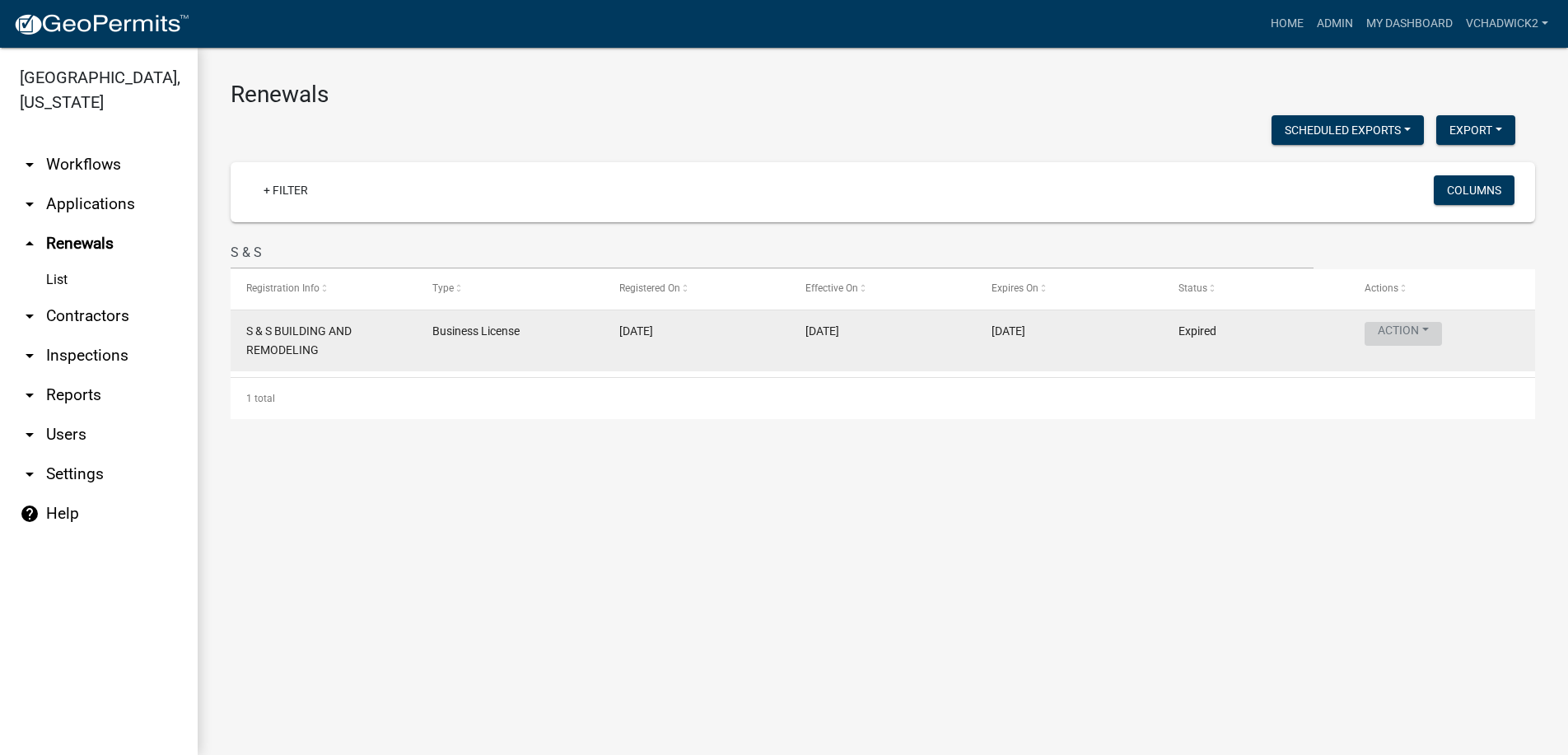
click at [1399, 327] on button "Action" at bounding box center [1403, 334] width 77 height 24
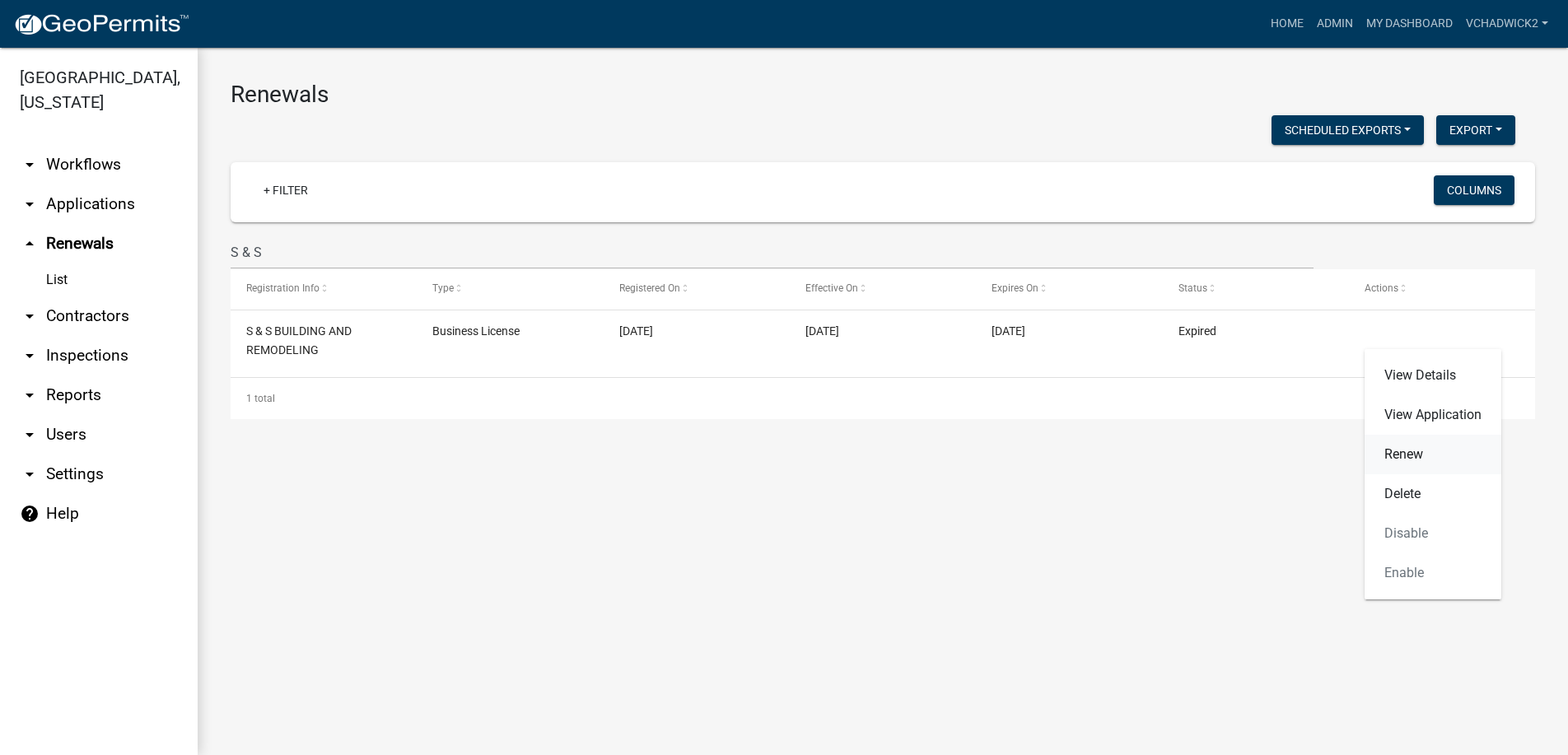
click at [1401, 457] on link "Renew" at bounding box center [1433, 455] width 137 height 40
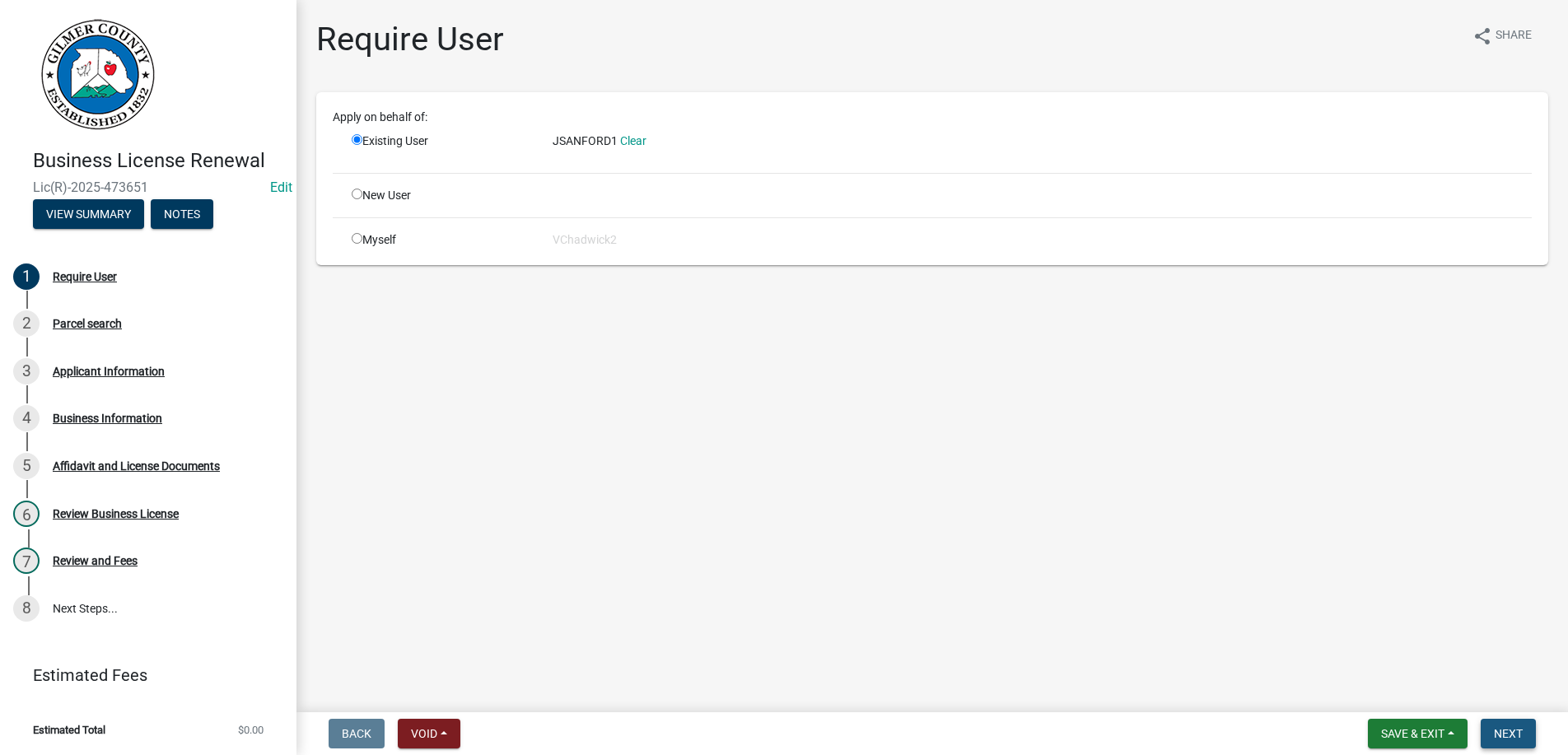
click at [1507, 730] on span "Next" at bounding box center [1507, 733] width 29 height 13
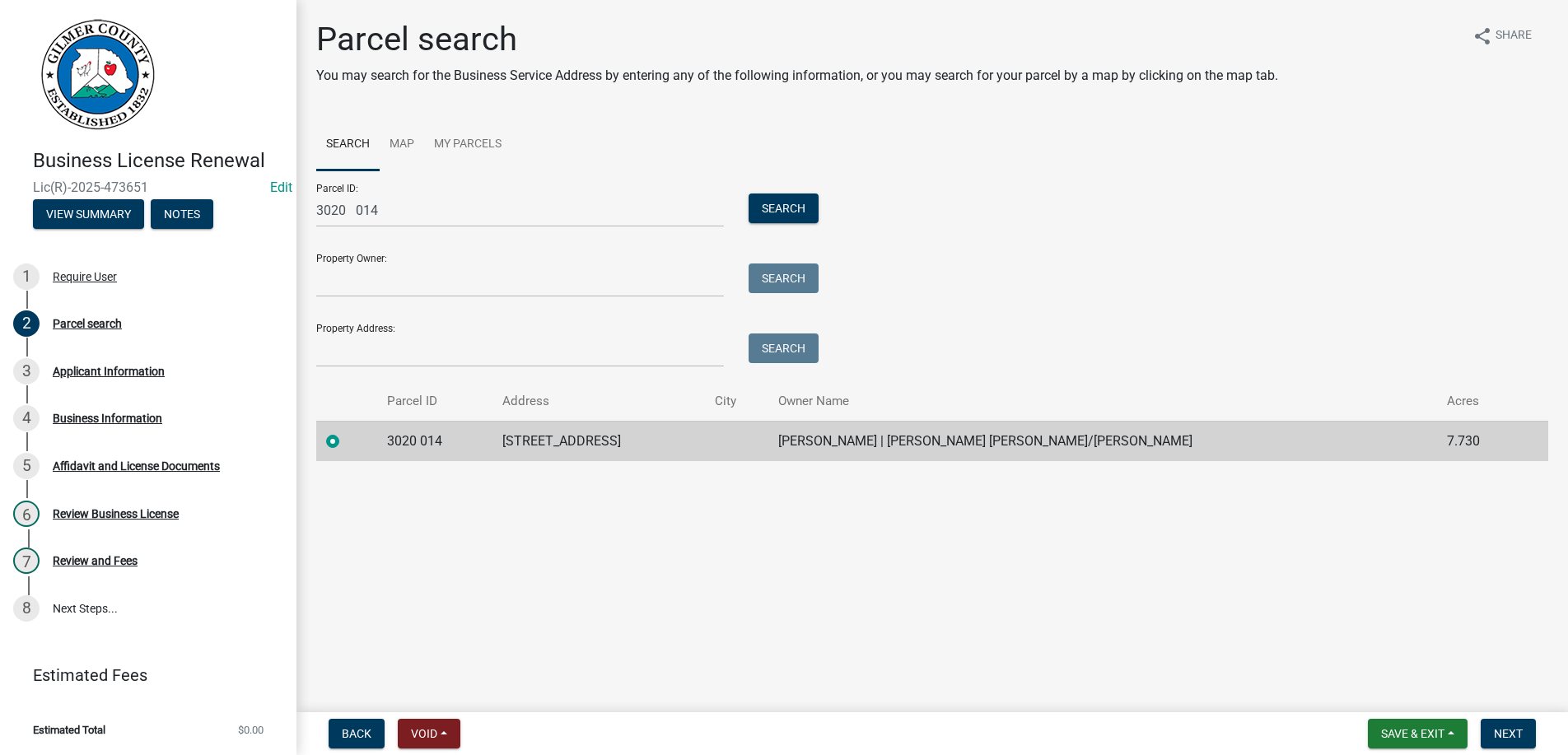
drag, startPoint x: 1332, startPoint y: 749, endPoint x: 1348, endPoint y: 760, distance: 19.4
click at [1503, 735] on span "Next" at bounding box center [1507, 733] width 29 height 13
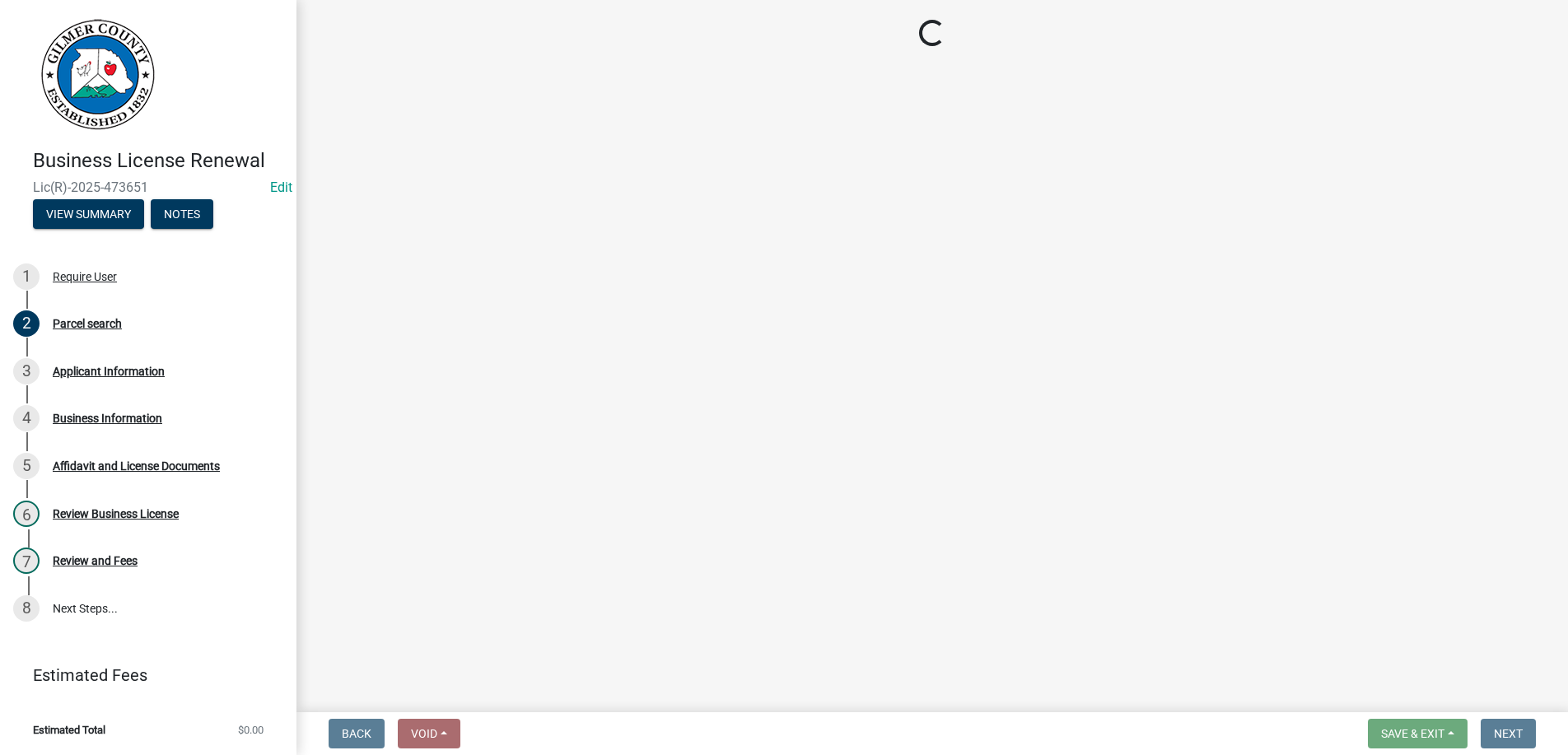
select select "GA"
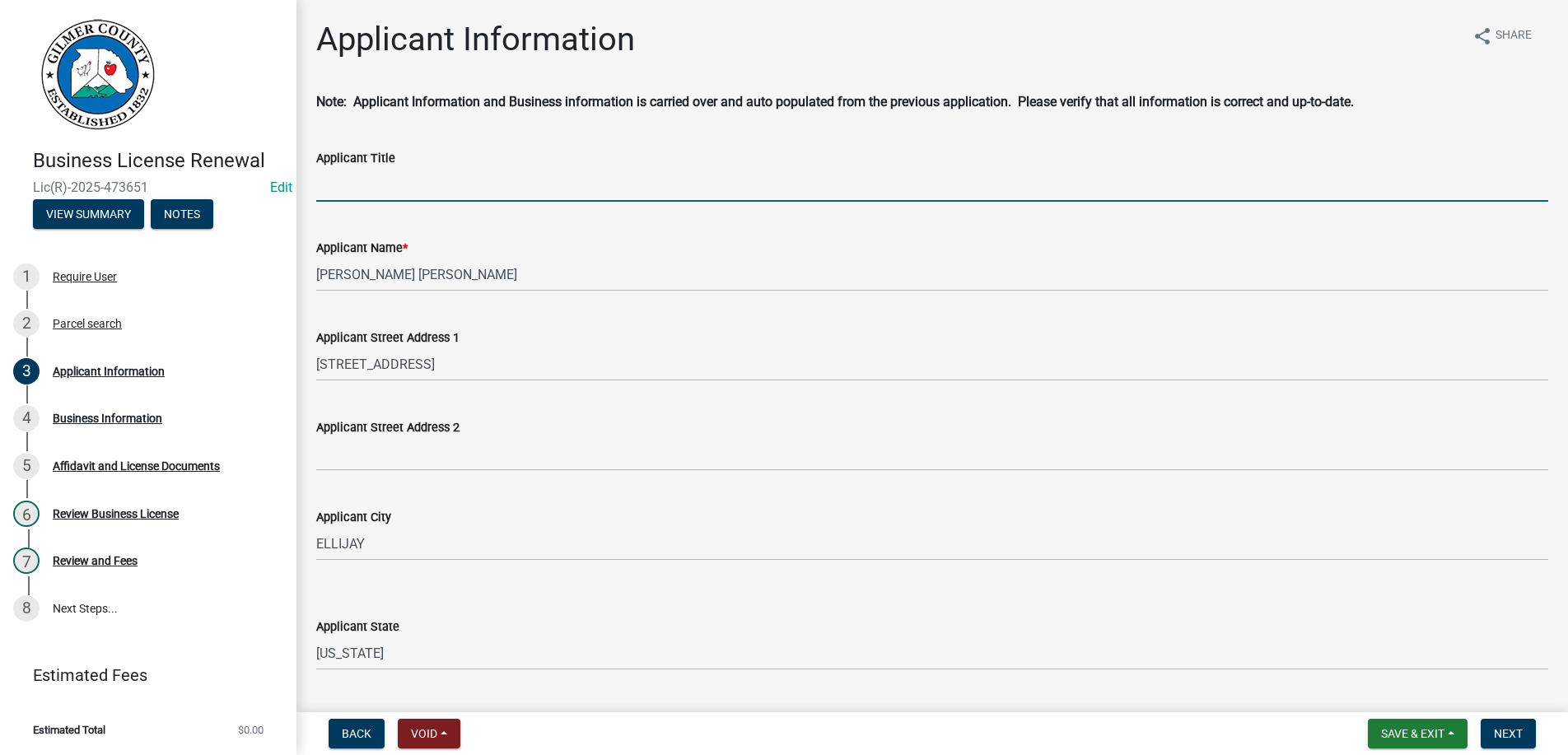
click at [392, 184] on input "Applicant Title" at bounding box center [931, 185] width 1232 height 34
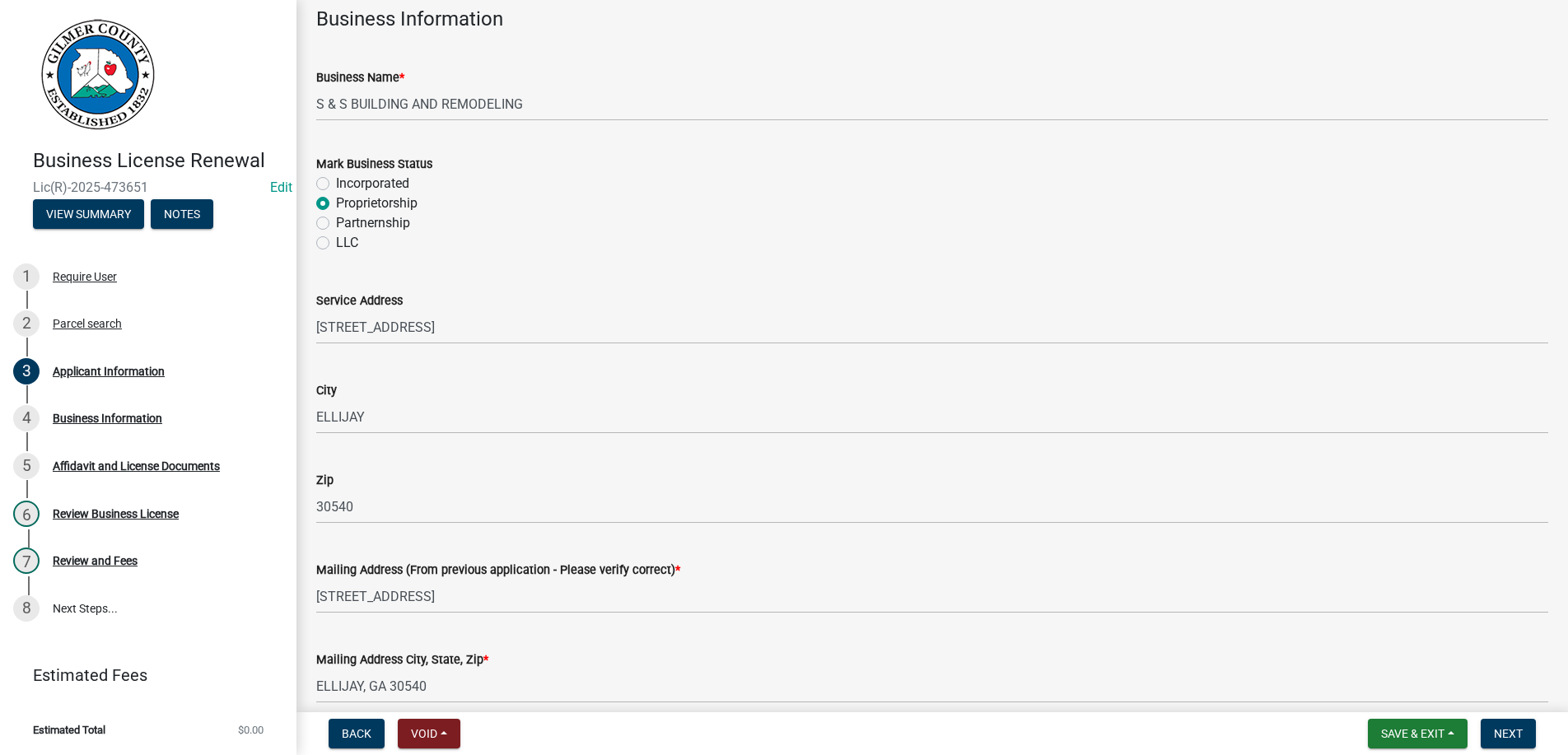
scroll to position [1202, 0]
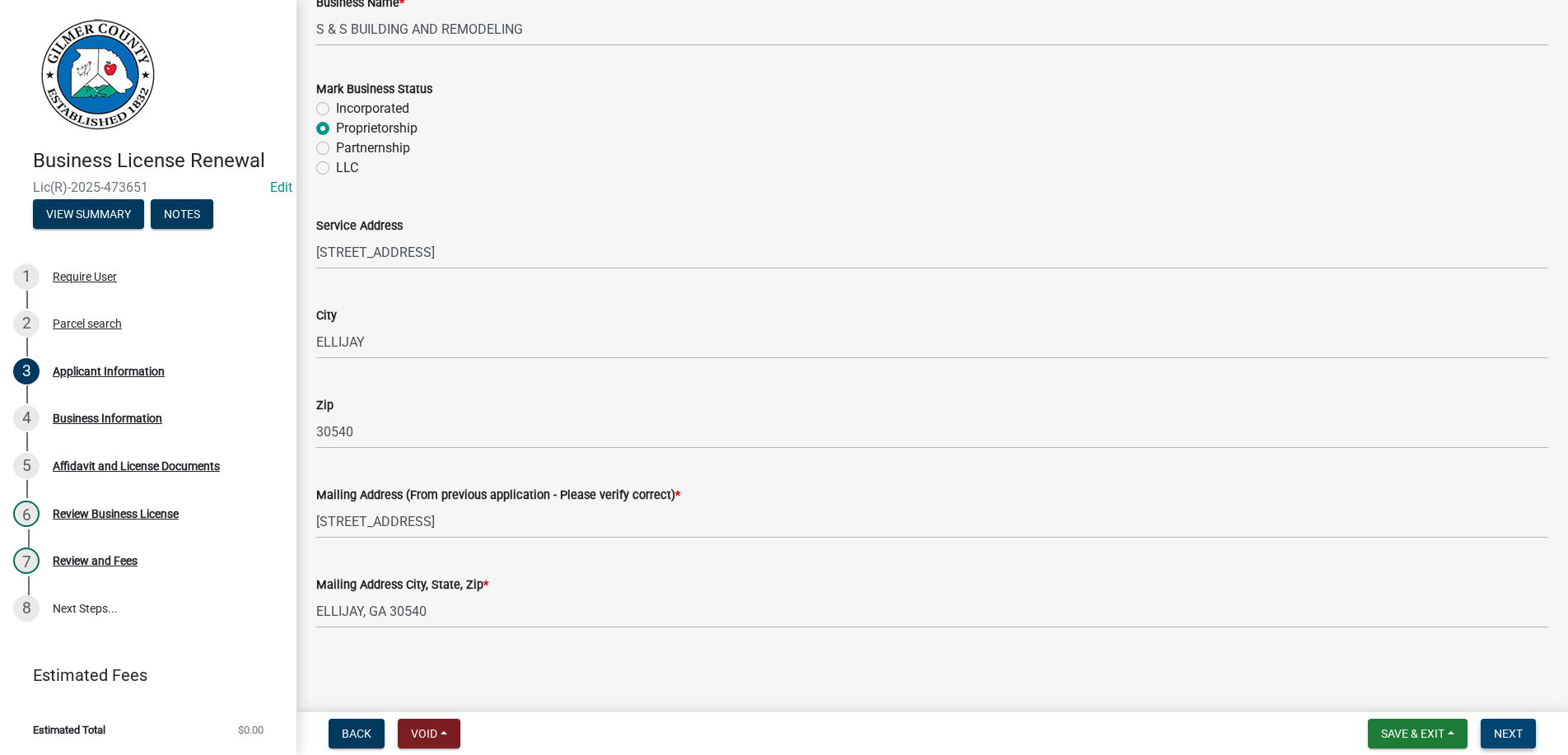
type input "OWNER"
click at [1512, 728] on span "Next" at bounding box center [1507, 733] width 29 height 13
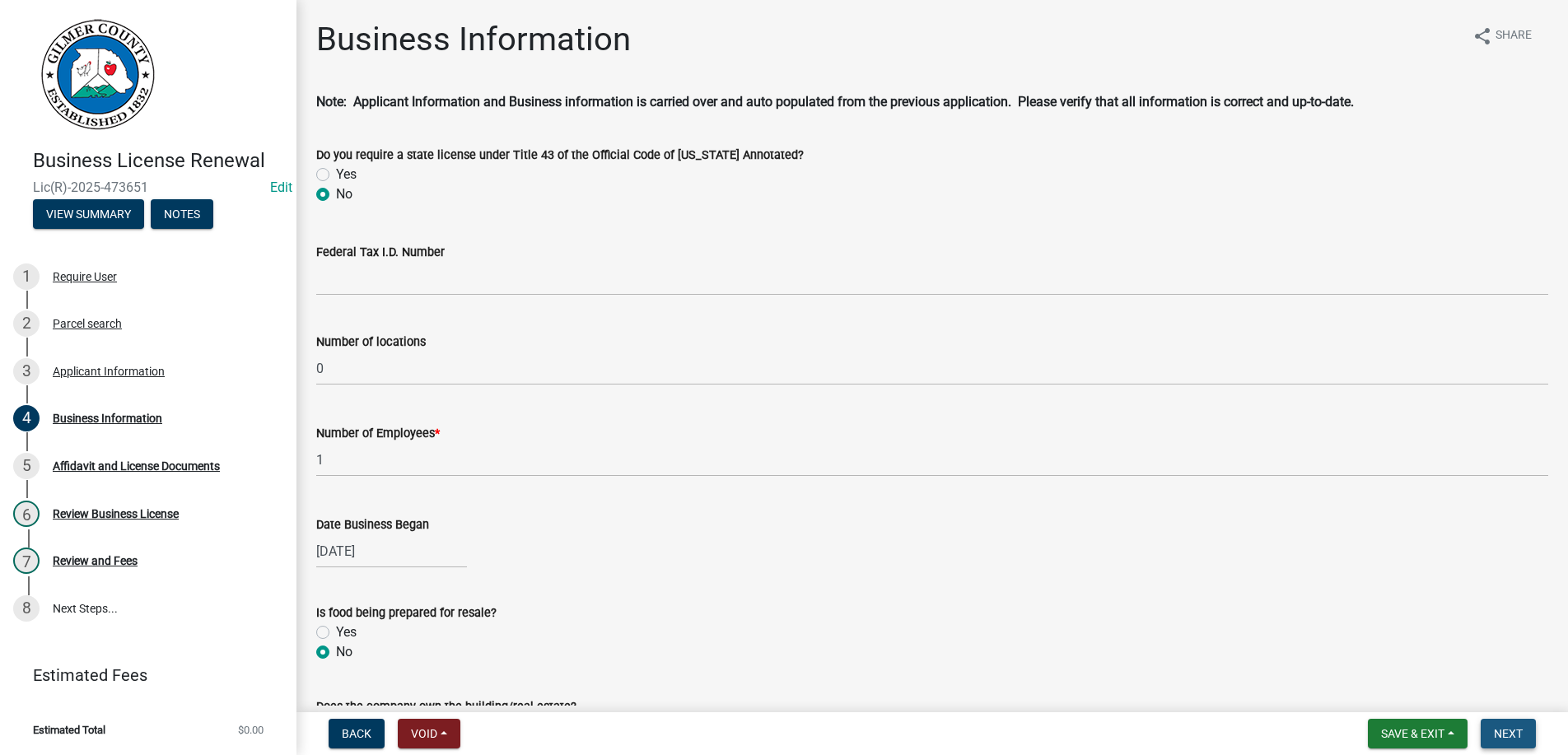
click at [1497, 730] on span "Next" at bounding box center [1507, 733] width 29 height 13
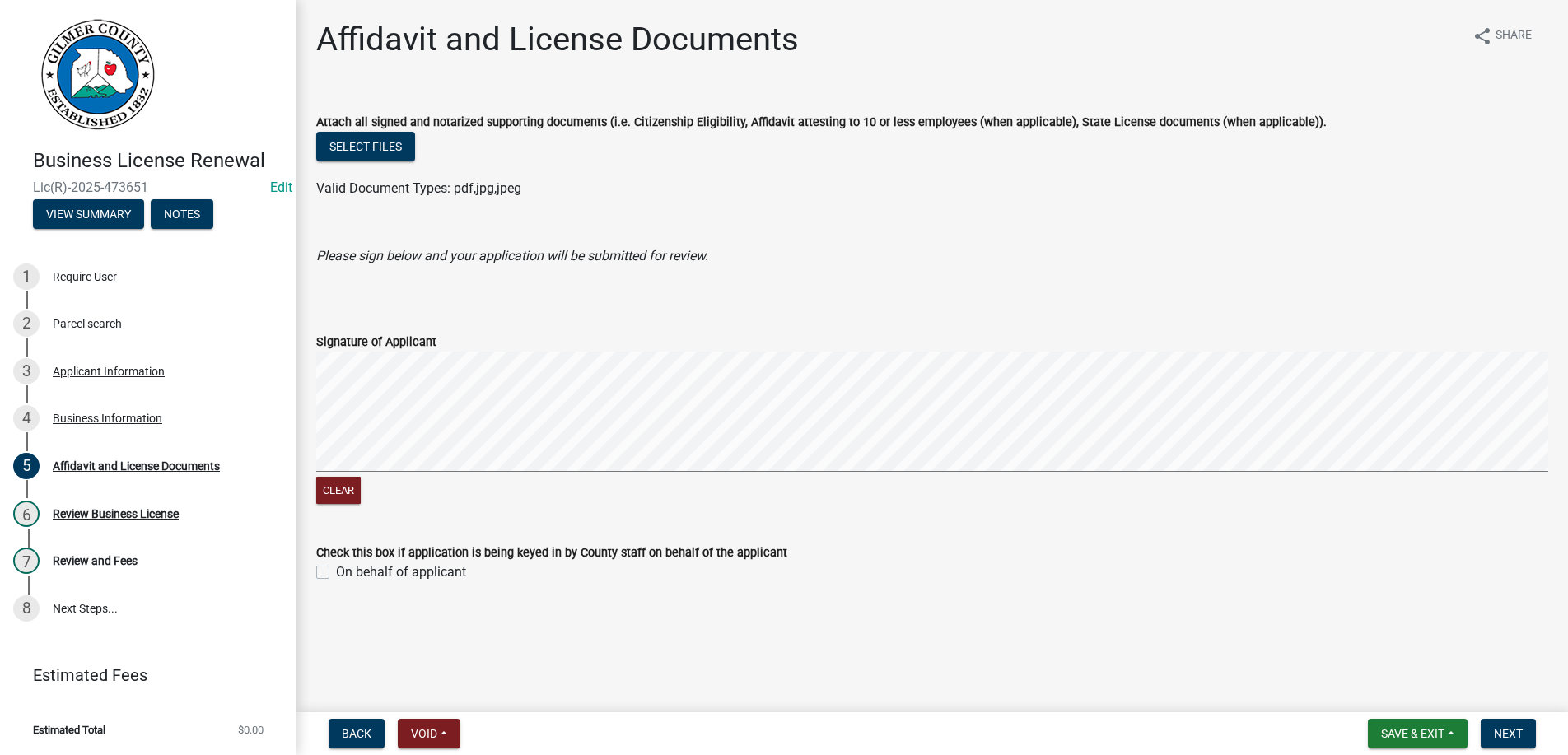
click at [336, 572] on label "On behalf of applicant" at bounding box center [400, 572] width 130 height 20
click at [336, 572] on input "On behalf of applicant" at bounding box center [341, 567] width 11 height 11
checkbox input "true"
click at [1494, 721] on button "Next" at bounding box center [1508, 734] width 56 height 30
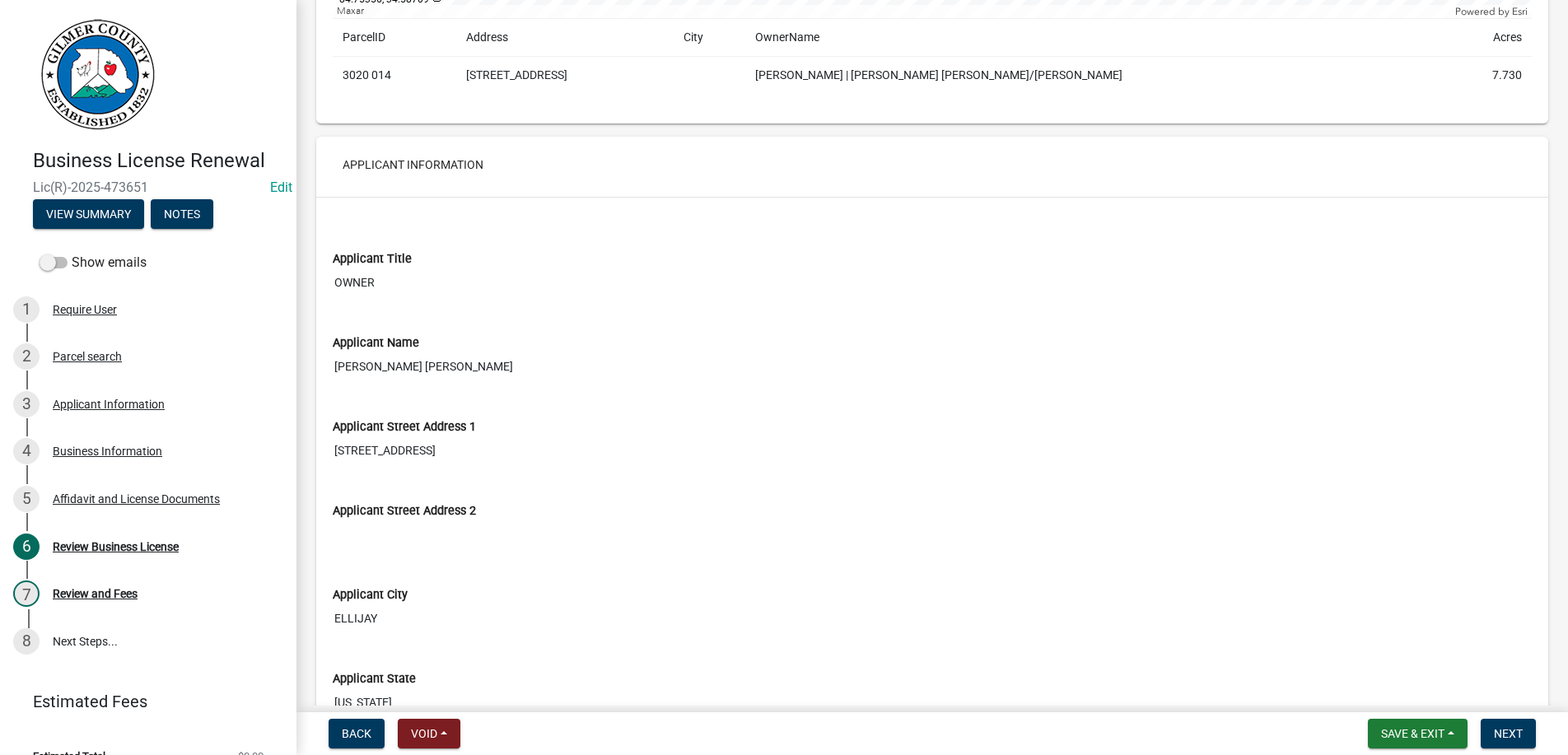
scroll to position [1033, 0]
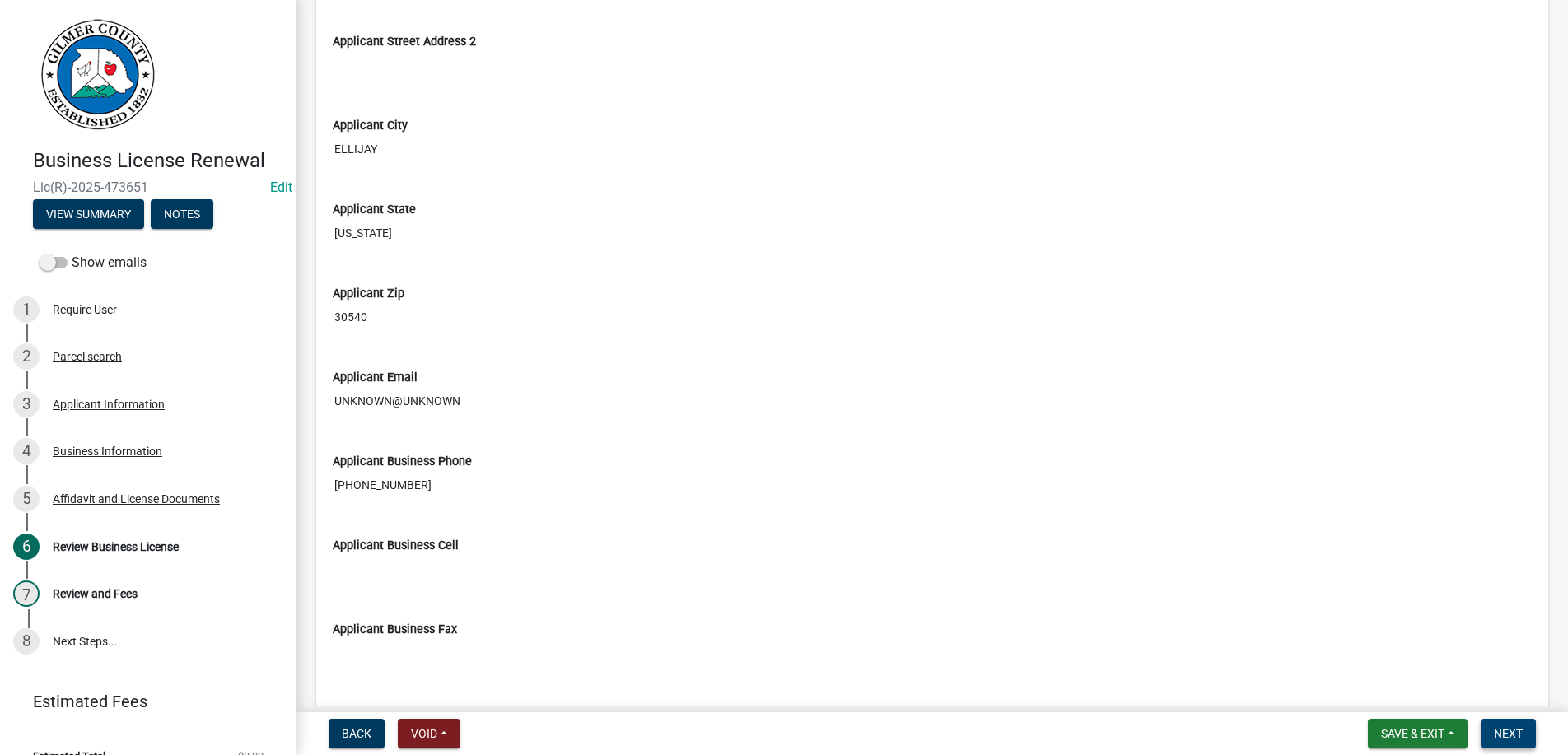
click at [1508, 732] on span "Next" at bounding box center [1507, 733] width 29 height 13
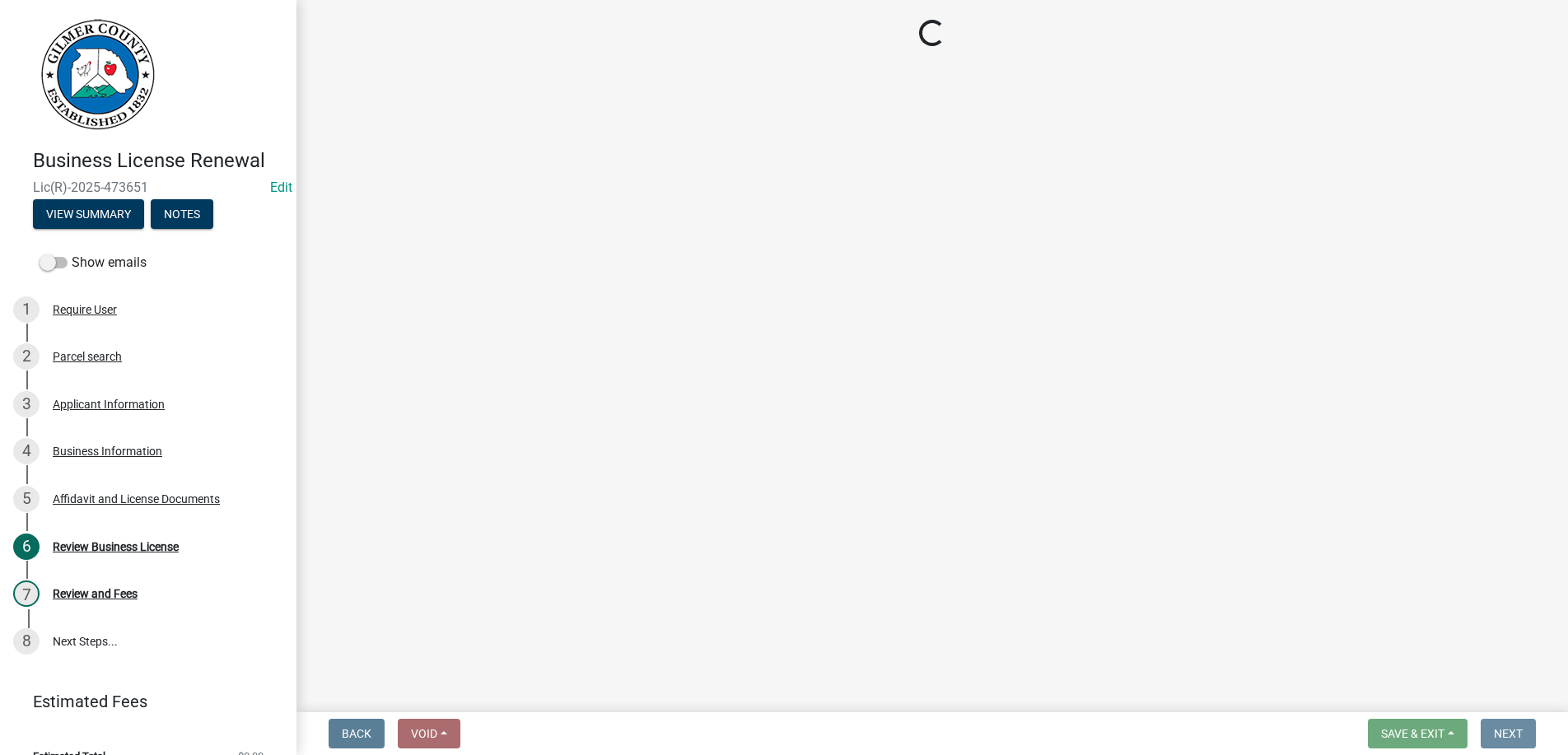
scroll to position [0, 0]
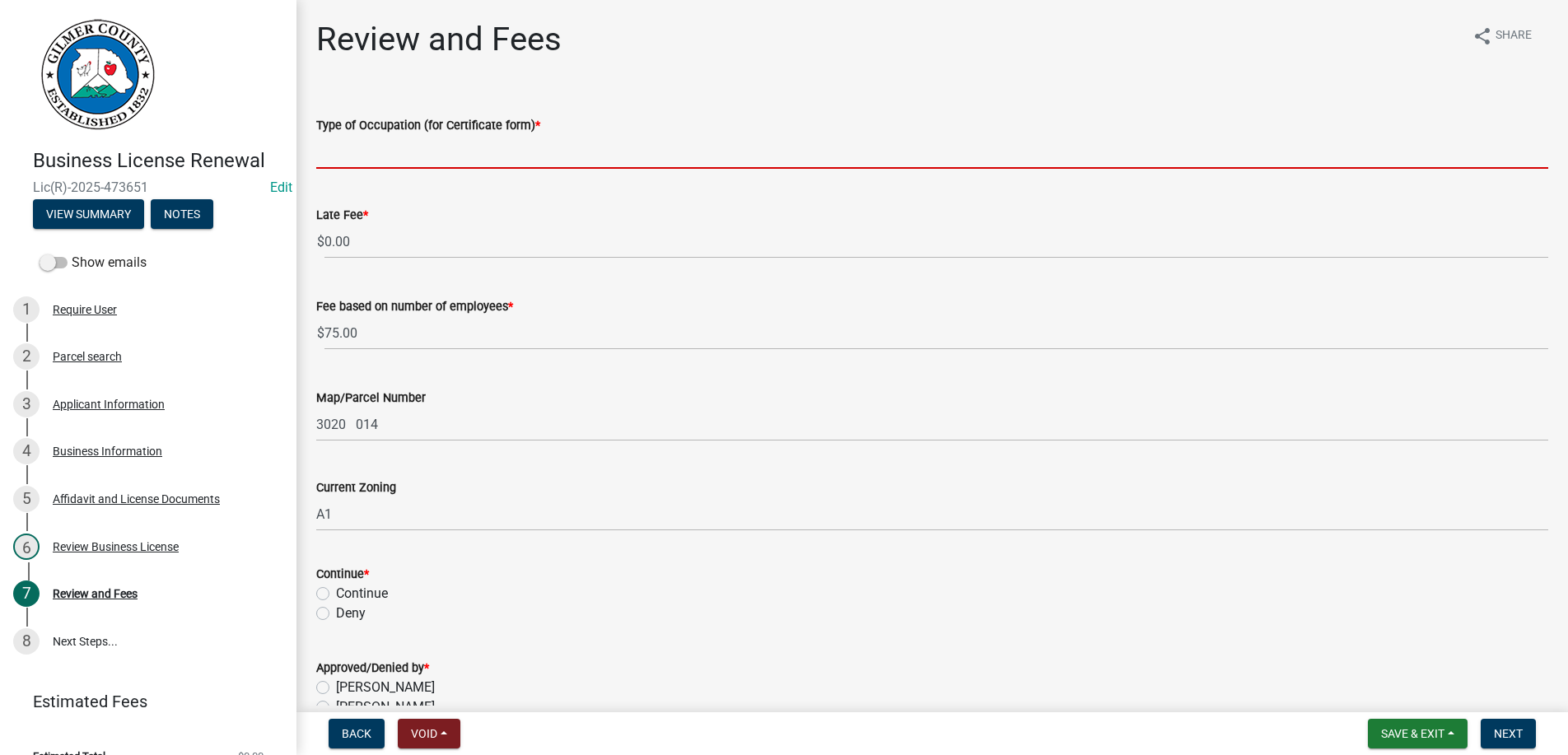
click at [485, 146] on input "Type of Occupation (for Certificate form) *" at bounding box center [931, 152] width 1232 height 34
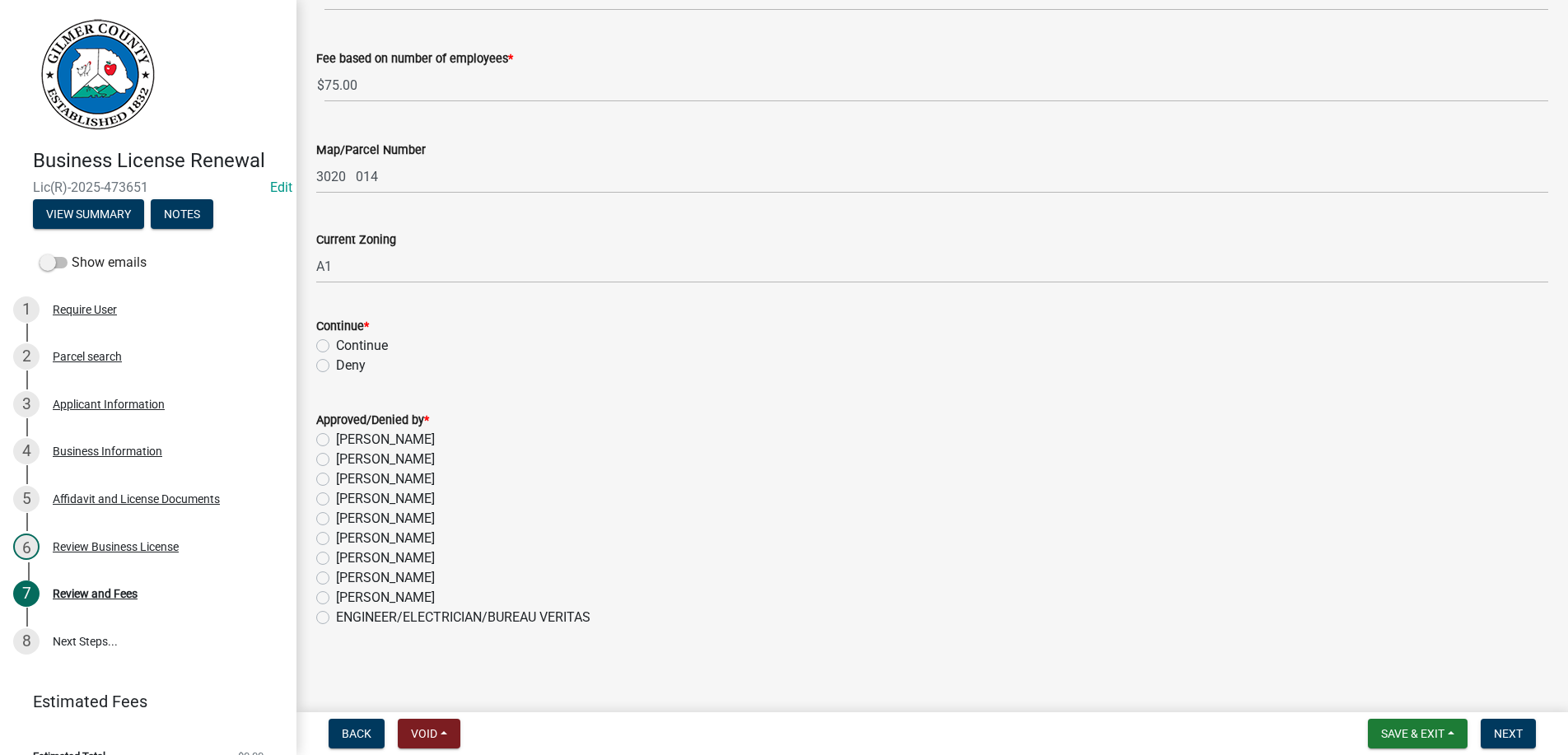
scroll to position [248, 0]
type input "BUILDER"
click at [336, 348] on label "Continue" at bounding box center [361, 346] width 52 height 20
click at [336, 346] on input "Continue" at bounding box center [341, 341] width 11 height 11
radio input "true"
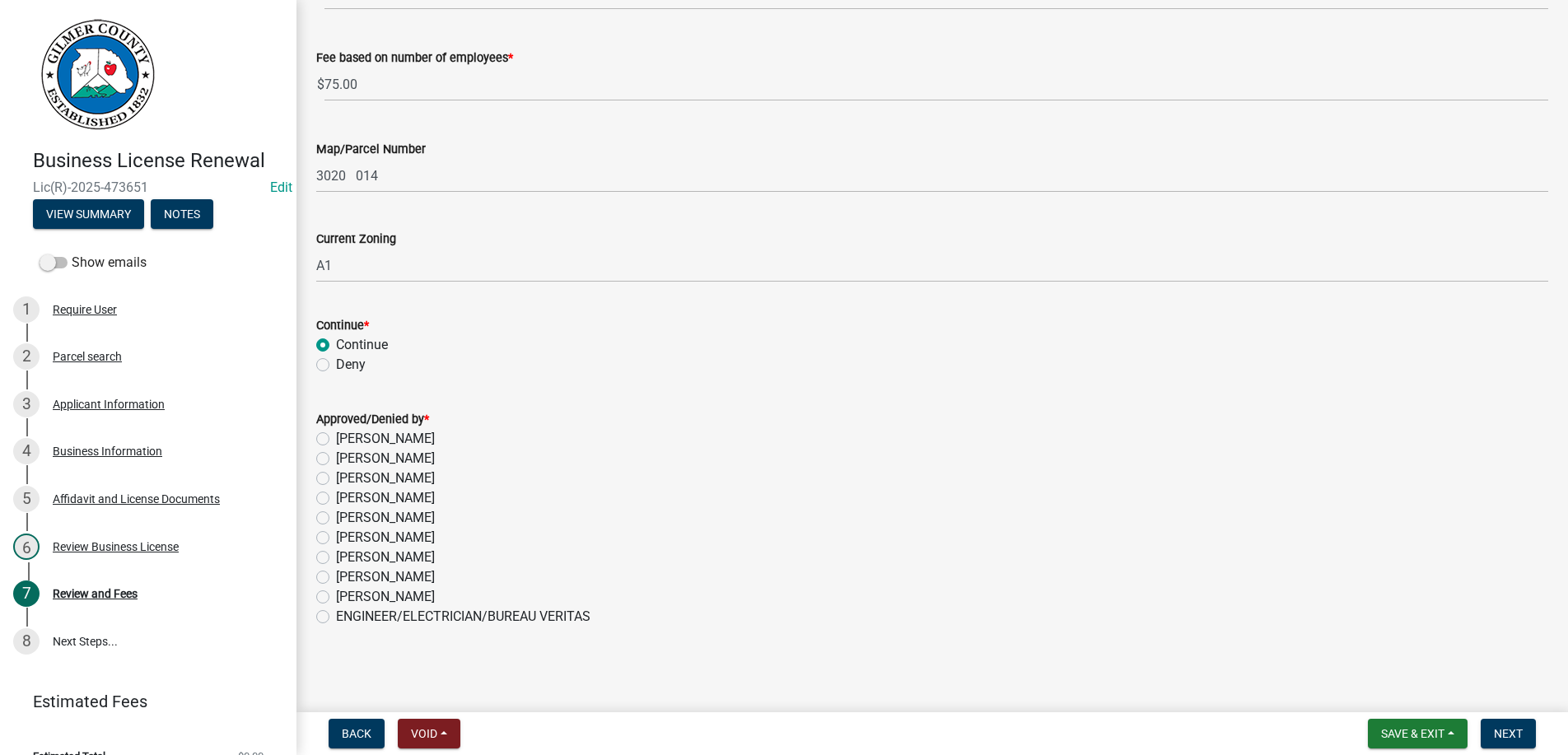
click at [336, 557] on label "[PERSON_NAME]" at bounding box center [385, 557] width 99 height 20
click at [336, 557] on input "[PERSON_NAME]" at bounding box center [341, 552] width 11 height 11
radio input "true"
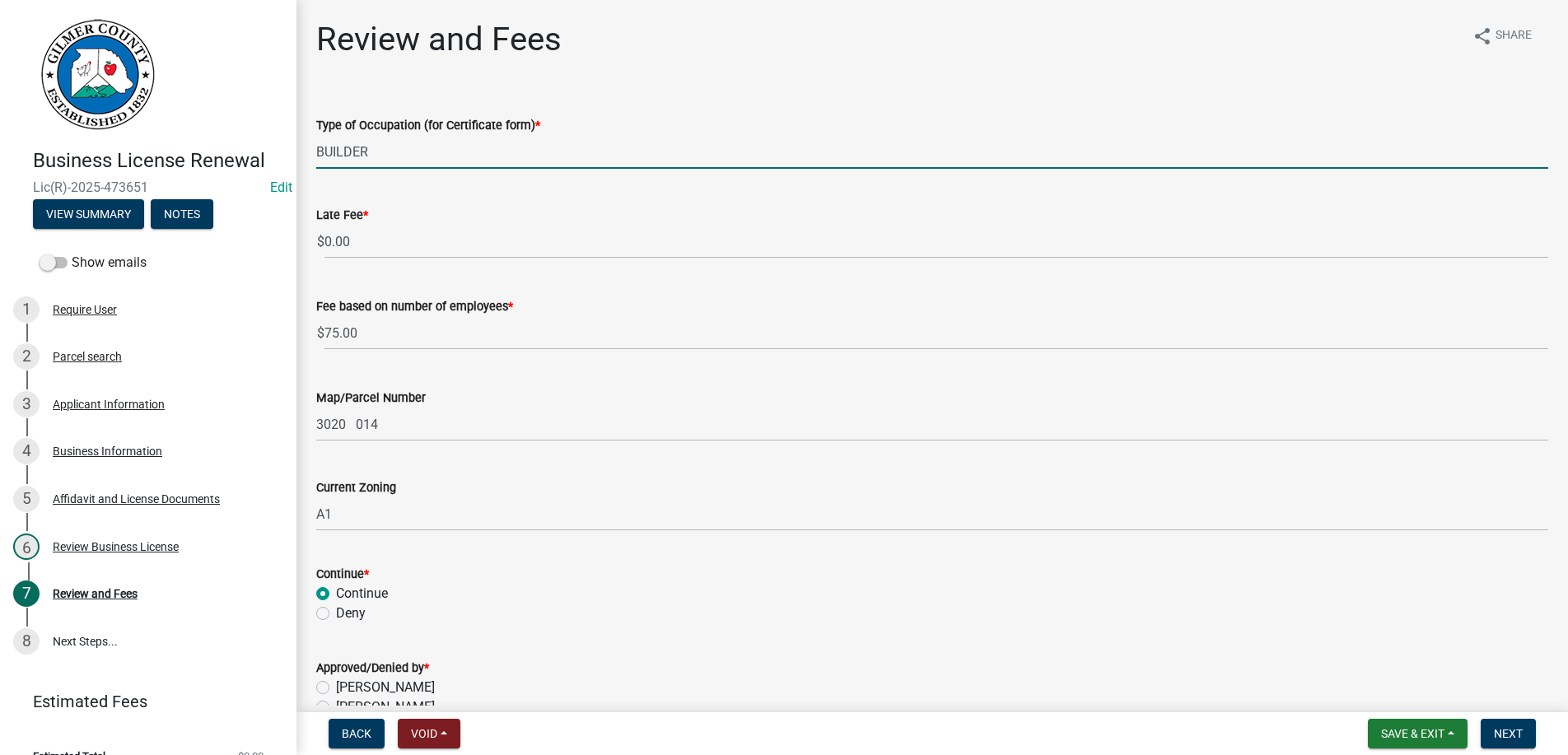
drag, startPoint x: 411, startPoint y: 147, endPoint x: 61, endPoint y: 152, distance: 350.0
click at [316, 152] on input "BUILDER" at bounding box center [931, 152] width 1232 height 34
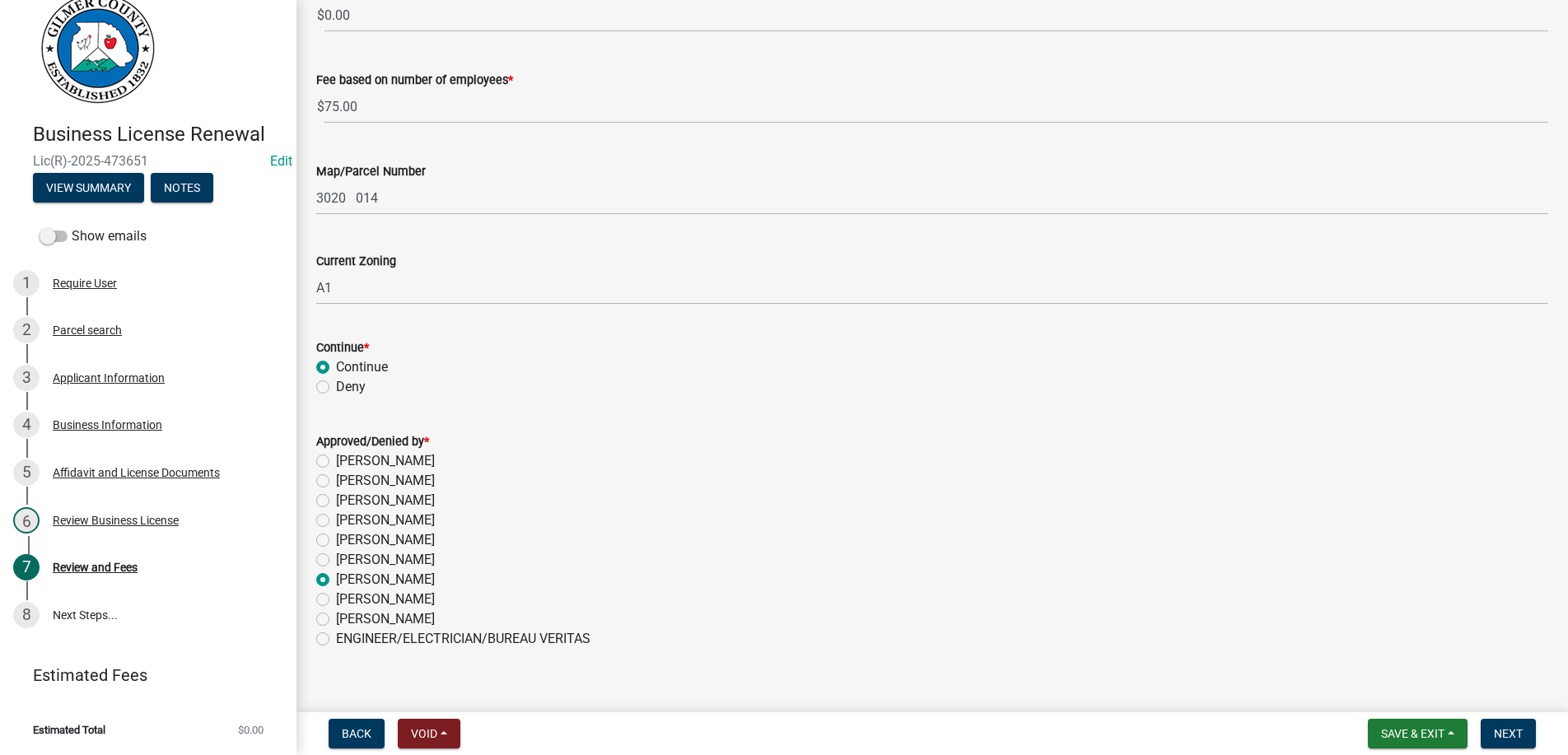
scroll to position [248, 0]
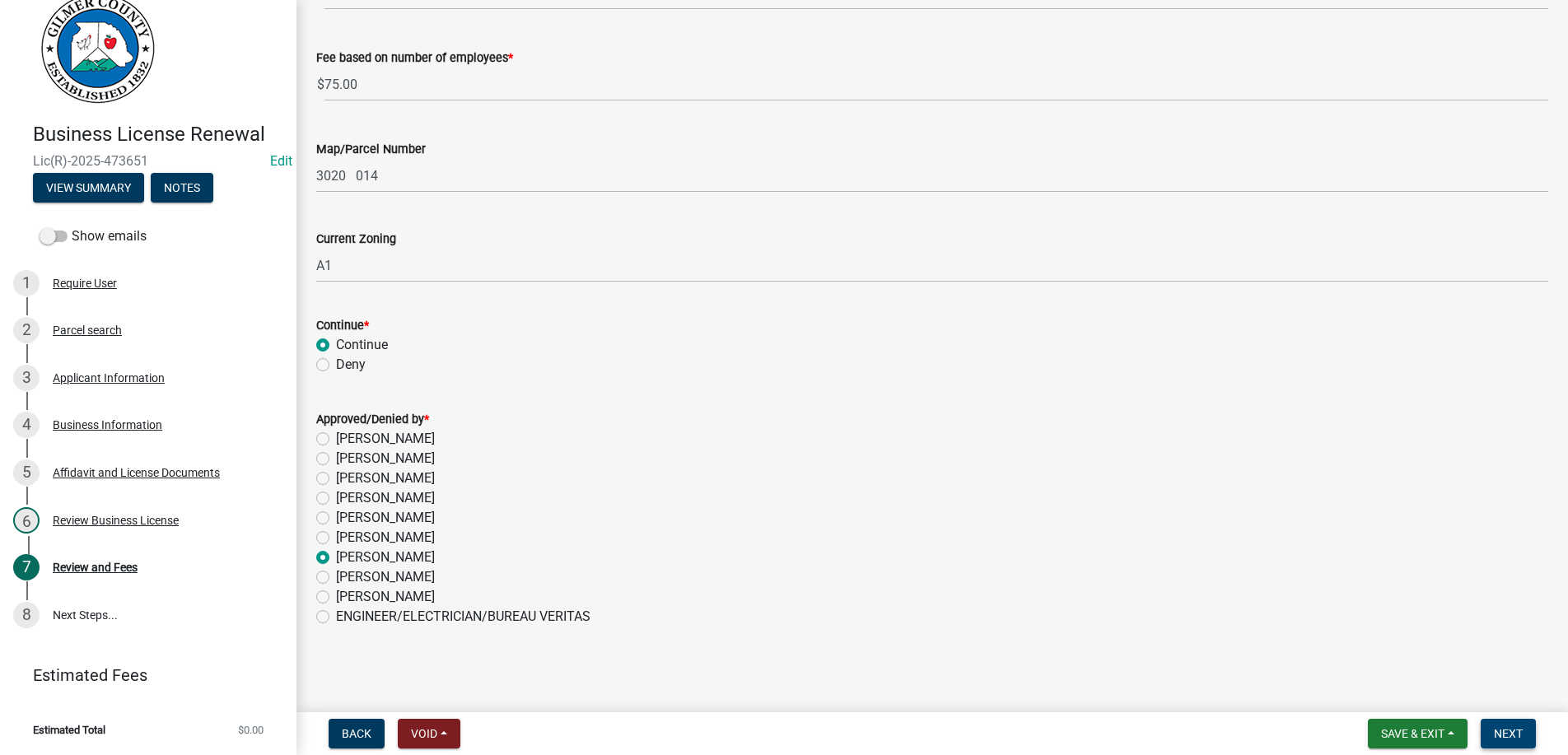
type input "REMODLING"
click at [1500, 728] on span "Next" at bounding box center [1507, 733] width 29 height 13
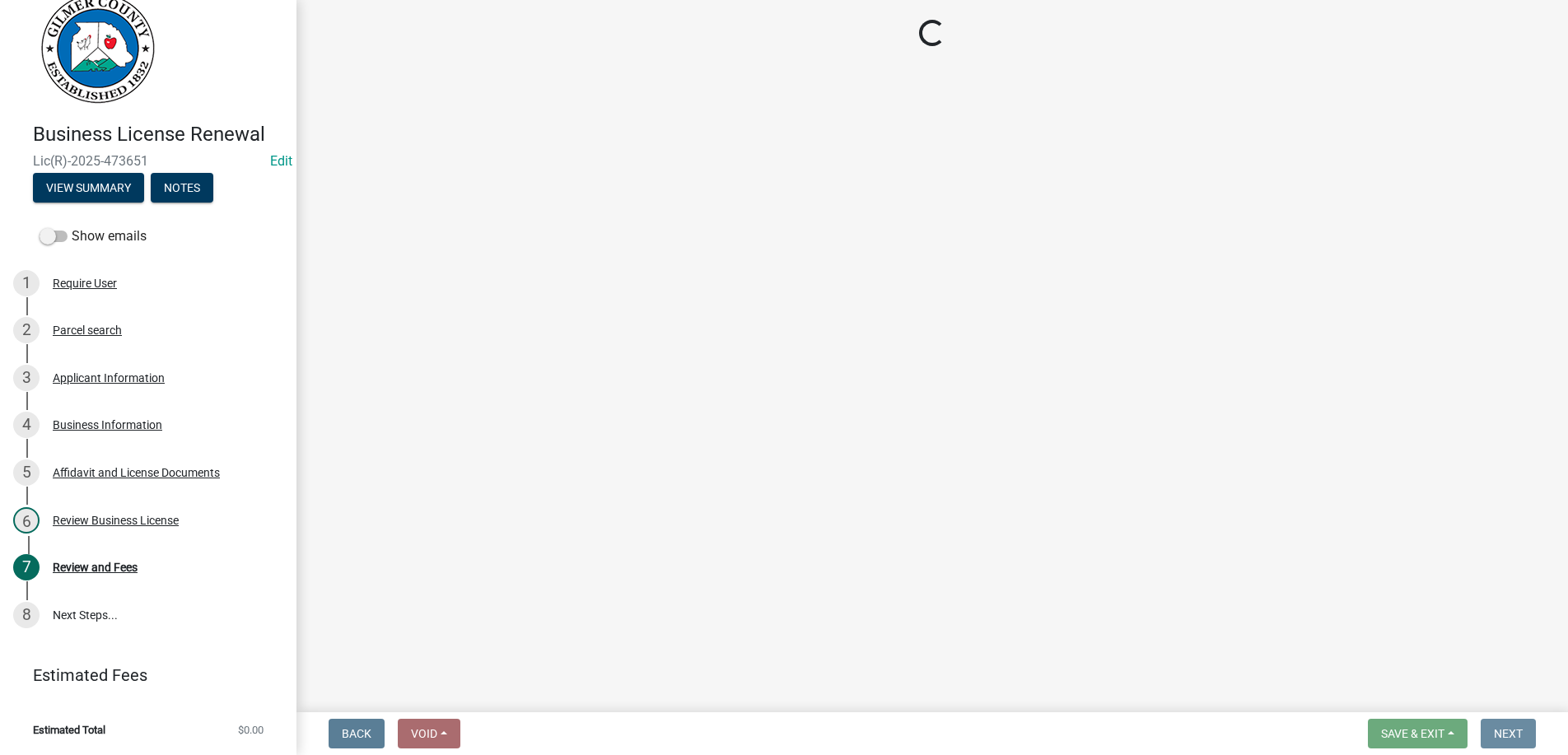
scroll to position [0, 0]
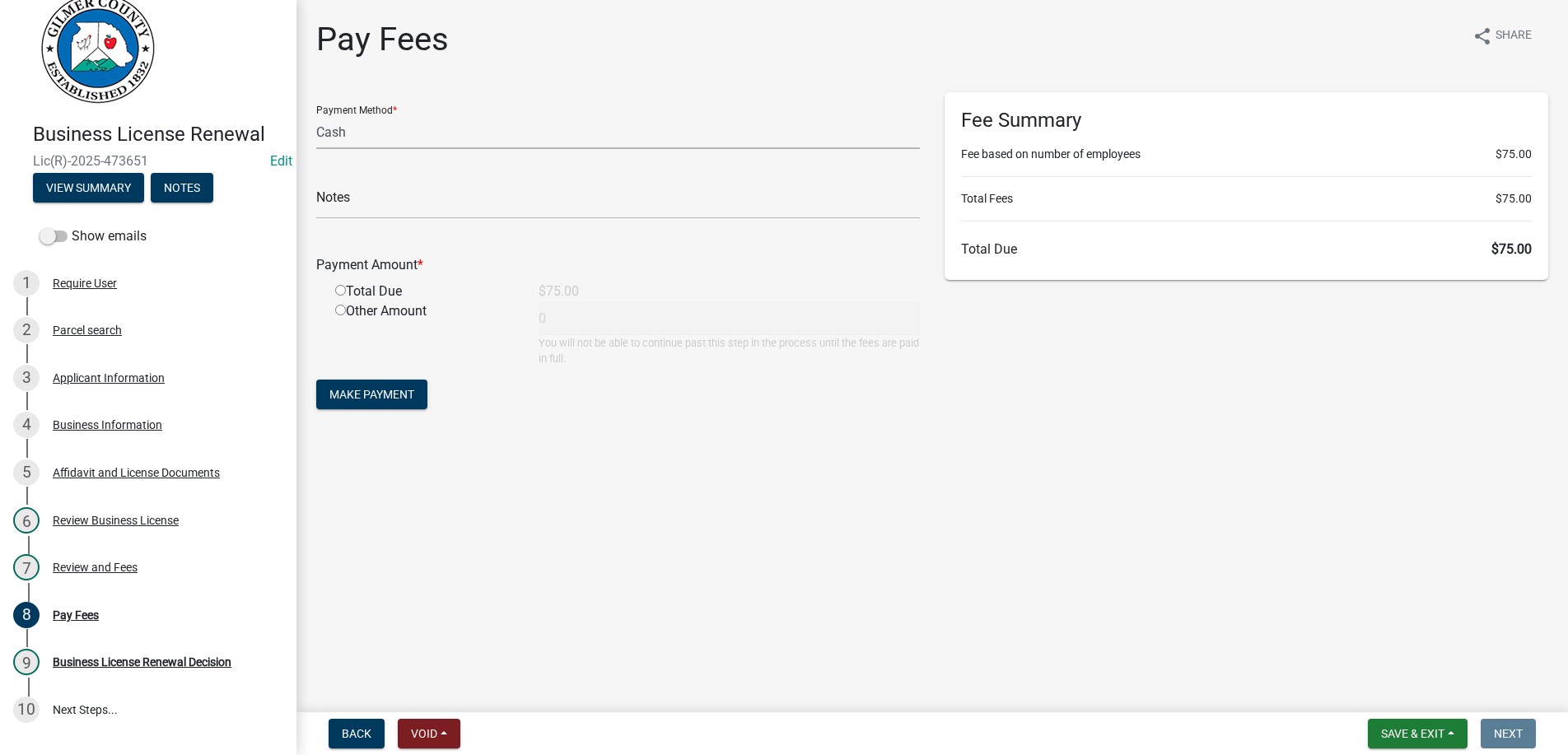
click at [316, 115] on select "Credit Card POS Check Cash" at bounding box center [618, 132] width 604 height 34
select select "1: 0"
click option "Check" at bounding box center [0, 0] width 0 height 0
click at [425, 195] on input "text" at bounding box center [618, 203] width 604 height 34
type input "1067"
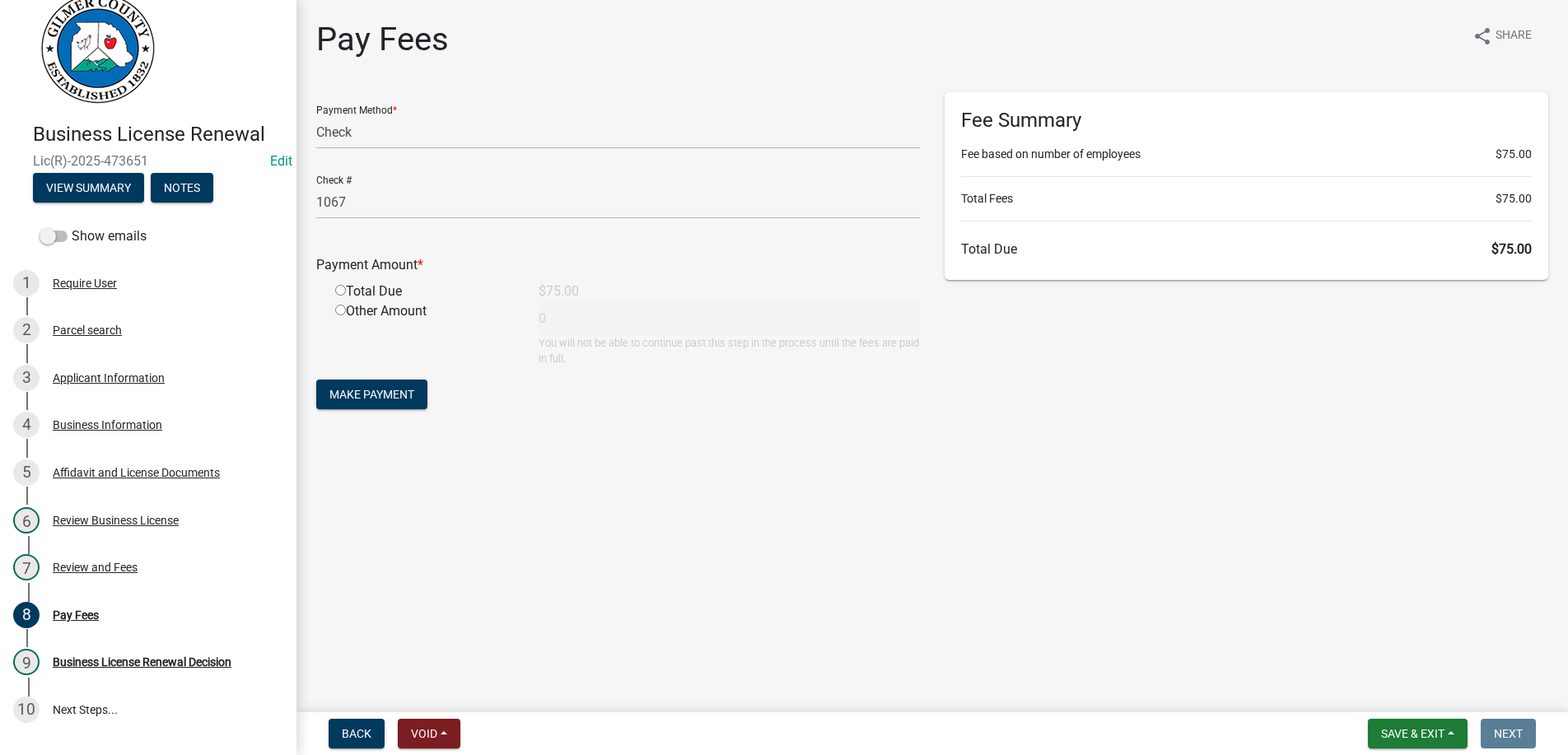
click at [336, 285] on input "radio" at bounding box center [341, 290] width 11 height 11
radio input "true"
type input "75"
click at [316, 379] on button "Make Payment" at bounding box center [371, 394] width 111 height 30
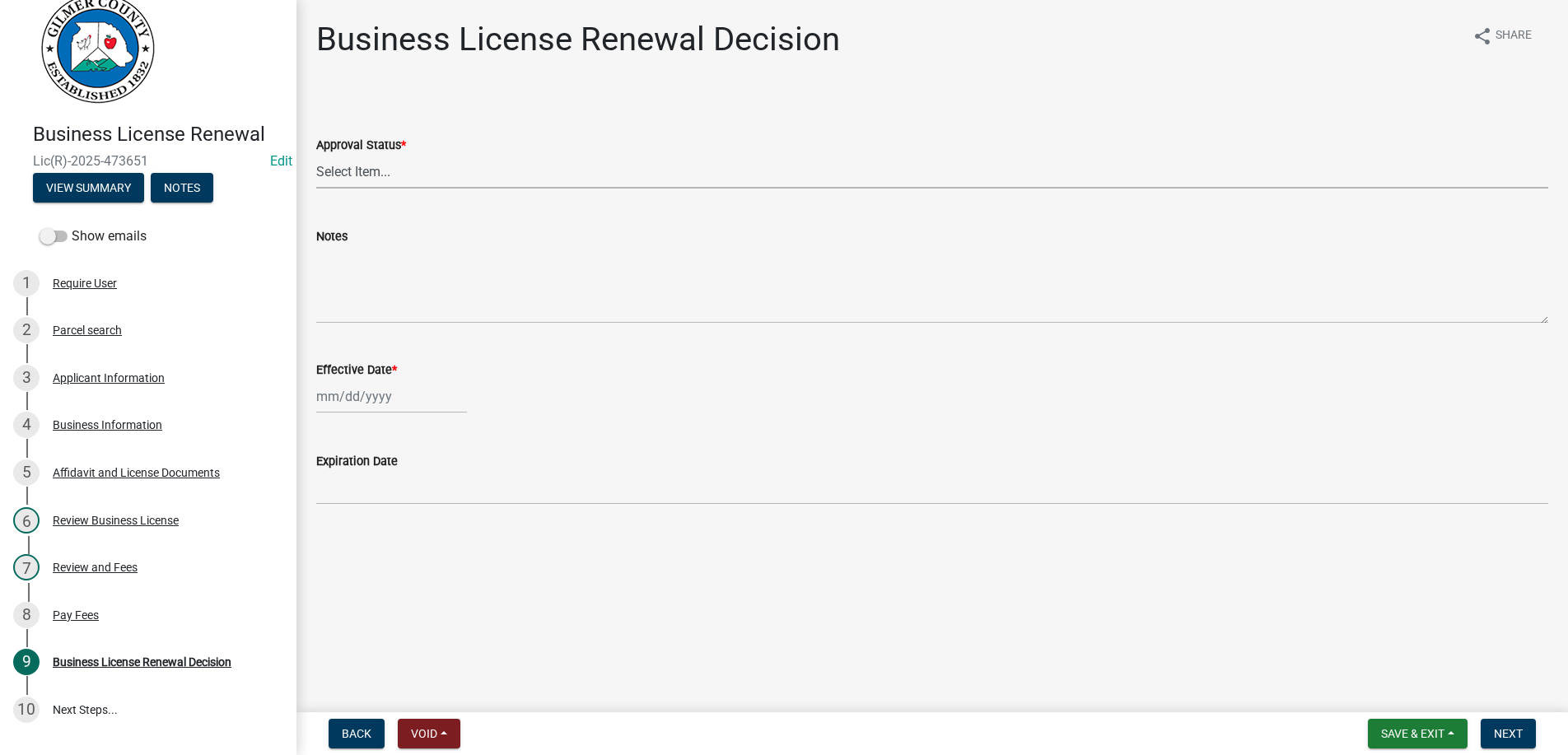
click at [316, 155] on select "Select Item... Approved Denied" at bounding box center [931, 172] width 1232 height 34
click option "Approved" at bounding box center [0, 0] width 0 height 0
select select "f9ee03a4-b254-45c7-885b-1d55ed52fc46"
click at [411, 395] on input "Effective Date *" at bounding box center [391, 396] width 151 height 34
select select "9"
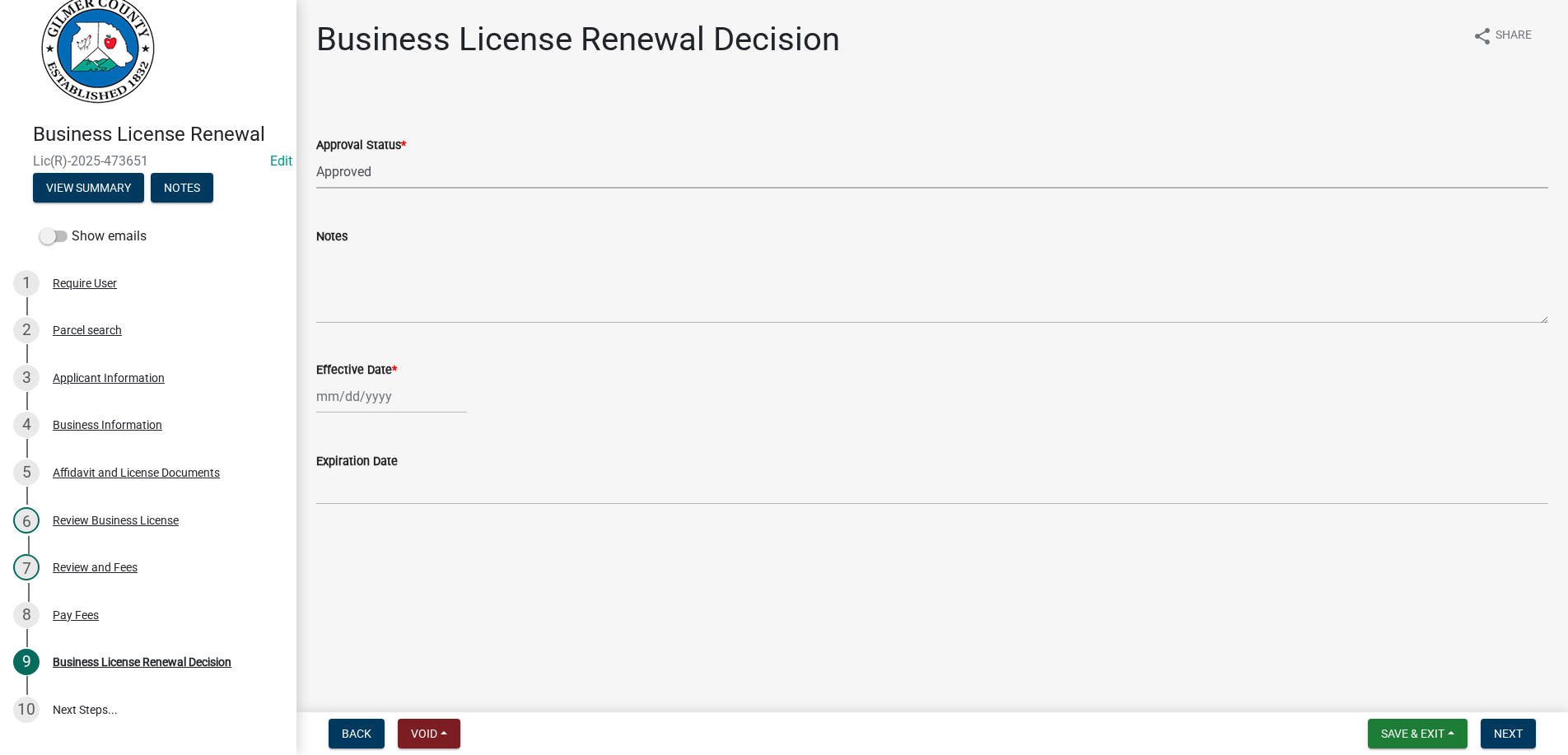
select select "2025"
click at [412, 485] on div "4" at bounding box center [411, 484] width 27 height 27
type input "[DATE]"
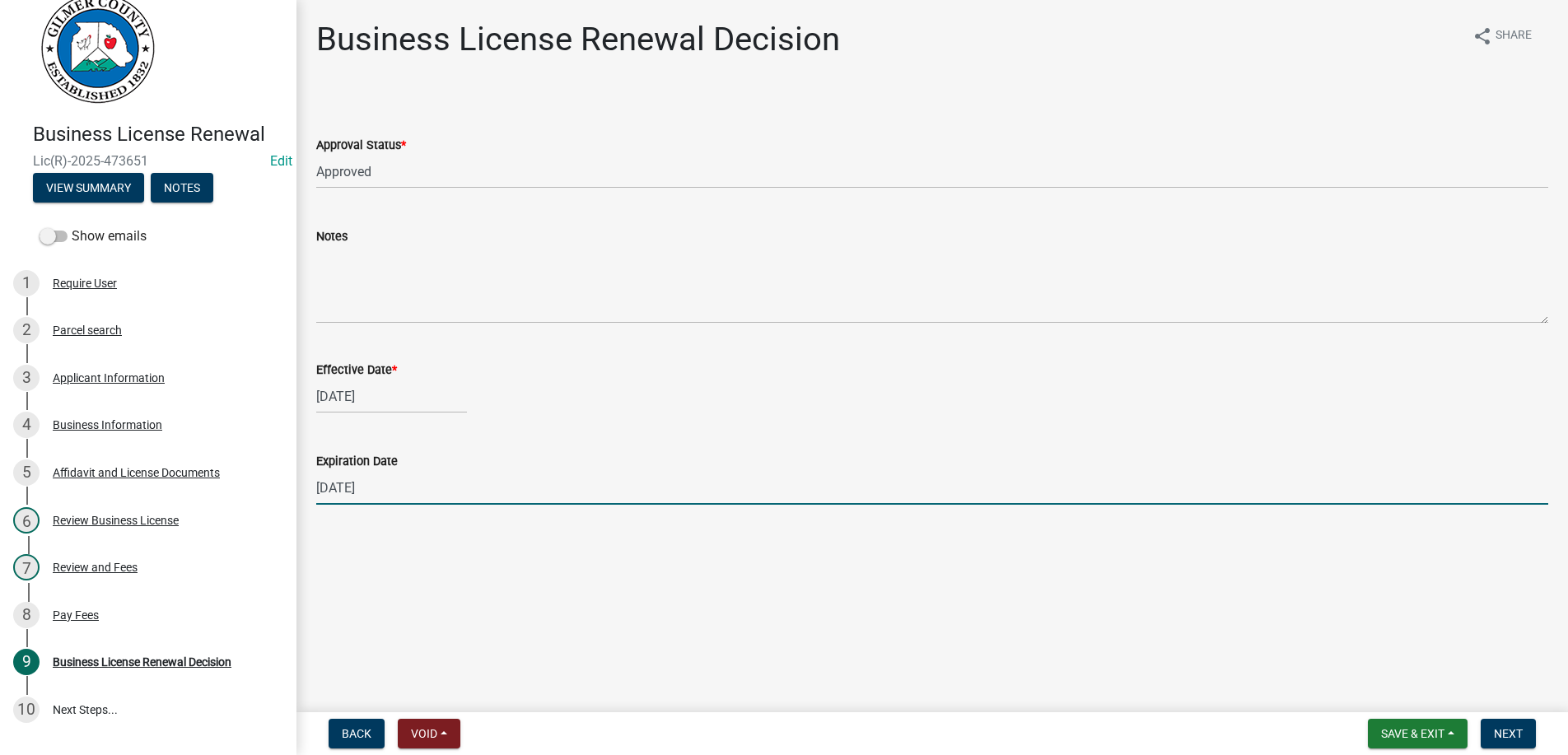
click at [466, 489] on input "[DATE]" at bounding box center [931, 488] width 1232 height 34
type input "[DATE]"
click at [1507, 726] on button "Next" at bounding box center [1508, 734] width 56 height 30
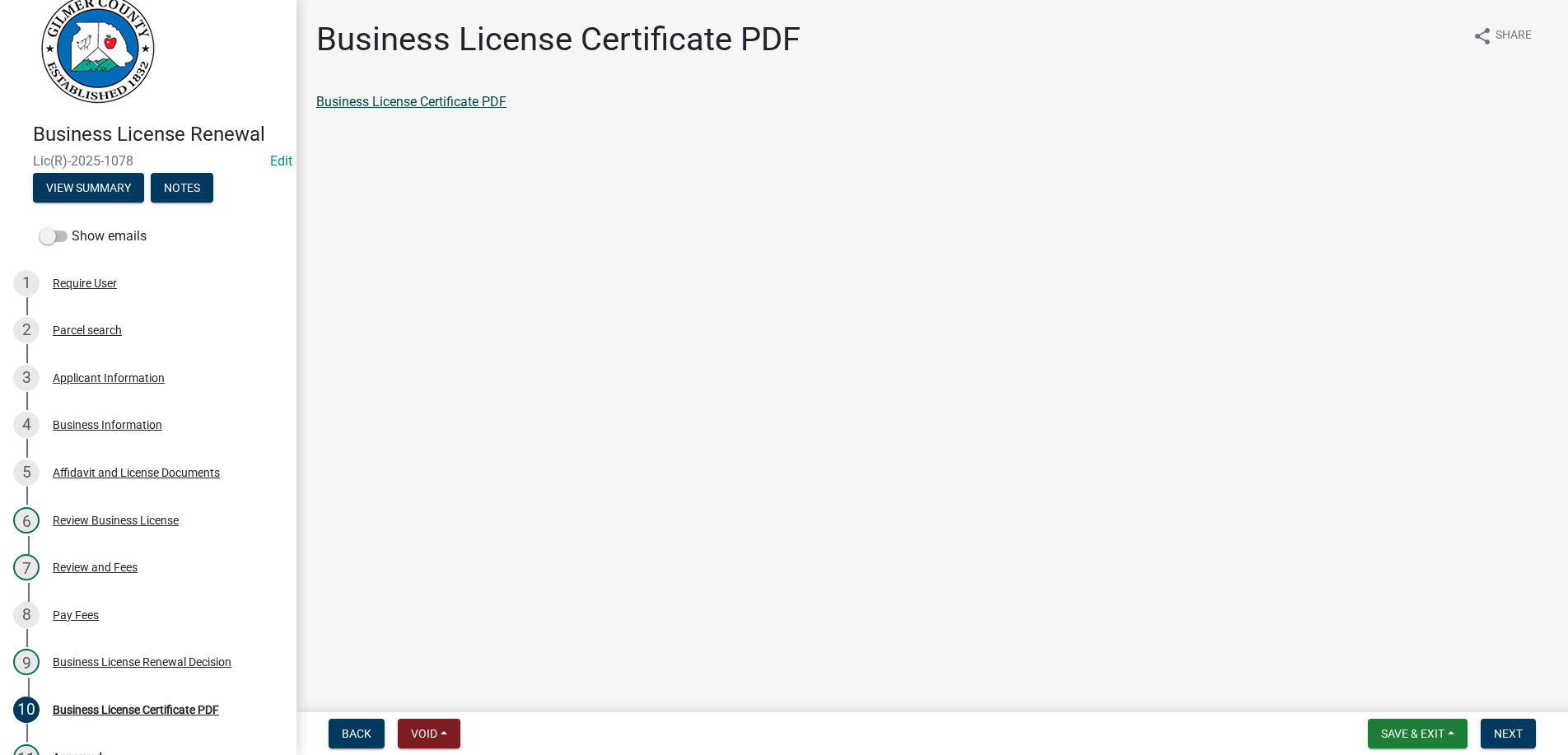
click at [422, 97] on link "Business License Certificate PDF" at bounding box center [411, 102] width 191 height 16
click at [1509, 725] on button "Next" at bounding box center [1508, 734] width 56 height 30
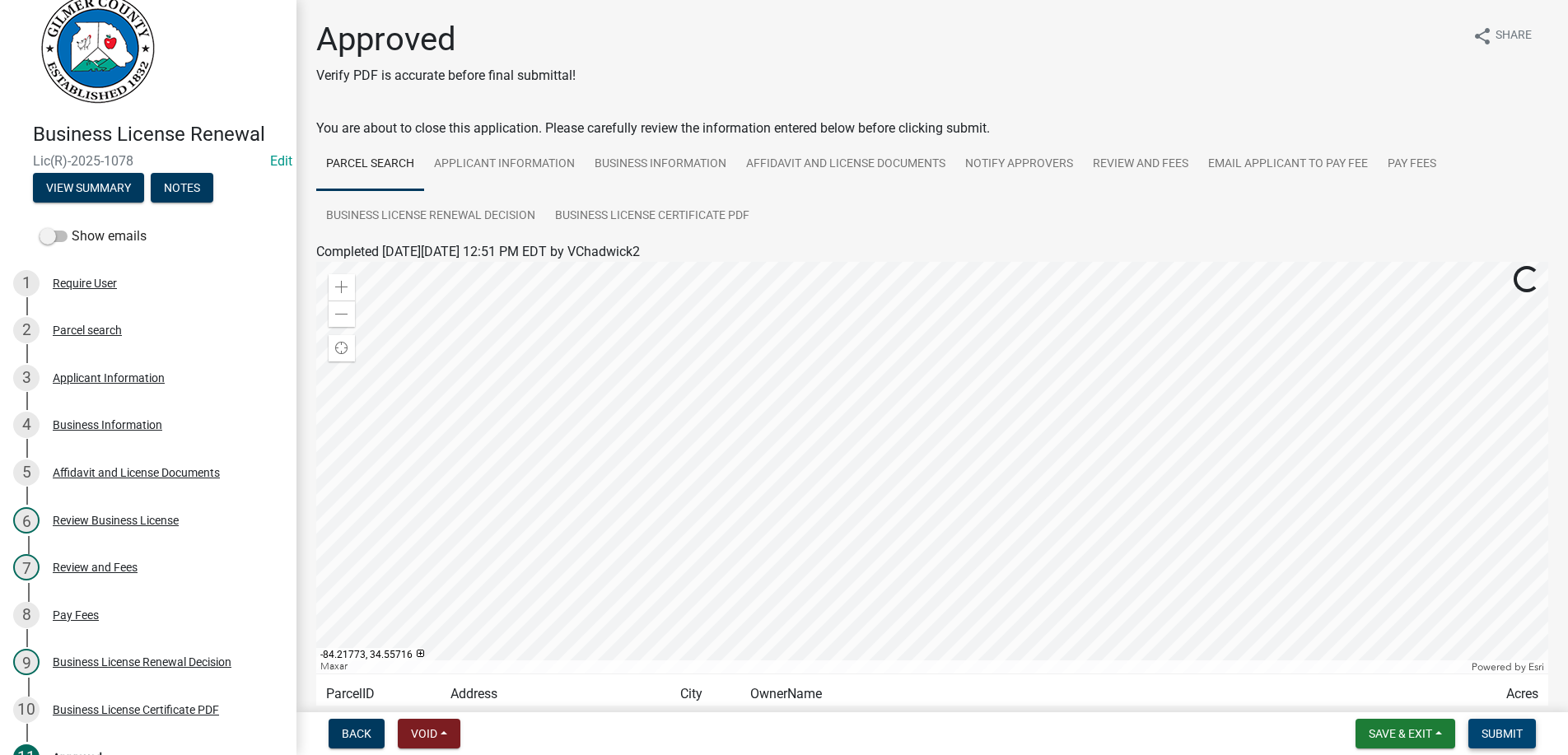
click at [1498, 736] on span "Submit" at bounding box center [1501, 733] width 41 height 13
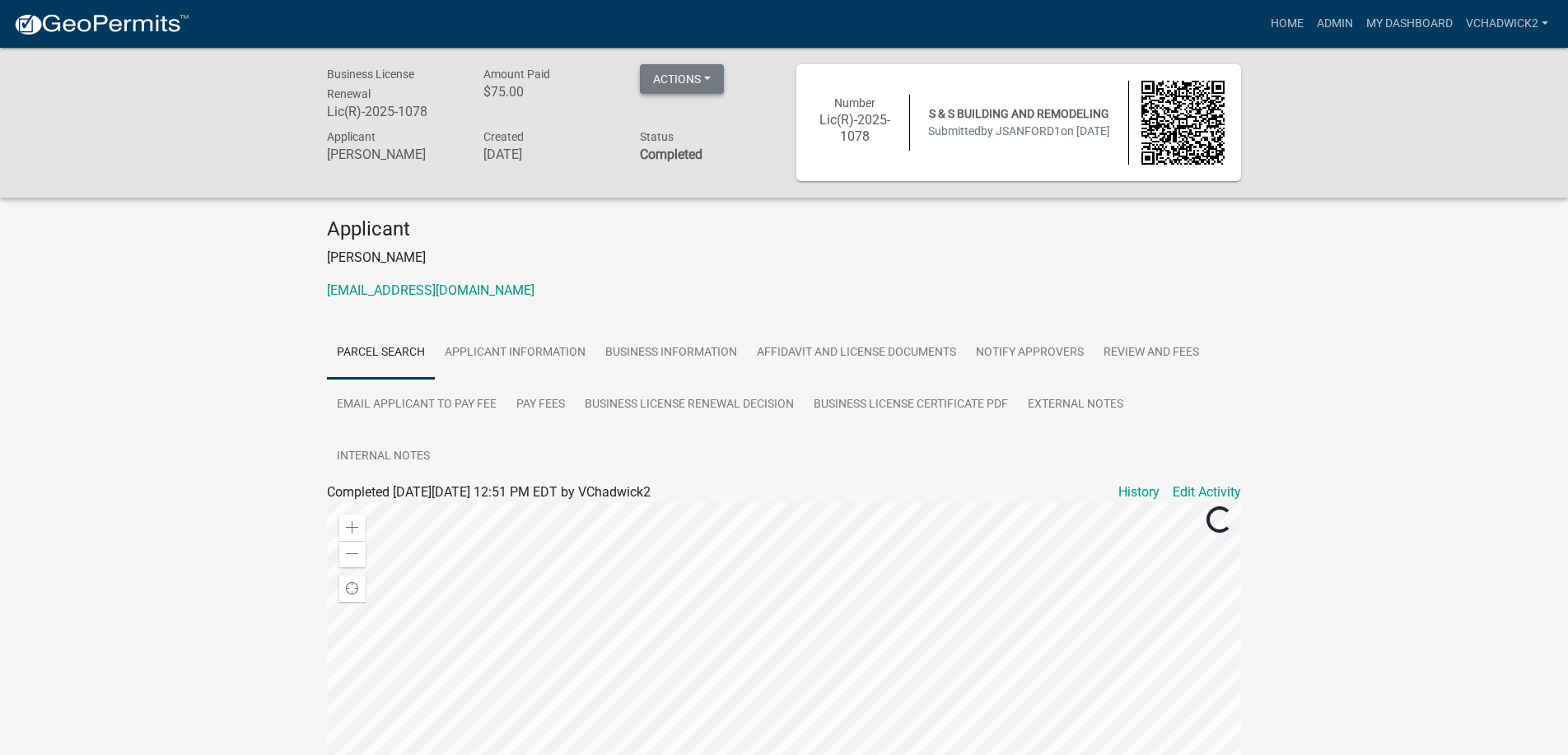
click at [687, 81] on button "Actions" at bounding box center [681, 79] width 84 height 30
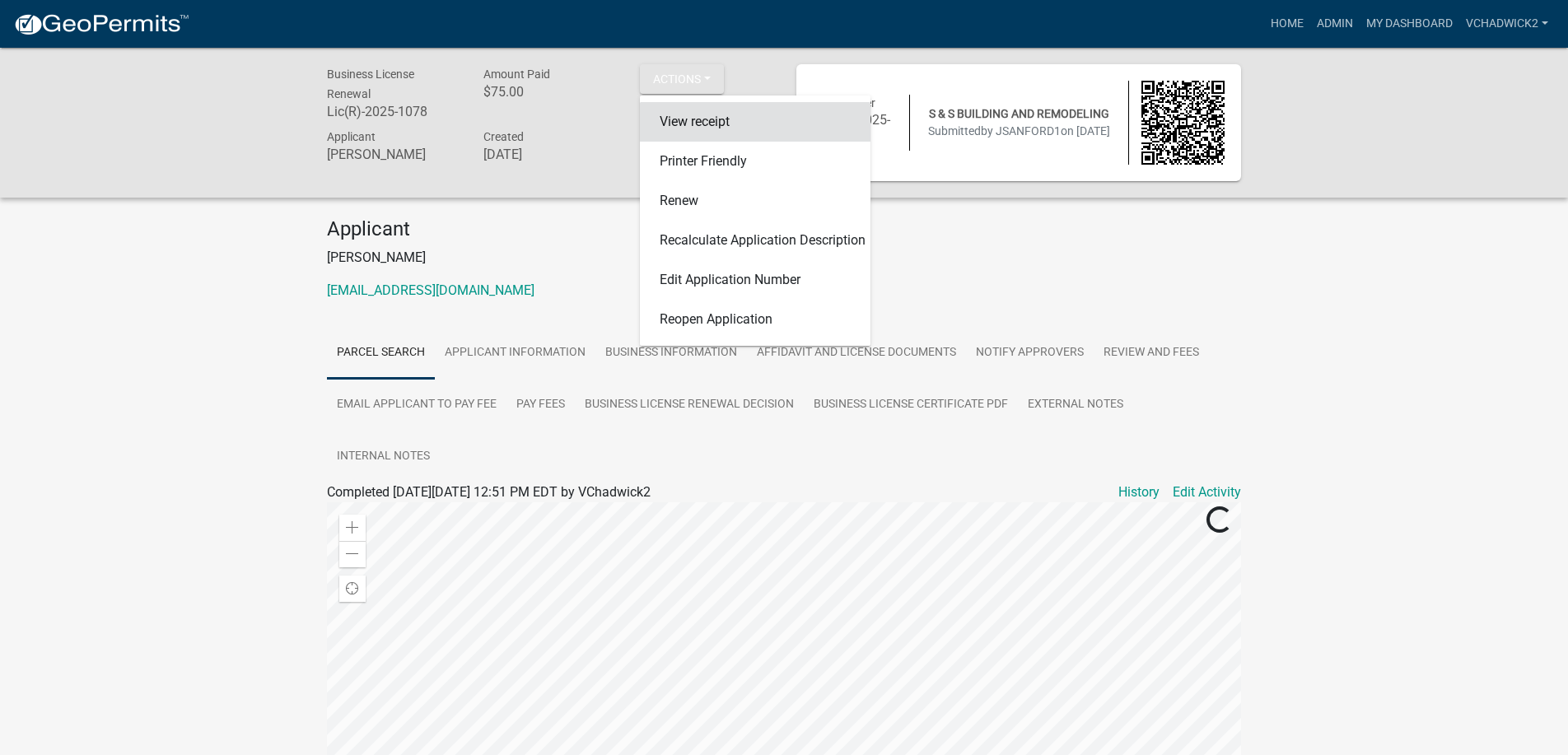
click at [687, 126] on link "View receipt" at bounding box center [755, 122] width 230 height 40
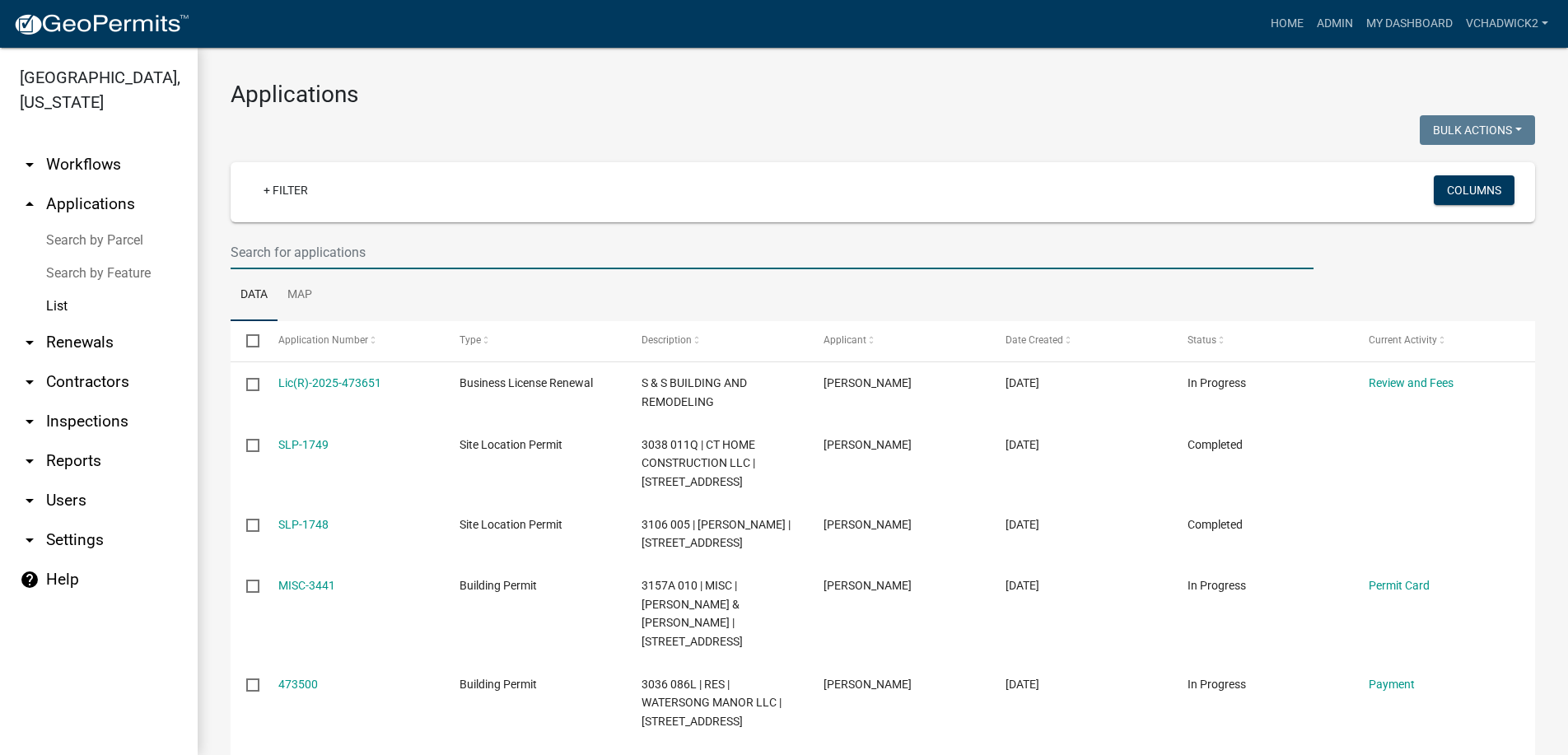
click at [303, 257] on input "text" at bounding box center [772, 252] width 1082 height 34
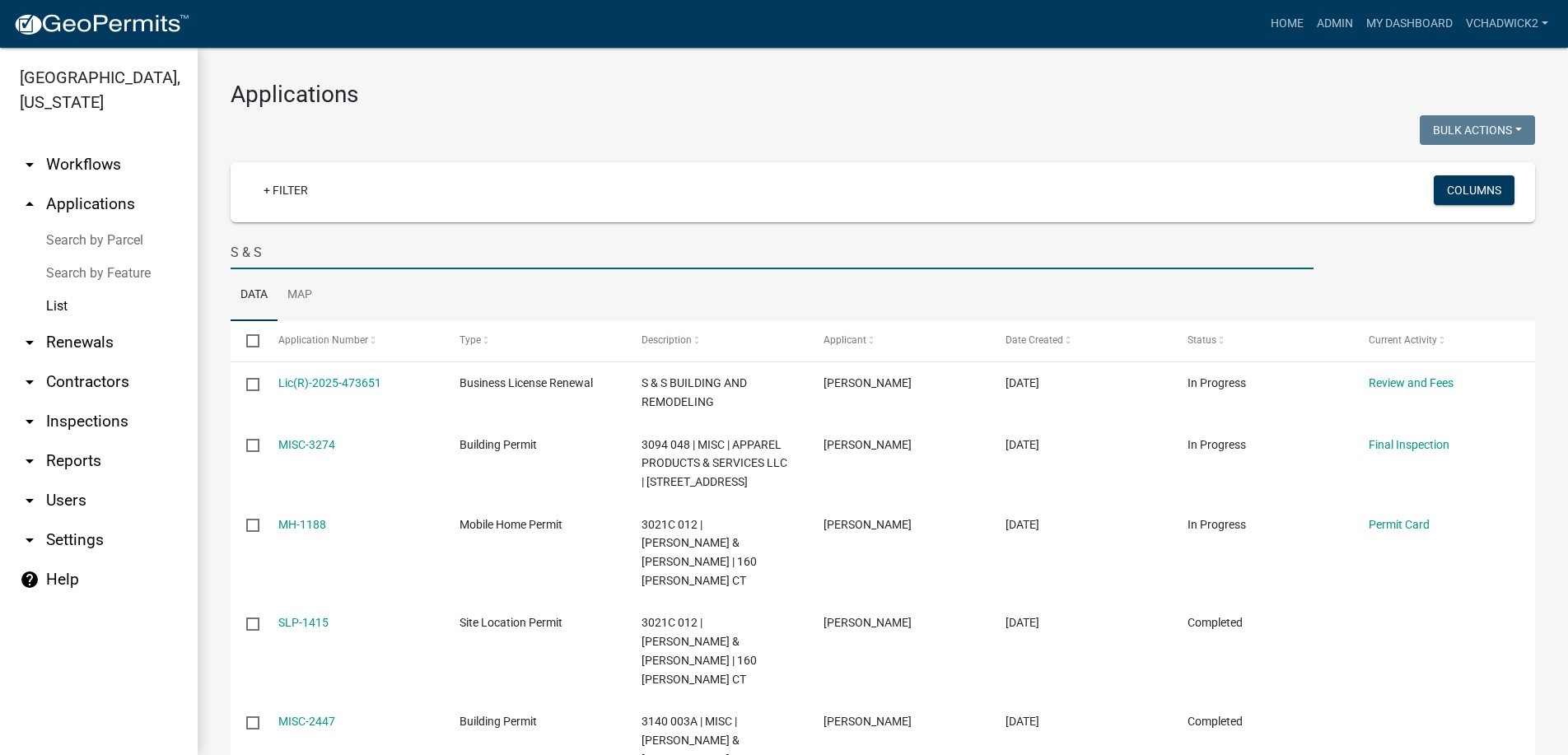
type input "S & S"
click at [61, 343] on link "arrow_drop_down Renewals" at bounding box center [98, 343] width 198 height 40
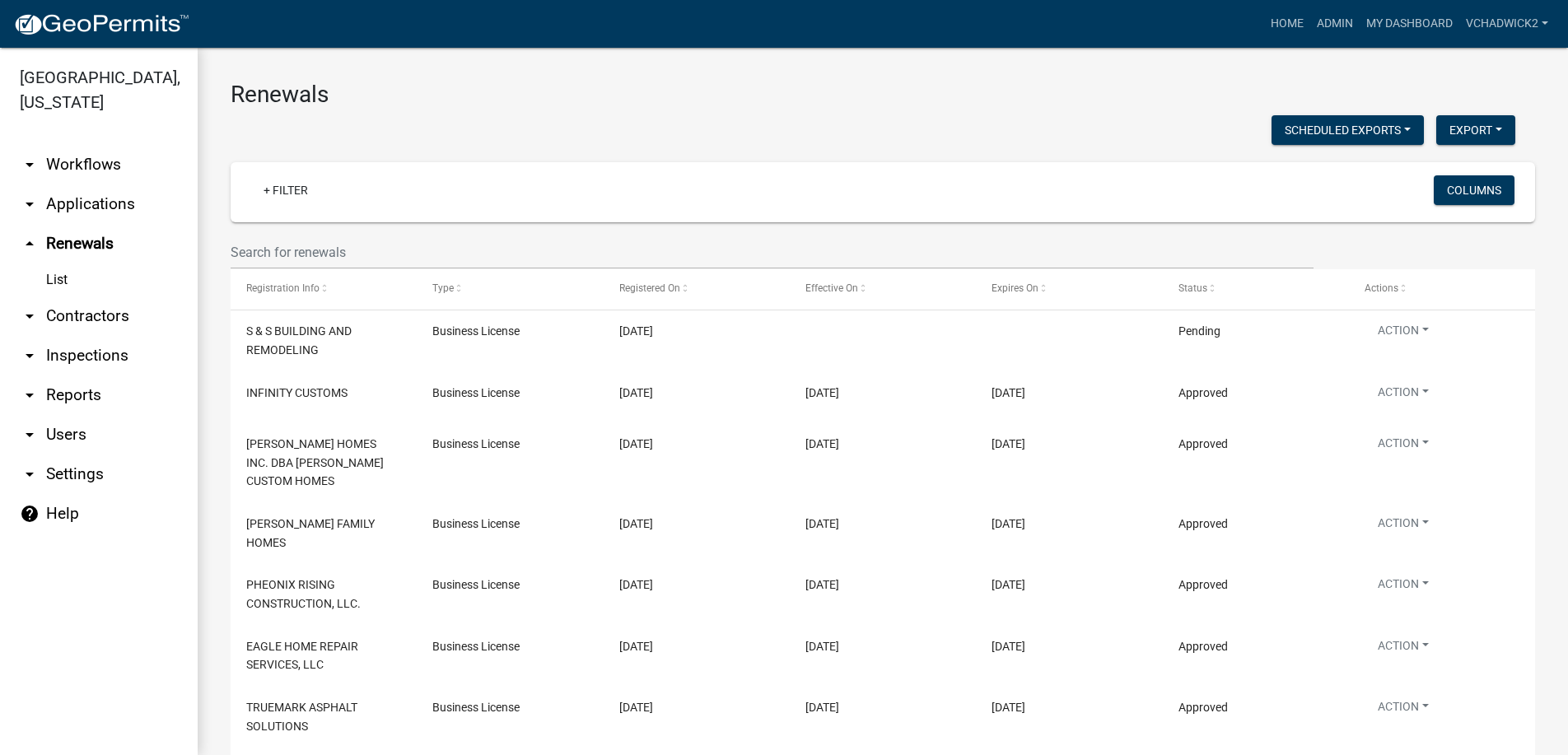
click at [52, 280] on link "List" at bounding box center [98, 279] width 198 height 33
click at [277, 250] on input "text" at bounding box center [772, 252] width 1082 height 34
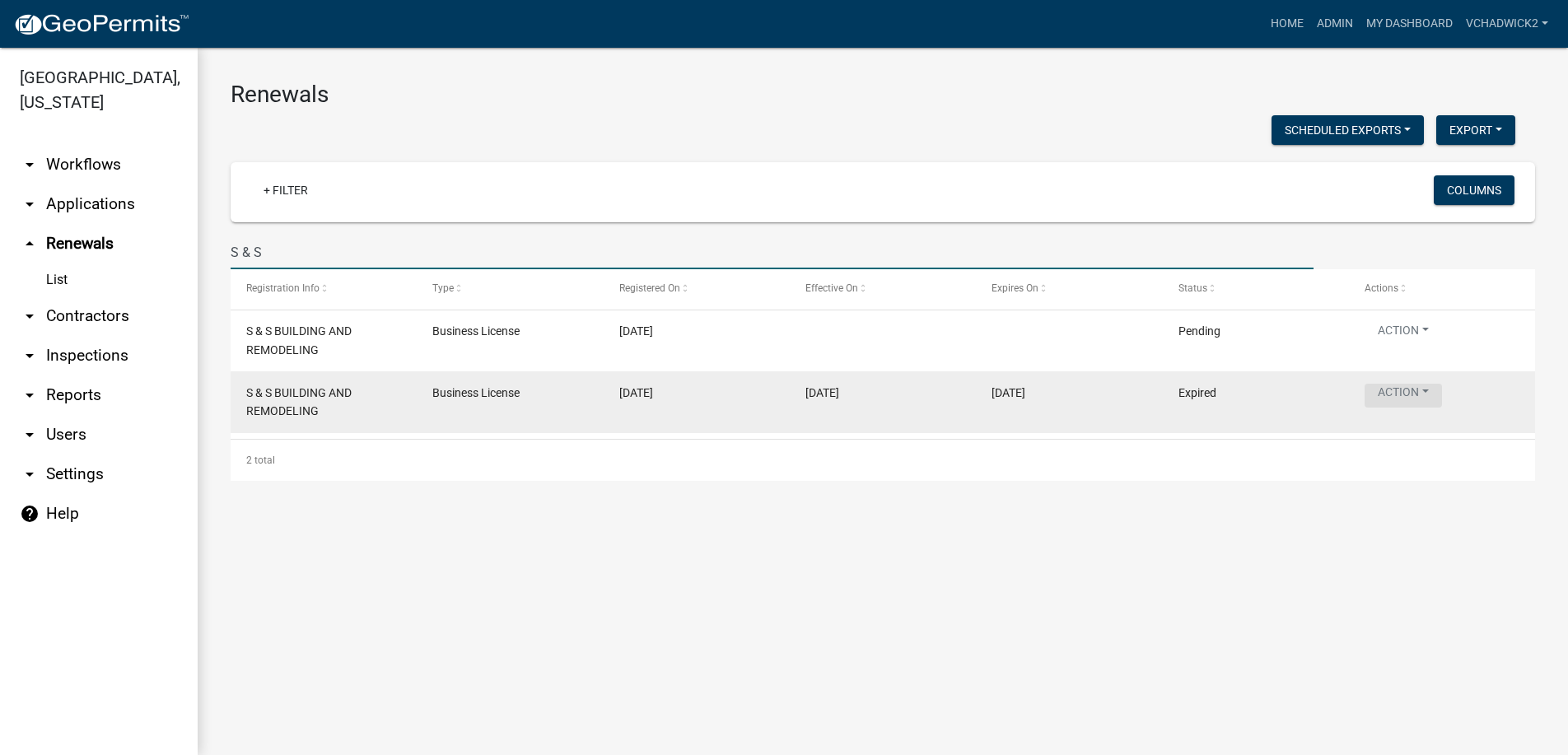
type input "S & S"
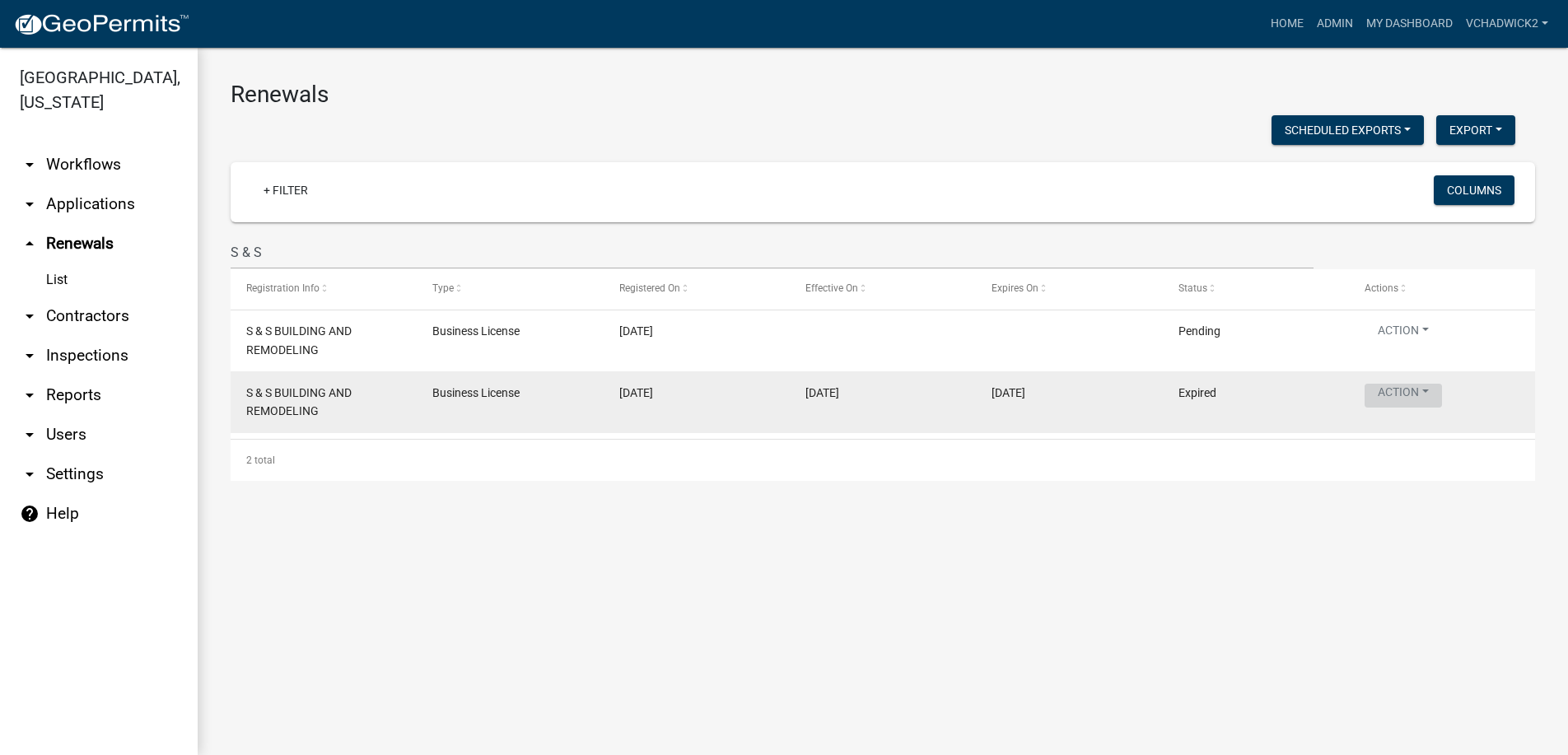
click at [1405, 390] on button "Action" at bounding box center [1403, 395] width 77 height 24
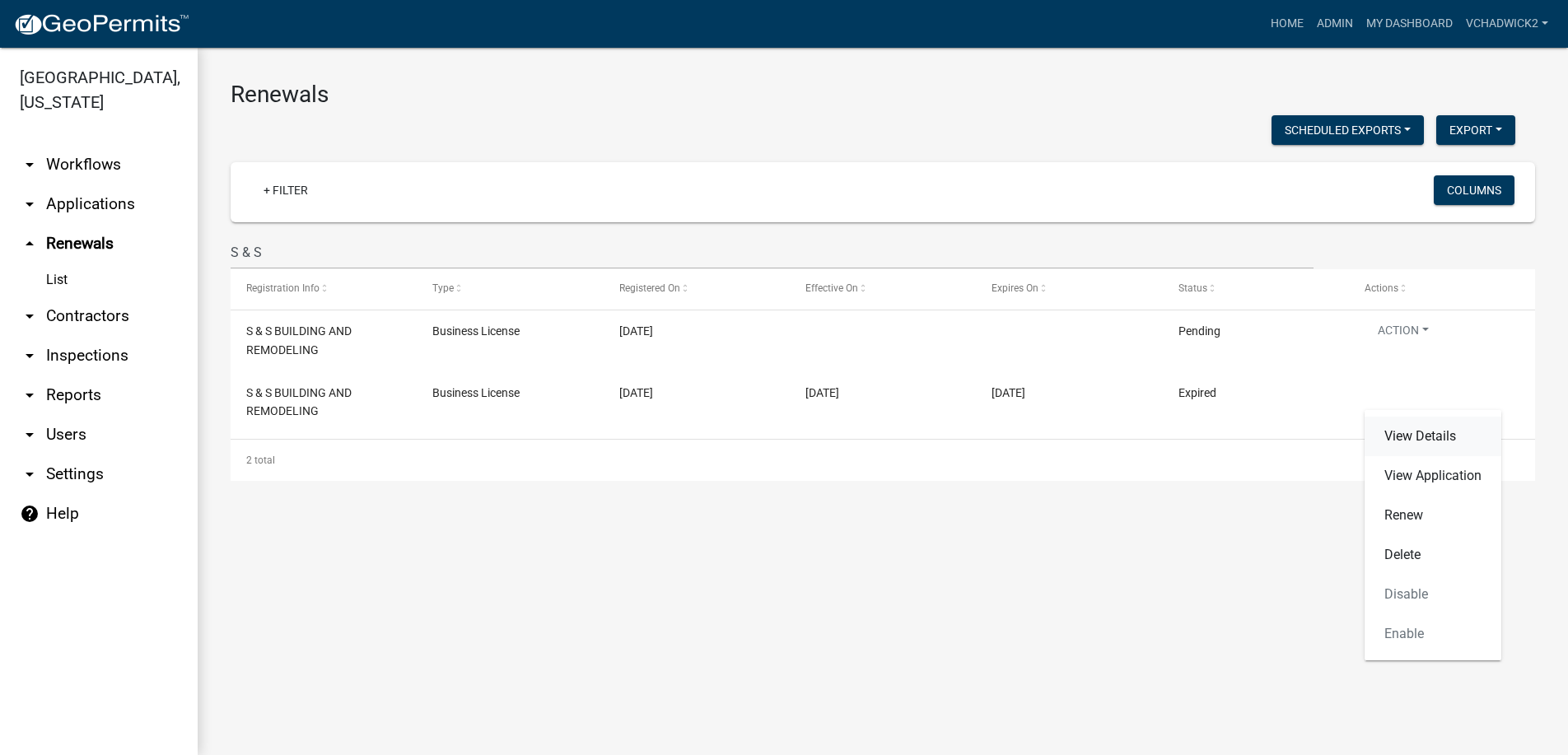
click at [1396, 431] on link "View Details" at bounding box center [1433, 437] width 137 height 40
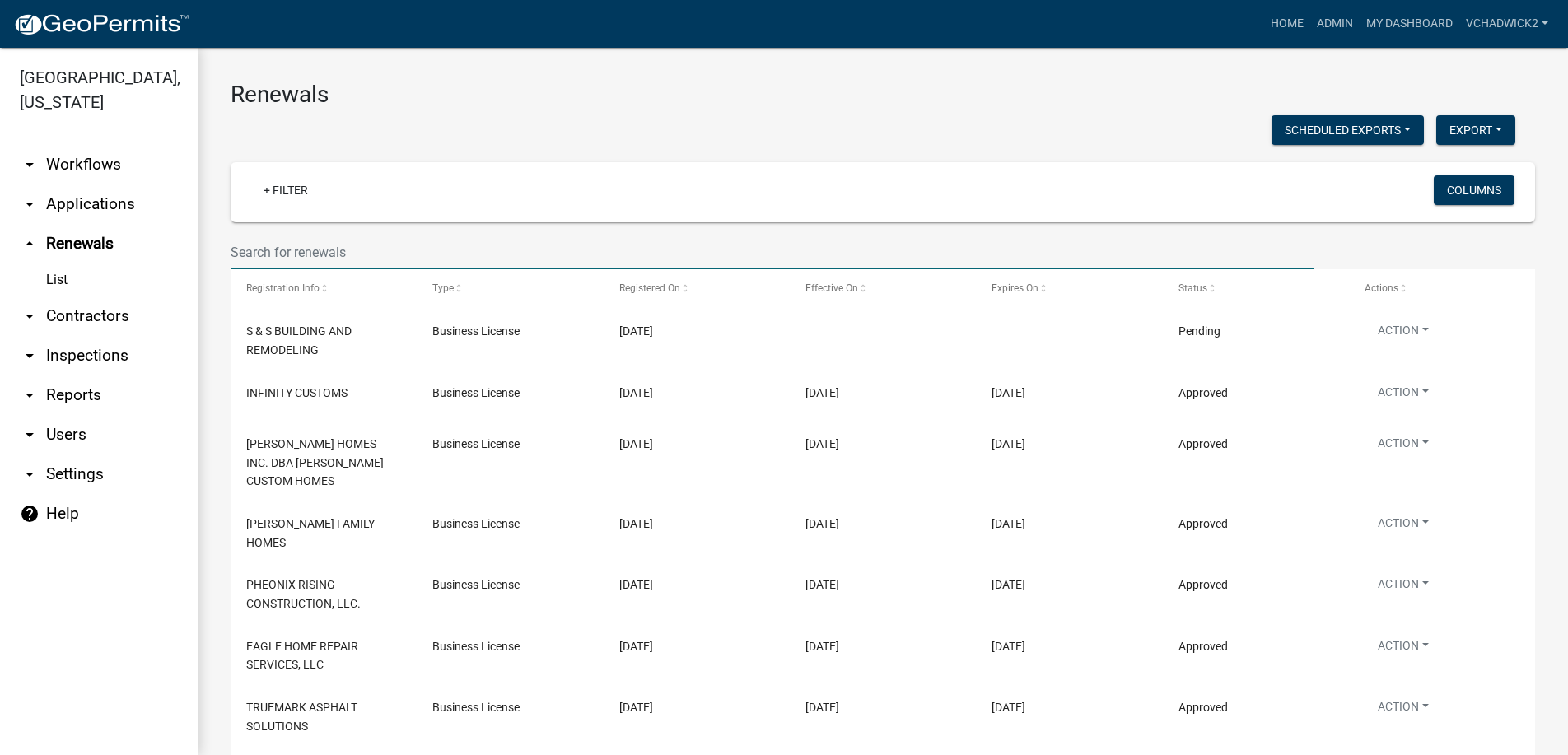
click at [352, 258] on input "text" at bounding box center [772, 252] width 1082 height 34
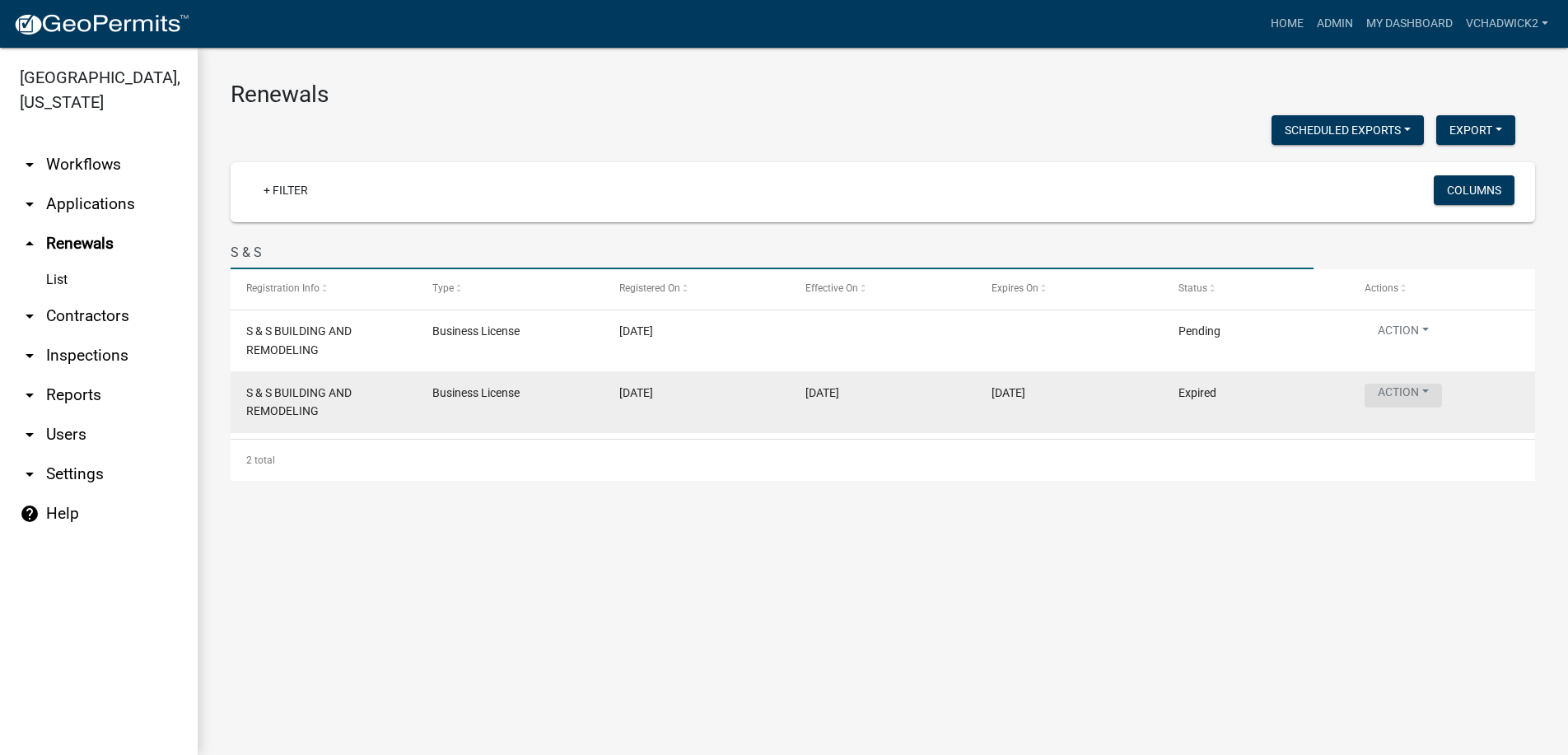
type input "S & S"
click at [1411, 393] on button "Action" at bounding box center [1403, 395] width 77 height 24
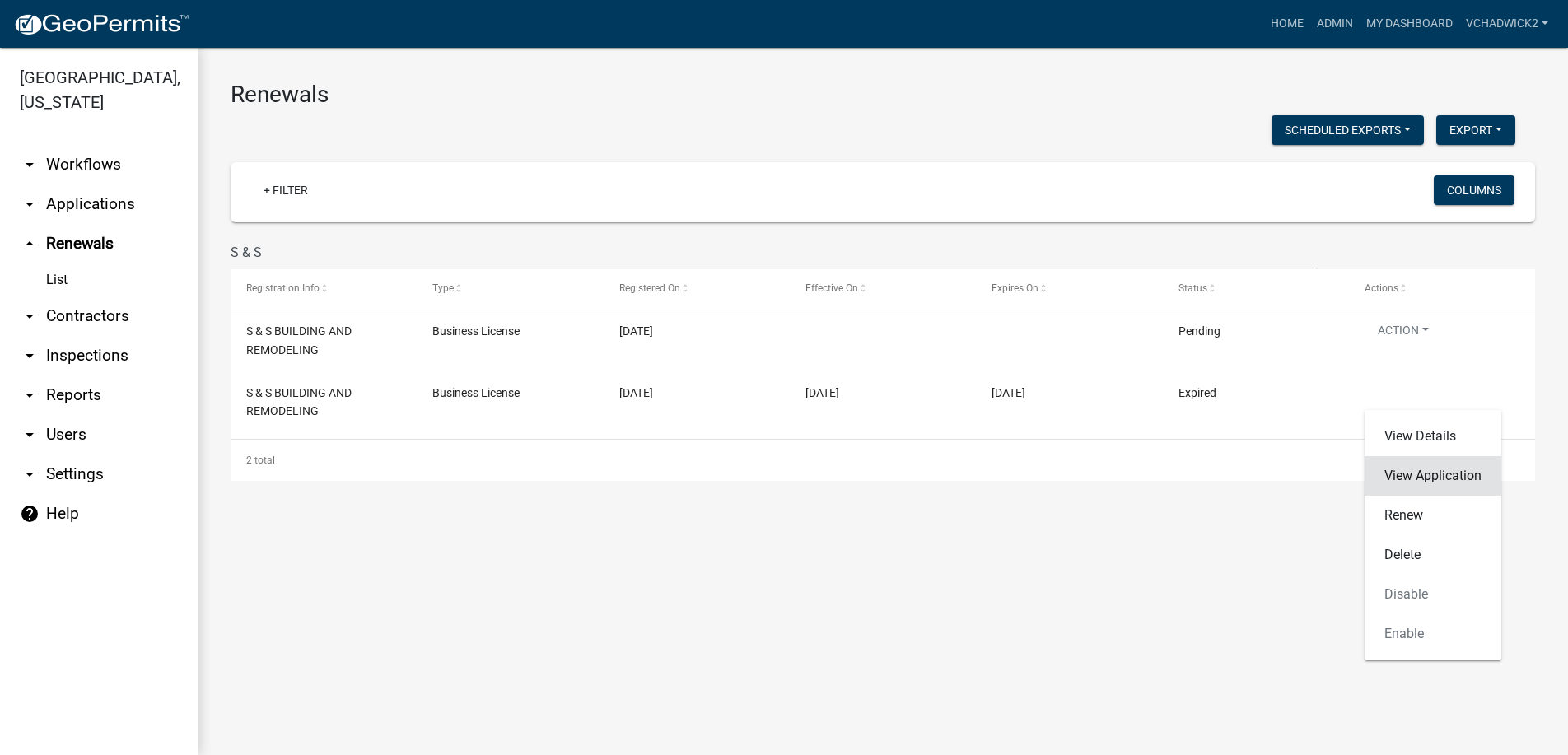
click at [1399, 478] on link "View Application" at bounding box center [1433, 476] width 137 height 40
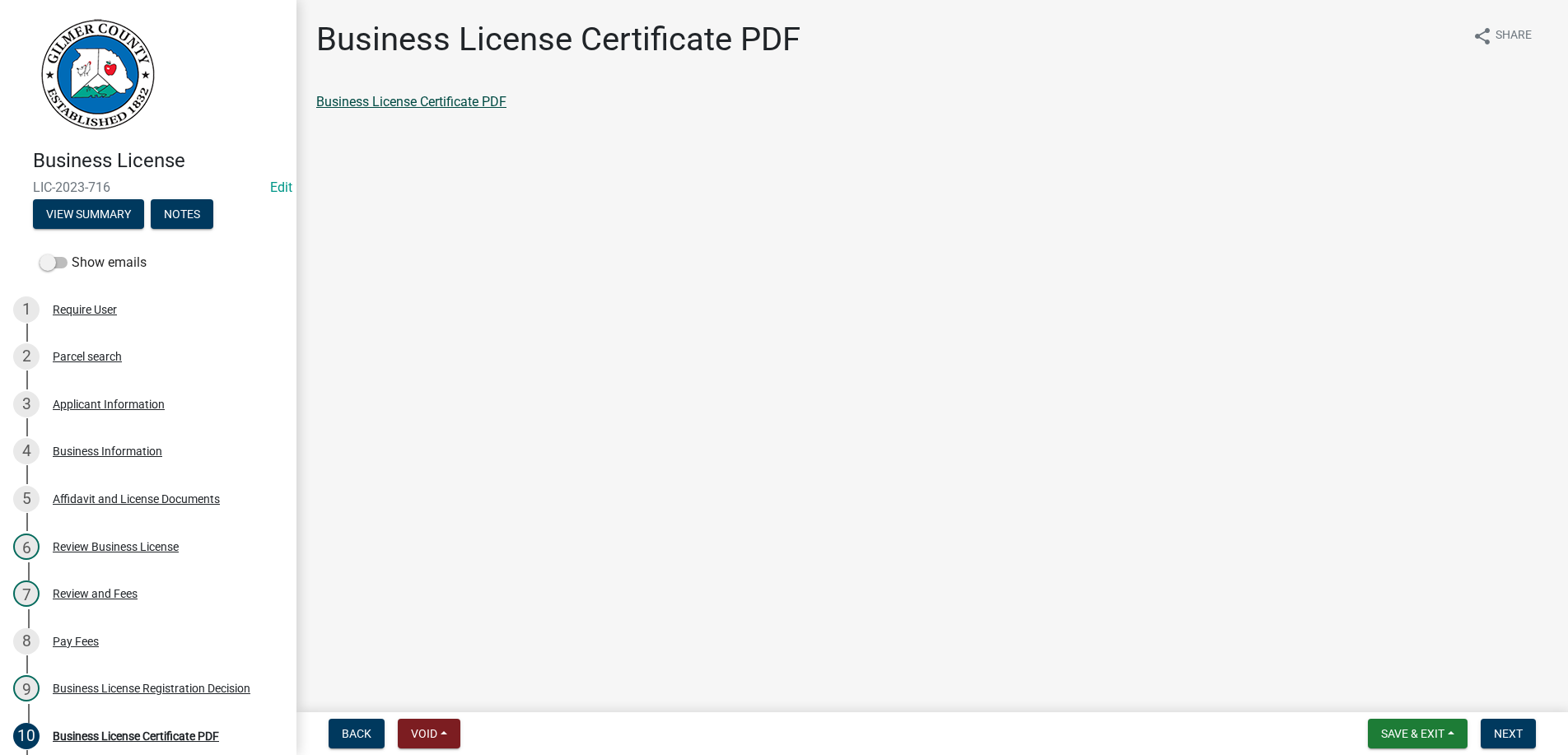
click at [393, 108] on link "Business License Certificate PDF" at bounding box center [411, 102] width 191 height 16
